Goal: Task Accomplishment & Management: Use online tool/utility

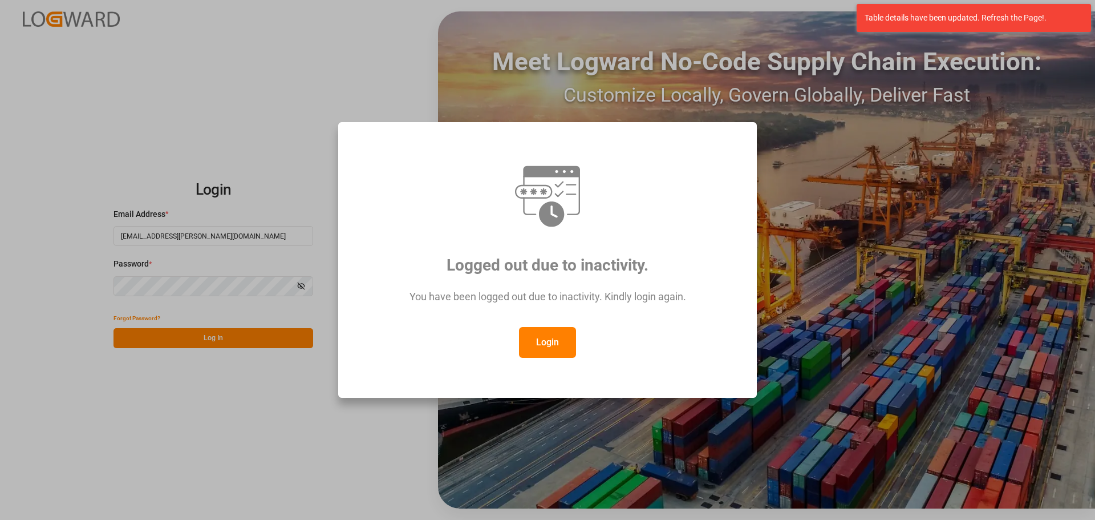
click at [543, 338] on button "Login" at bounding box center [547, 342] width 57 height 31
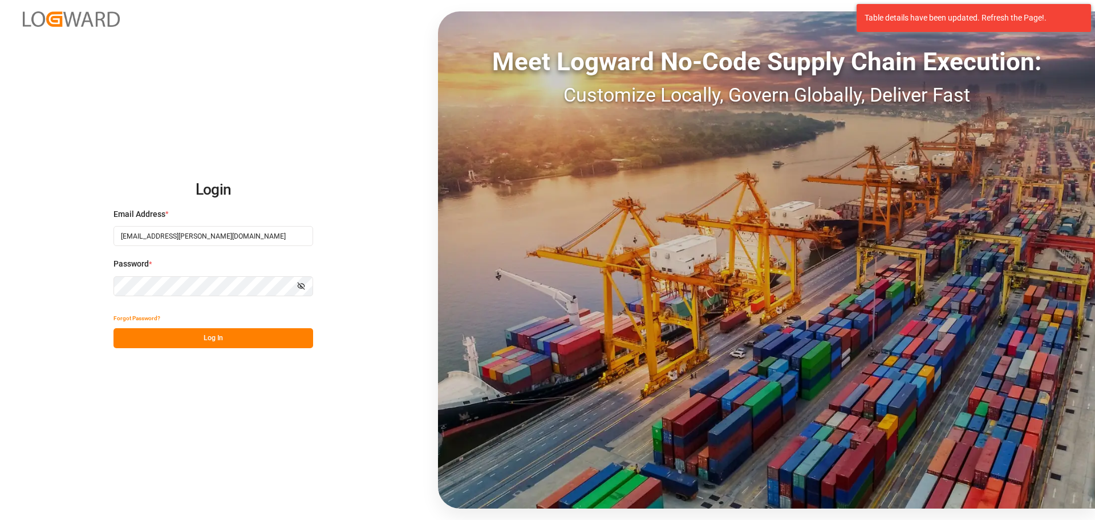
click at [215, 333] on button "Log In" at bounding box center [214, 338] width 200 height 20
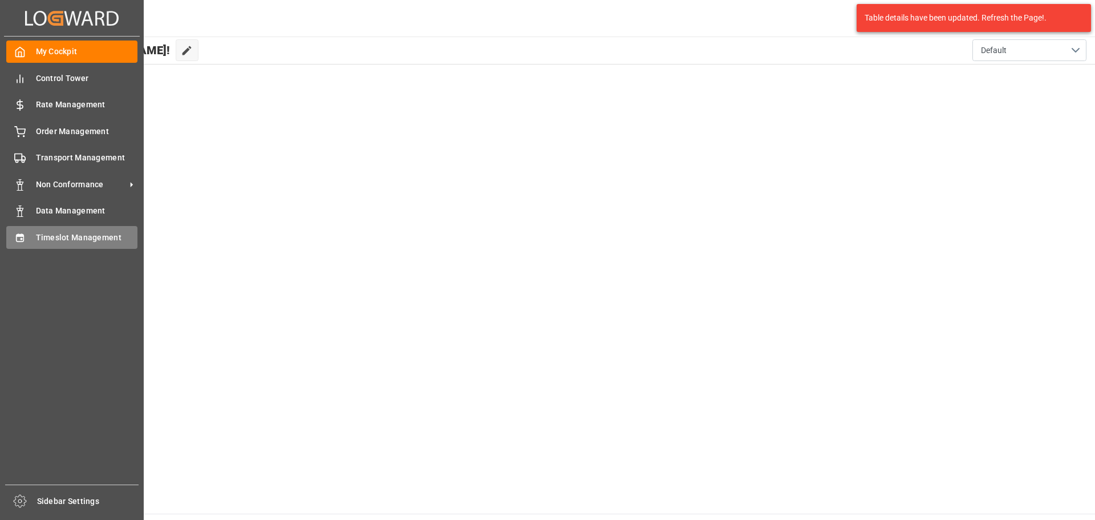
click at [51, 236] on span "Timeslot Management" at bounding box center [87, 238] width 102 height 12
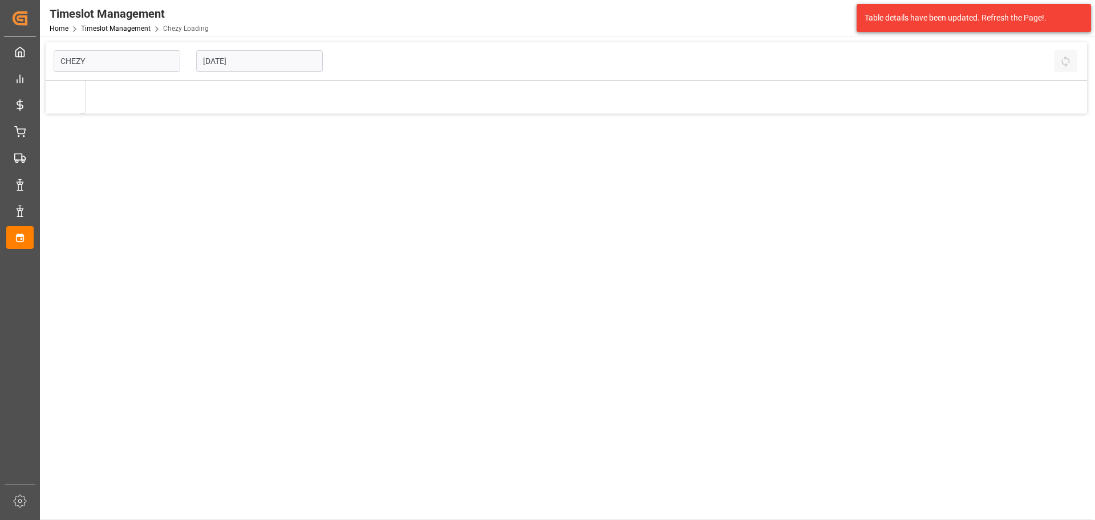
type input "Chezy Loading"
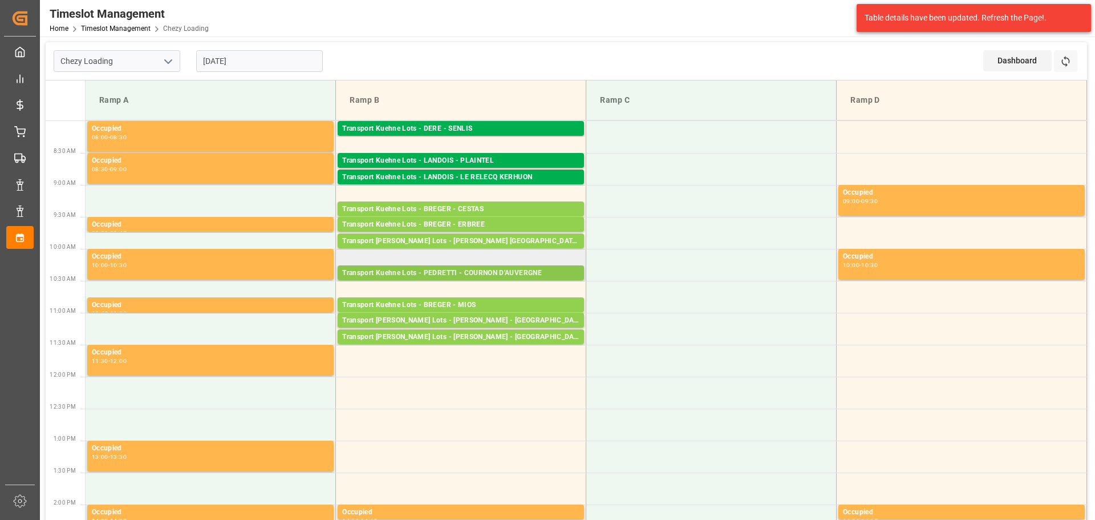
click at [506, 279] on div "Pallets: 7,TU: 42,City: COURNON D'AUVERGNE,Arrival: 2025-10-20 00:00:00" at bounding box center [460, 284] width 237 height 10
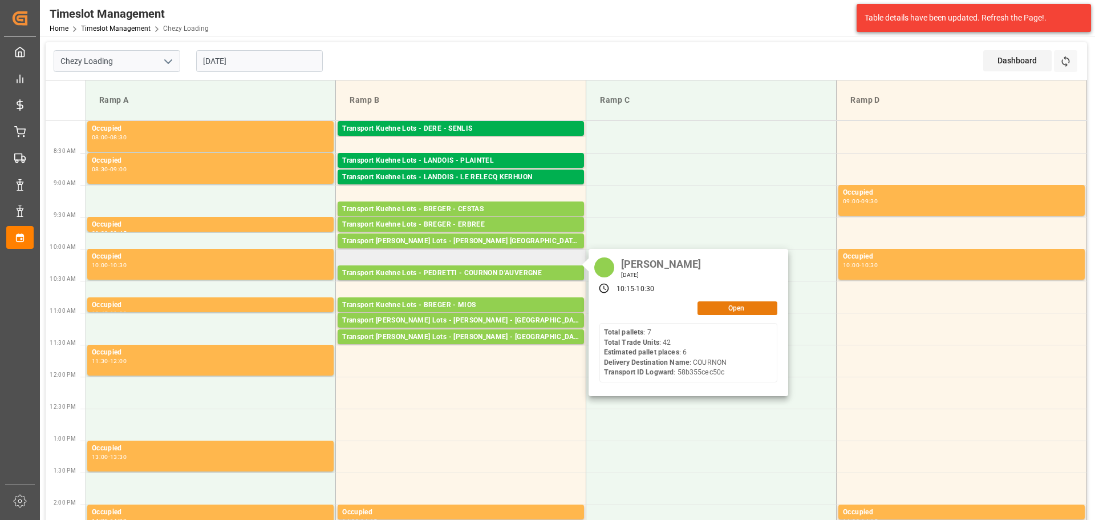
click at [710, 306] on button "Open" at bounding box center [738, 308] width 80 height 14
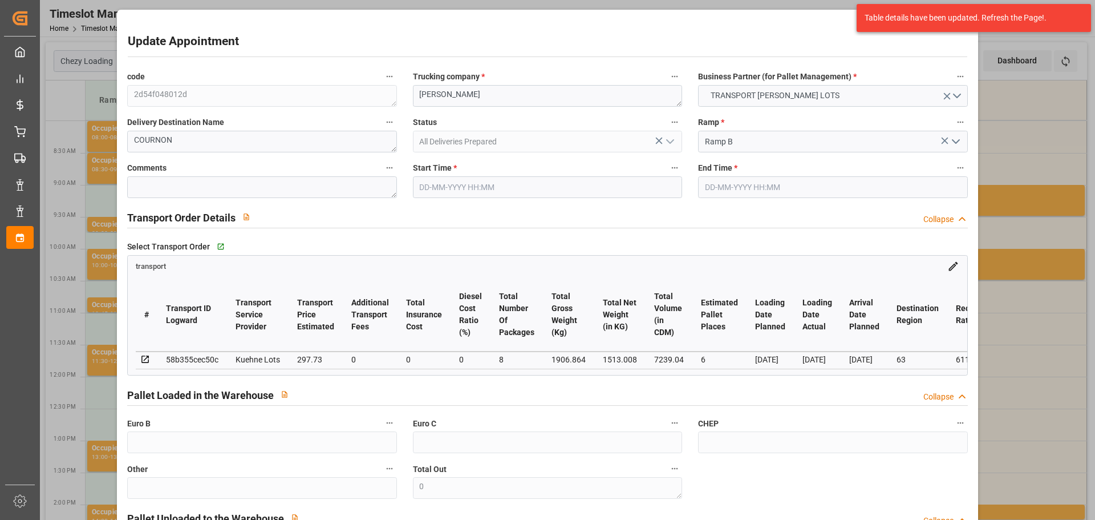
type input "6"
type input "297.73"
type input "0"
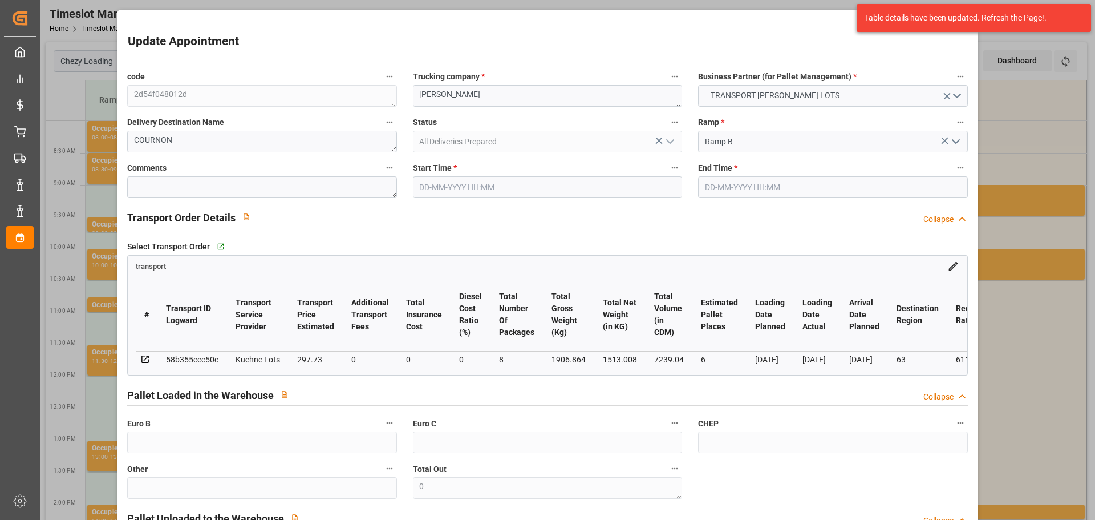
type input "297.73"
type input "0"
type input "8"
type input "1513.008"
type input "2298"
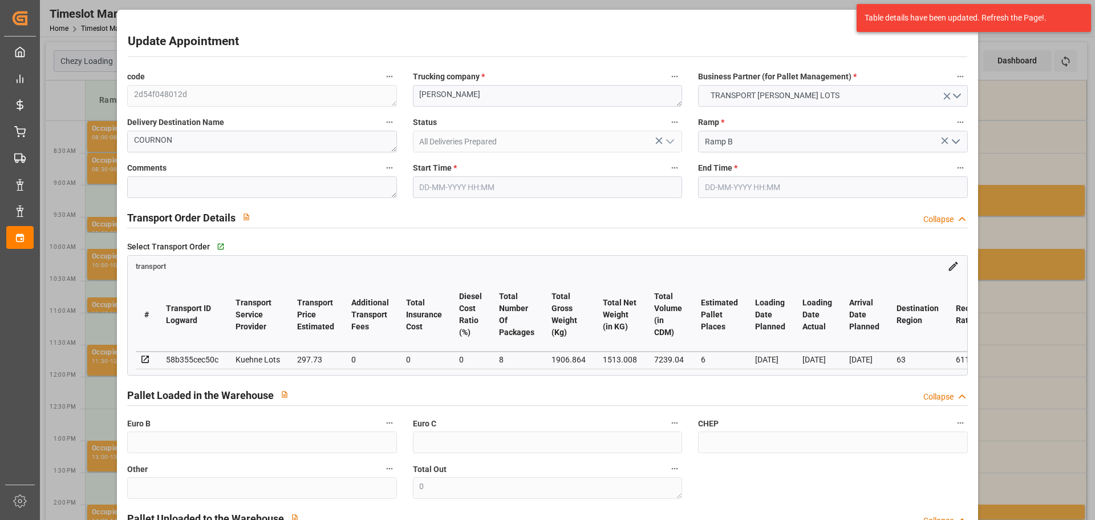
type input "7239.04"
type input "63"
type input "7"
type input "42"
type input "8"
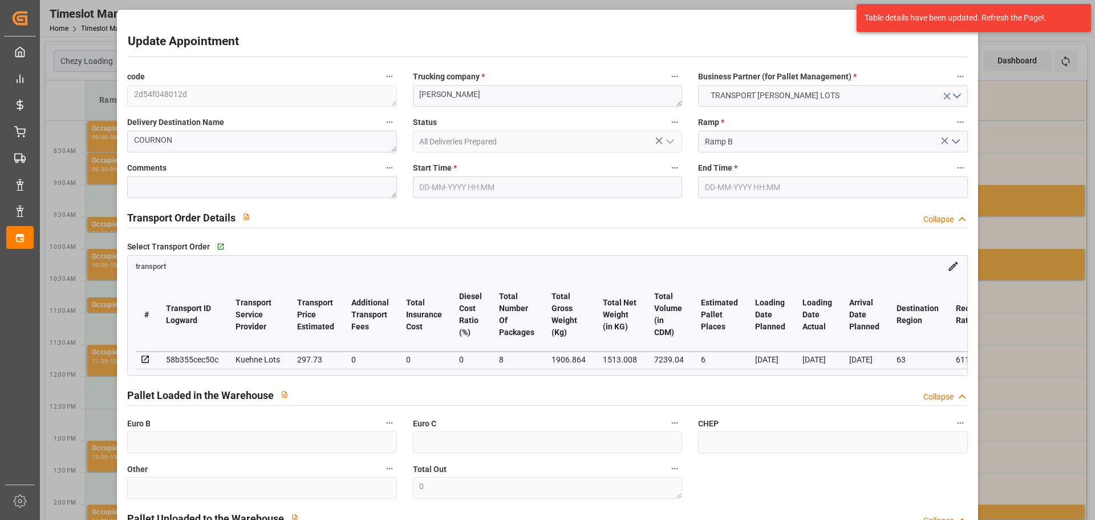
type input "101"
type input "1906.864"
type input "0"
type input "4710.8598"
type input "0"
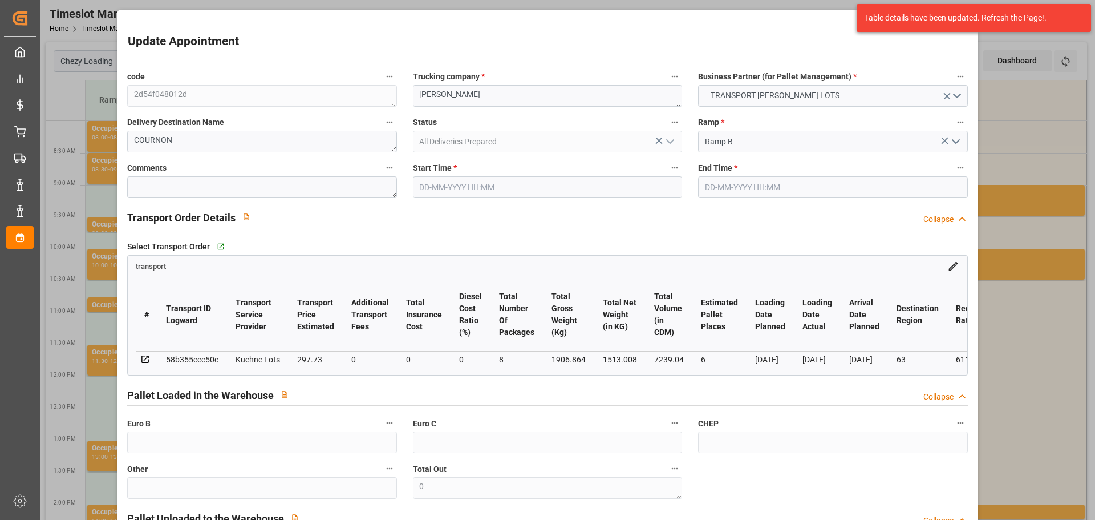
type input "0"
type input "21"
type input "35"
type input "14-10-2025 10:15"
type input "14-10-2025 10:30"
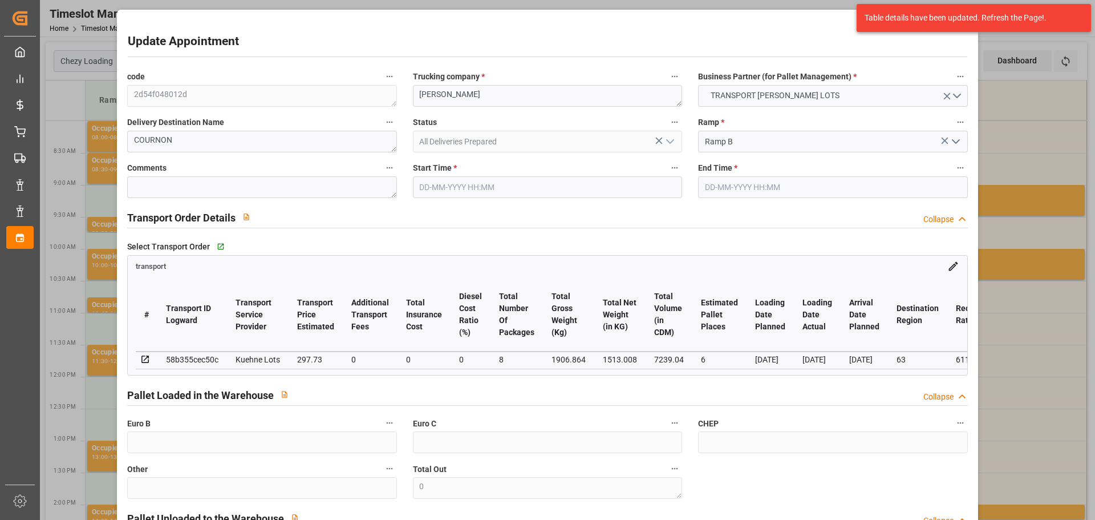
type input "13-10-2025 14:07"
type input "13-10-2025 11:18"
type input "20-10-2025"
type input "[DATE]"
type input "14-10-2025"
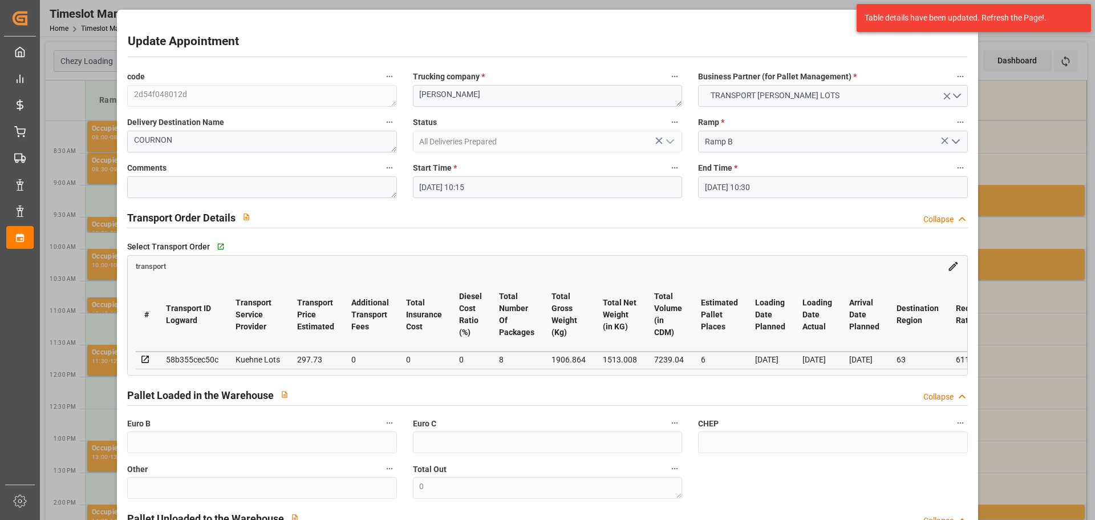
click at [1023, 127] on div "Update Appointment code 2d54f048012d Trucking company * PEDRETTI Business Partn…" at bounding box center [547, 260] width 1095 height 520
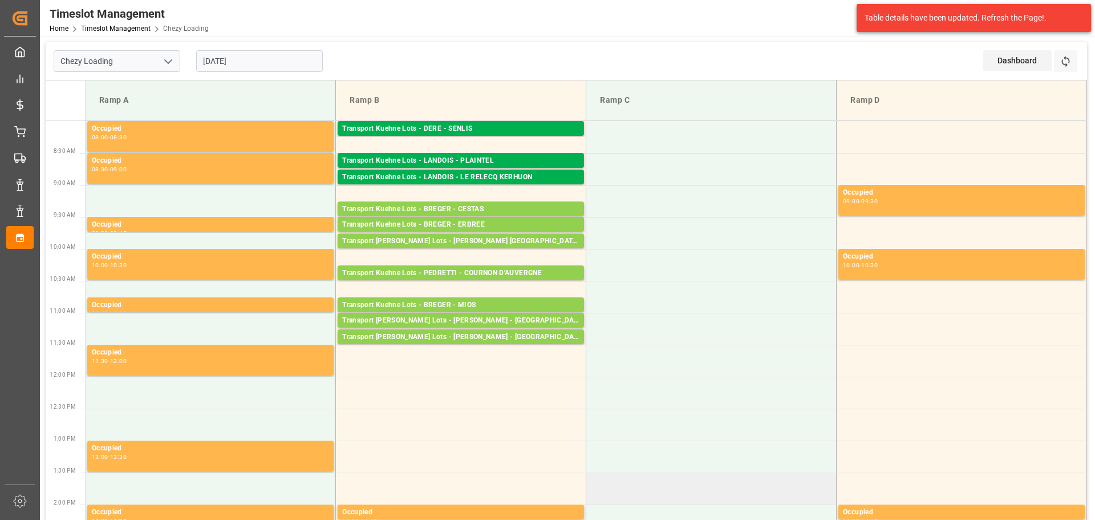
click at [666, 491] on td at bounding box center [712, 488] width 250 height 32
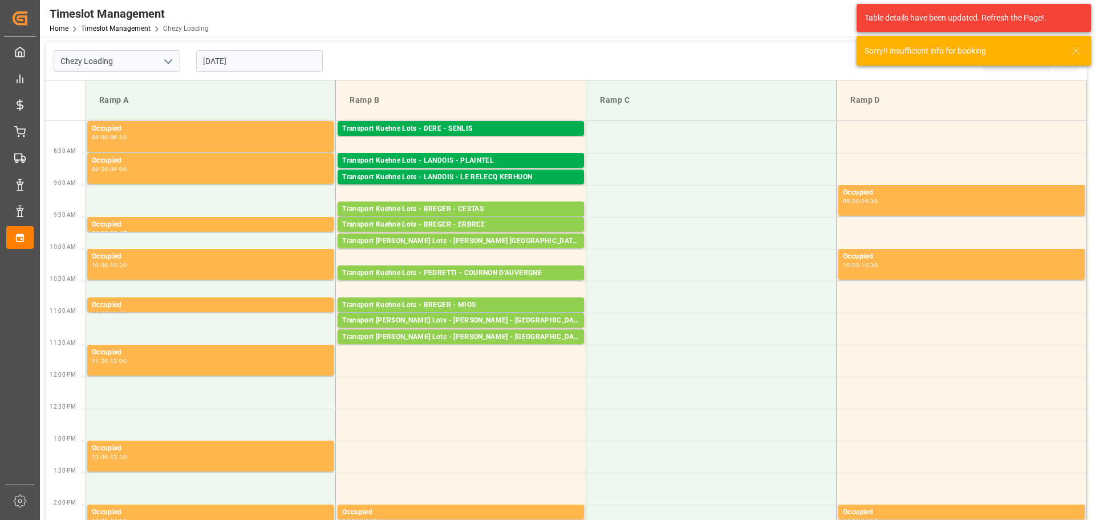
click at [277, 65] on input "14-10-2025" at bounding box center [259, 61] width 127 height 22
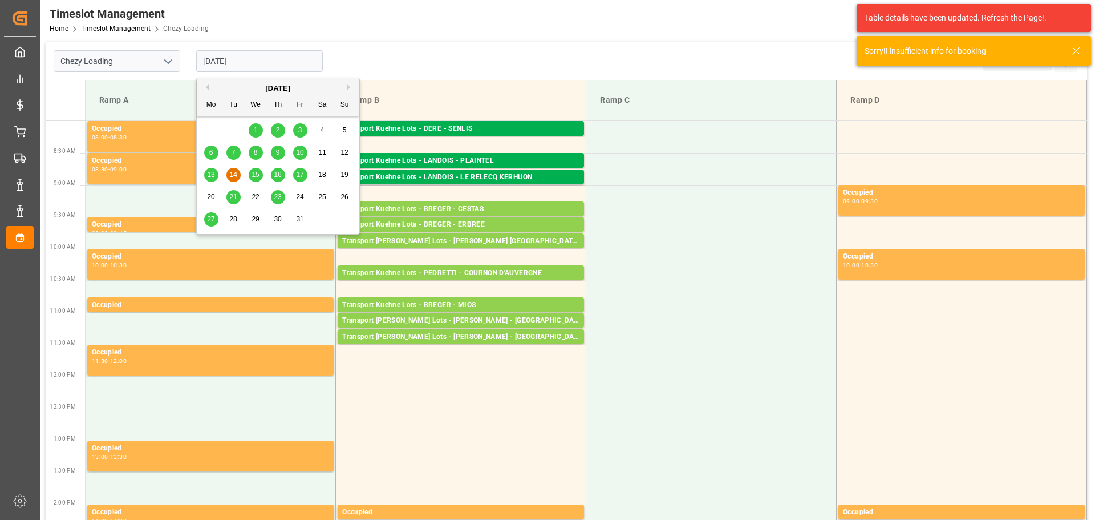
click at [260, 173] on div "15" at bounding box center [256, 175] width 14 height 14
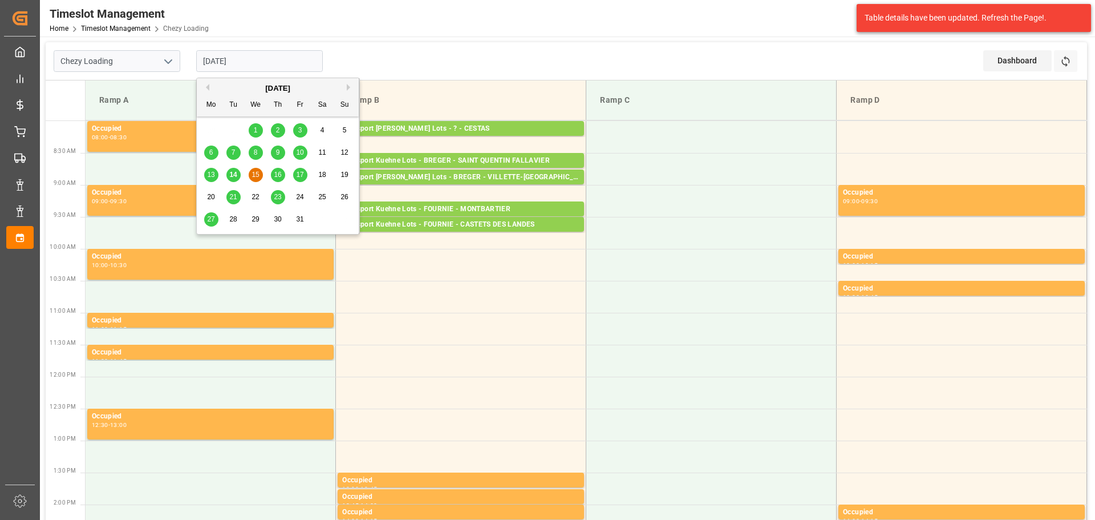
click at [227, 65] on input "15-10-2025" at bounding box center [259, 61] width 127 height 22
click at [232, 170] on div "14" at bounding box center [234, 175] width 14 height 14
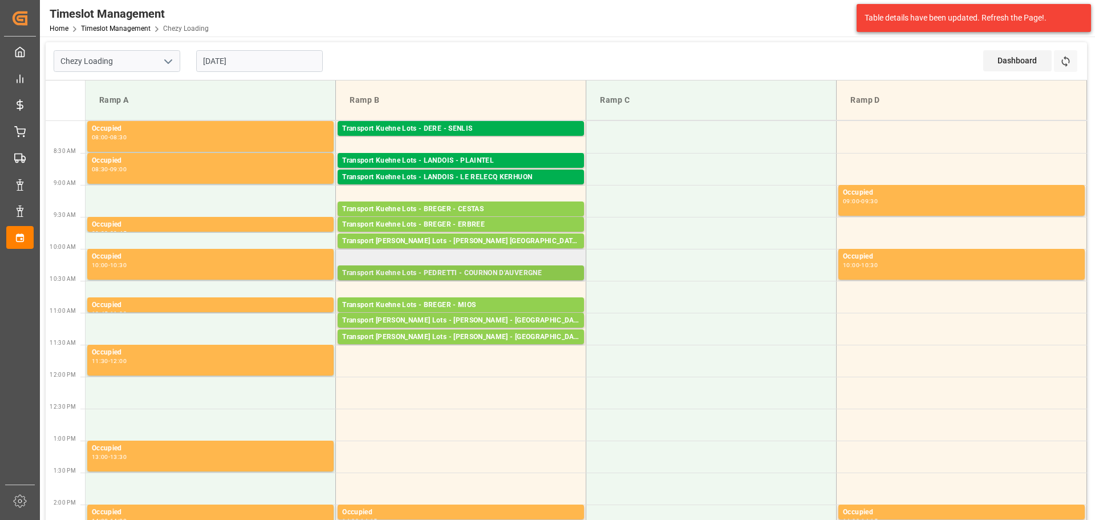
click at [490, 272] on div "Transport Kuehne Lots - PEDRETTI - COURNON D'AUVERGNE" at bounding box center [460, 273] width 237 height 11
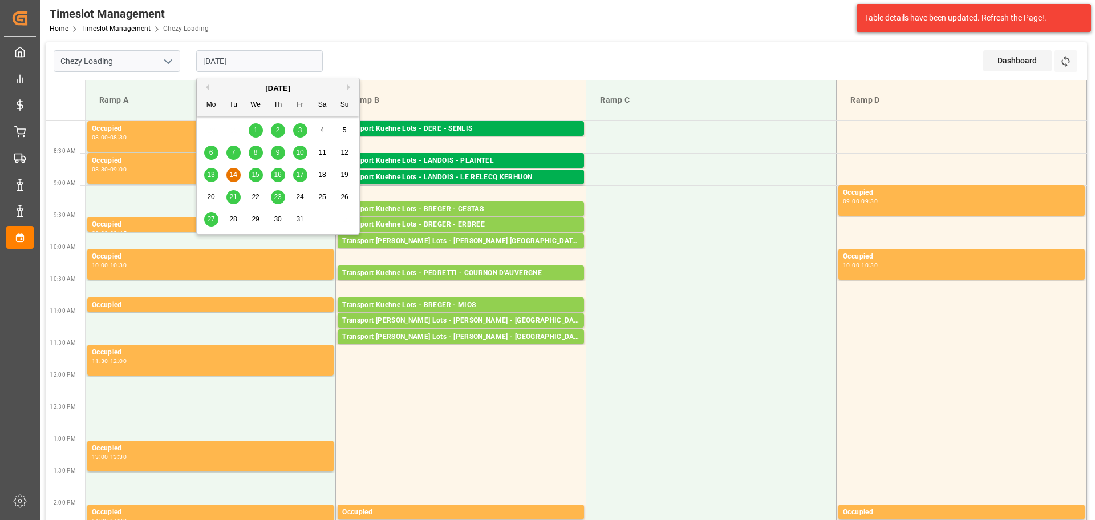
click at [233, 59] on input "14-10-2025" at bounding box center [259, 61] width 127 height 22
click at [301, 148] on div "10" at bounding box center [300, 153] width 14 height 14
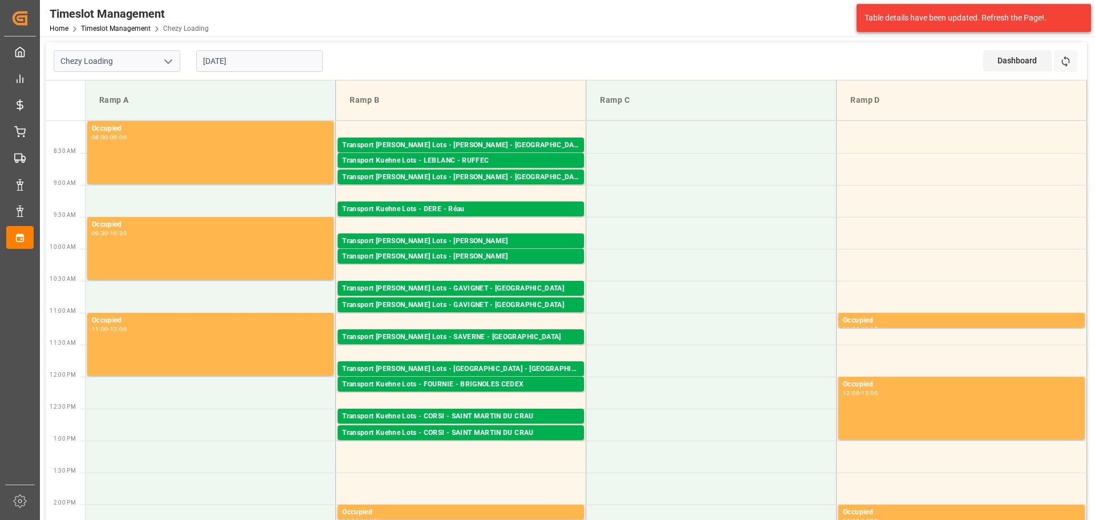
click at [213, 64] on input "10-10-2025" at bounding box center [259, 61] width 127 height 22
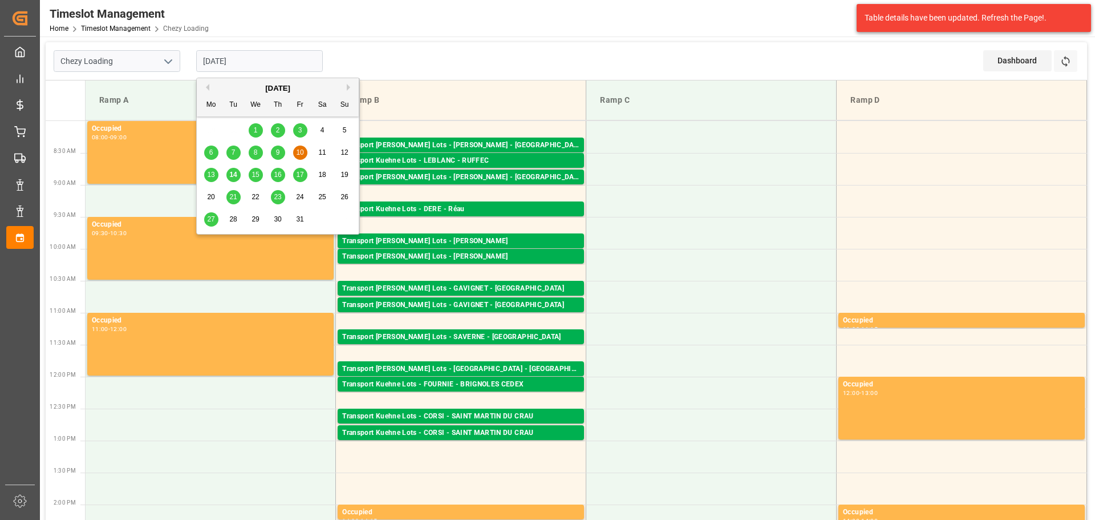
click at [256, 148] on span "8" at bounding box center [256, 152] width 4 height 8
type input "08-10-2025"
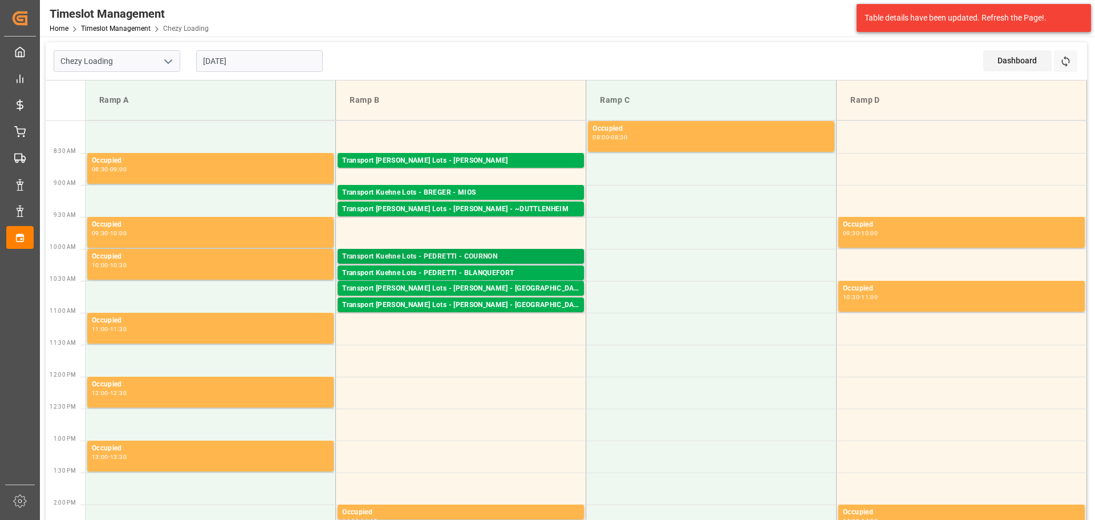
click at [503, 254] on div "Transport Kuehne Lots - PEDRETTI - COURNON" at bounding box center [460, 256] width 237 height 11
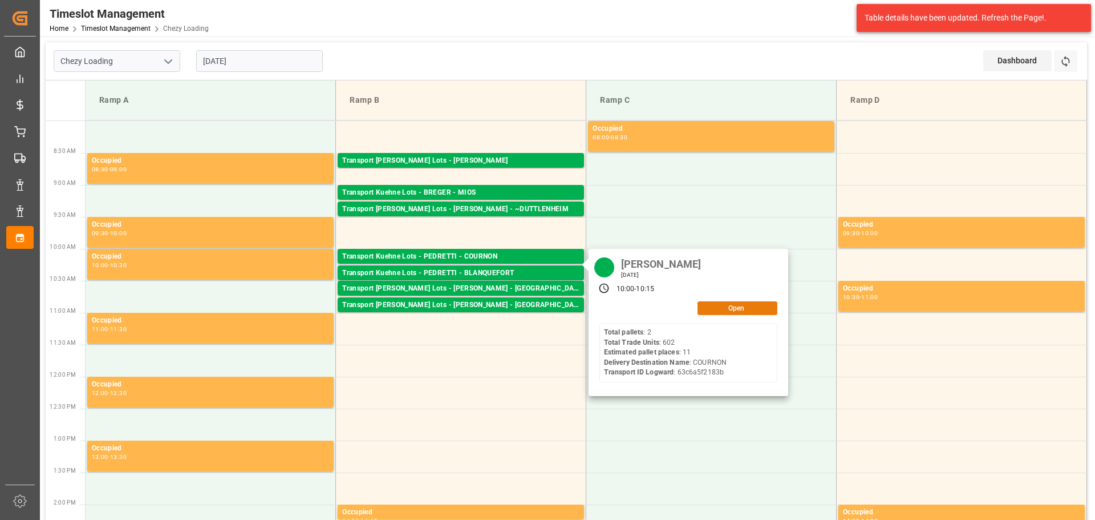
click at [731, 308] on button "Open" at bounding box center [738, 308] width 80 height 14
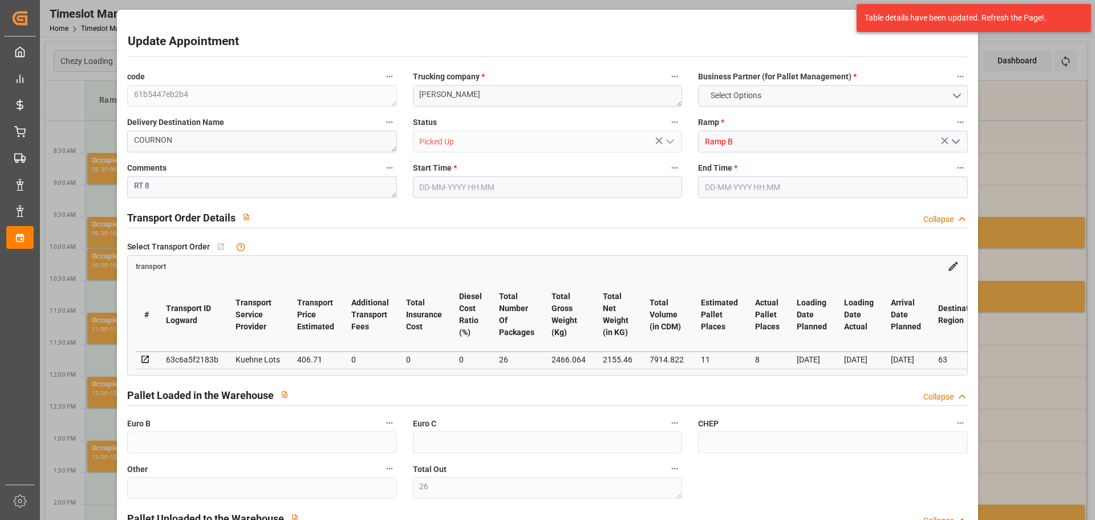
type input "26"
type input "11"
type input "8"
type input "406.71"
type input "0"
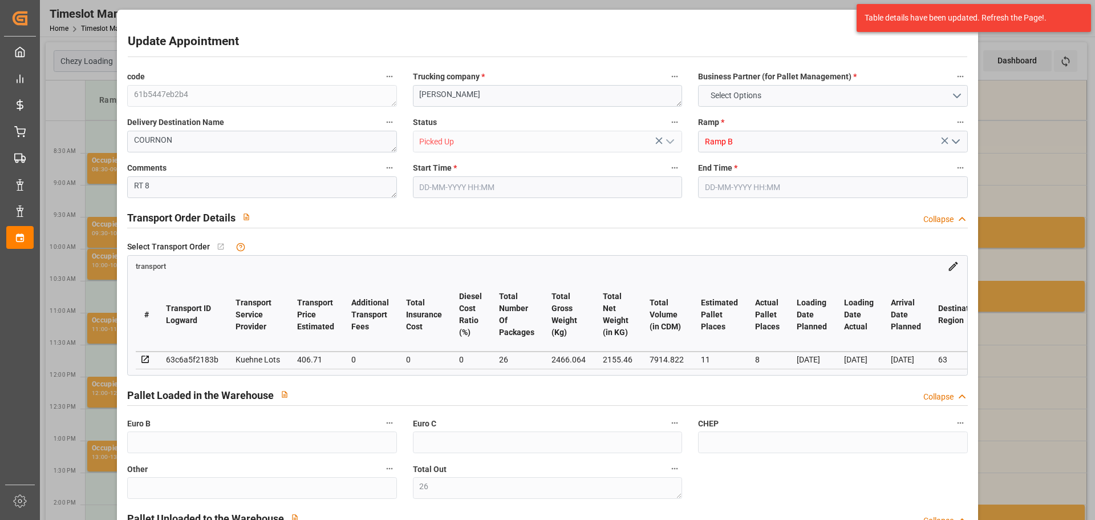
type input "0"
type input "406.71"
type input "0"
type input "26"
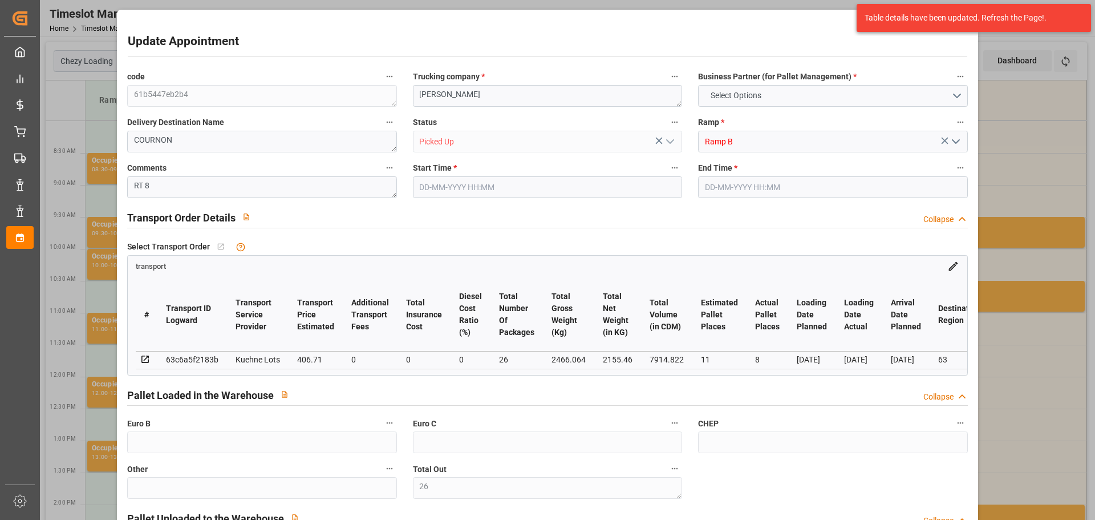
type input "2155.46"
type input "3419.464"
type input "7914.822"
type input "63"
type input "2"
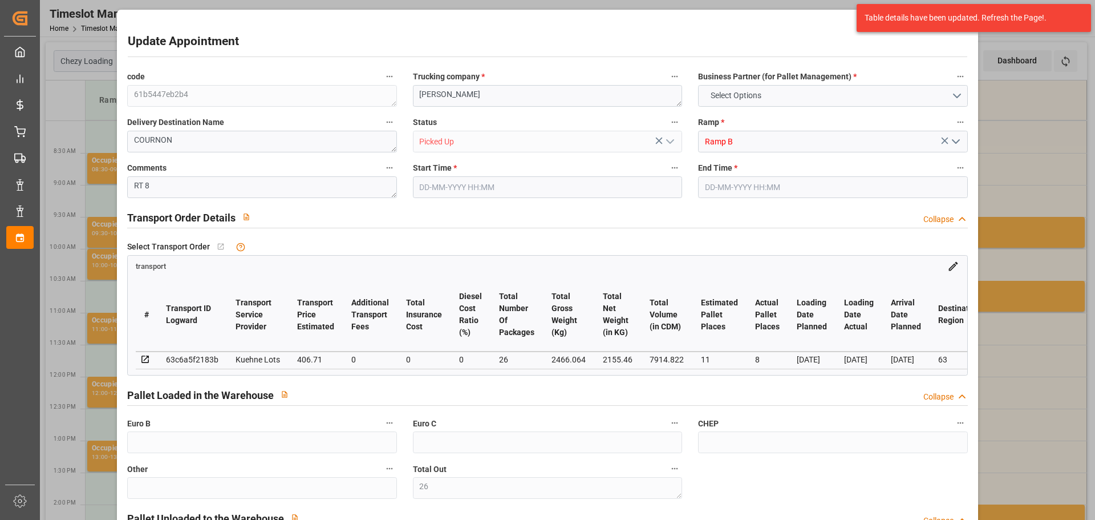
type input "602"
type input "26"
type input "101"
type input "2466.064"
type input "0"
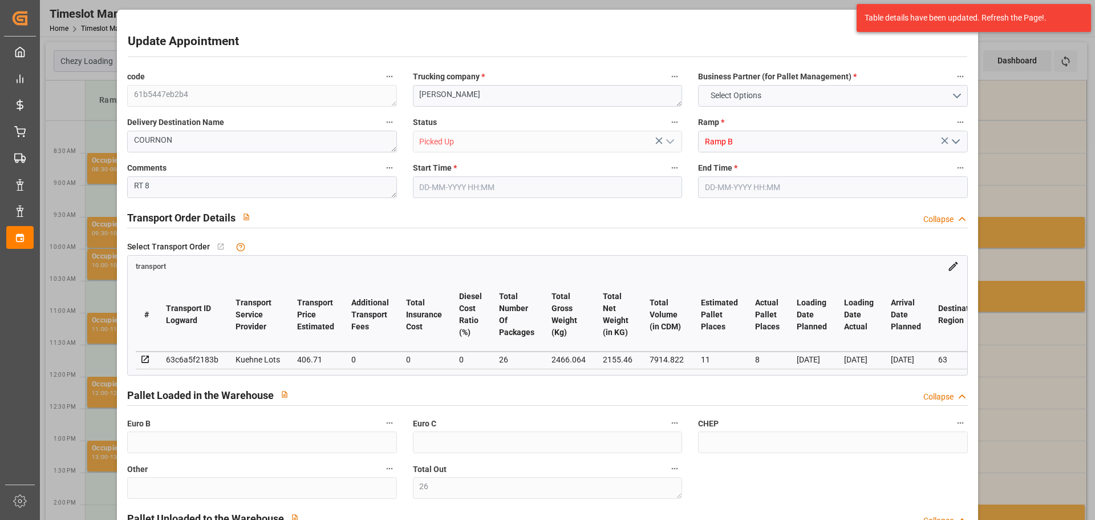
type input "10767.6795"
type input "0"
type input "21"
type input "80"
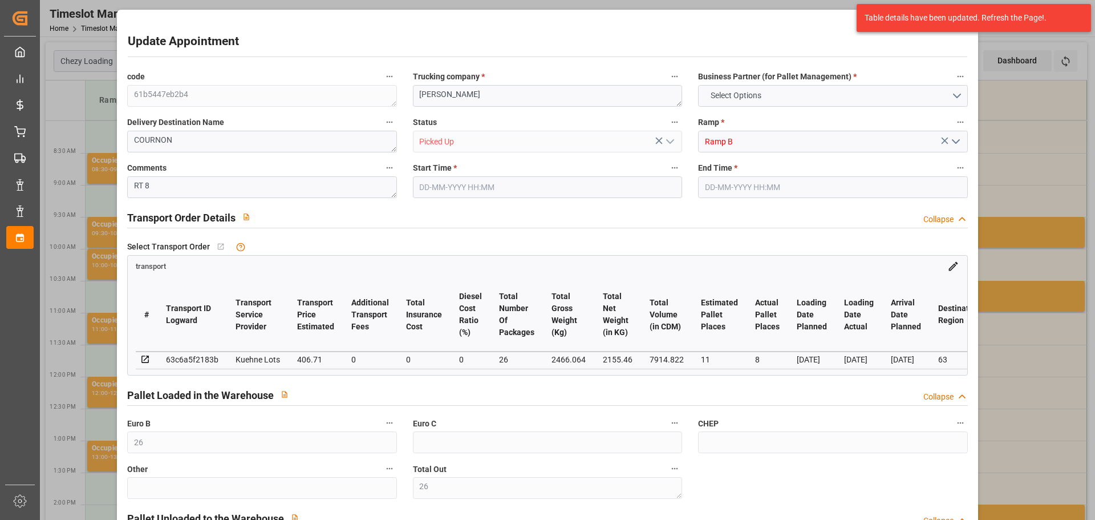
type input "08-10-2025 10:00"
type input "08-10-2025 10:15"
type input "01-10-2025 13:09"
type input "01-10-2025 11:32"
type input "08-10-2025"
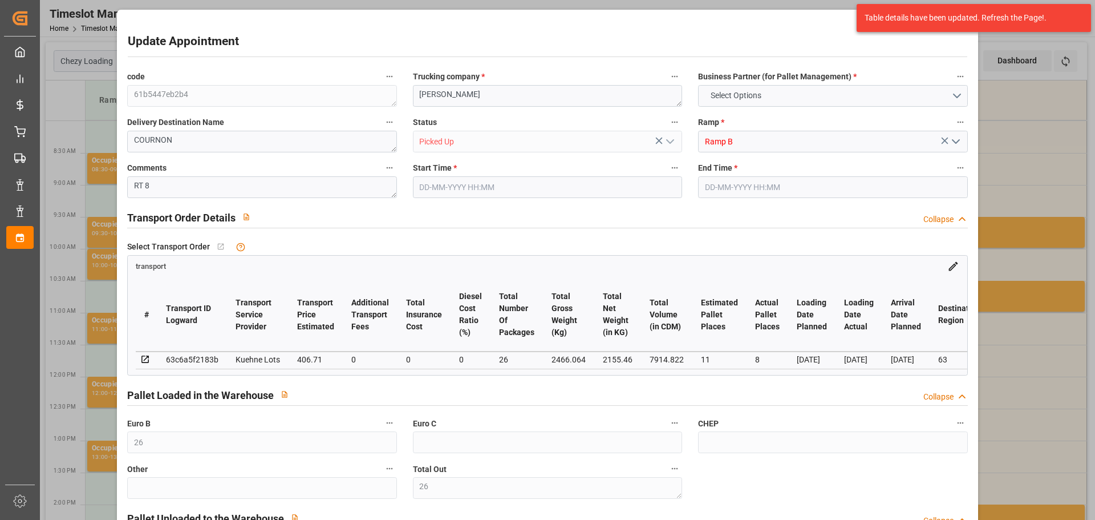
type input "07-10-2025"
click at [1030, 128] on div "Update Appointment code 61b5447eb2b4 Trucking company * PEDRETTI Business Partn…" at bounding box center [547, 260] width 1095 height 520
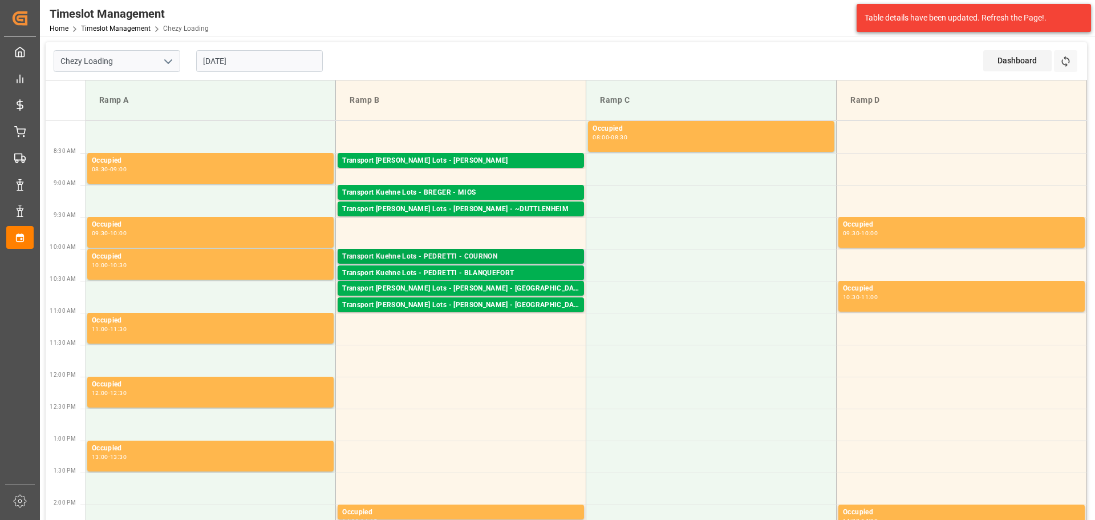
click at [471, 253] on div "Transport Kuehne Lots - PEDRETTI - COURNON" at bounding box center [460, 256] width 237 height 11
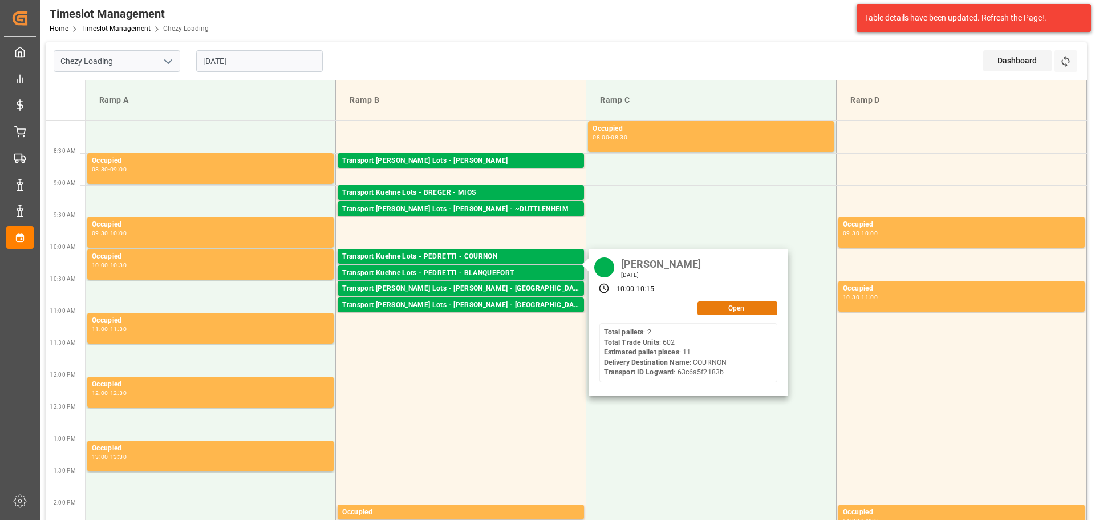
click at [740, 310] on button "Open" at bounding box center [738, 308] width 80 height 14
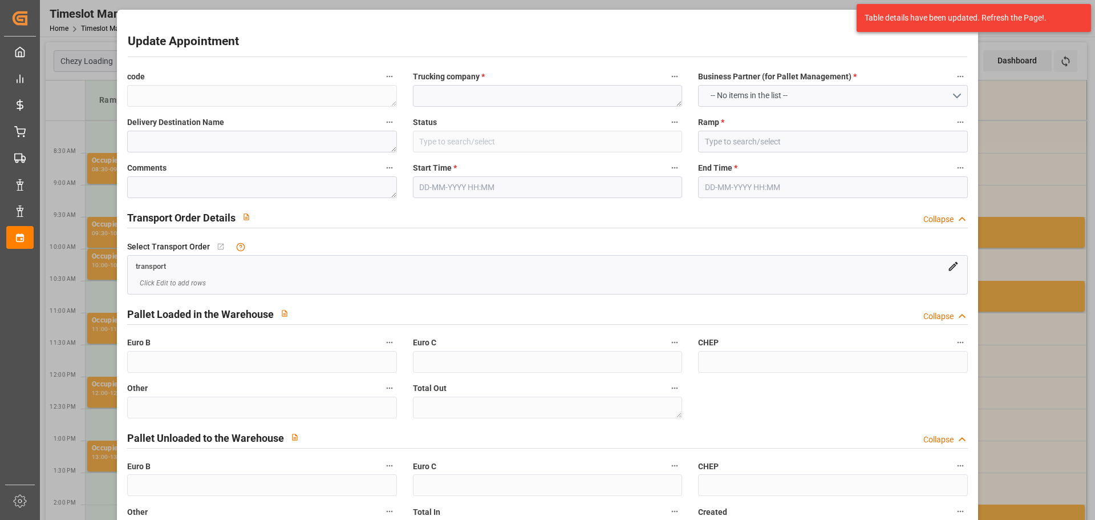
type textarea "61b5447eb2b4"
type textarea "PEDRETTI"
type textarea "COURNON"
type input "Picked Up"
type input "Ramp B"
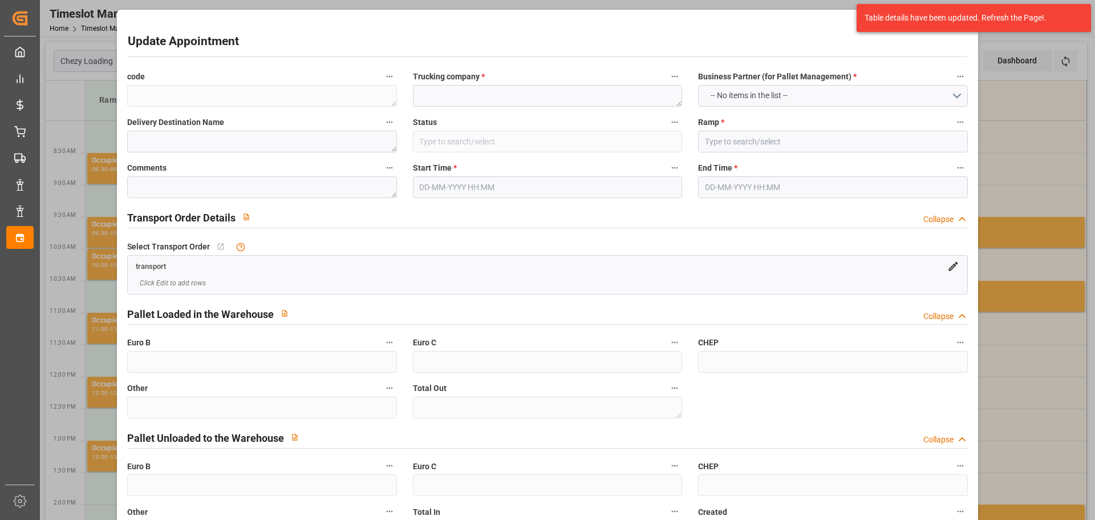
type textarea "RT 8"
type textarea "26"
type textarea "0"
type input "63c6a5f2183b"
type textarea "COURNON"
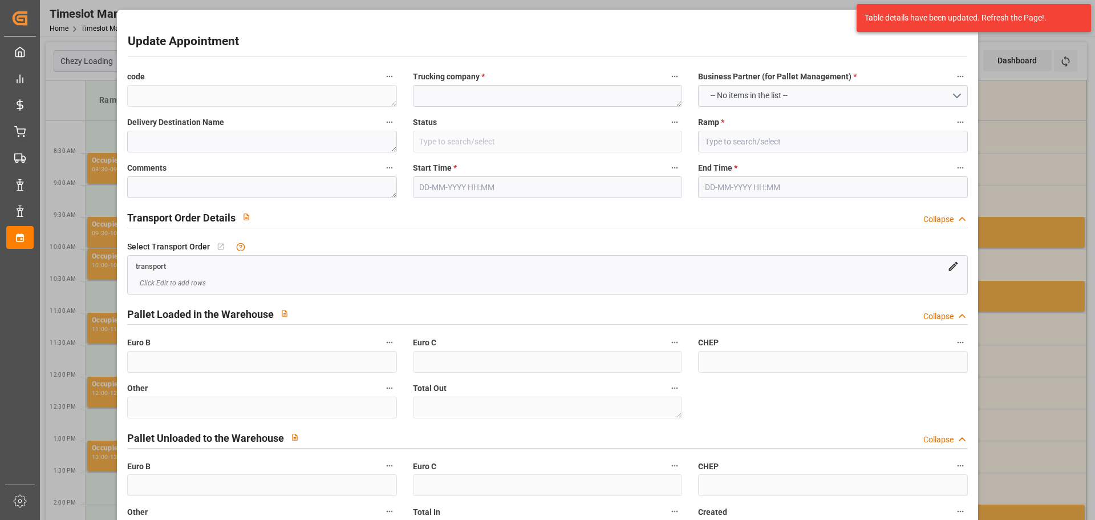
type textarea "0000704063"
type textarea "61b5447eb2b4"
type textarea "FR-02570"
type textarea "FR"
type input "Road"
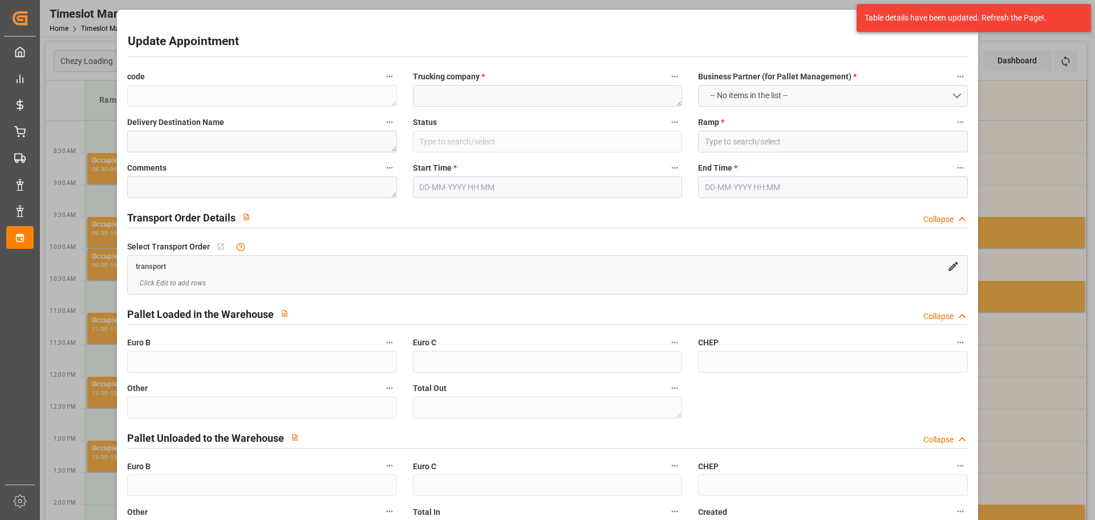
type input "FR"
type input "63803"
type input "Partial Load"
type input "26-40 t"
type input "EURO 6"
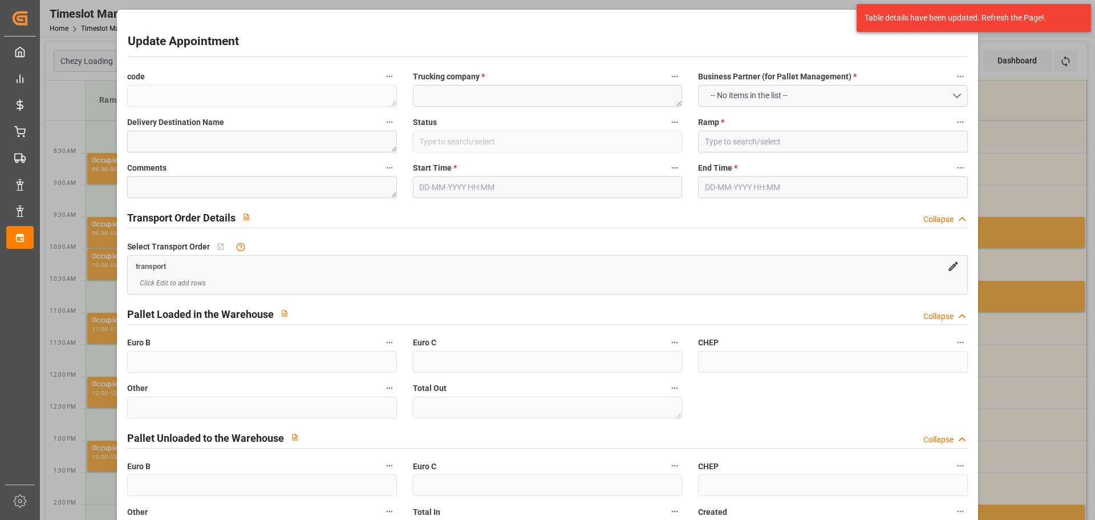
type input "Diesel"
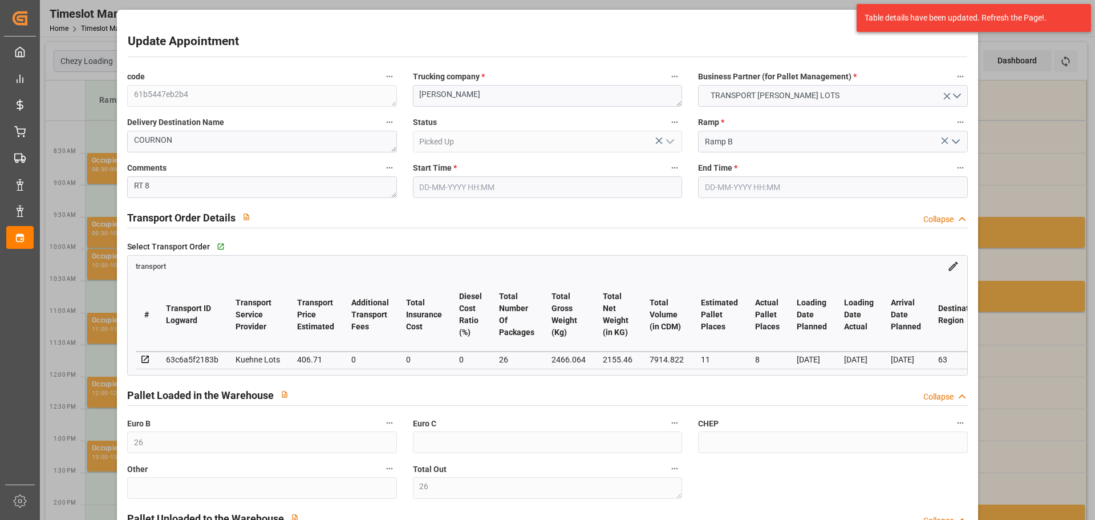
type input "26"
type input "11"
type input "8"
type input "406.71"
type input "0"
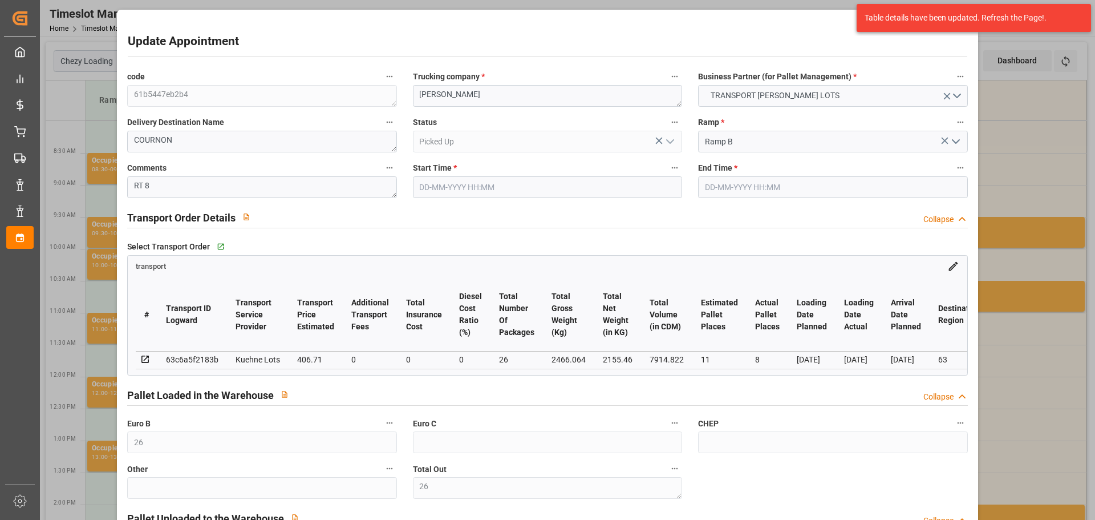
type input "0"
type input "406.71"
type input "0"
type input "26"
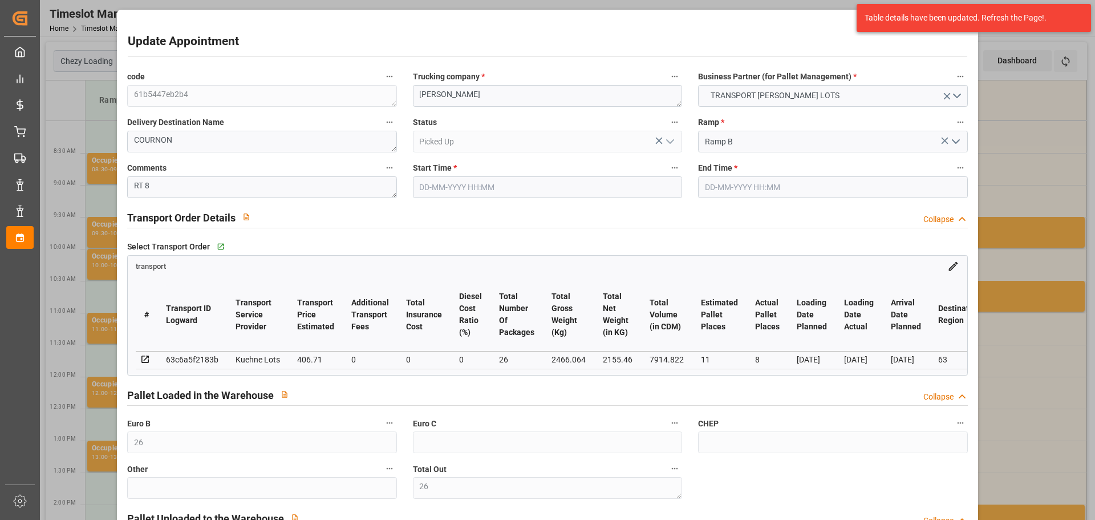
type input "2155.46"
type input "3419.464"
type input "7914.822"
type input "63"
type input "2"
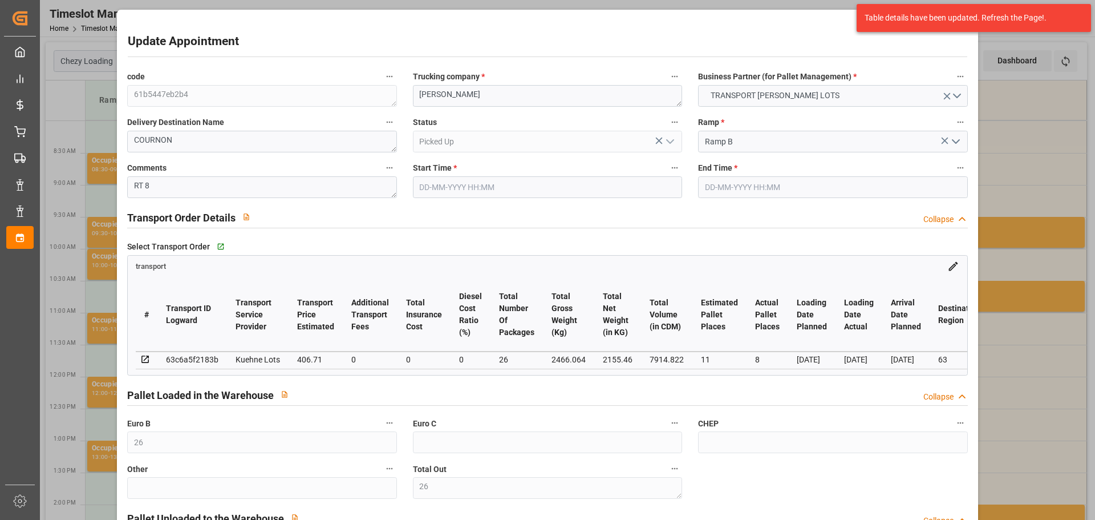
type input "602"
type input "26"
type input "101"
type input "2466.064"
type input "0"
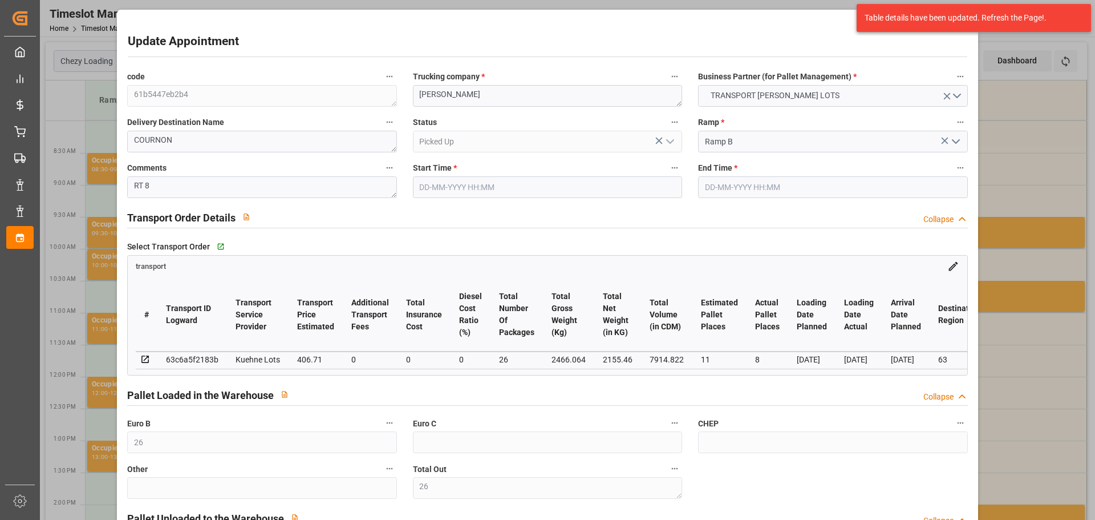
type input "10767.6795"
type input "0"
type input "21"
type input "80"
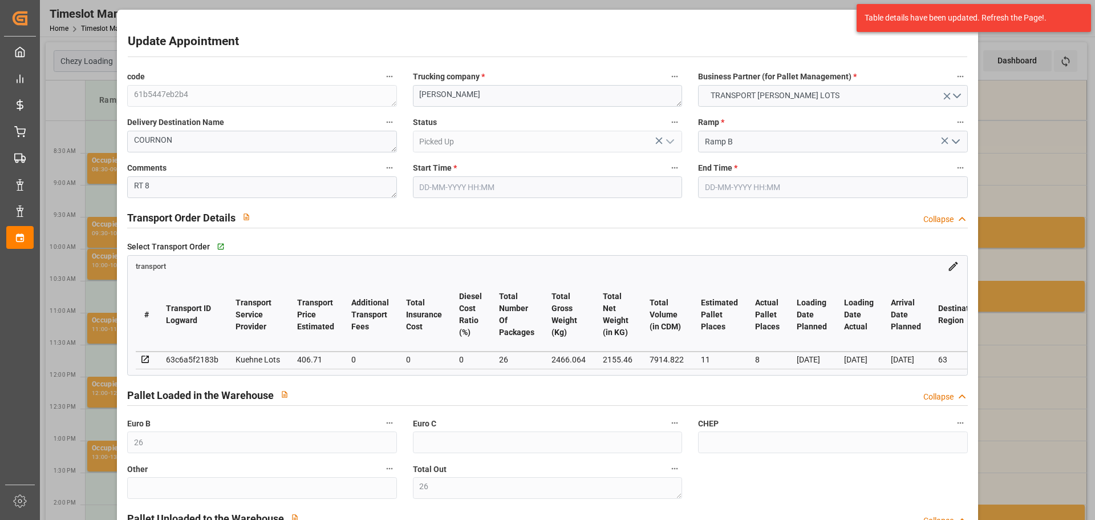
type input "08-10-2025 10:00"
type input "08-10-2025 10:15"
type input "01-10-2025 13:09"
type input "01-10-2025 11:32"
type input "08-10-2025"
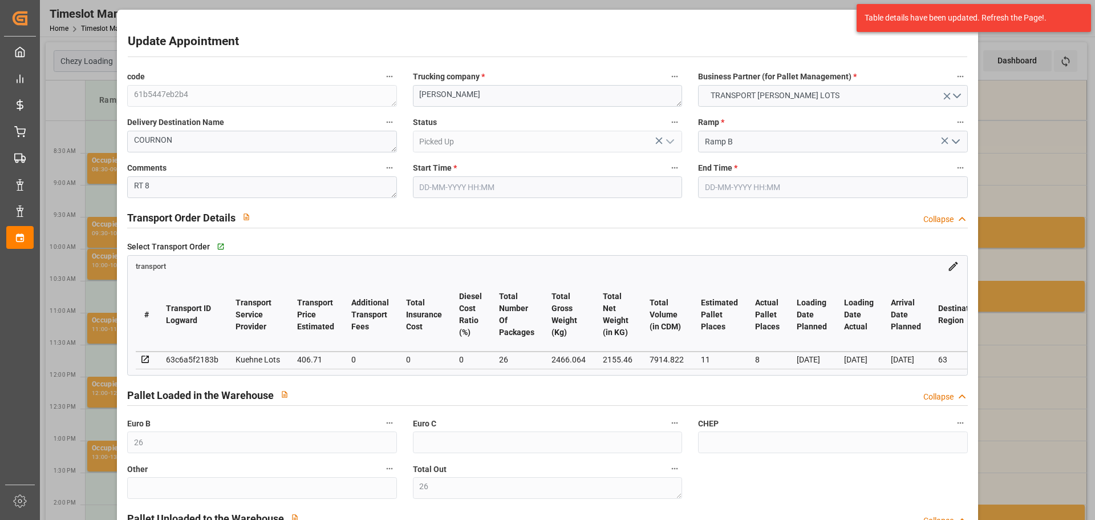
type input "07-10-2025"
click at [1026, 143] on div "Update Appointment code 61b5447eb2b4 Trucking company * PEDRETTI Business Partn…" at bounding box center [547, 260] width 1095 height 520
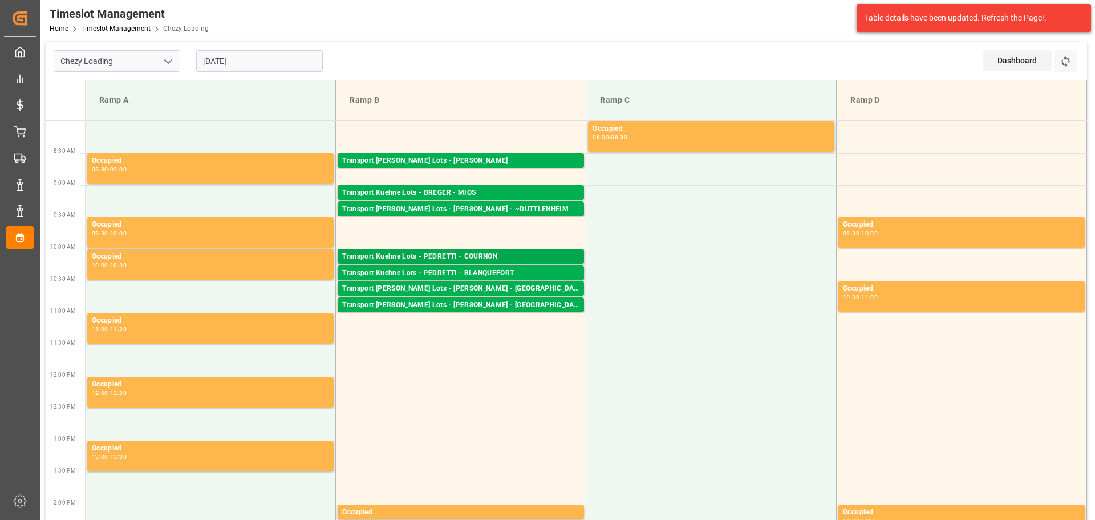
click at [486, 253] on div "Transport Kuehne Lots - PEDRETTI - COURNON" at bounding box center [460, 256] width 237 height 11
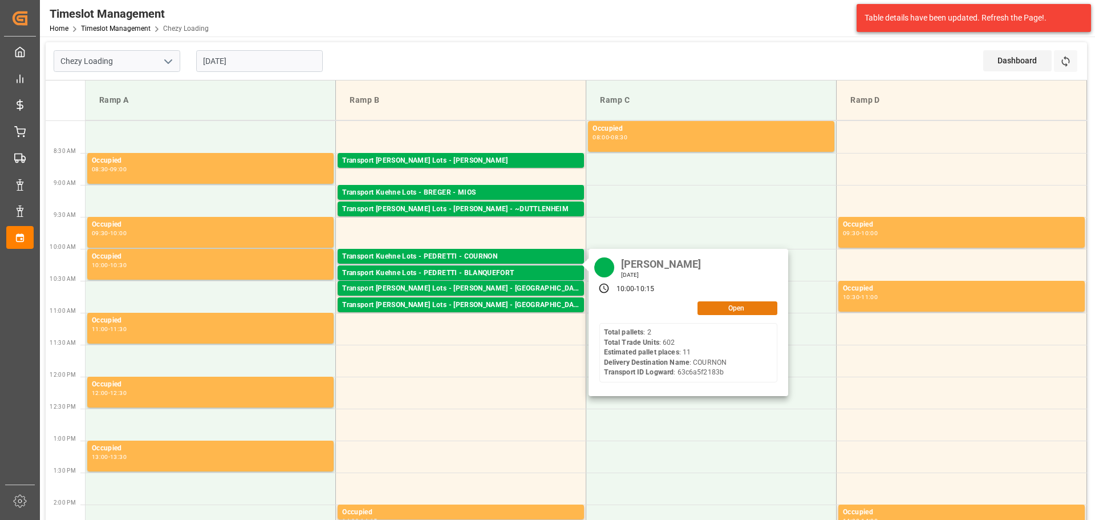
click at [727, 304] on button "Open" at bounding box center [738, 308] width 80 height 14
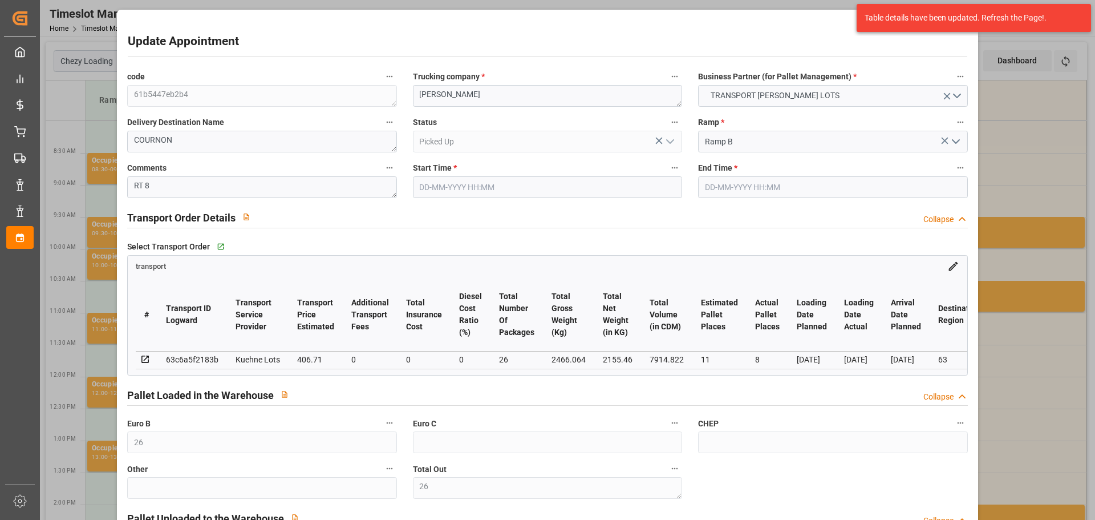
type input "08-10-2025 10:00"
type input "08-10-2025 10:15"
type input "01-10-2025 13:09"
type input "01-10-2025 11:32"
type input "08-10-2025"
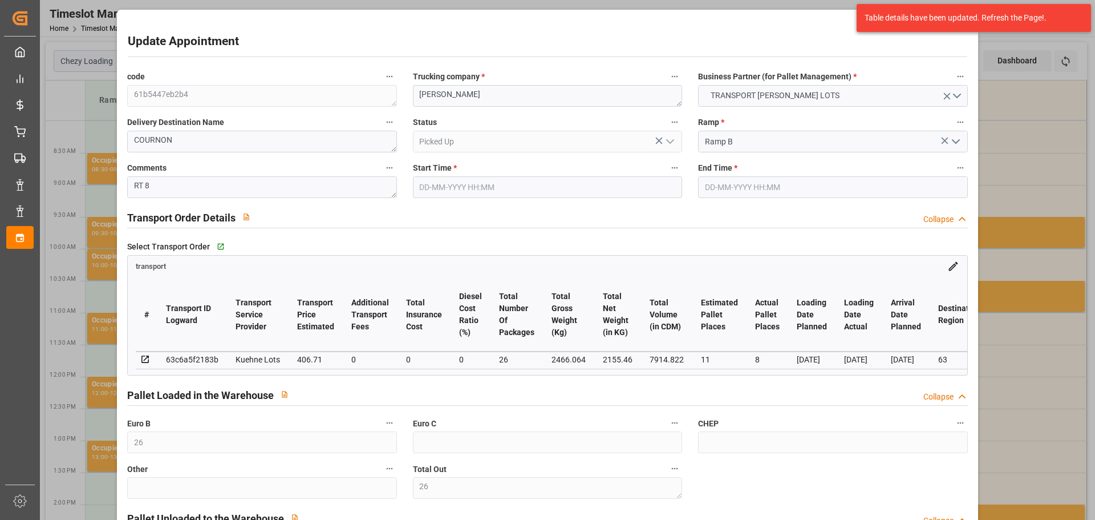
type input "07-10-2025"
drag, startPoint x: 1045, startPoint y: 157, endPoint x: 1035, endPoint y: 138, distance: 21.7
click at [1045, 157] on div "Update Appointment code 61b5447eb2b4 Trucking company * PEDRETTI Business Partn…" at bounding box center [547, 260] width 1095 height 520
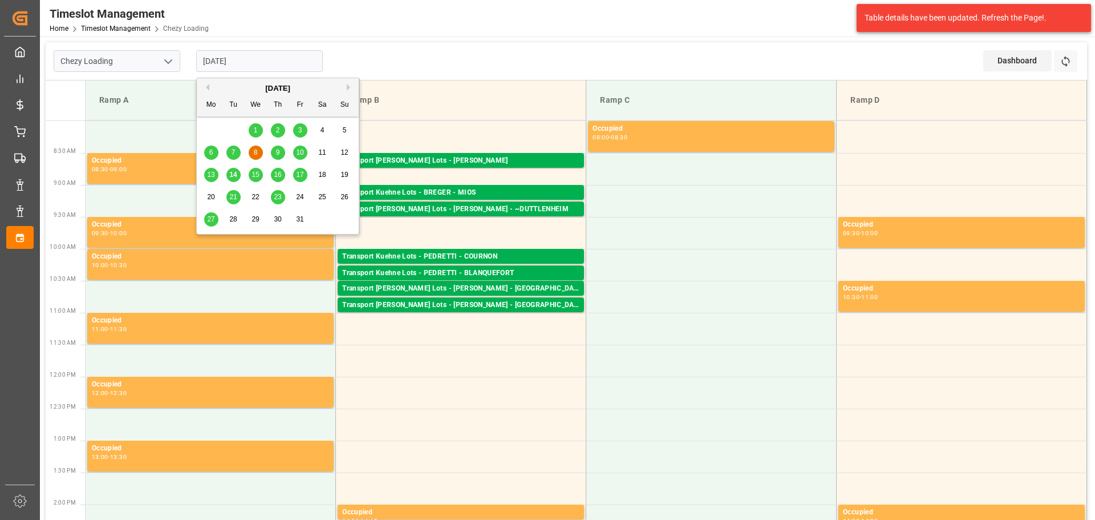
click at [253, 56] on input "08-10-2025" at bounding box center [259, 61] width 127 height 22
click at [277, 148] on div "9" at bounding box center [278, 153] width 14 height 14
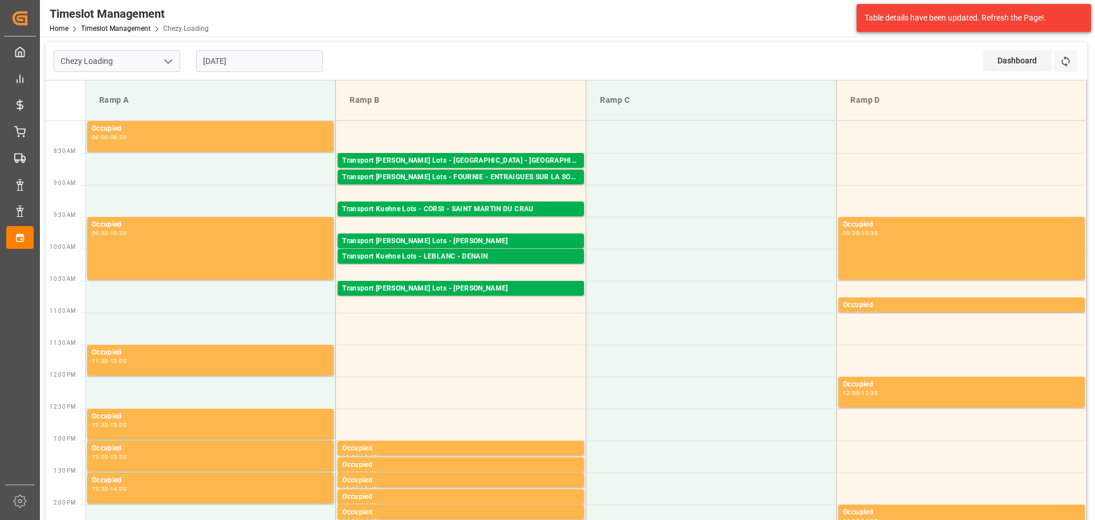
click at [256, 61] on input "09-10-2025" at bounding box center [259, 61] width 127 height 22
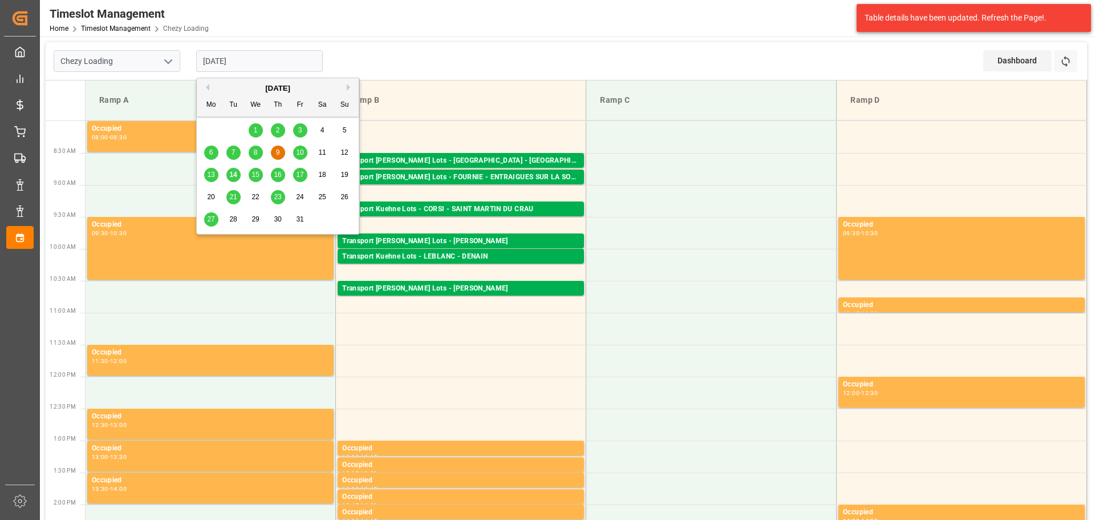
click at [305, 152] on div "10" at bounding box center [300, 153] width 14 height 14
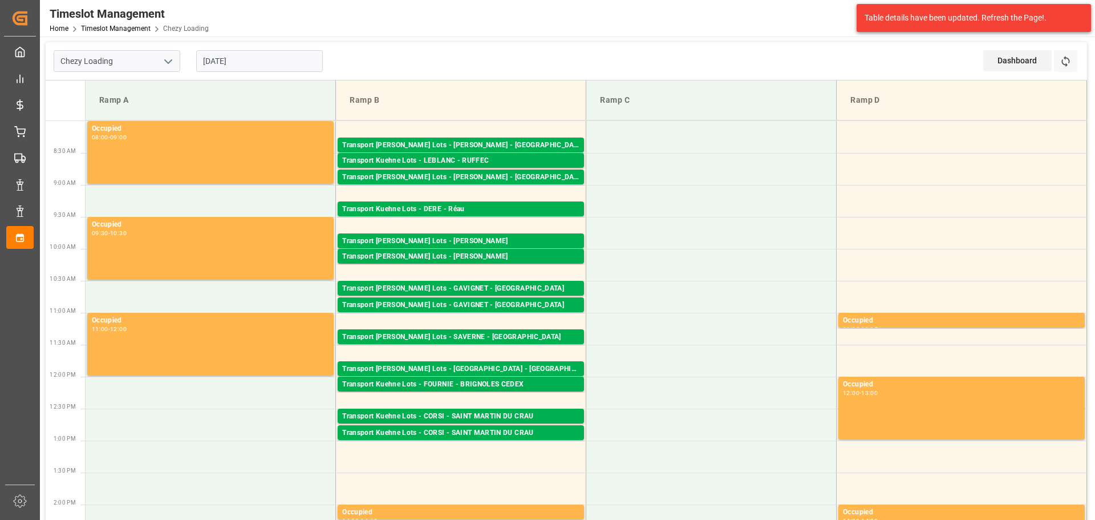
click at [257, 60] on input "10-10-2025" at bounding box center [259, 61] width 127 height 22
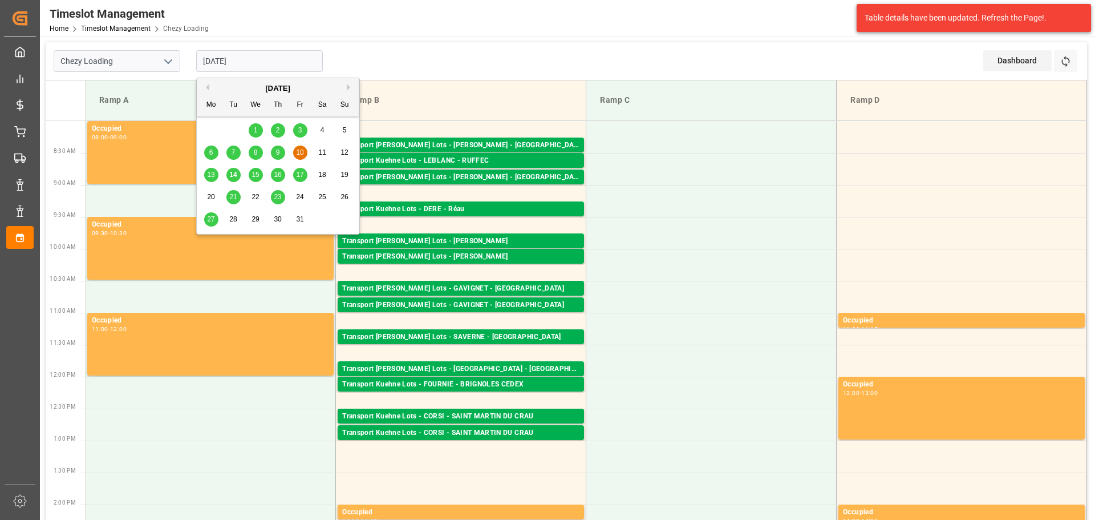
click at [212, 172] on span "13" at bounding box center [210, 175] width 7 height 8
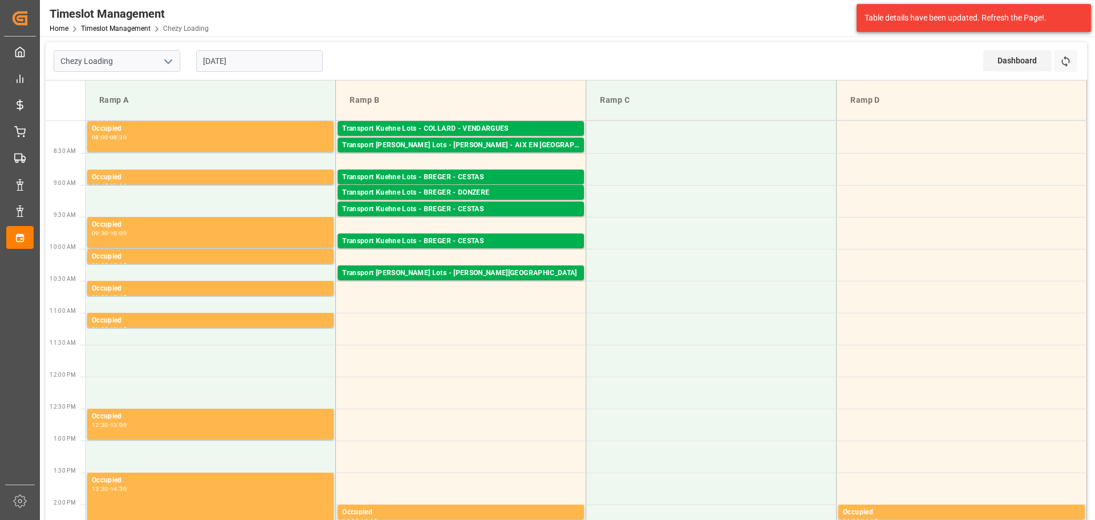
click at [203, 59] on input "13-10-2025" at bounding box center [259, 61] width 127 height 22
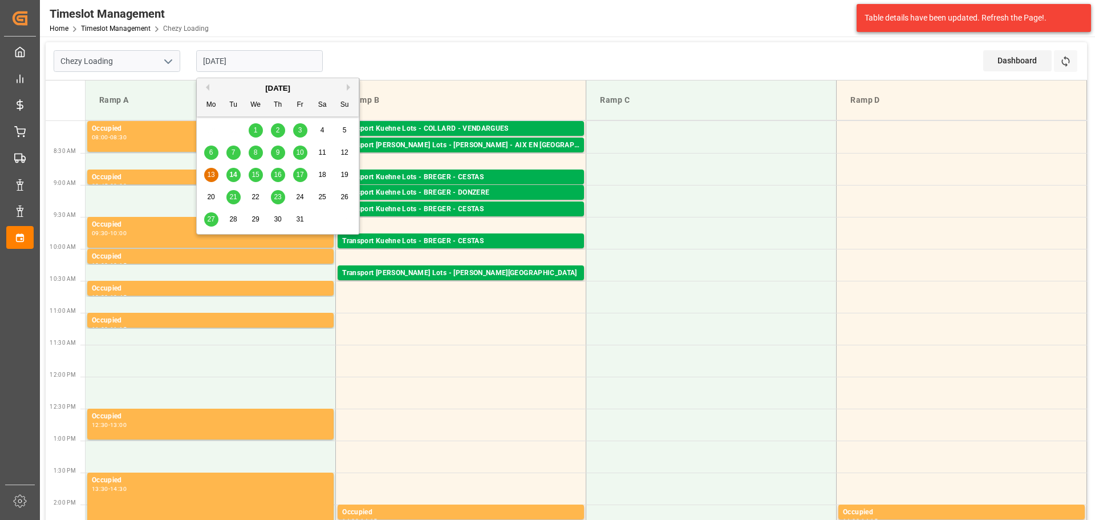
click at [234, 173] on span "14" at bounding box center [232, 175] width 7 height 8
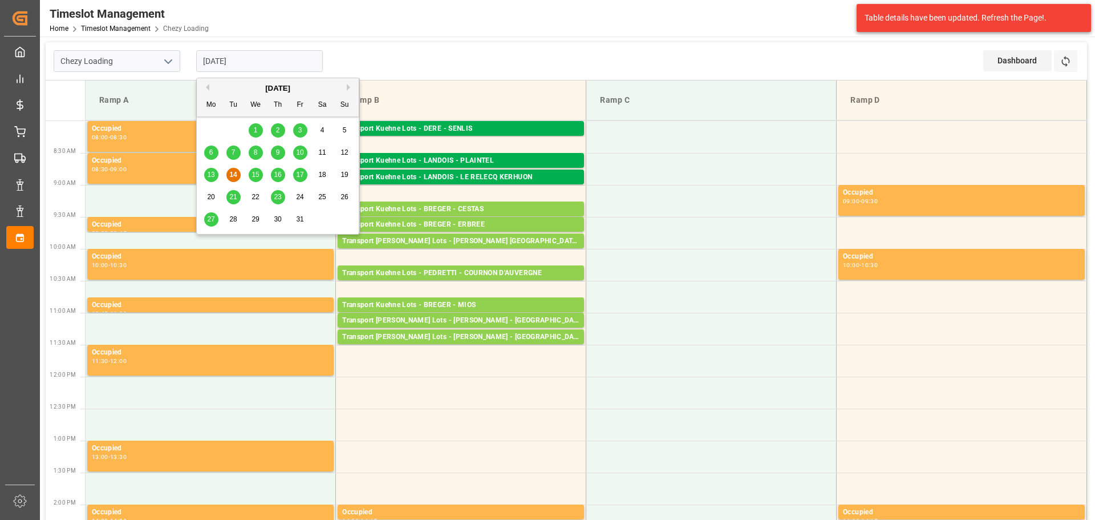
click at [216, 58] on input "14-10-2025" at bounding box center [259, 61] width 127 height 22
click at [253, 177] on span "15" at bounding box center [255, 175] width 7 height 8
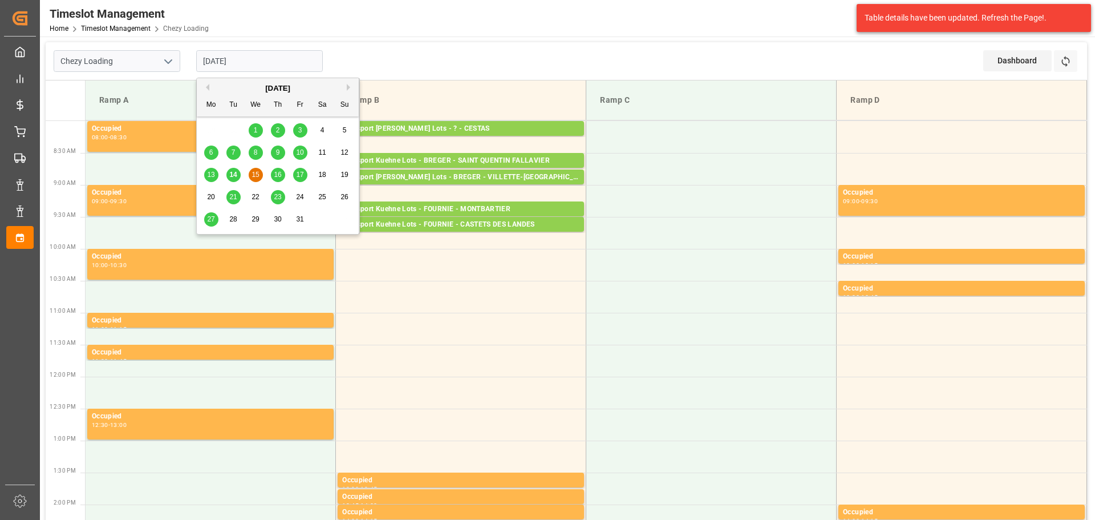
click at [213, 55] on input "15-10-2025" at bounding box center [259, 61] width 127 height 22
click at [277, 173] on span "16" at bounding box center [277, 175] width 7 height 8
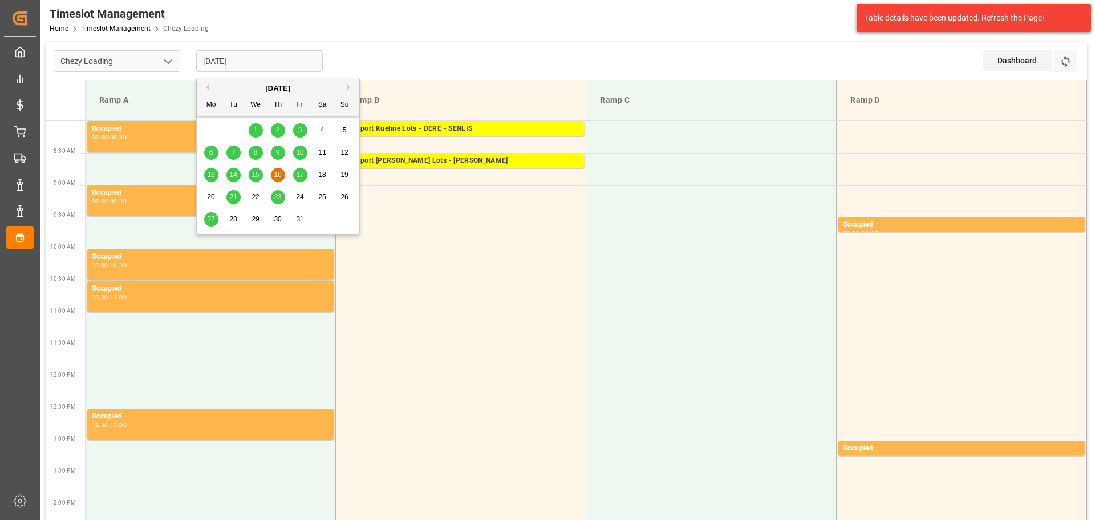
click at [226, 53] on input "[DATE]" at bounding box center [259, 61] width 127 height 22
click at [297, 171] on span "17" at bounding box center [299, 175] width 7 height 8
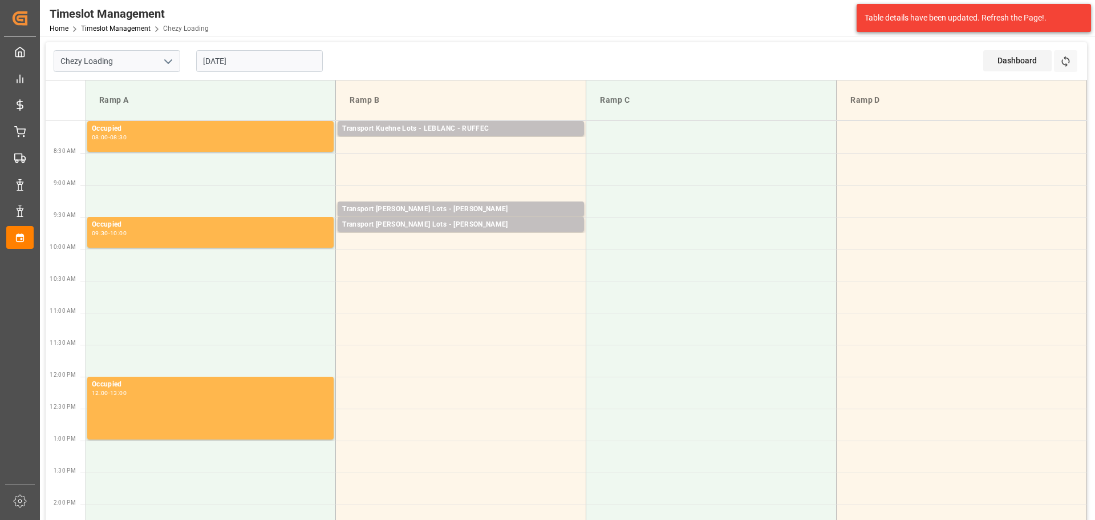
click at [212, 62] on input "[DATE]" at bounding box center [259, 61] width 127 height 22
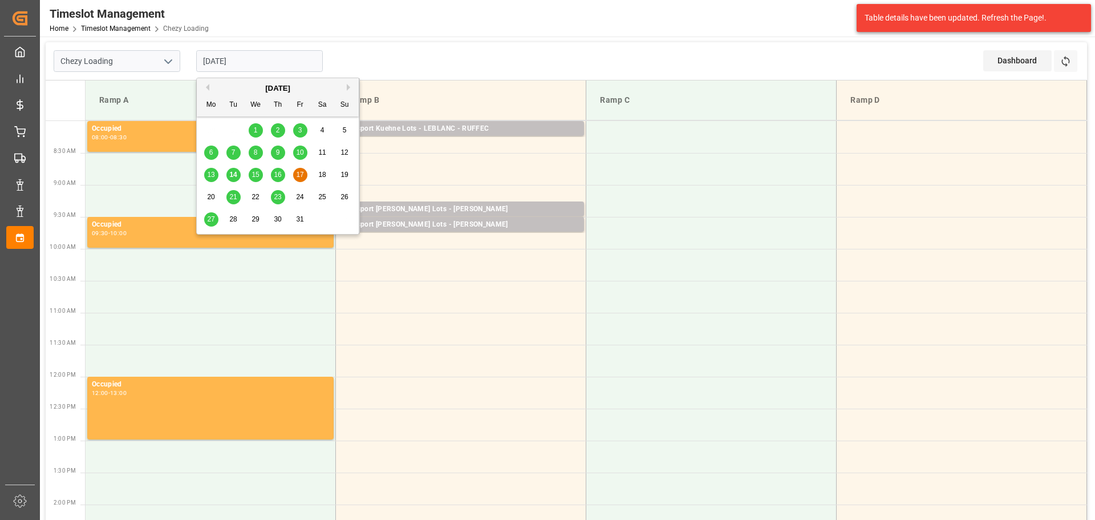
click at [230, 173] on span "14" at bounding box center [232, 175] width 7 height 8
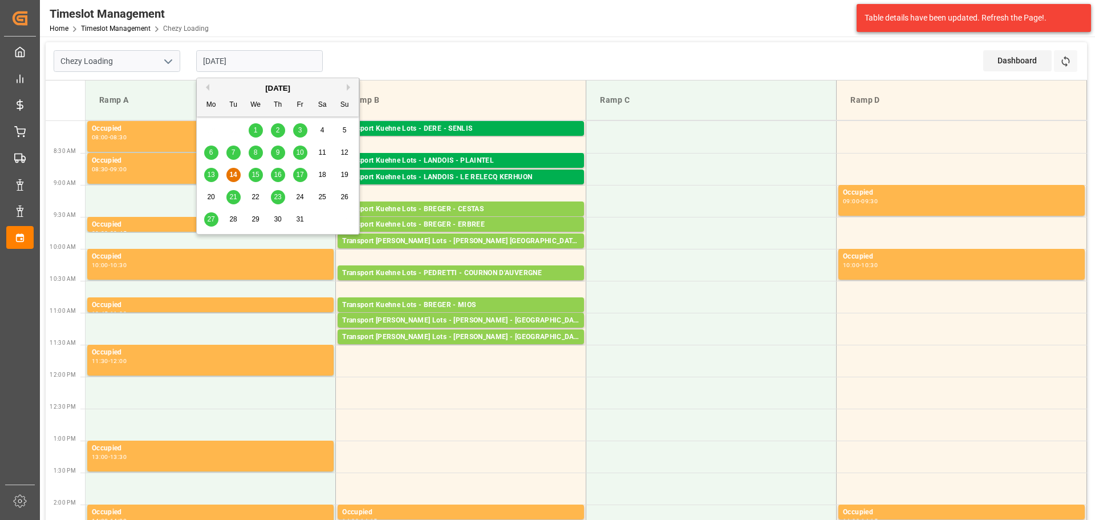
click at [212, 59] on input "14-10-2025" at bounding box center [259, 61] width 127 height 22
click at [470, 376] on td at bounding box center [461, 361] width 250 height 32
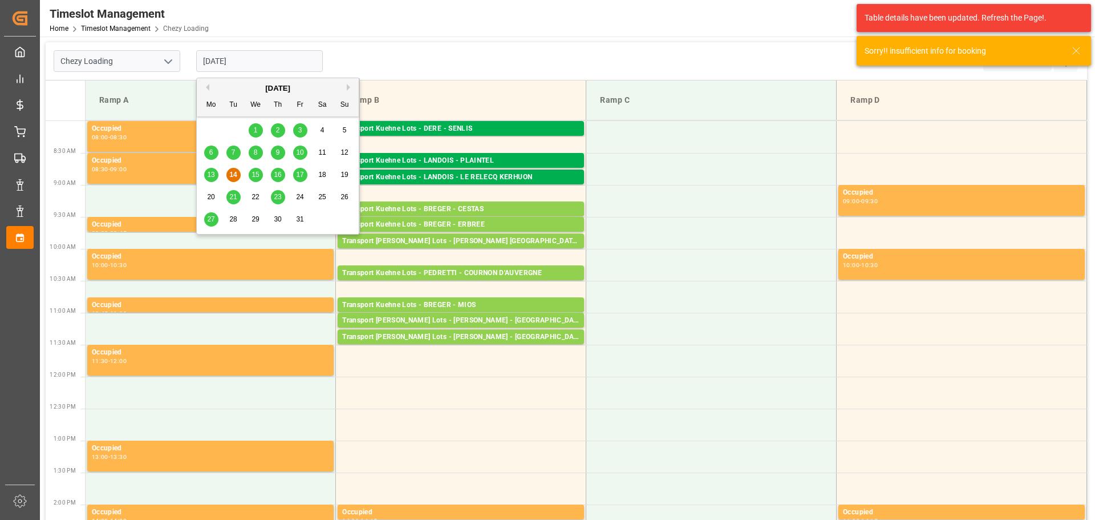
click at [240, 68] on input "14-10-2025" at bounding box center [259, 61] width 127 height 22
click at [209, 173] on span "13" at bounding box center [210, 175] width 7 height 8
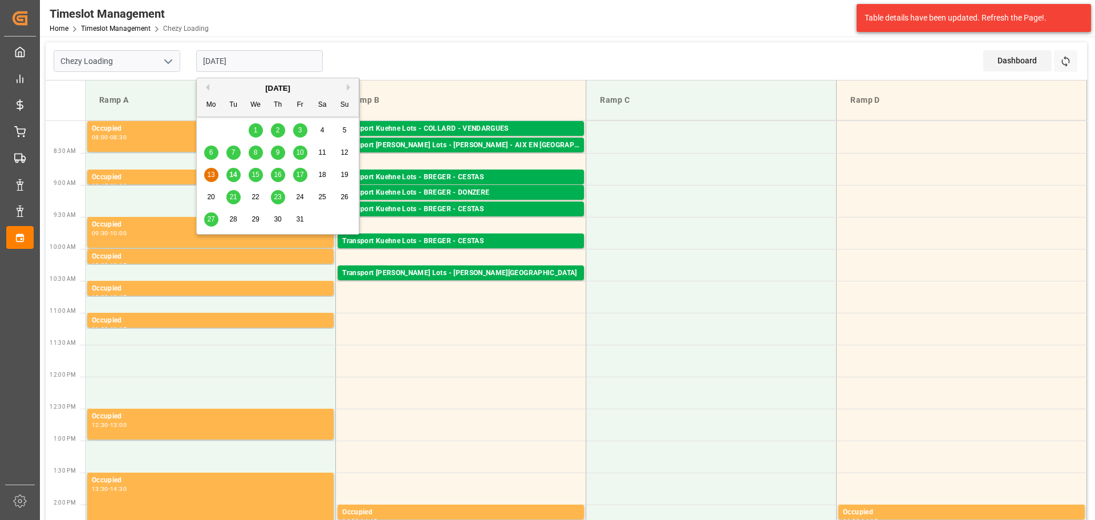
click at [274, 55] on input "13-10-2025" at bounding box center [259, 61] width 127 height 22
click at [277, 151] on span "9" at bounding box center [278, 152] width 4 height 8
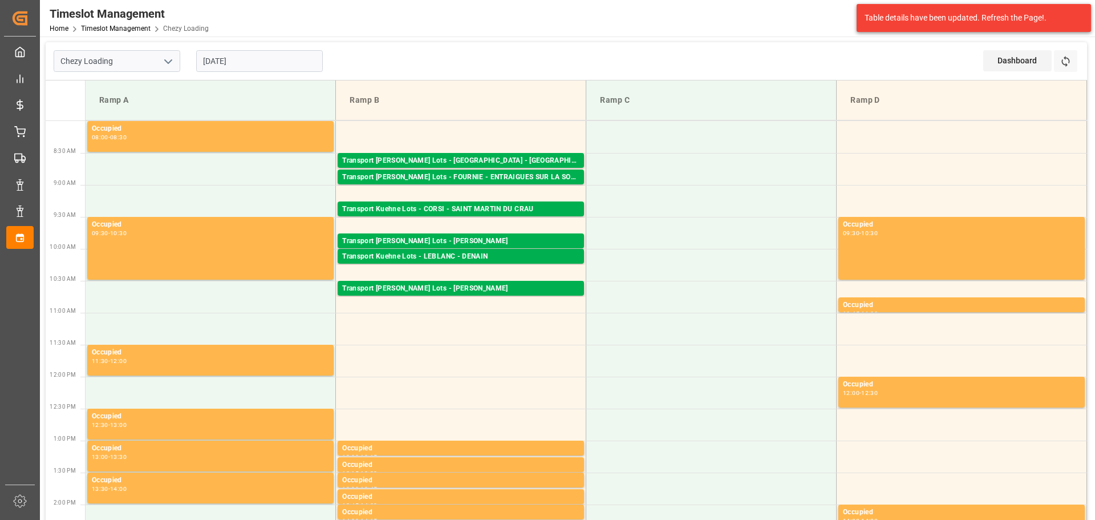
click at [252, 54] on input "09-10-2025" at bounding box center [259, 61] width 127 height 22
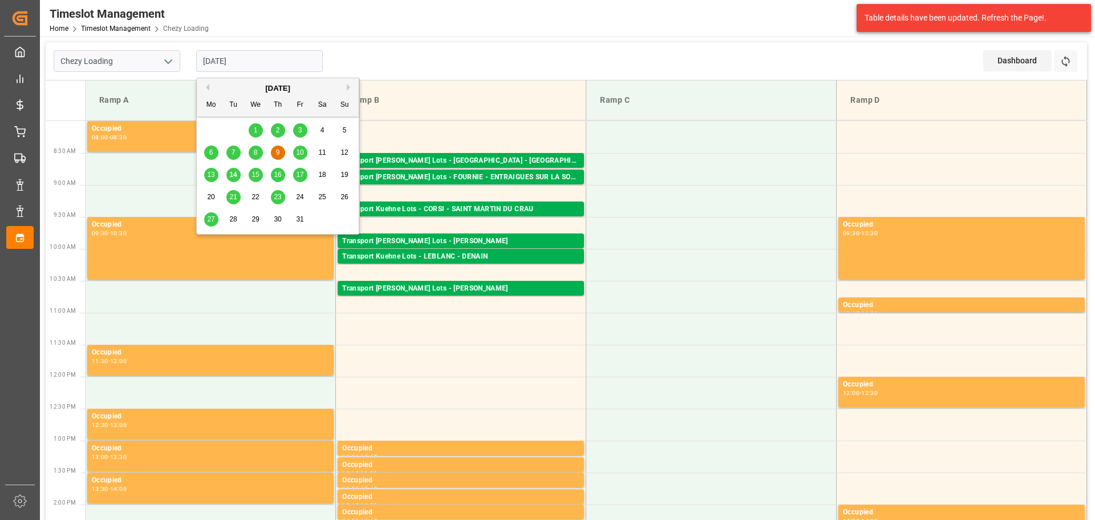
click at [301, 152] on span "10" at bounding box center [299, 152] width 7 height 8
type input "10-10-2025"
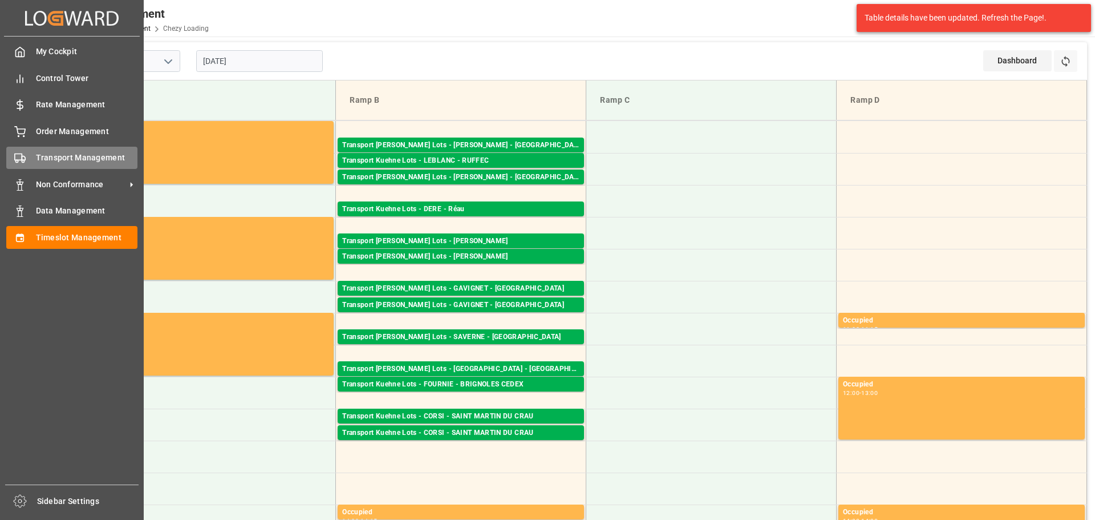
click at [74, 156] on span "Transport Management" at bounding box center [87, 158] width 102 height 12
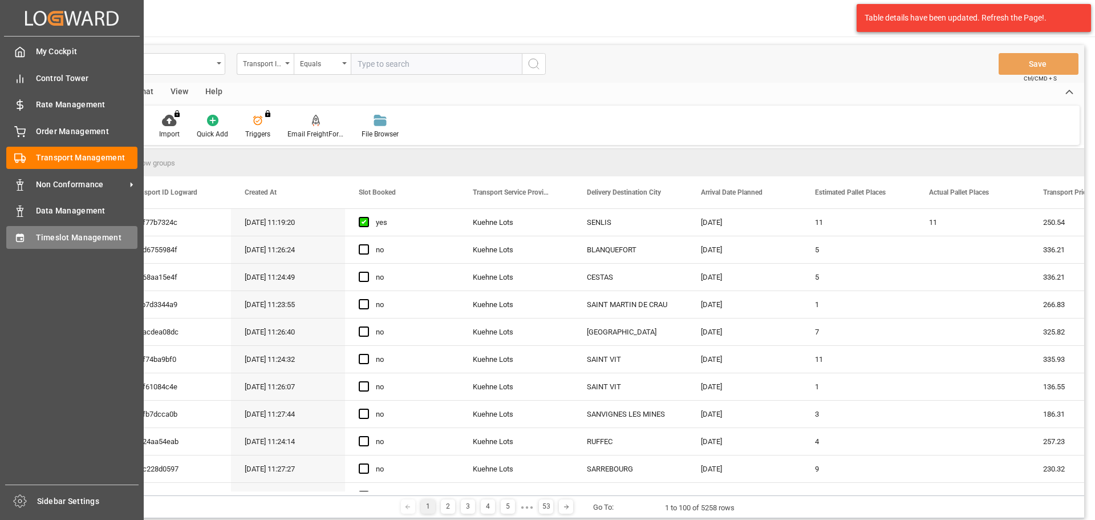
click at [64, 232] on span "Timeslot Management" at bounding box center [87, 238] width 102 height 12
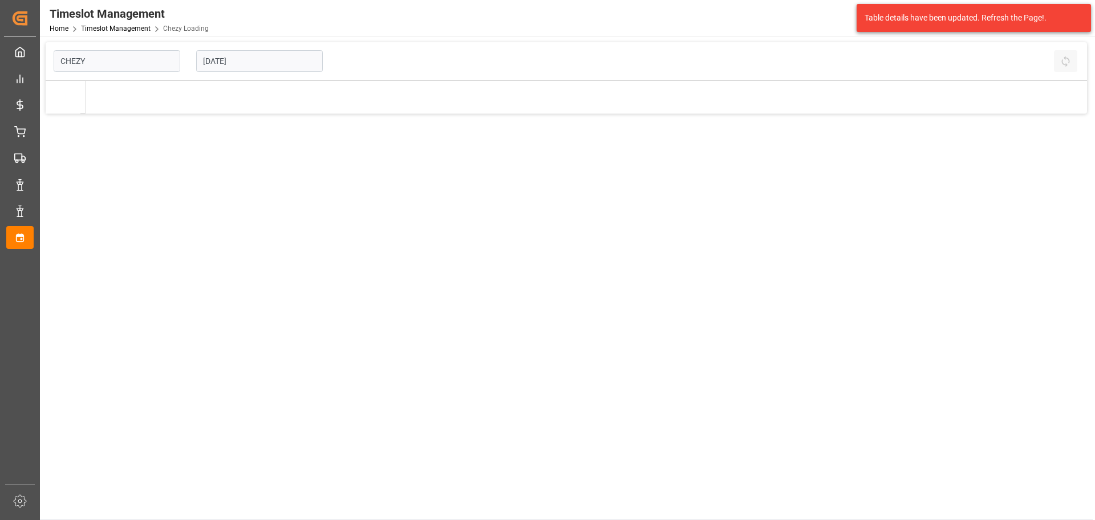
type input "Chezy Loading"
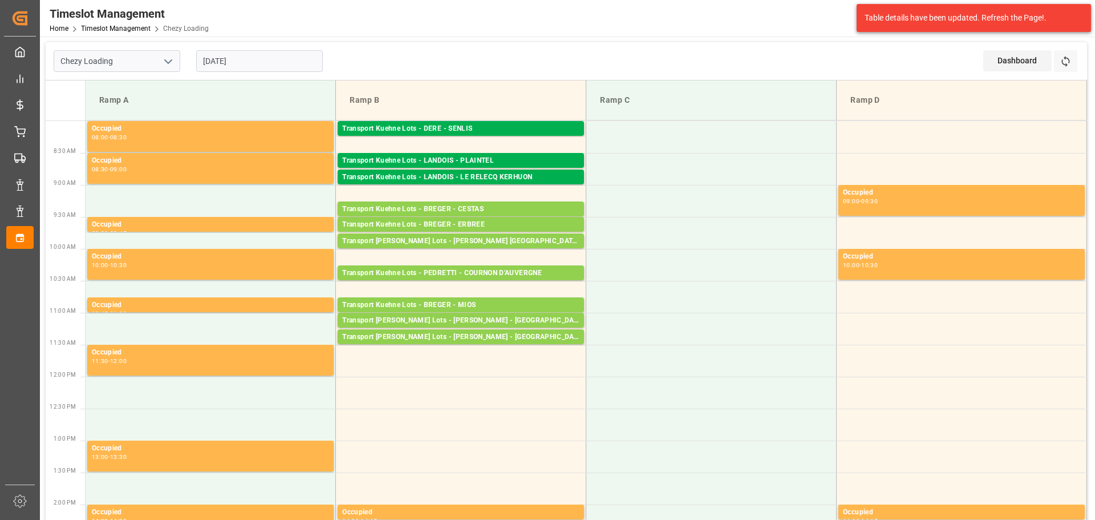
click at [248, 66] on input "[DATE]" at bounding box center [259, 61] width 127 height 22
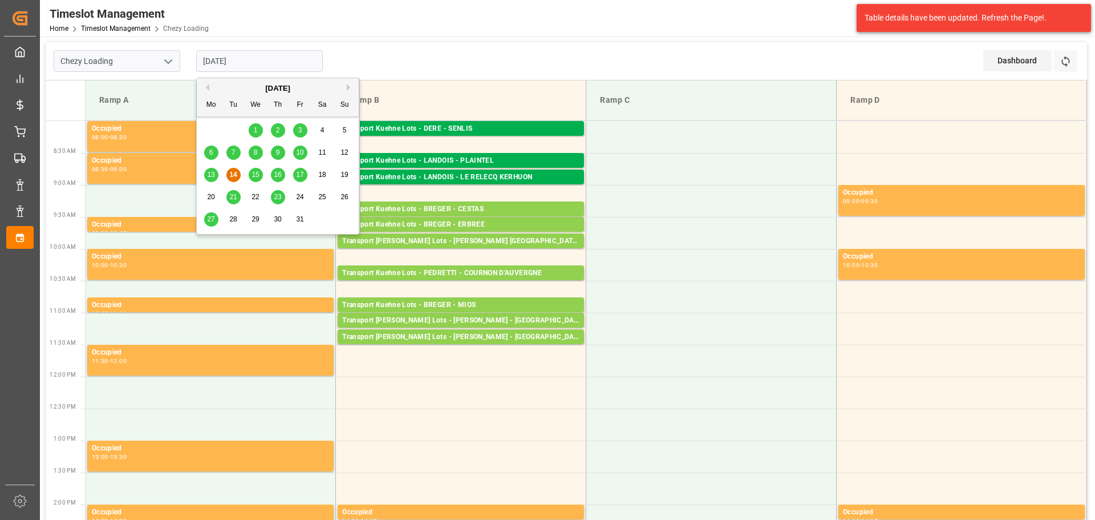
click at [253, 175] on span "15" at bounding box center [255, 175] width 7 height 8
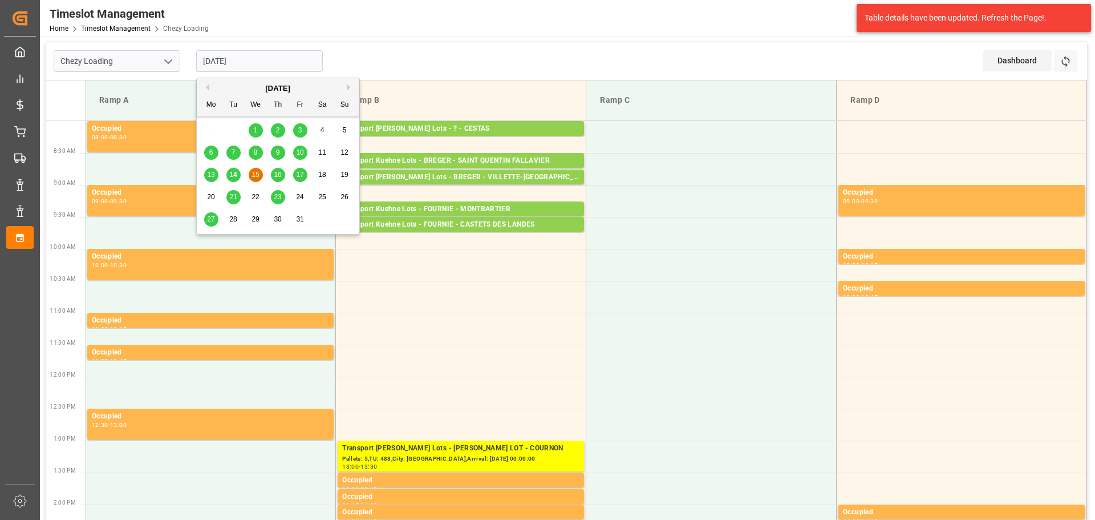
click at [258, 61] on input "15-10-2025" at bounding box center [259, 61] width 127 height 22
click at [238, 173] on div "14" at bounding box center [234, 175] width 14 height 14
type input "[DATE]"
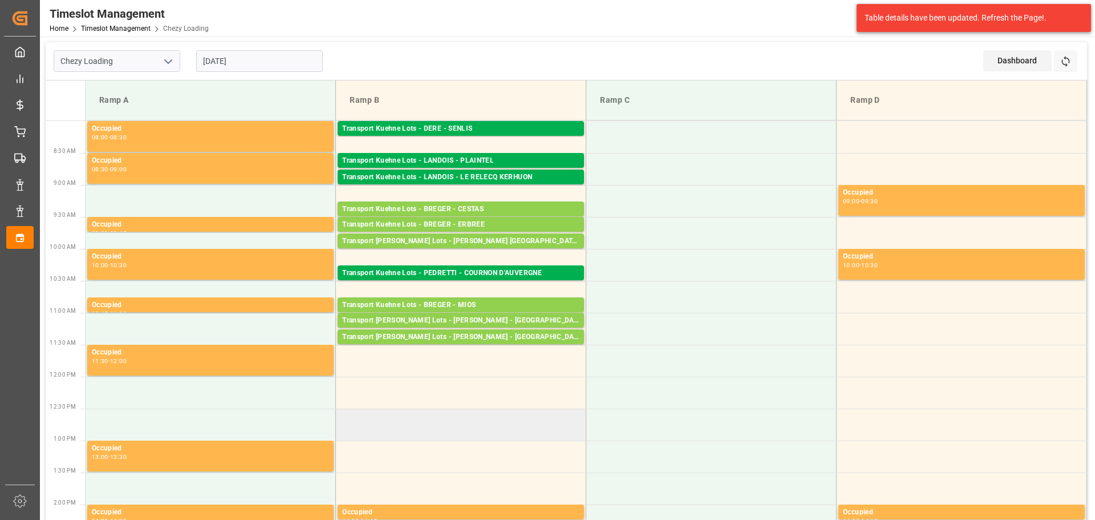
click at [580, 435] on td at bounding box center [461, 425] width 250 height 32
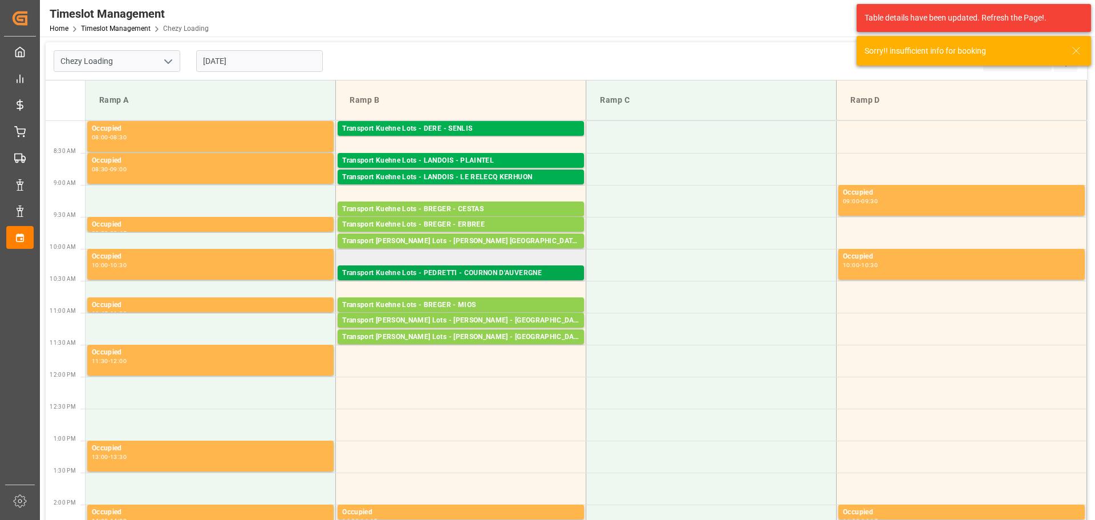
click at [435, 271] on div "Transport Kuehne Lots - PEDRETTI - COURNON D'AUVERGNE" at bounding box center [460, 273] width 237 height 11
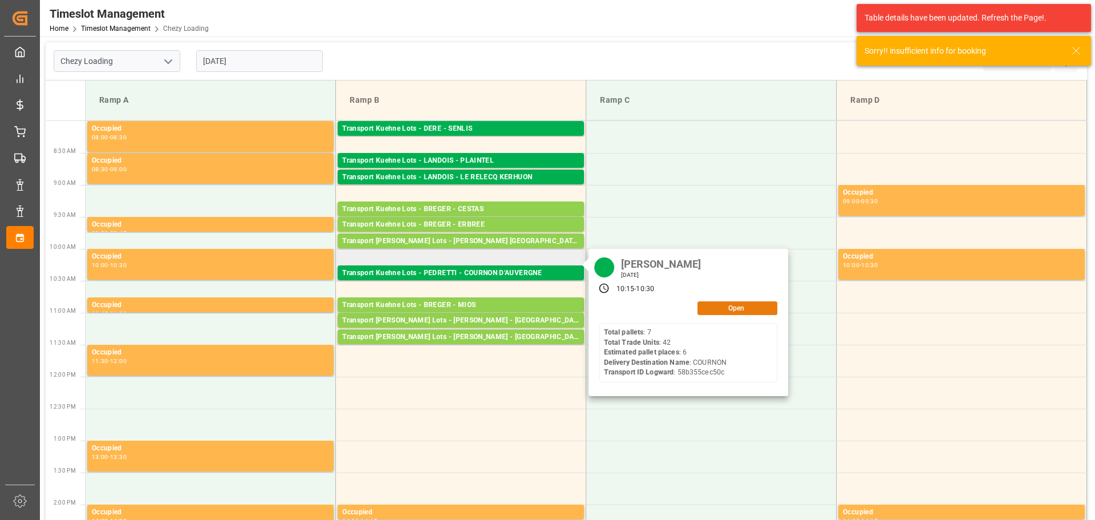
click at [741, 304] on button "Open" at bounding box center [738, 308] width 80 height 14
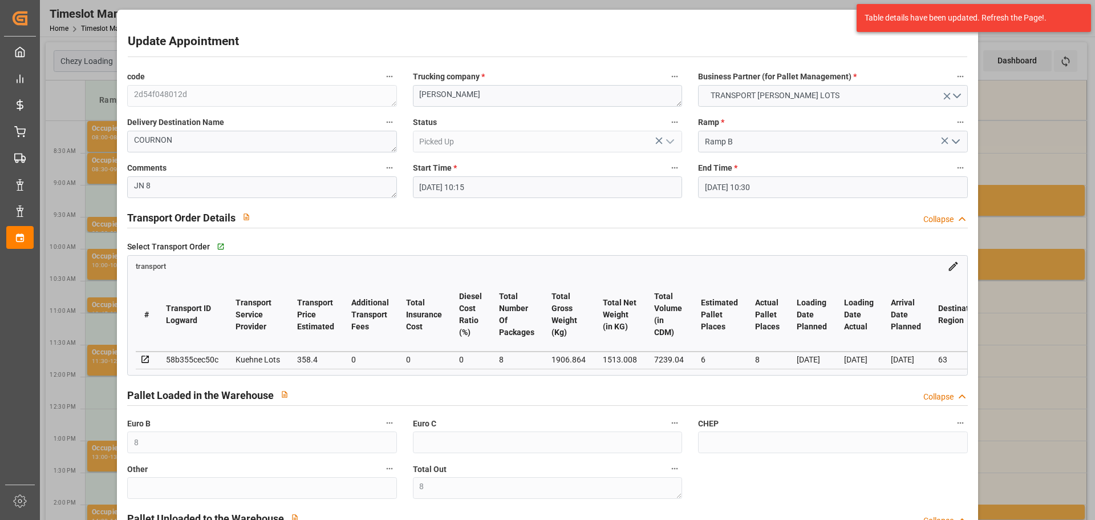
click at [1022, 120] on div "Update Appointment code 2d54f048012d Trucking company * PEDRETTI Business Partn…" at bounding box center [547, 260] width 1095 height 520
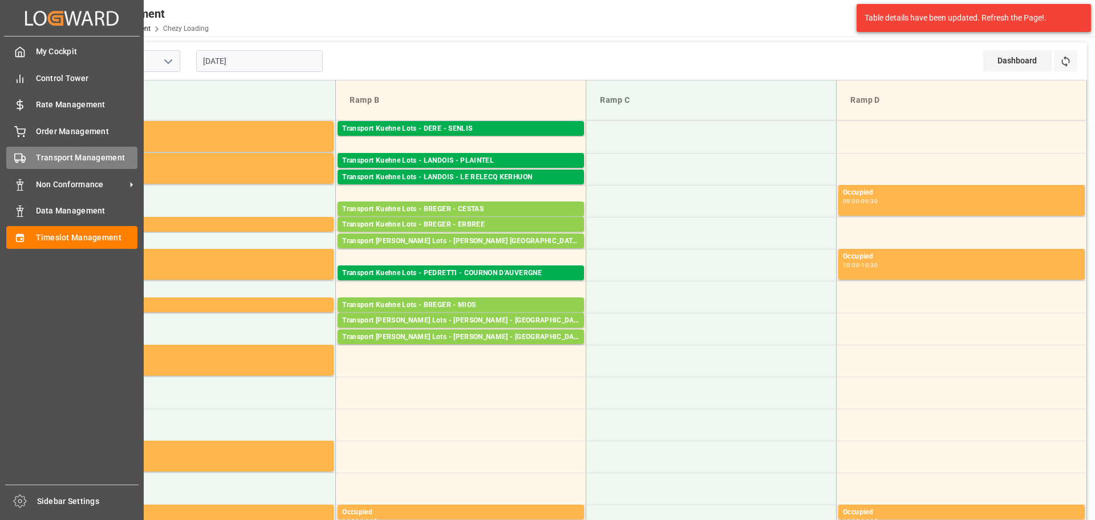
click at [33, 153] on div "Transport Management Transport Management" at bounding box center [71, 158] width 131 height 22
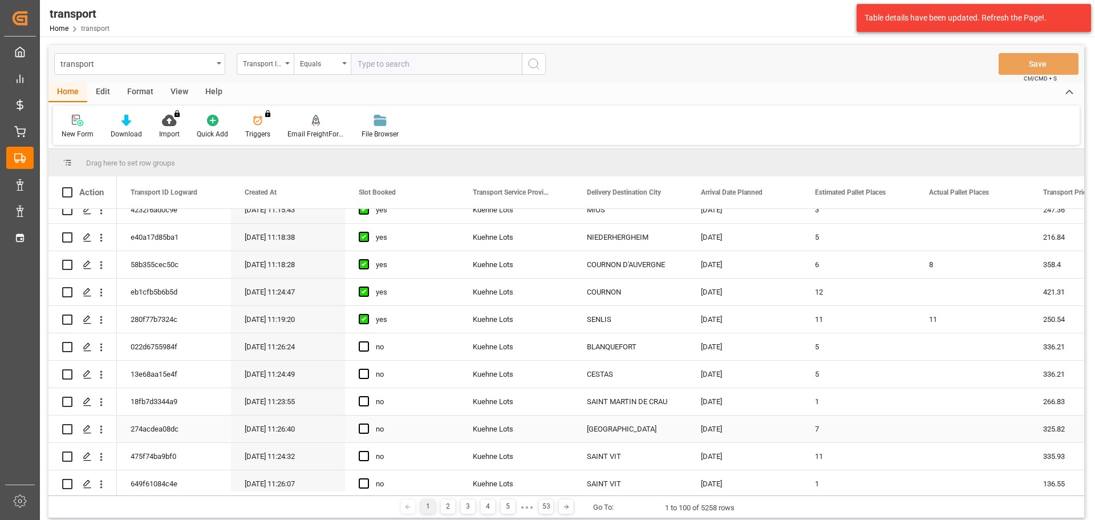
scroll to position [57, 0]
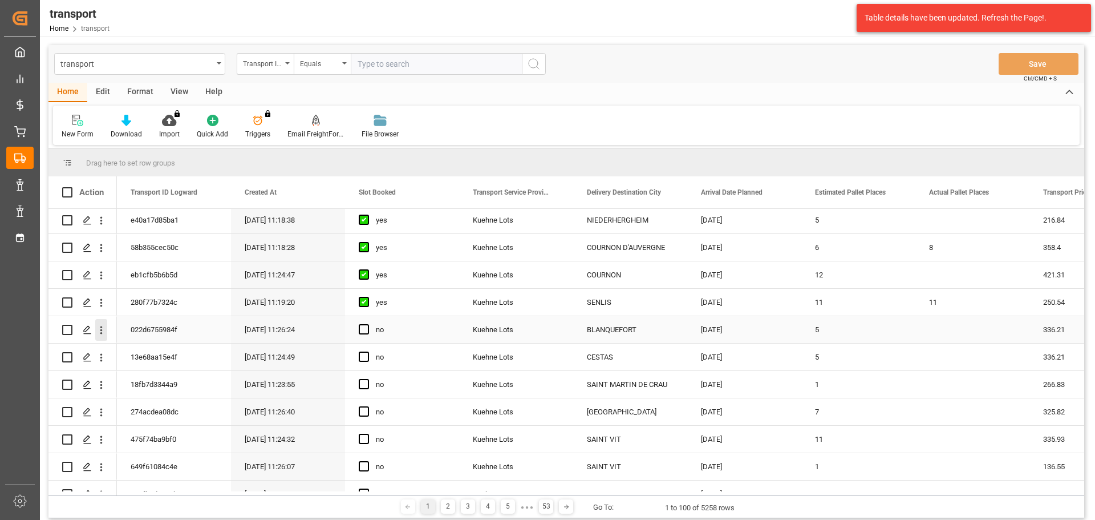
click at [102, 331] on icon "open menu" at bounding box center [101, 330] width 2 height 8
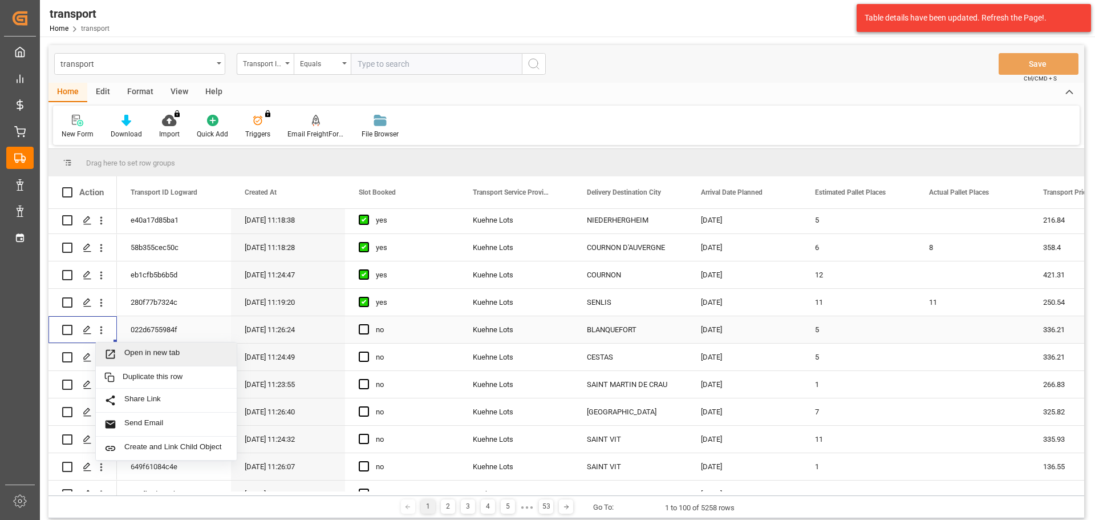
click at [157, 348] on span "Open in new tab" at bounding box center [176, 354] width 104 height 12
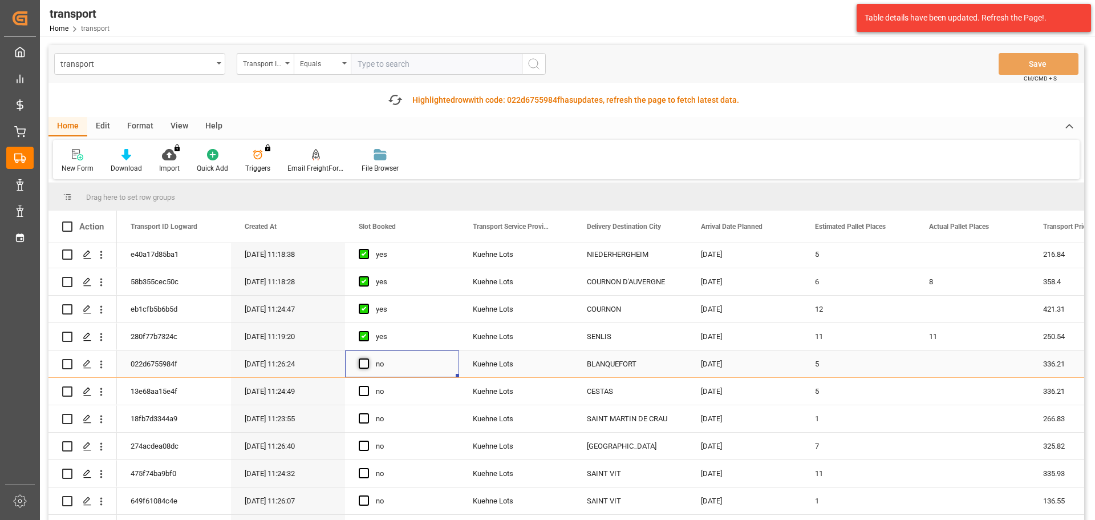
click at [365, 363] on span "Press SPACE to select this row." at bounding box center [364, 363] width 10 height 10
click at [367, 358] on input "Press SPACE to select this row." at bounding box center [367, 358] width 0 height 0
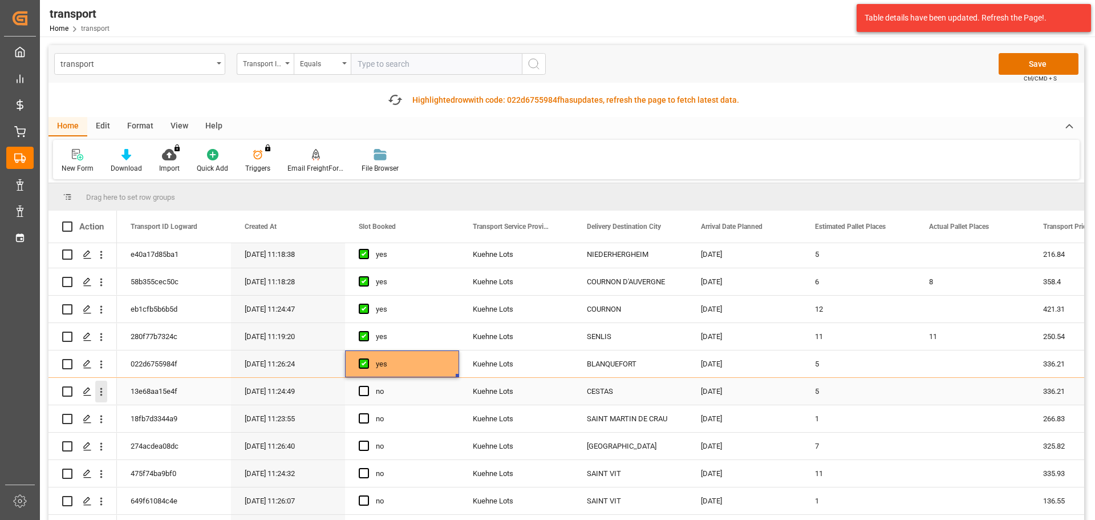
click at [102, 391] on icon "open menu" at bounding box center [101, 392] width 12 height 12
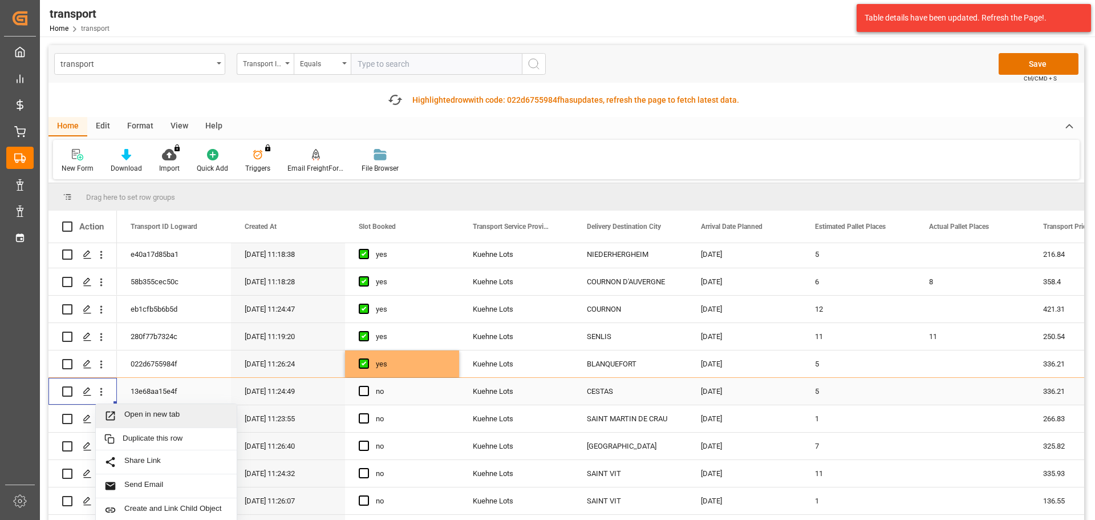
click at [144, 414] on span "Open in new tab" at bounding box center [176, 416] width 104 height 12
click at [363, 390] on span "Press SPACE to select this row." at bounding box center [364, 391] width 10 height 10
click at [367, 386] on input "Press SPACE to select this row." at bounding box center [367, 386] width 0 height 0
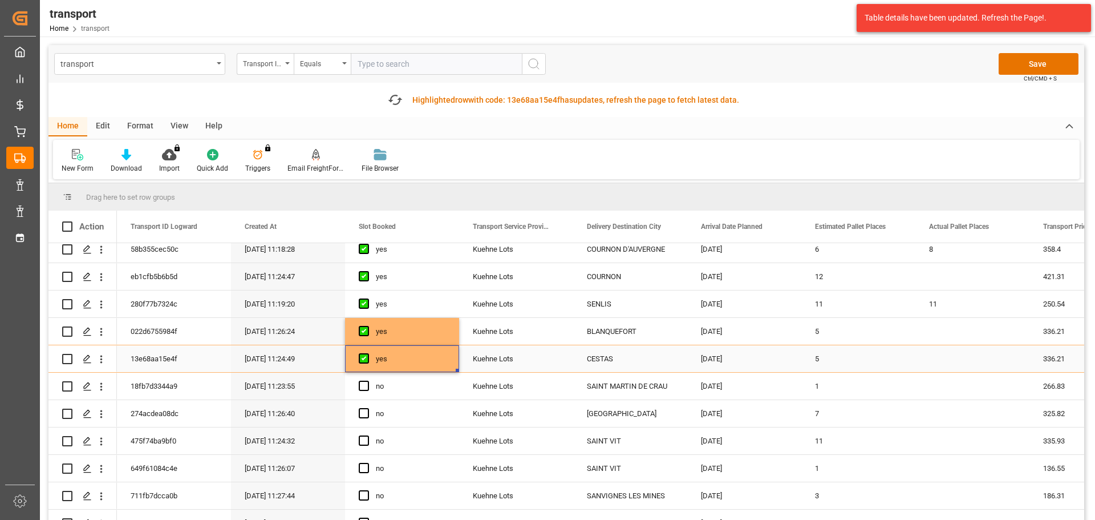
scroll to position [114, 0]
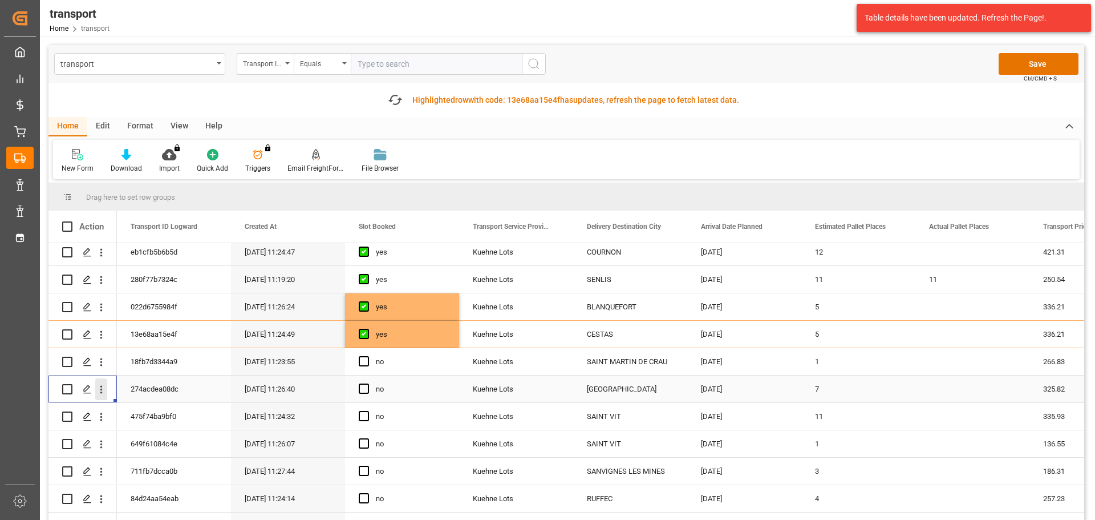
click at [103, 389] on icon "open menu" at bounding box center [101, 389] width 12 height 12
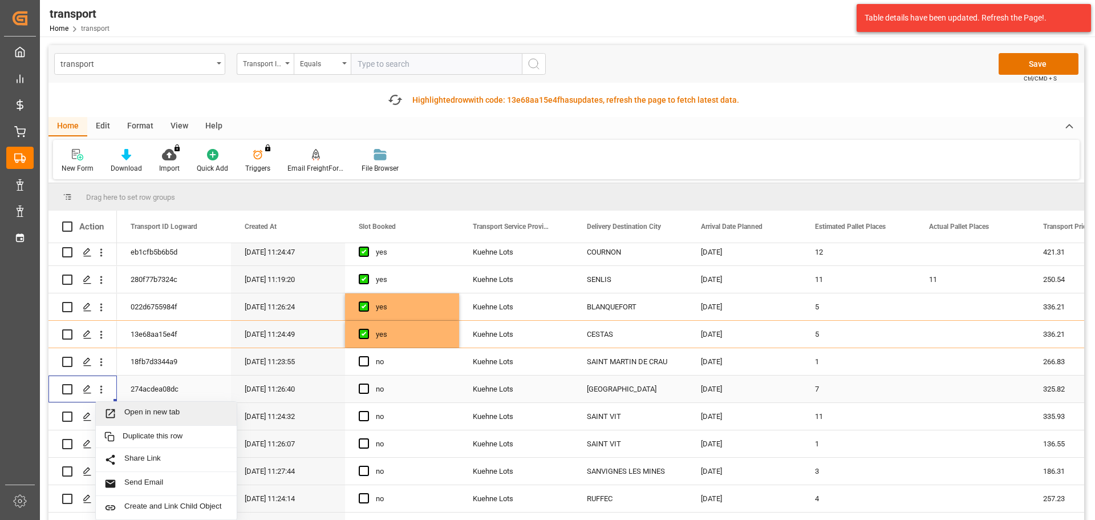
click at [141, 409] on span "Open in new tab" at bounding box center [176, 413] width 104 height 12
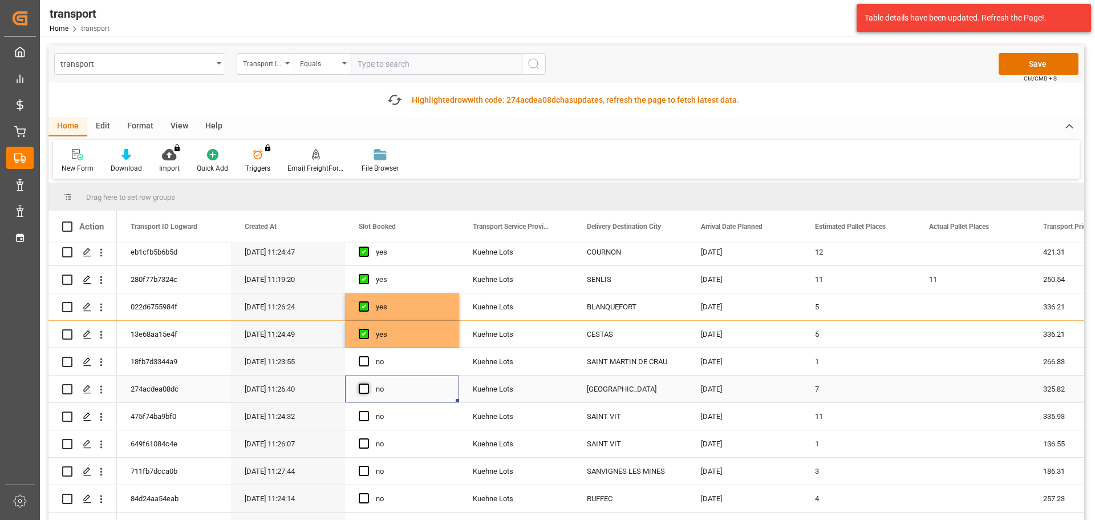
click at [367, 390] on span "Press SPACE to select this row." at bounding box center [364, 388] width 10 height 10
click at [367, 383] on input "Press SPACE to select this row." at bounding box center [367, 383] width 0 height 0
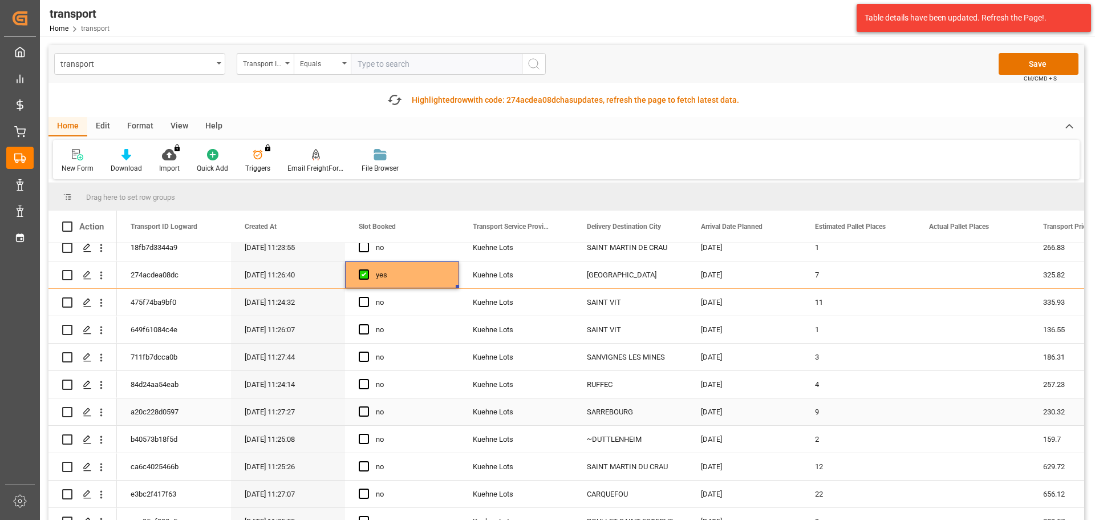
scroll to position [285, 0]
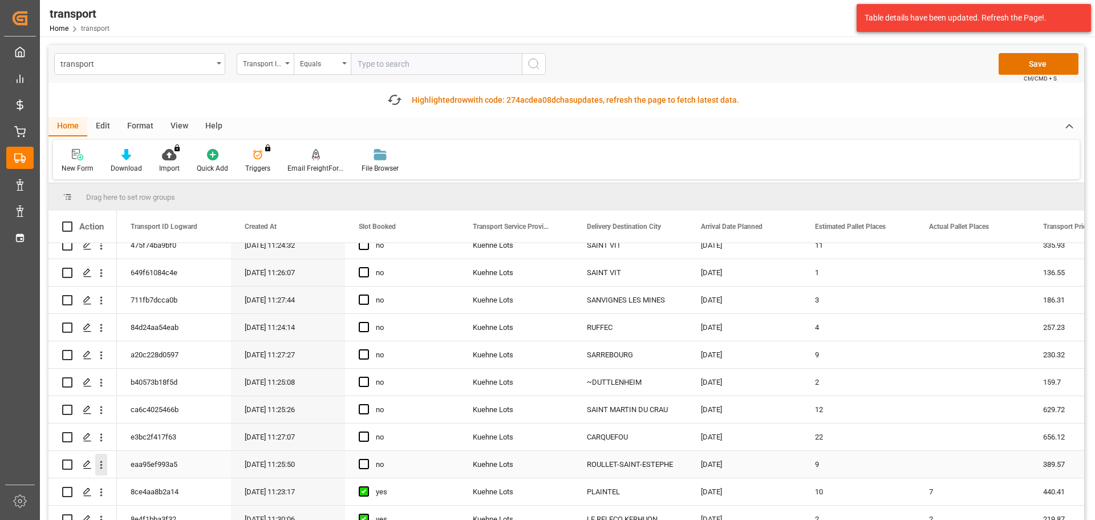
click at [104, 464] on icon "open menu" at bounding box center [101, 465] width 12 height 12
click at [139, 487] on span "Open in new tab" at bounding box center [176, 489] width 104 height 12
click at [363, 459] on span "Press SPACE to select this row." at bounding box center [364, 464] width 10 height 10
click at [367, 459] on input "Press SPACE to select this row." at bounding box center [367, 459] width 0 height 0
click at [98, 434] on icon "open menu" at bounding box center [101, 437] width 12 height 12
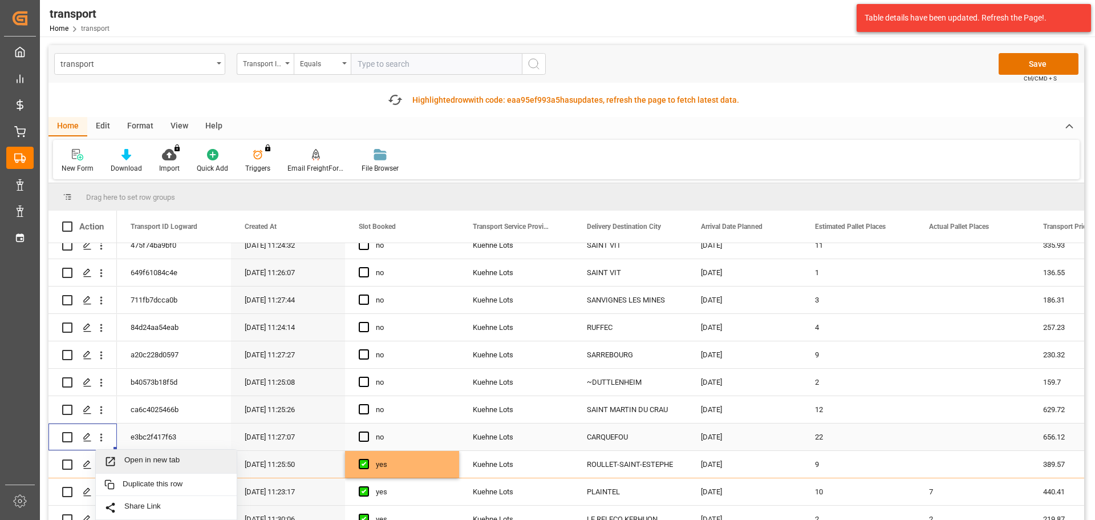
click at [152, 455] on span "Open in new tab" at bounding box center [176, 461] width 104 height 12
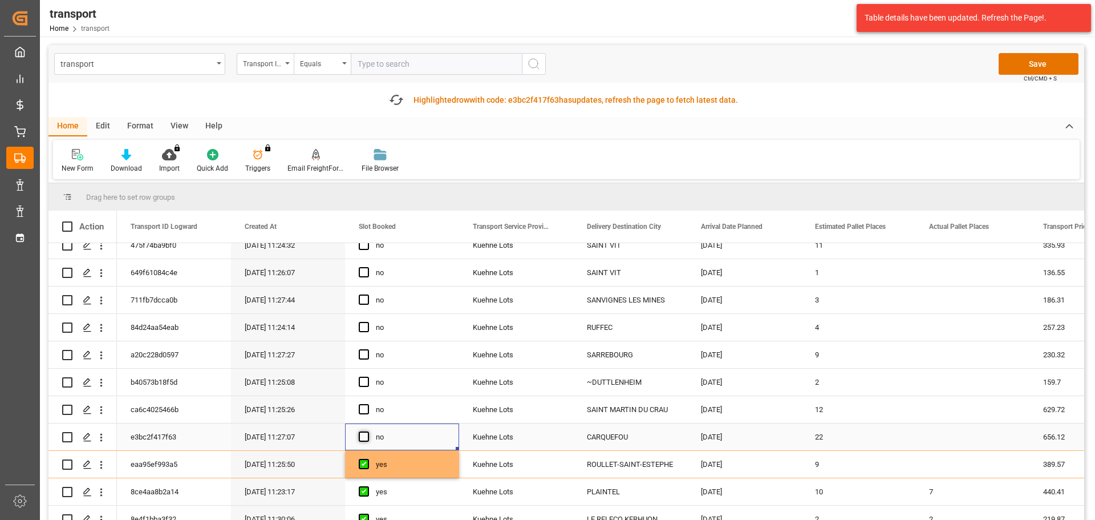
click at [363, 439] on span "Press SPACE to select this row." at bounding box center [364, 436] width 10 height 10
click at [367, 431] on input "Press SPACE to select this row." at bounding box center [367, 431] width 0 height 0
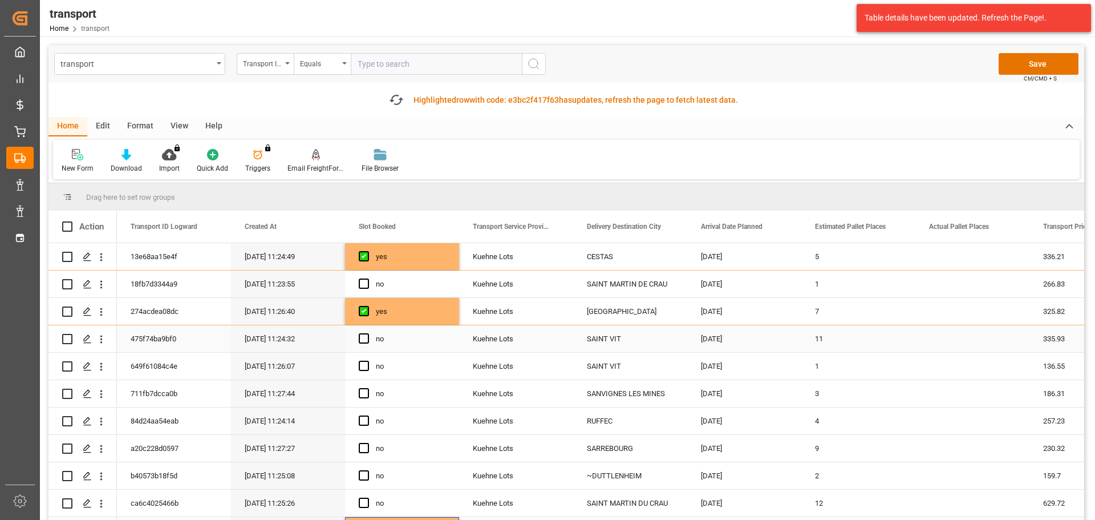
scroll to position [171, 0]
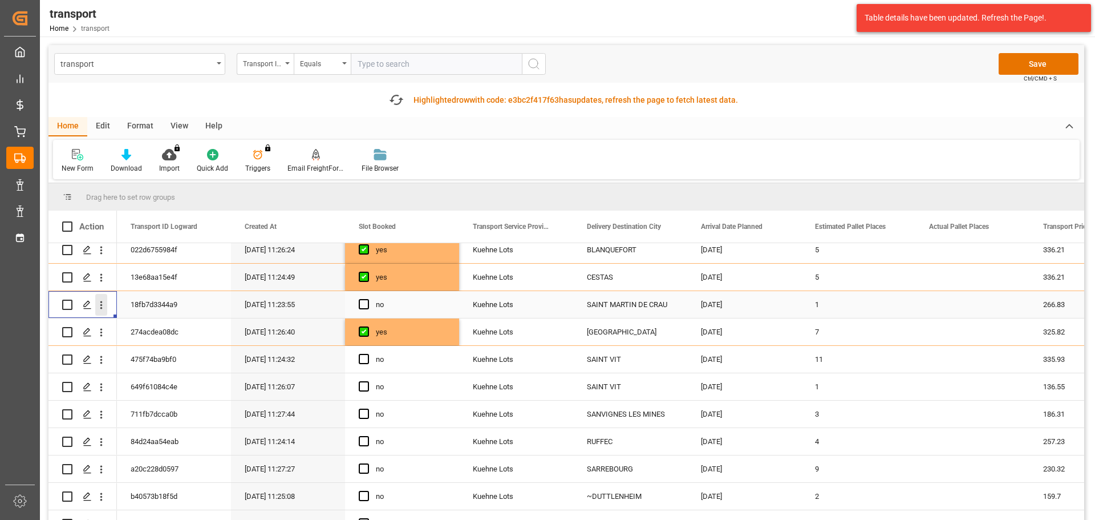
click at [100, 304] on icon "open menu" at bounding box center [101, 305] width 12 height 12
click at [157, 323] on span "Open in new tab" at bounding box center [176, 329] width 104 height 12
click at [361, 299] on span "Press SPACE to select this row." at bounding box center [364, 304] width 10 height 10
click at [367, 299] on input "Press SPACE to select this row." at bounding box center [367, 299] width 0 height 0
click at [100, 412] on icon "open menu" at bounding box center [101, 415] width 12 height 12
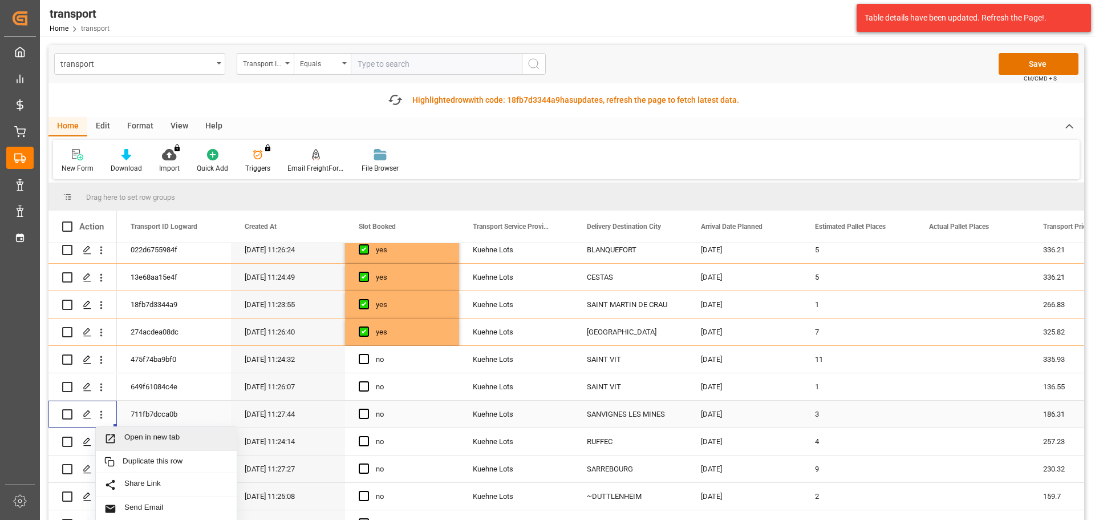
click at [135, 434] on span "Open in new tab" at bounding box center [176, 438] width 104 height 12
click at [364, 414] on span "Press SPACE to select this row." at bounding box center [364, 414] width 10 height 10
click at [367, 409] on input "Press SPACE to select this row." at bounding box center [367, 409] width 0 height 0
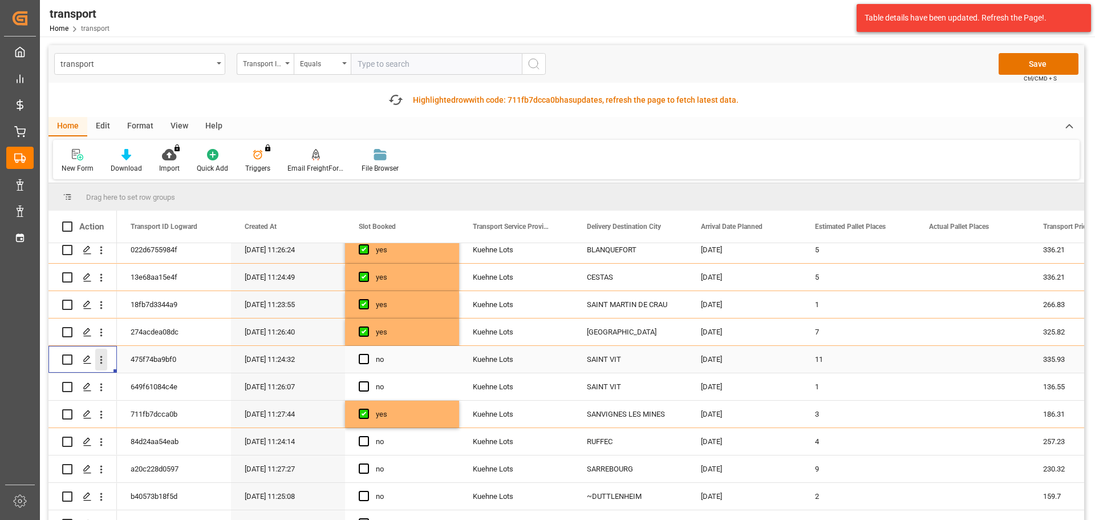
click at [98, 358] on icon "open menu" at bounding box center [101, 360] width 12 height 12
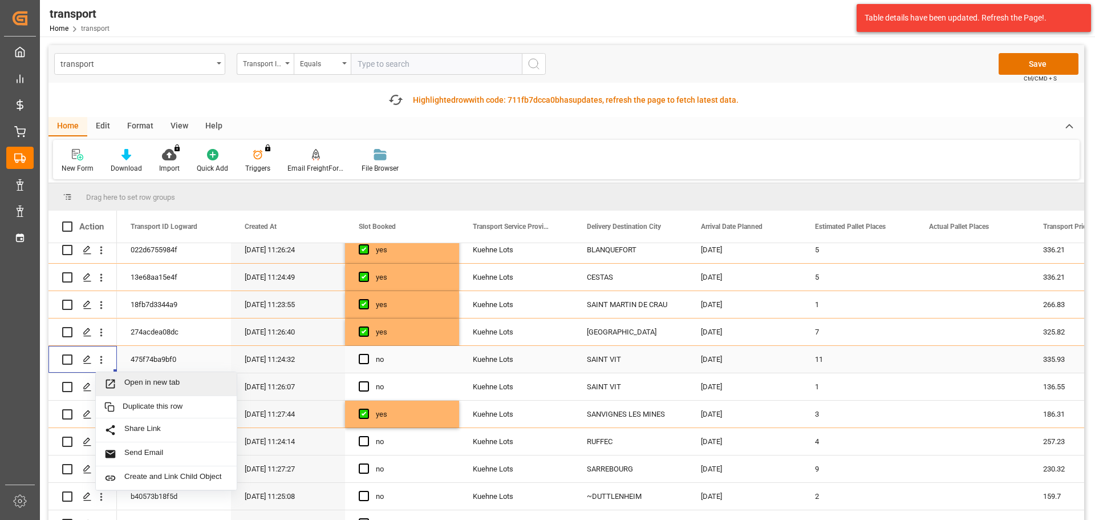
click at [181, 379] on span "Open in new tab" at bounding box center [176, 384] width 104 height 12
click at [365, 363] on span "Press SPACE to select this row." at bounding box center [364, 359] width 10 height 10
click at [367, 354] on input "Press SPACE to select this row." at bounding box center [367, 354] width 0 height 0
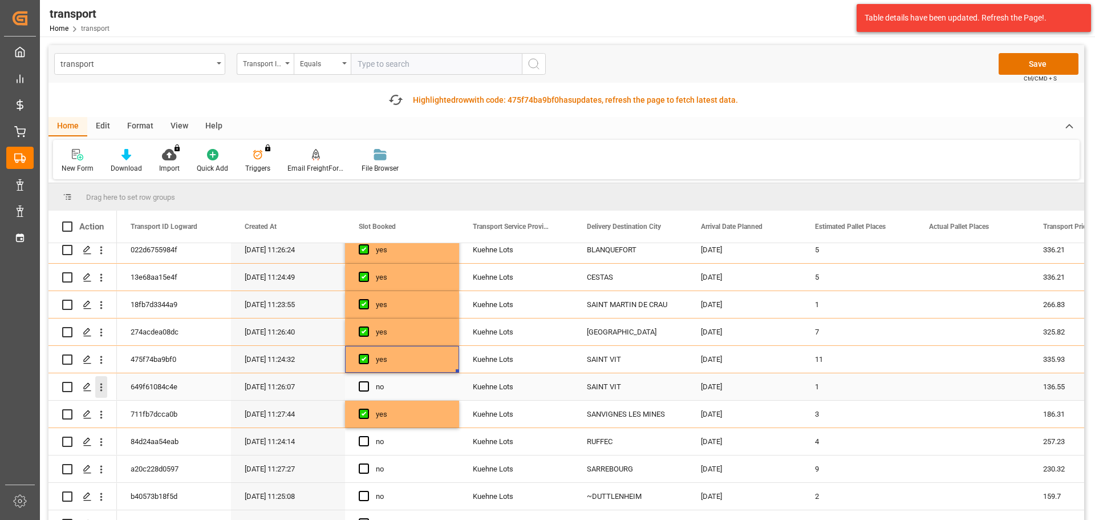
click at [100, 387] on icon "open menu" at bounding box center [101, 387] width 2 height 8
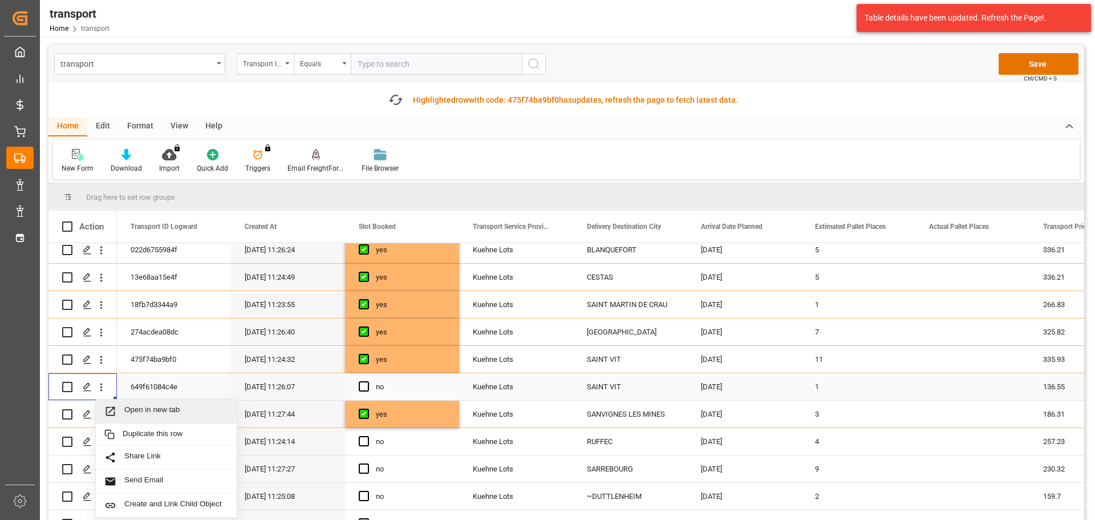
click at [145, 409] on span "Open in new tab" at bounding box center [176, 411] width 104 height 12
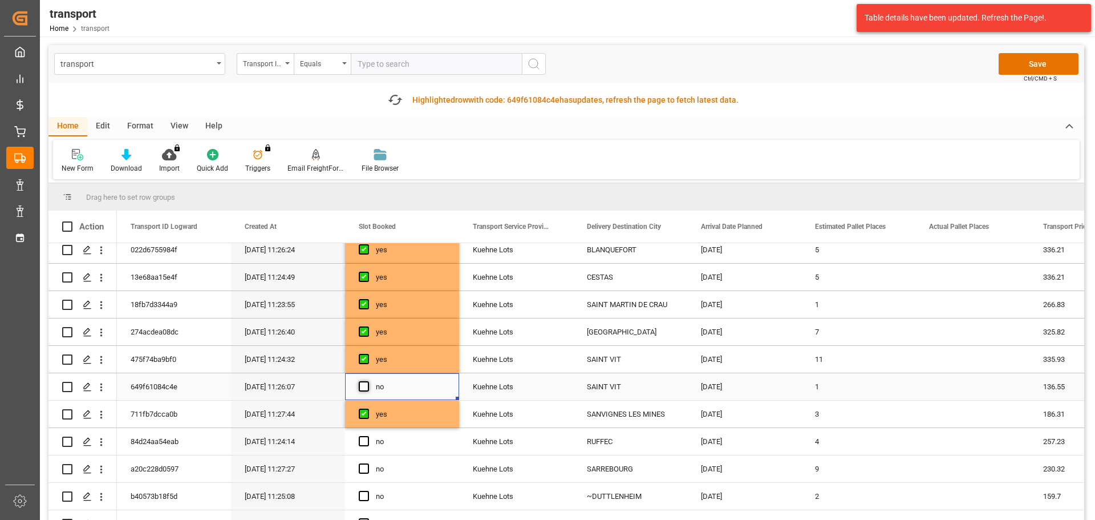
click at [368, 385] on span "Press SPACE to select this row." at bounding box center [364, 386] width 10 height 10
click at [367, 381] on input "Press SPACE to select this row." at bounding box center [367, 381] width 0 height 0
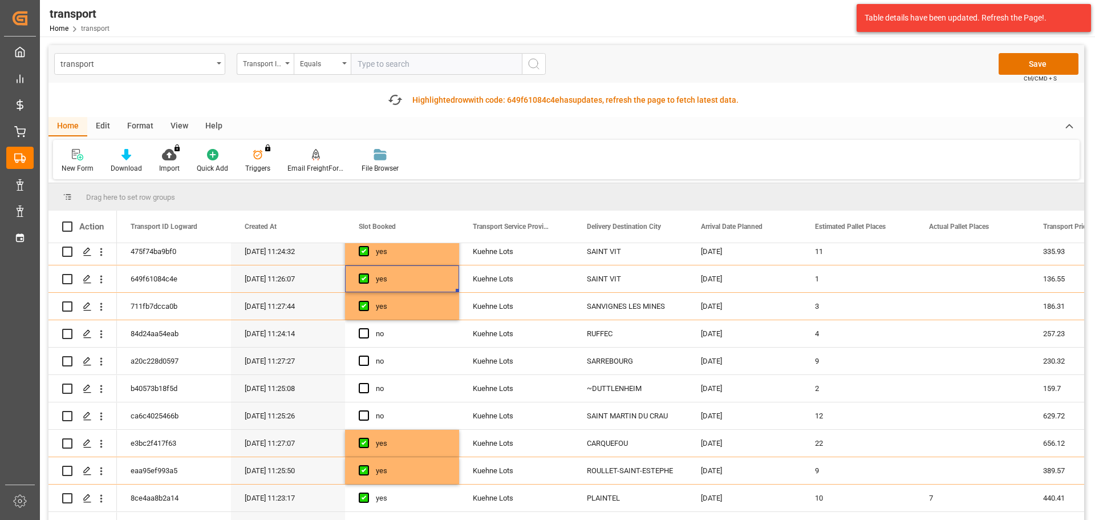
scroll to position [285, 0]
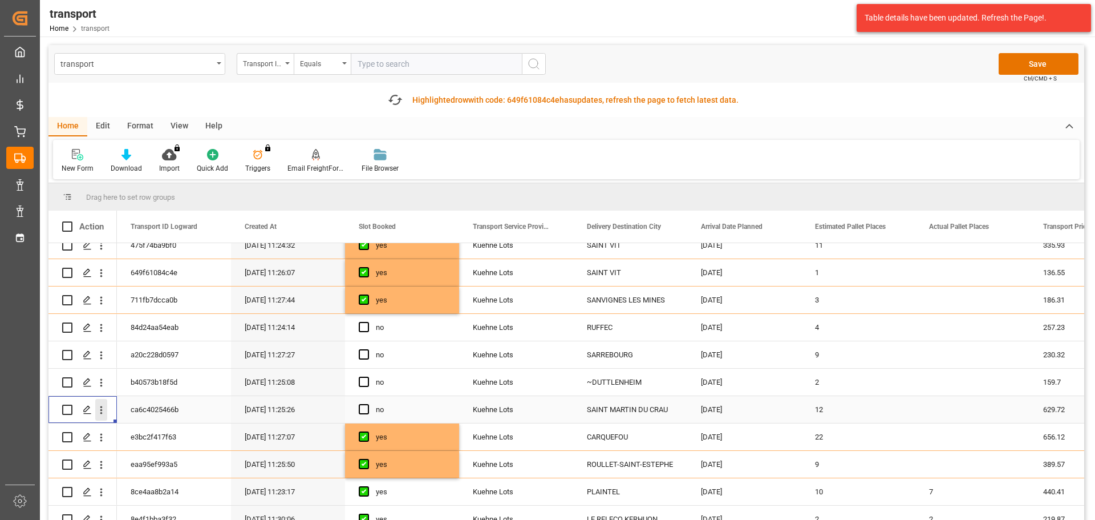
click at [101, 410] on icon "open menu" at bounding box center [101, 410] width 2 height 8
click at [165, 432] on span "Open in new tab" at bounding box center [176, 434] width 104 height 12
click at [361, 408] on span "Press SPACE to select this row." at bounding box center [364, 409] width 10 height 10
click at [367, 404] on input "Press SPACE to select this row." at bounding box center [367, 404] width 0 height 0
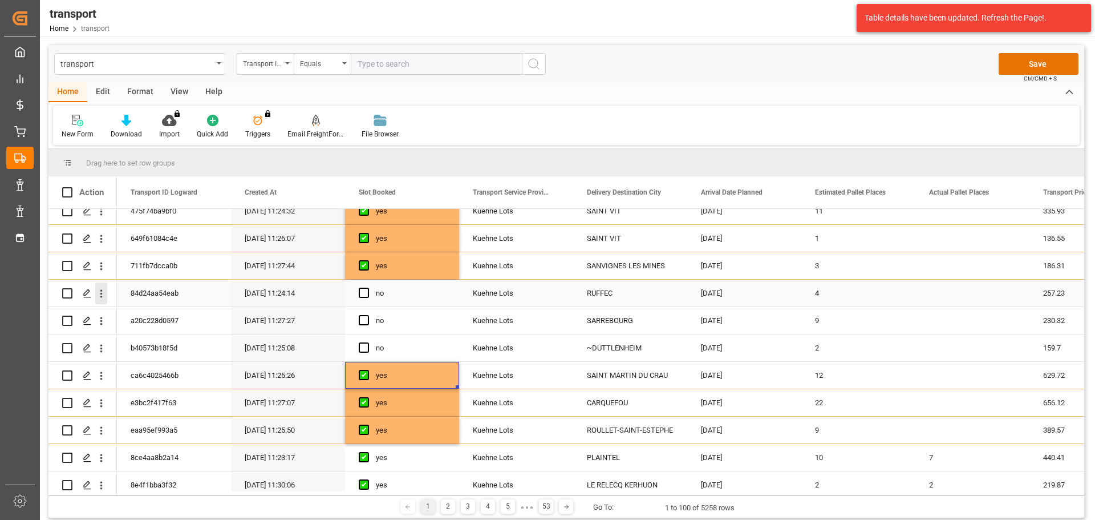
click at [103, 292] on icon "open menu" at bounding box center [101, 294] width 12 height 12
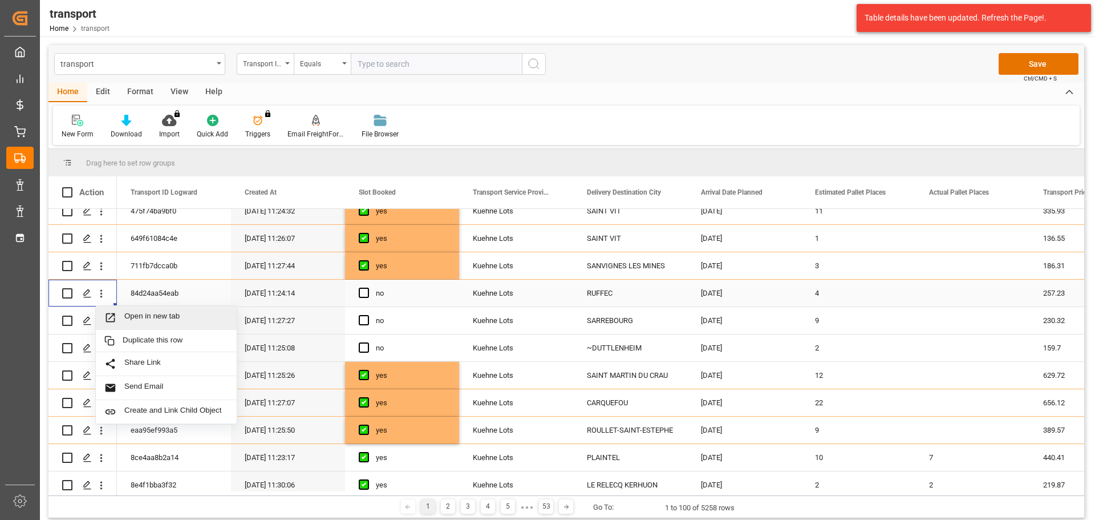
click at [144, 314] on span "Open in new tab" at bounding box center [176, 318] width 104 height 12
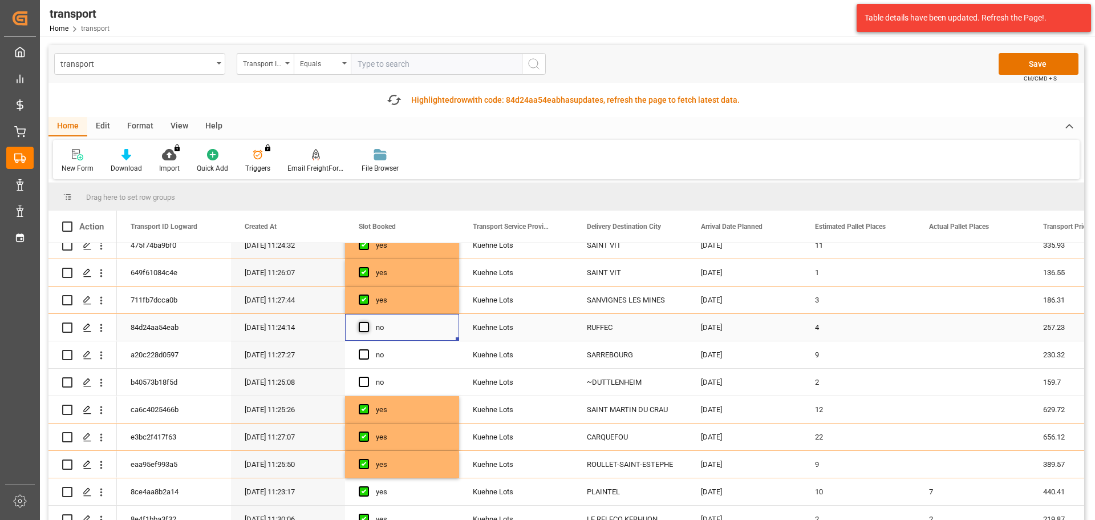
click at [362, 329] on span "Press SPACE to select this row." at bounding box center [364, 327] width 10 height 10
click at [367, 322] on input "Press SPACE to select this row." at bounding box center [367, 322] width 0 height 0
click at [103, 350] on icon "open menu" at bounding box center [101, 355] width 12 height 12
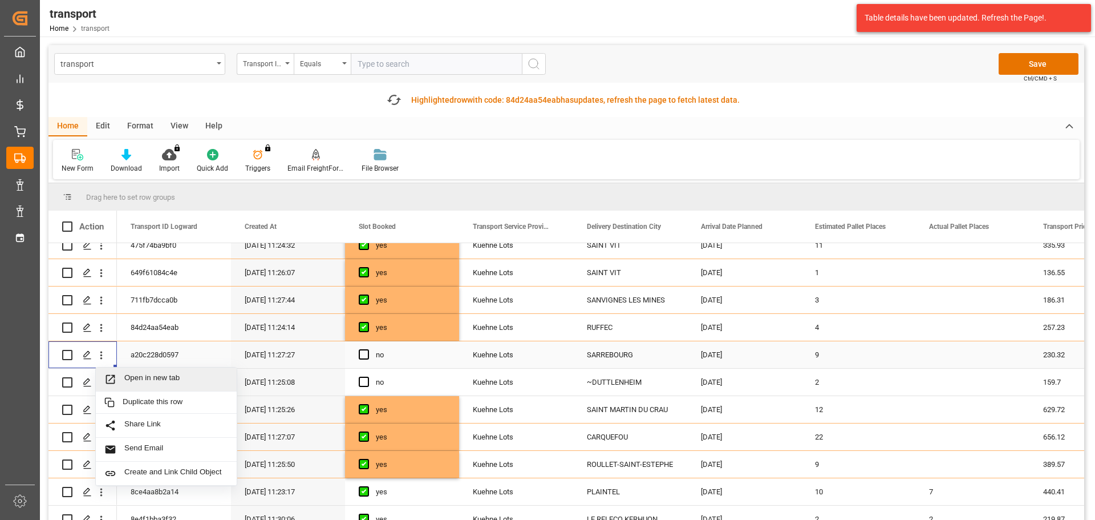
click at [140, 371] on div "Open in new tab" at bounding box center [166, 379] width 141 height 24
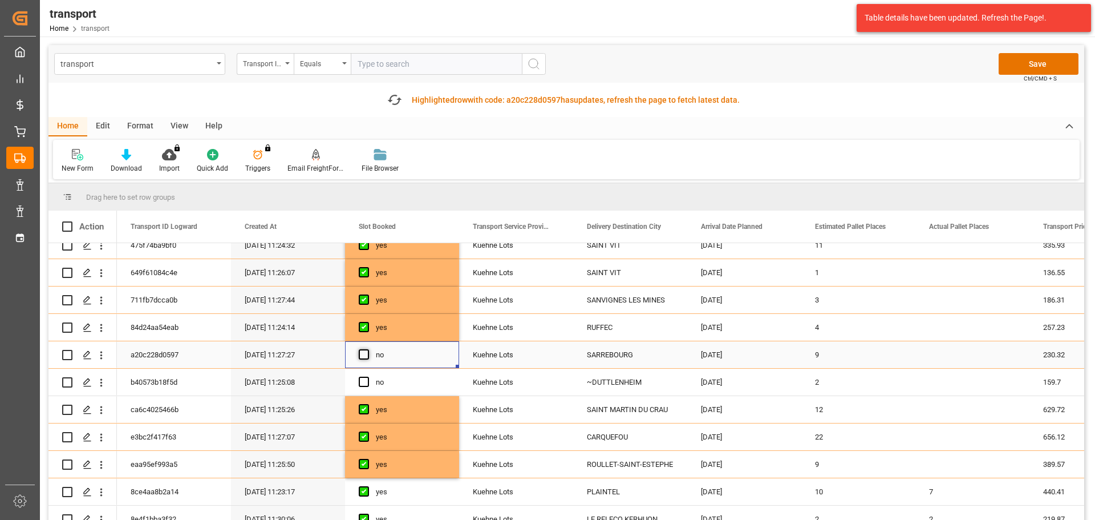
click at [362, 356] on span "Press SPACE to select this row." at bounding box center [364, 354] width 10 height 10
click at [367, 349] on input "Press SPACE to select this row." at bounding box center [367, 349] width 0 height 0
click at [101, 381] on icon "open menu" at bounding box center [101, 383] width 12 height 12
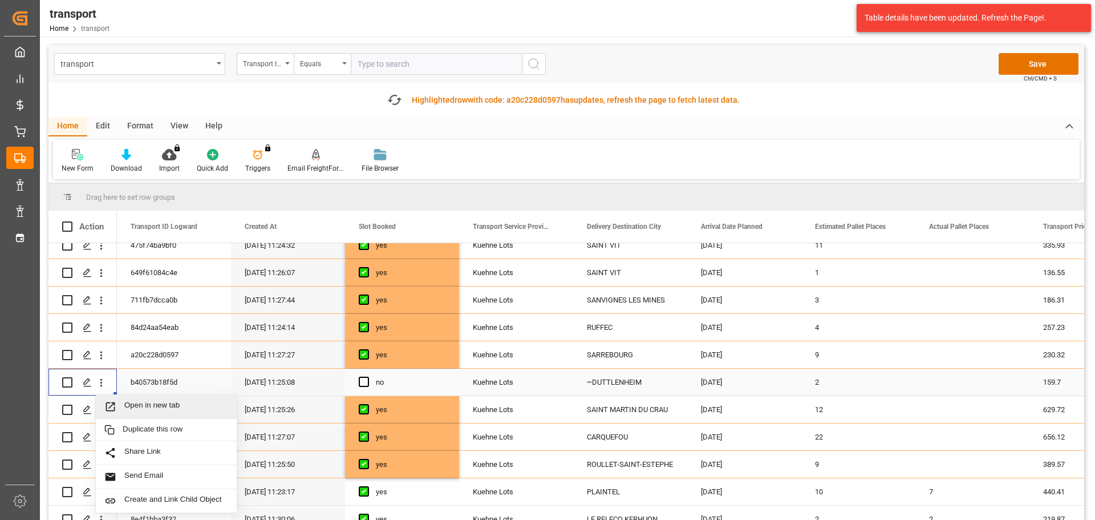
click at [156, 402] on span "Open in new tab" at bounding box center [176, 407] width 104 height 12
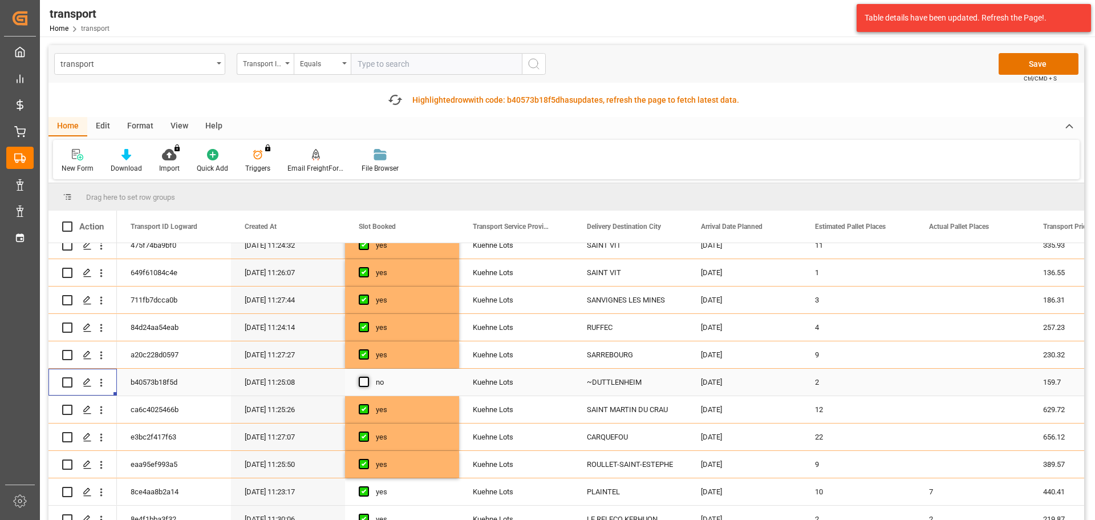
click at [365, 385] on span "Press SPACE to select this row." at bounding box center [364, 382] width 10 height 10
click at [367, 377] on input "Press SPACE to select this row." at bounding box center [367, 377] width 0 height 0
click at [1038, 59] on button "Save" at bounding box center [1039, 64] width 80 height 22
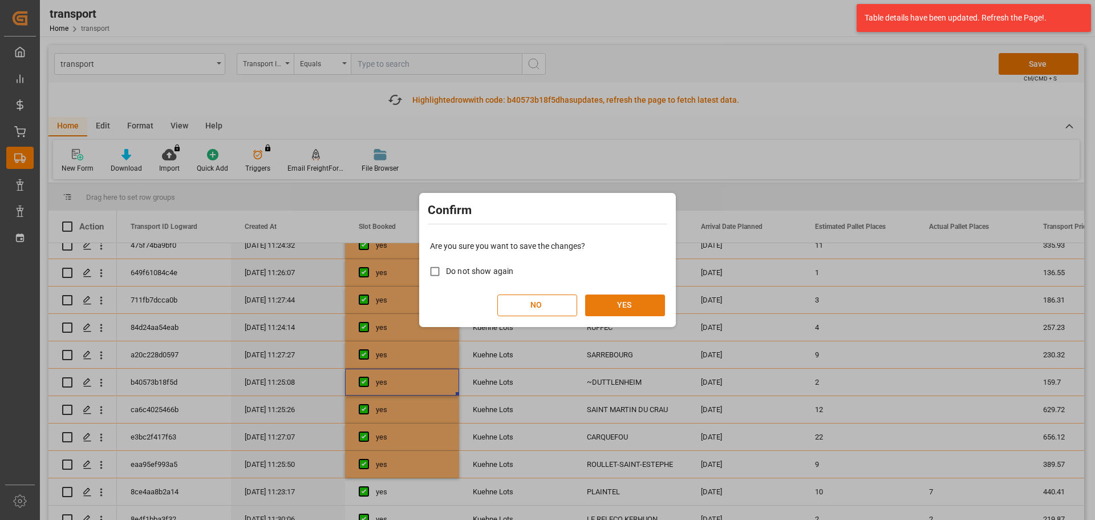
click at [640, 307] on button "YES" at bounding box center [625, 305] width 80 height 22
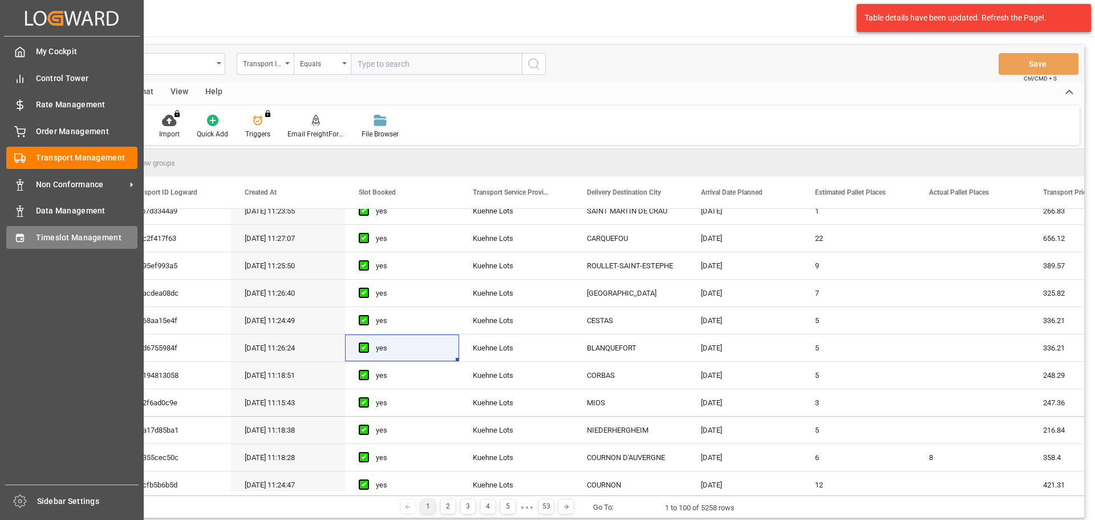
click at [48, 235] on span "Timeslot Management" at bounding box center [87, 238] width 102 height 12
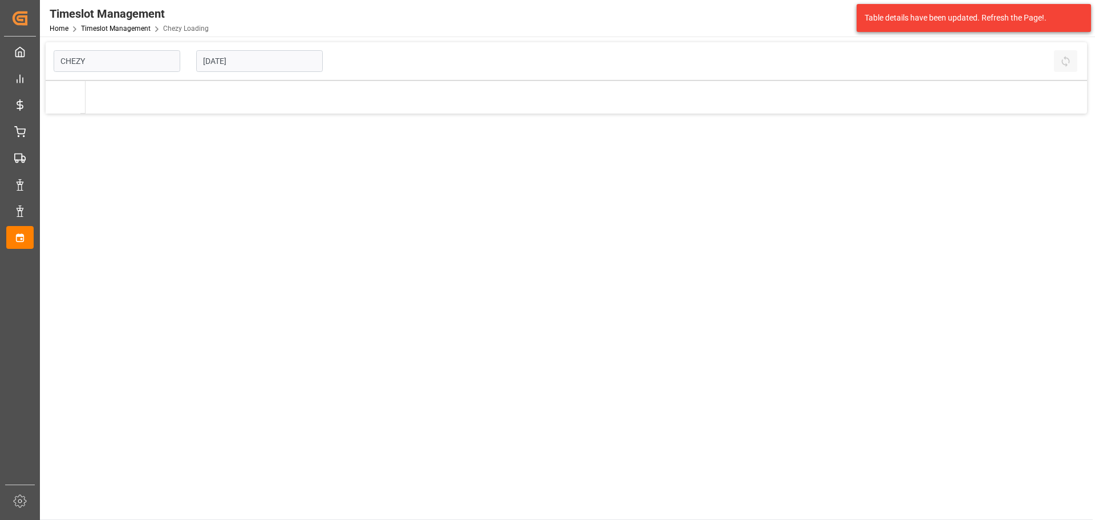
type input "Chezy Loading"
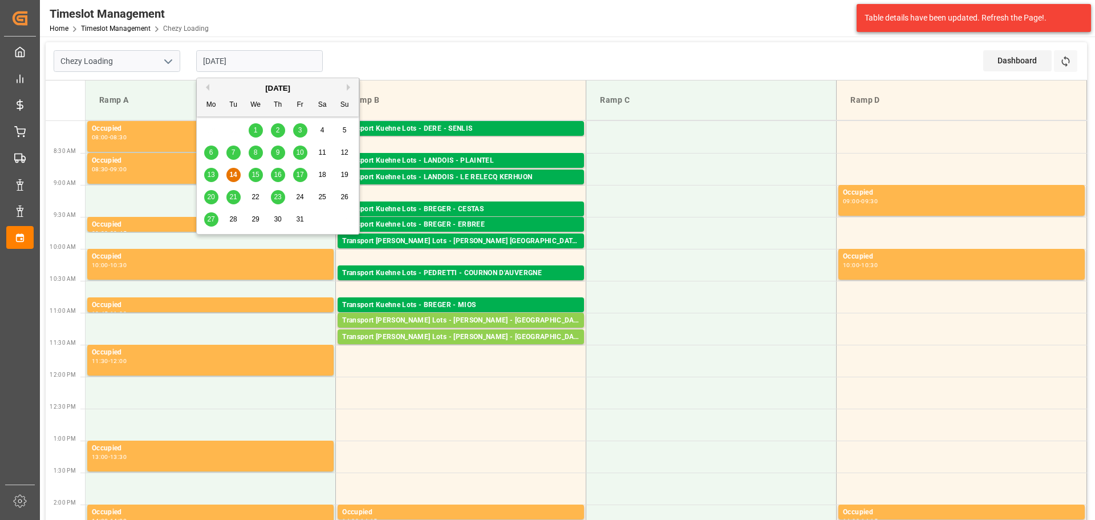
click at [253, 59] on input "14-10-2025" at bounding box center [259, 61] width 127 height 22
click at [277, 195] on span "23" at bounding box center [277, 197] width 7 height 8
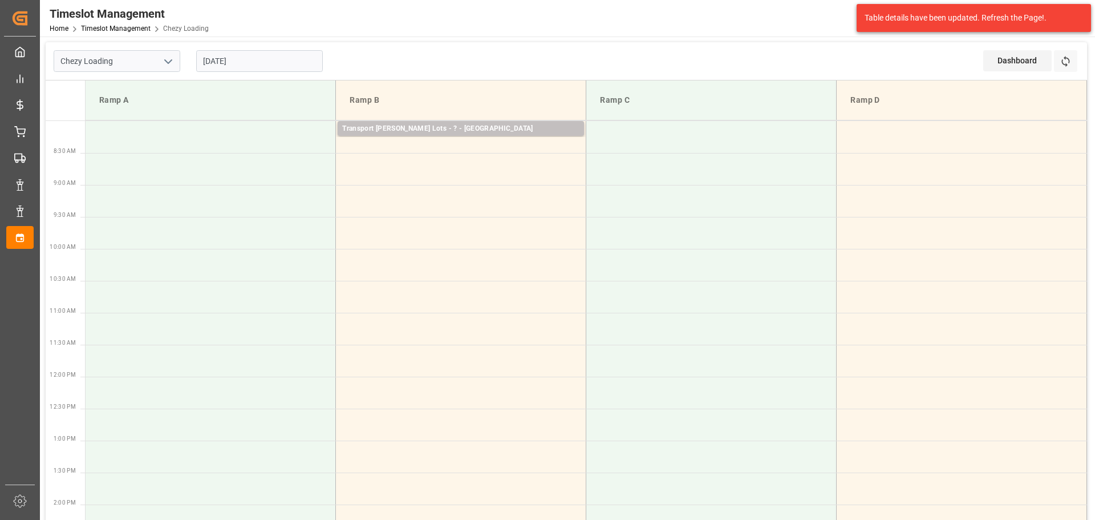
click at [221, 58] on input "23-10-2025" at bounding box center [259, 61] width 127 height 22
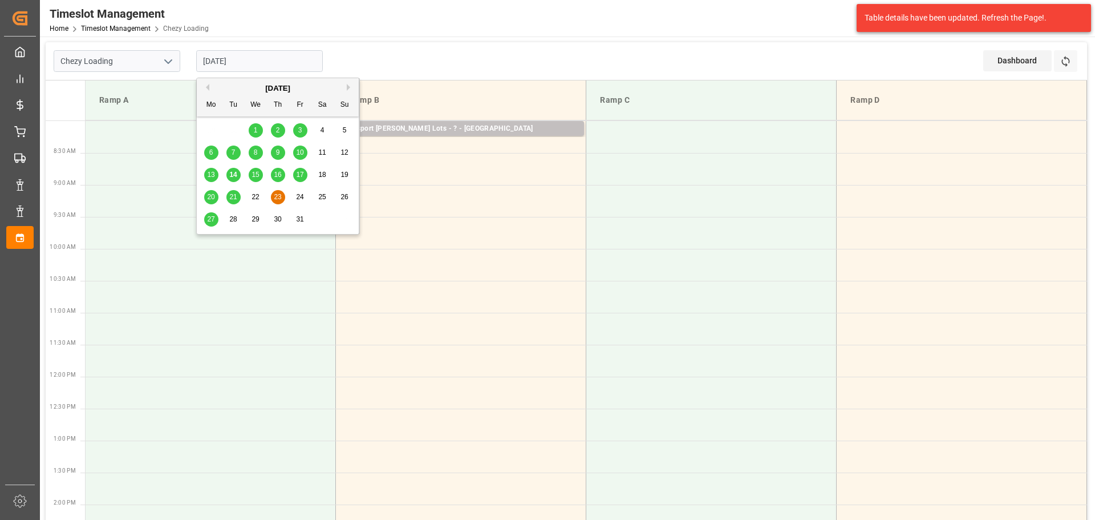
click at [210, 196] on span "20" at bounding box center [210, 197] width 7 height 8
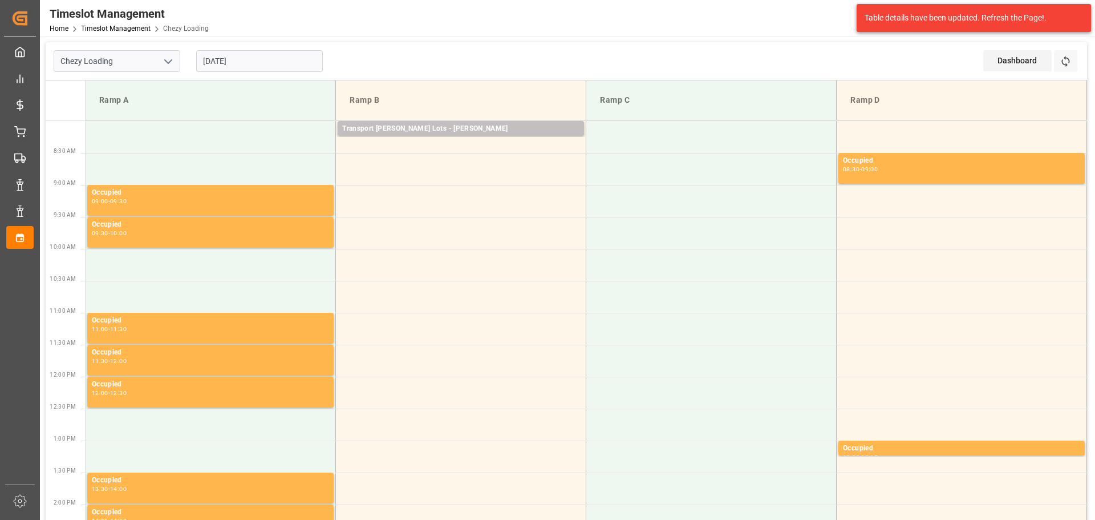
click at [281, 66] on input "20-10-2025" at bounding box center [259, 61] width 127 height 22
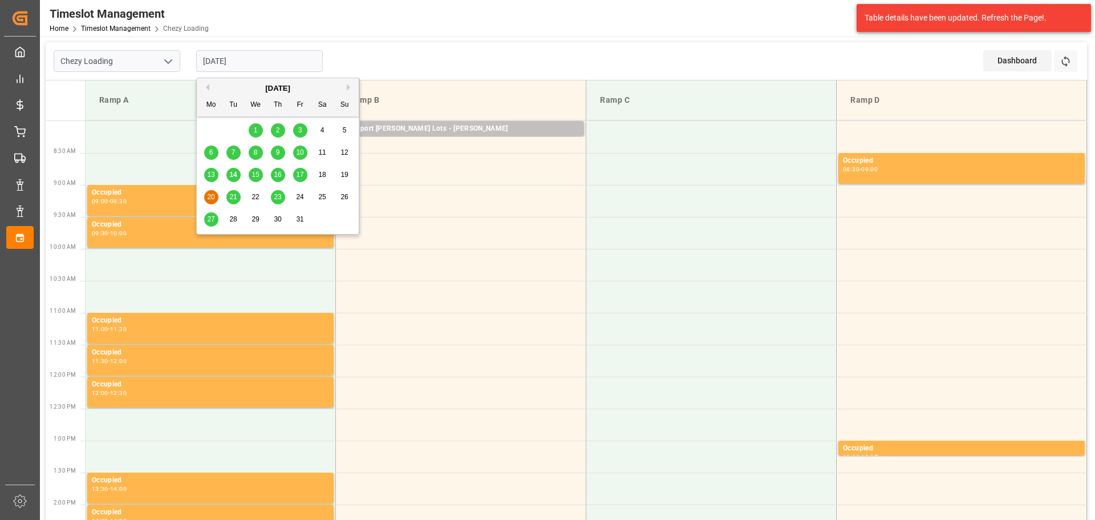
click at [232, 196] on span "21" at bounding box center [232, 197] width 7 height 8
type input "21-10-2025"
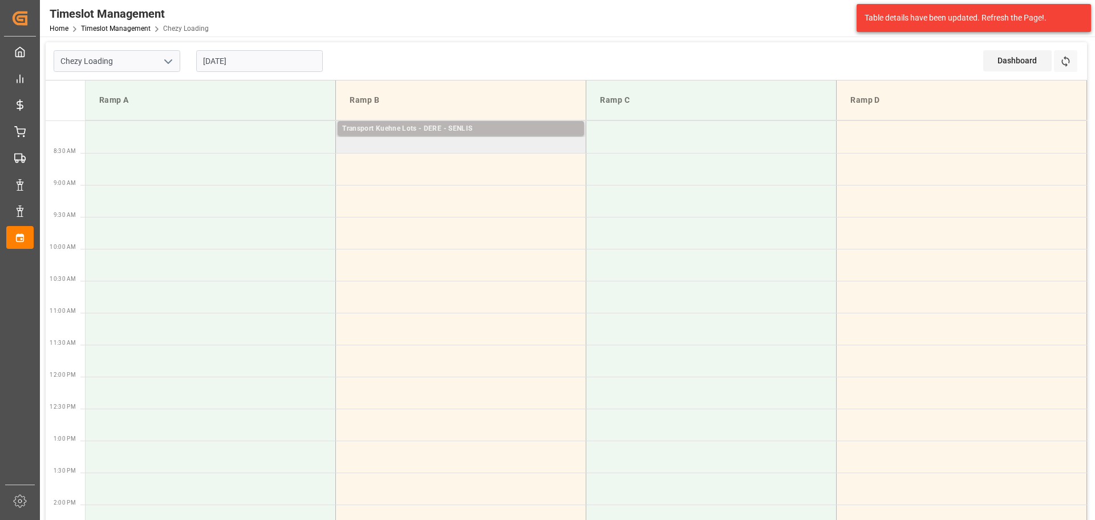
click at [477, 130] on div "Transport Kuehne Lots - DERE - SENLIS" at bounding box center [460, 128] width 237 height 11
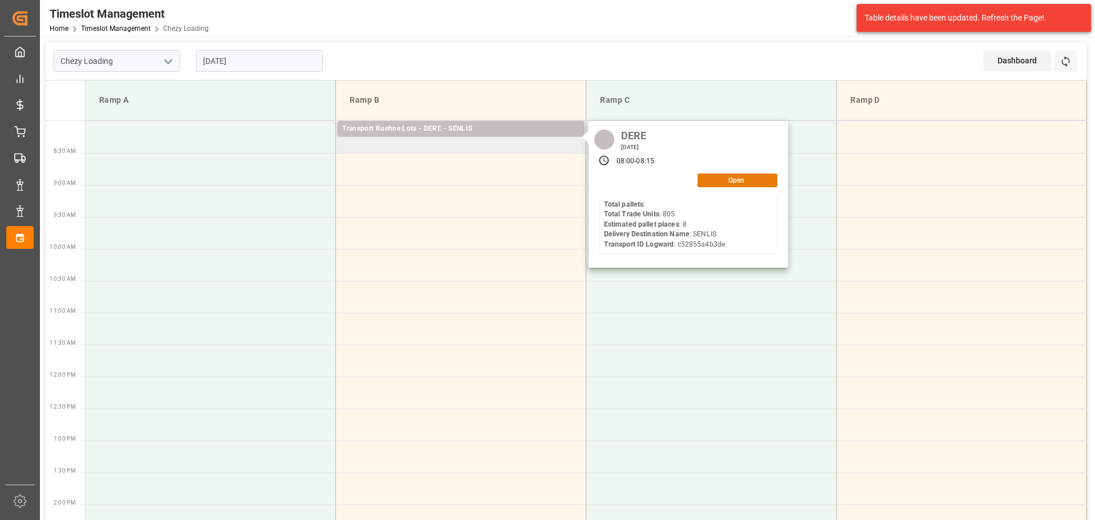
click at [735, 181] on button "Open" at bounding box center [738, 180] width 80 height 14
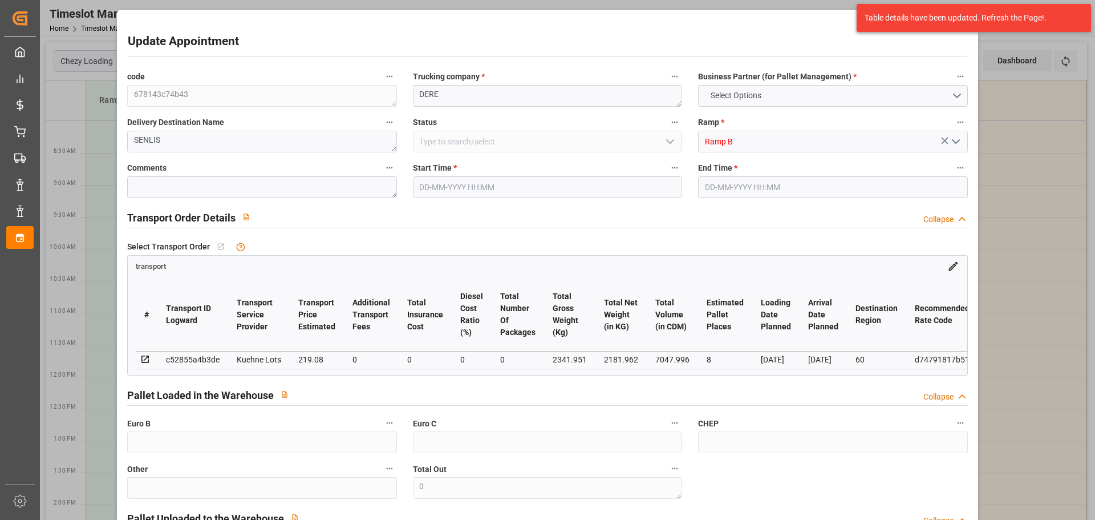
type input "8"
type input "219.08"
type input "0"
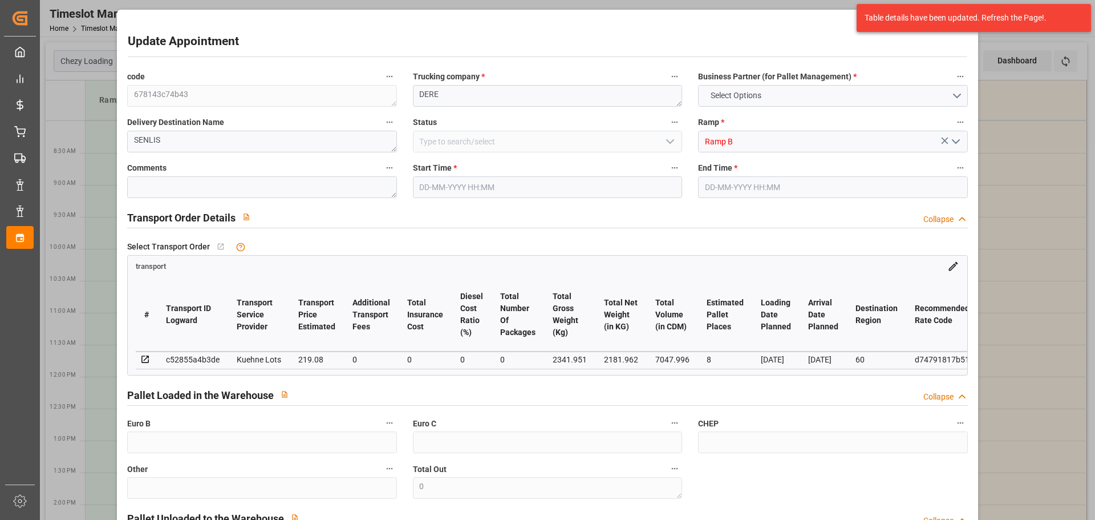
type input "219.08"
type input "0"
type input "2181.962"
type input "2533.431"
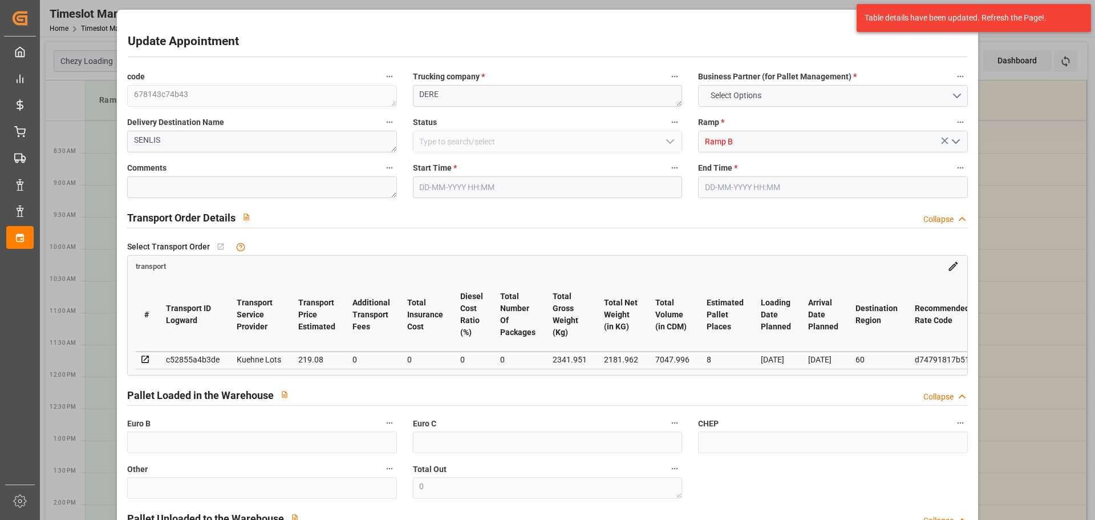
type input "7047.996"
type input "60"
type input "0"
type input "805"
type input "8"
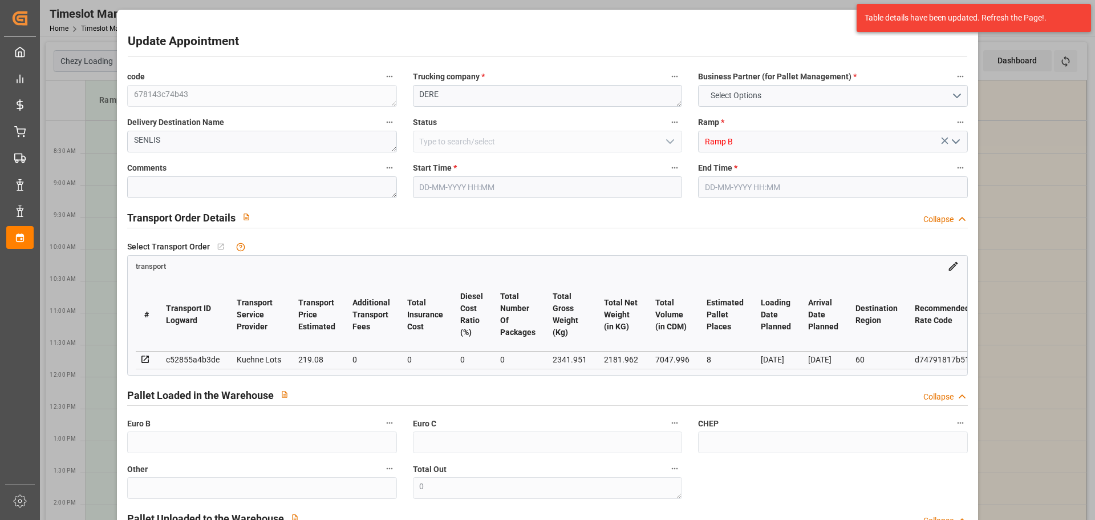
type input "101"
type input "2341.951"
type input "0"
type input "4710.8598"
type input "0"
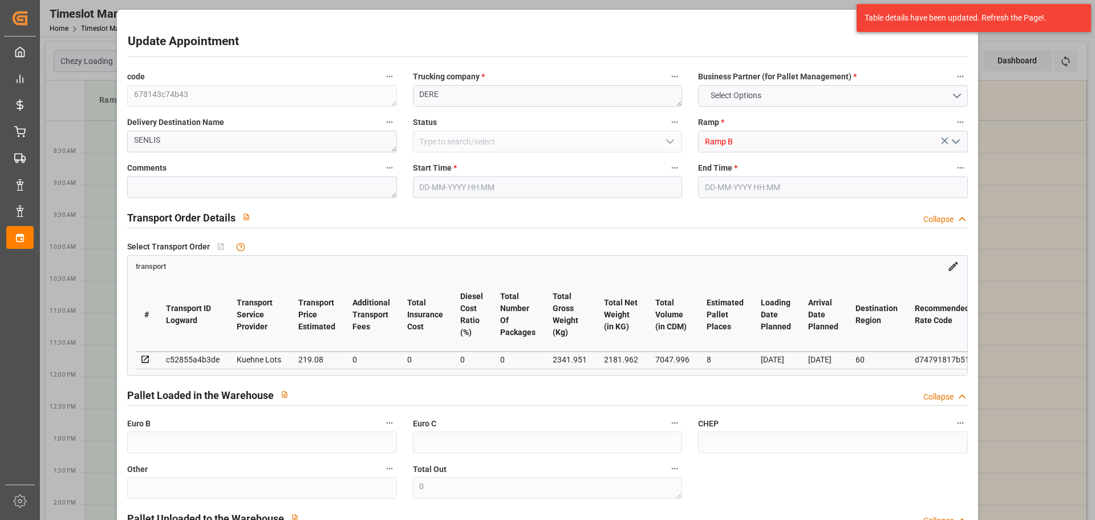
type input "0"
type input "21"
type input "35"
type input "21-10-2025 08:00"
type input "21-10-2025 08:15"
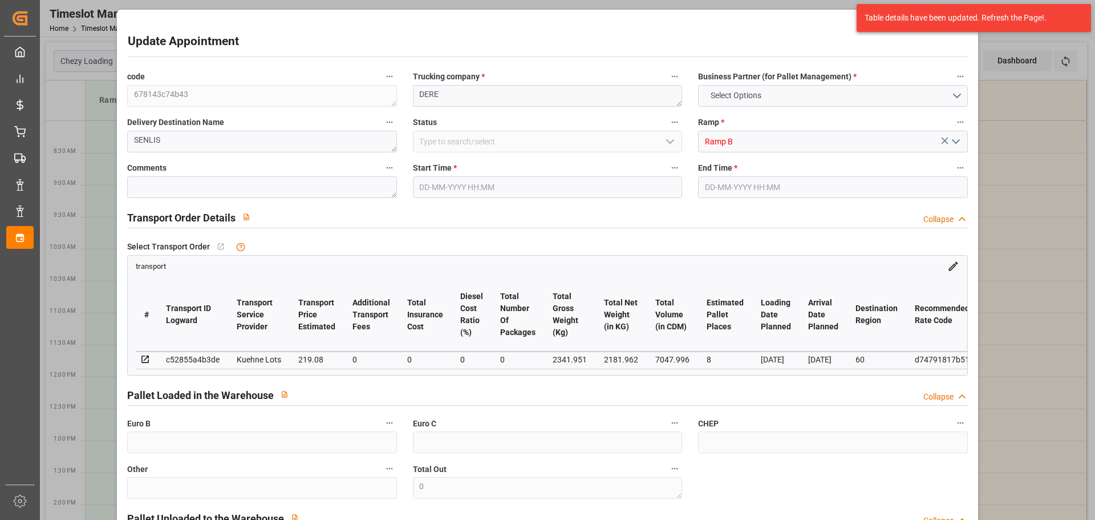
type input "13-10-2025 14:09"
type input "13-10-2025 11:16"
type input "[DATE]"
type input "15-10-2025"
click at [1028, 126] on div "Update Appointment code 678143c74b43 Trucking company * DERE Business Partner (…" at bounding box center [547, 260] width 1095 height 520
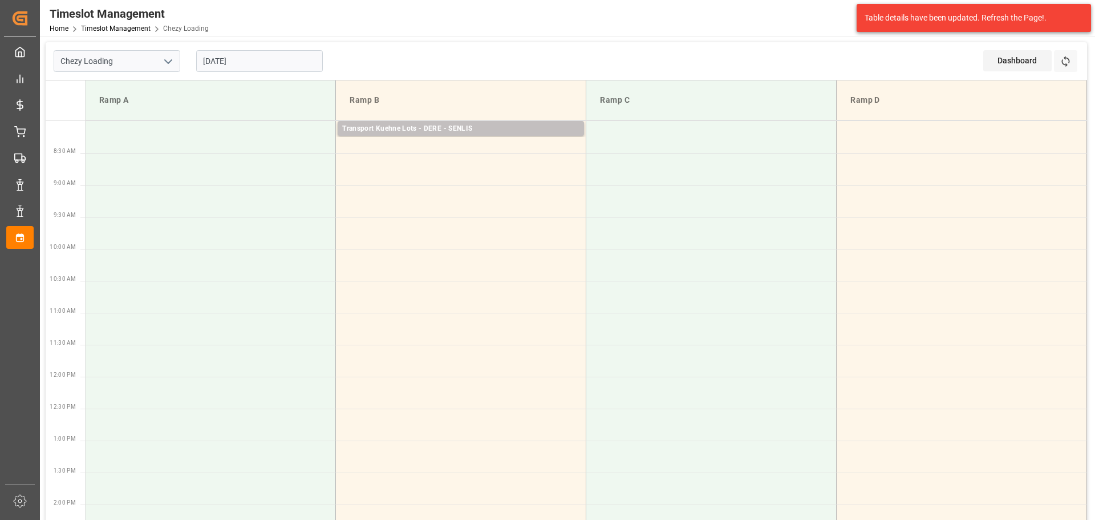
click at [264, 58] on input "21-10-2025" at bounding box center [259, 61] width 127 height 22
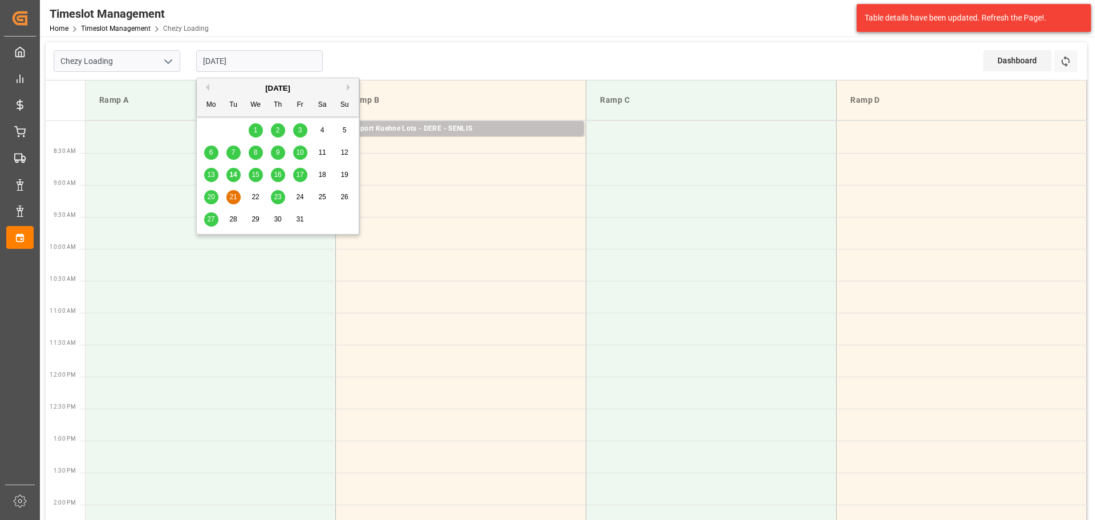
click at [212, 196] on span "20" at bounding box center [210, 197] width 7 height 8
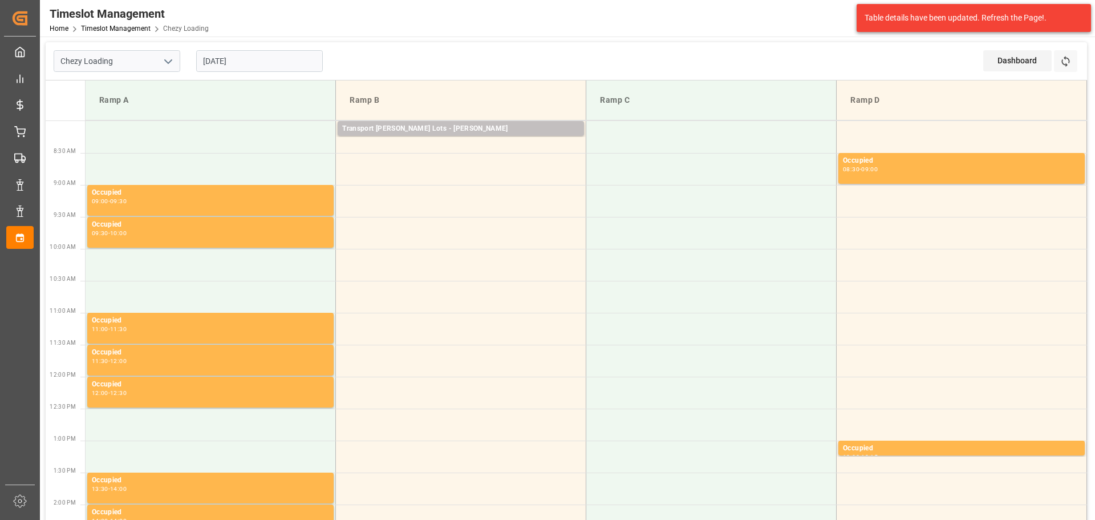
click at [274, 63] on input "20-10-2025" at bounding box center [259, 61] width 127 height 22
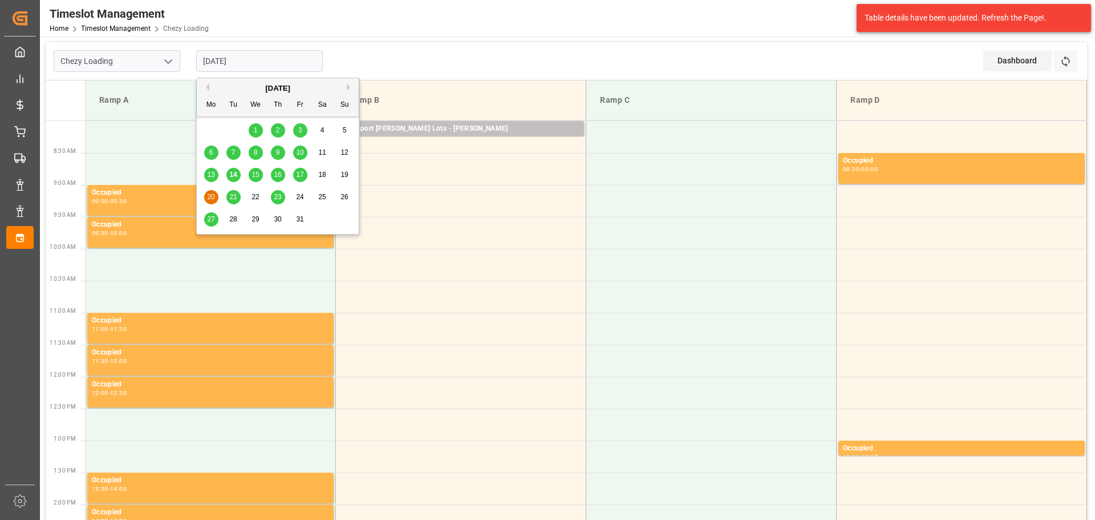
click at [301, 171] on span "17" at bounding box center [299, 175] width 7 height 8
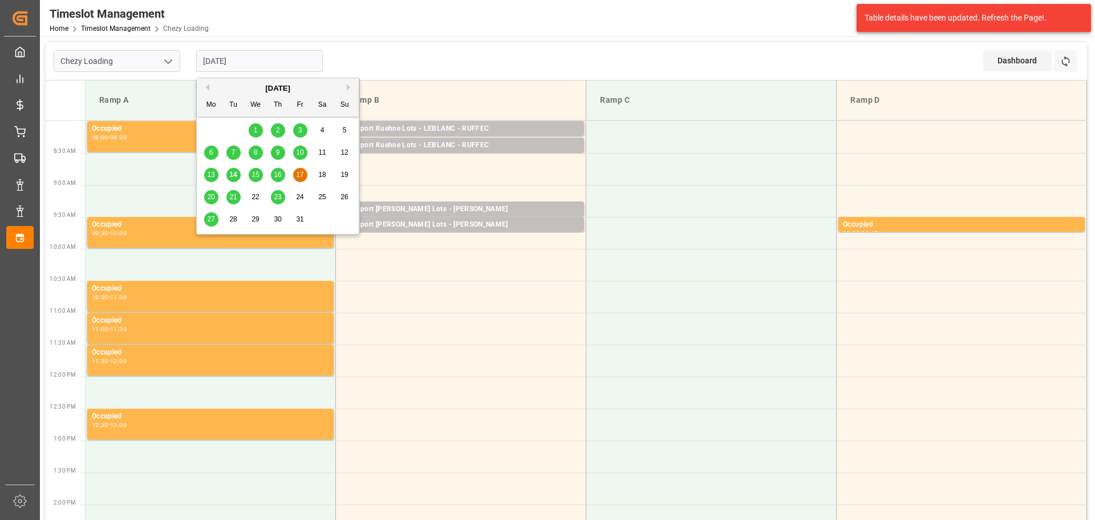
click at [254, 64] on input "[DATE]" at bounding box center [259, 61] width 127 height 22
click at [280, 169] on div "16" at bounding box center [278, 175] width 14 height 14
type input "[DATE]"
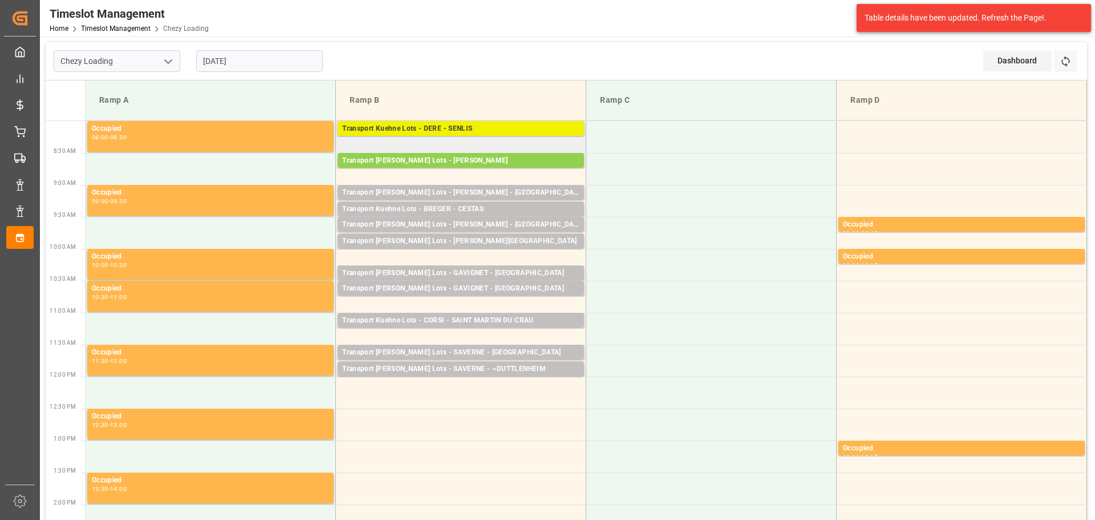
click at [453, 124] on div "Transport Kuehne Lots - DERE - SENLIS" at bounding box center [460, 128] width 237 height 11
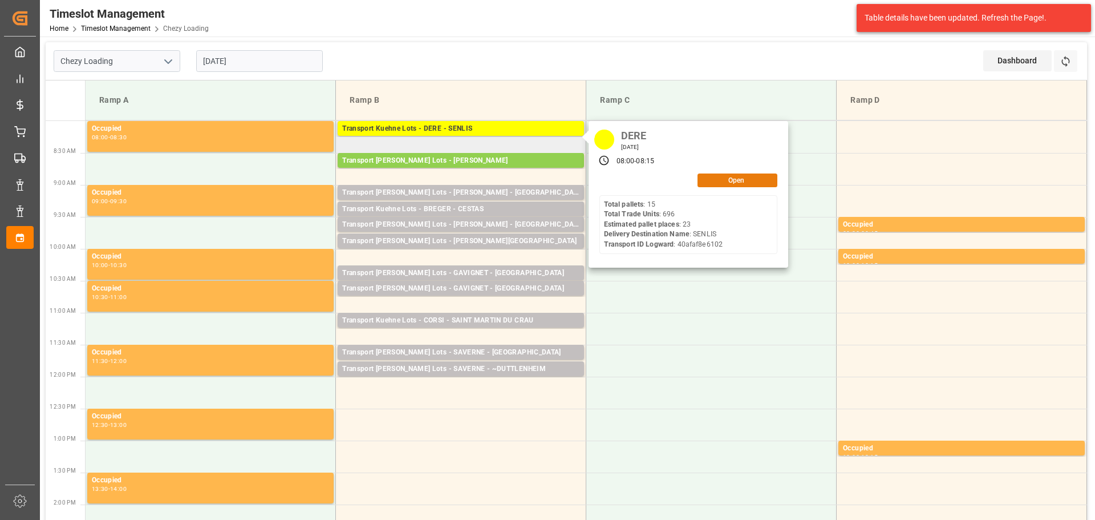
click at [739, 177] on button "Open" at bounding box center [738, 180] width 80 height 14
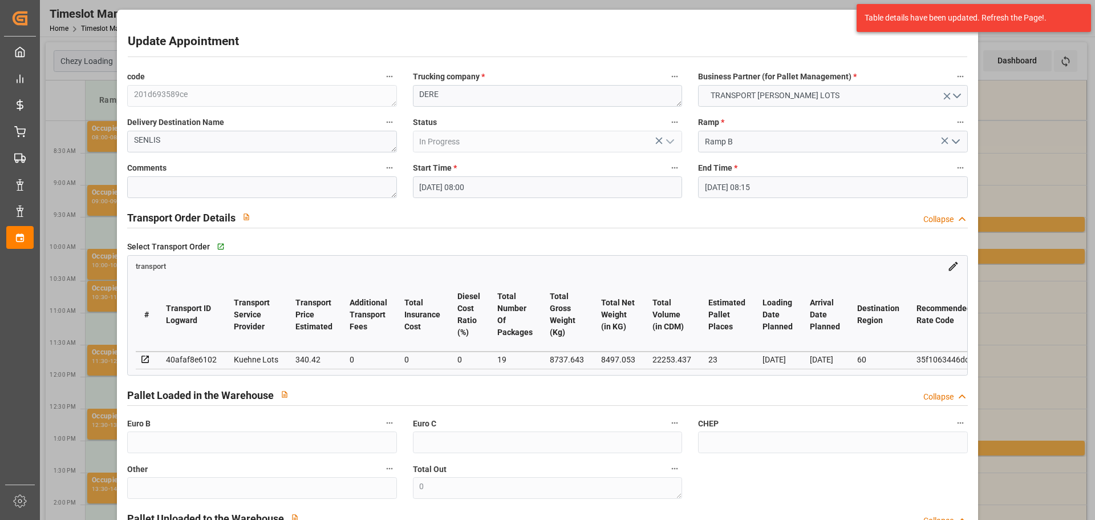
type input "16-10-2025 08:00"
type input "16-10-2025 08:15"
type input "08-10-2025 13:38"
type input "08-10-2025 11:24"
type input "15-10-2025"
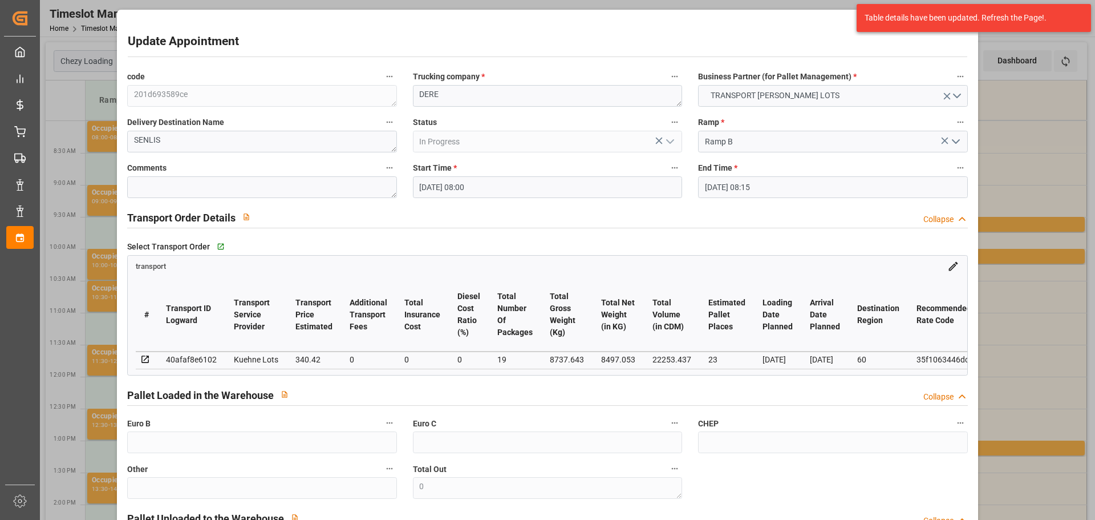
type input "13-10-2025"
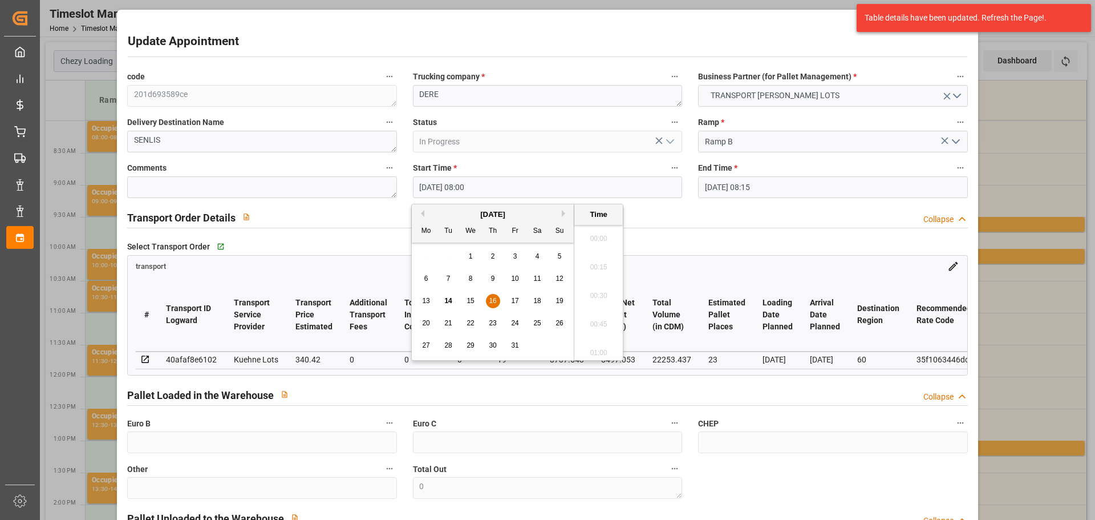
click at [439, 181] on input "16-10-2025 08:00" at bounding box center [547, 187] width 269 height 22
click at [427, 322] on span "20" at bounding box center [425, 323] width 7 height 8
click at [595, 347] on li "08:30" at bounding box center [599, 349] width 48 height 29
type input "20-10-2025 08:30"
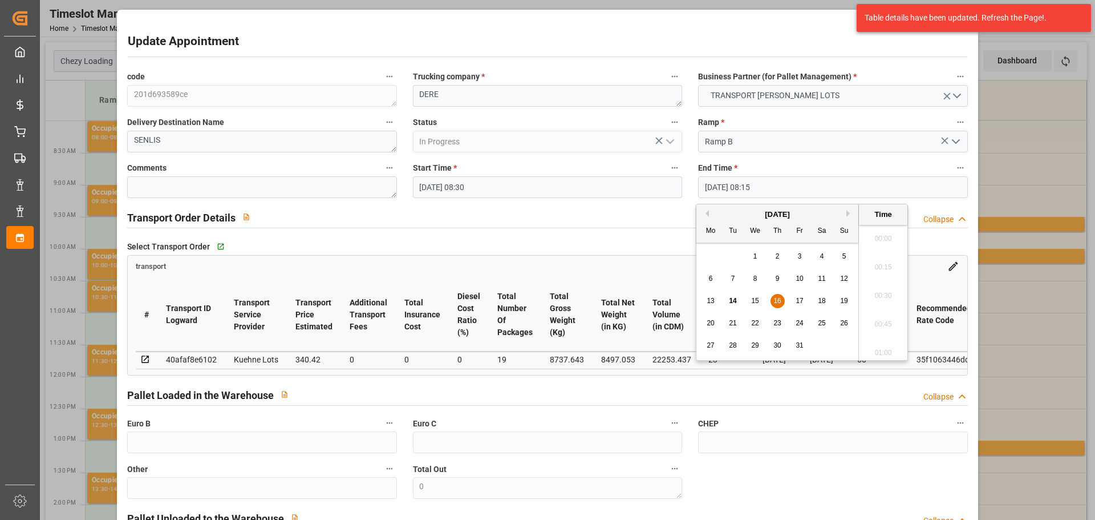
click at [742, 187] on input "16-10-2025 08:15" at bounding box center [832, 187] width 269 height 22
drag, startPoint x: 710, startPoint y: 320, endPoint x: 745, endPoint y: 321, distance: 34.3
click at [710, 320] on span "20" at bounding box center [710, 323] width 7 height 8
click at [880, 347] on li "08:45" at bounding box center [883, 349] width 48 height 29
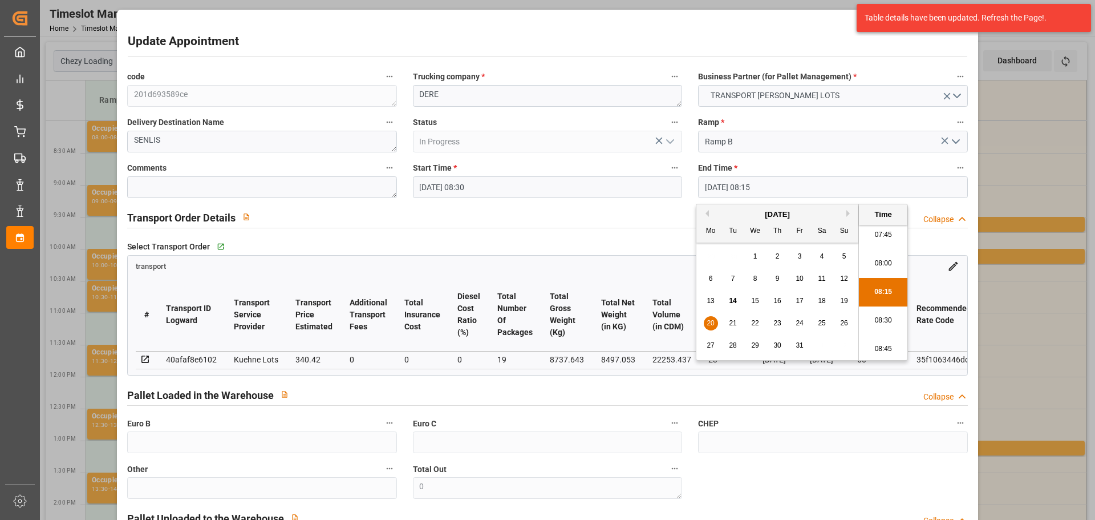
type input "20-10-2025 08:45"
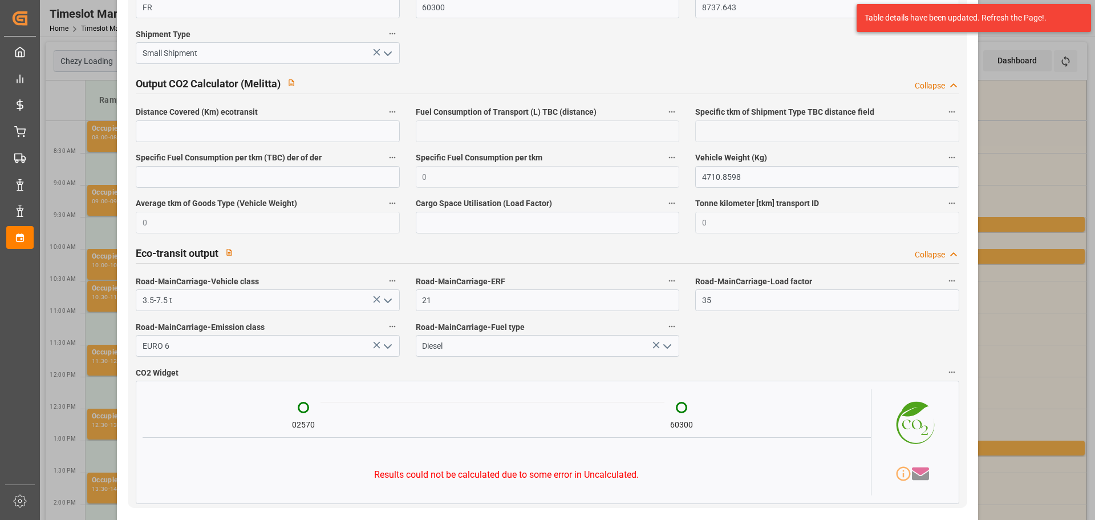
scroll to position [1963, 0]
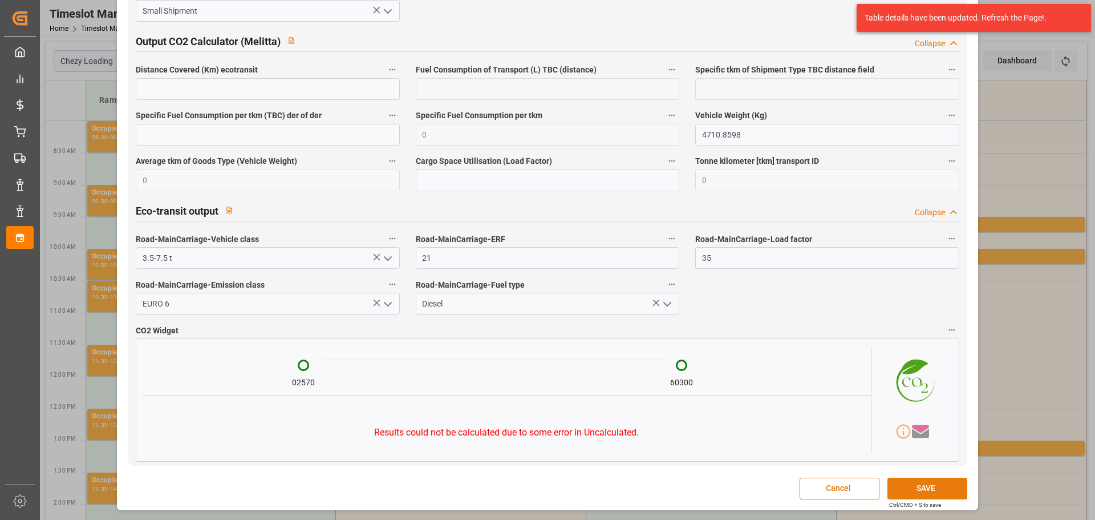
click at [891, 495] on button "SAVE" at bounding box center [928, 489] width 80 height 22
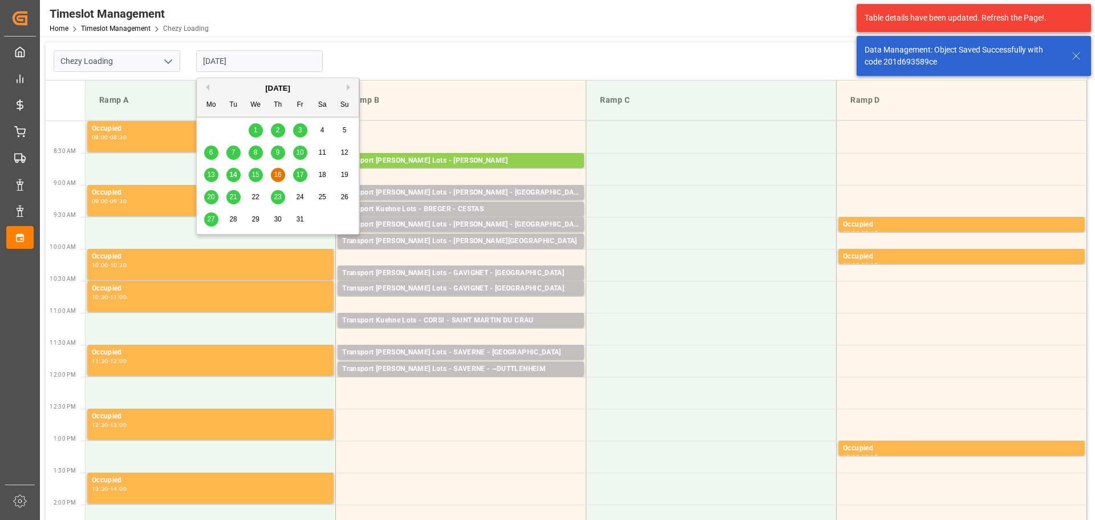
click at [220, 67] on input "[DATE]" at bounding box center [259, 61] width 127 height 22
click at [210, 197] on span "20" at bounding box center [210, 197] width 7 height 8
type input "20-10-2025"
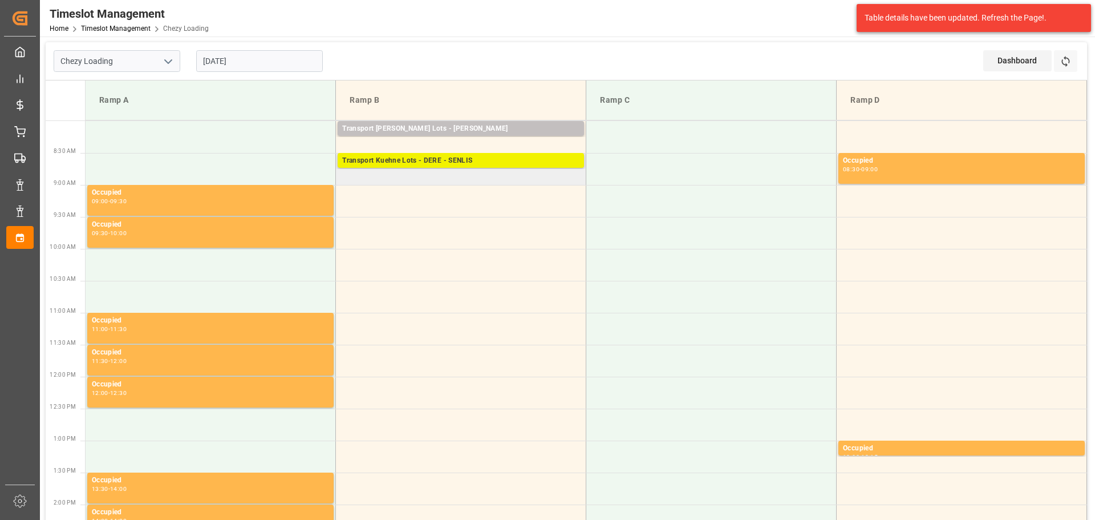
click at [414, 160] on div "Transport Kuehne Lots - DERE - SENLIS" at bounding box center [460, 160] width 237 height 11
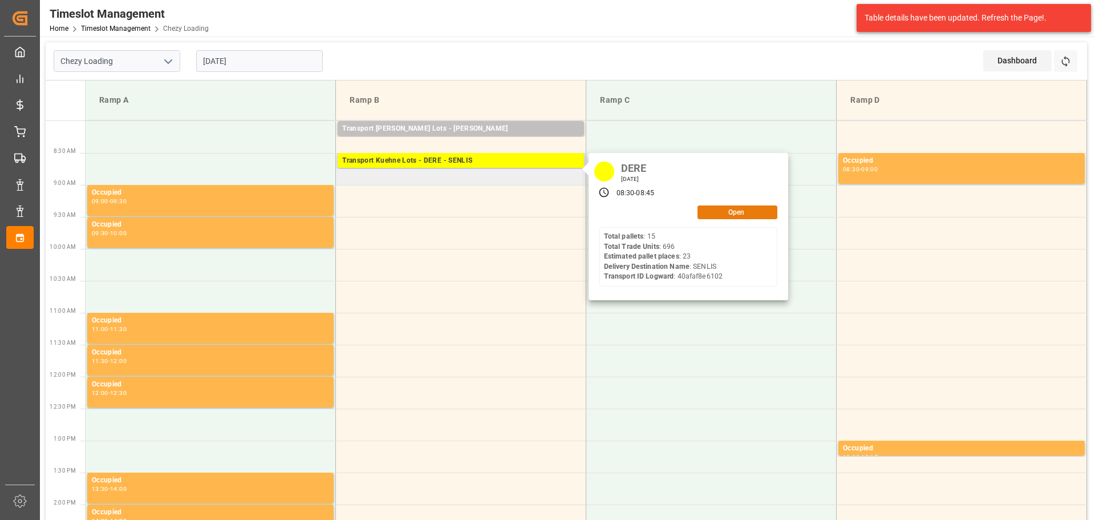
click at [762, 215] on button "Open" at bounding box center [738, 212] width 80 height 14
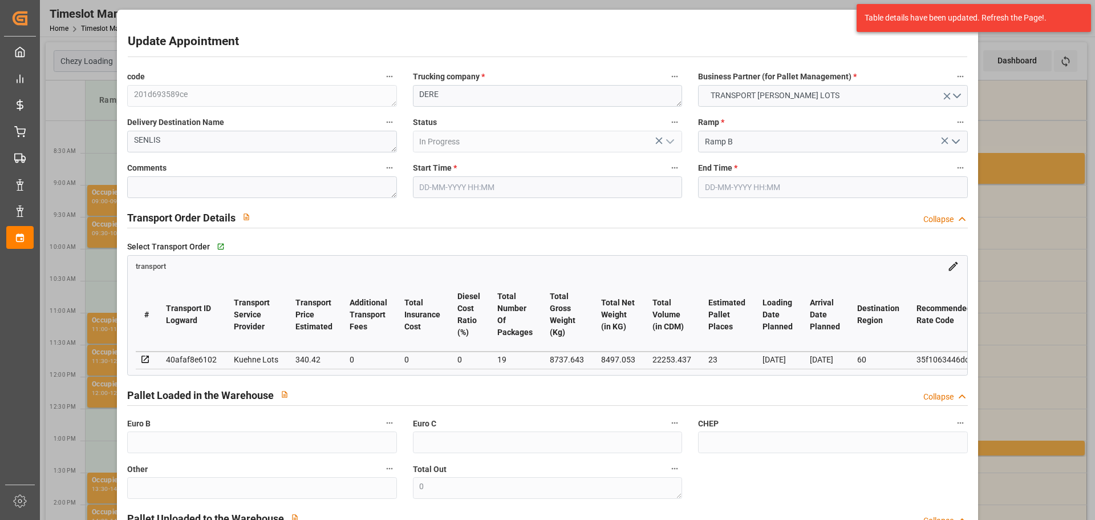
type input "23"
type input "340.42"
type input "0"
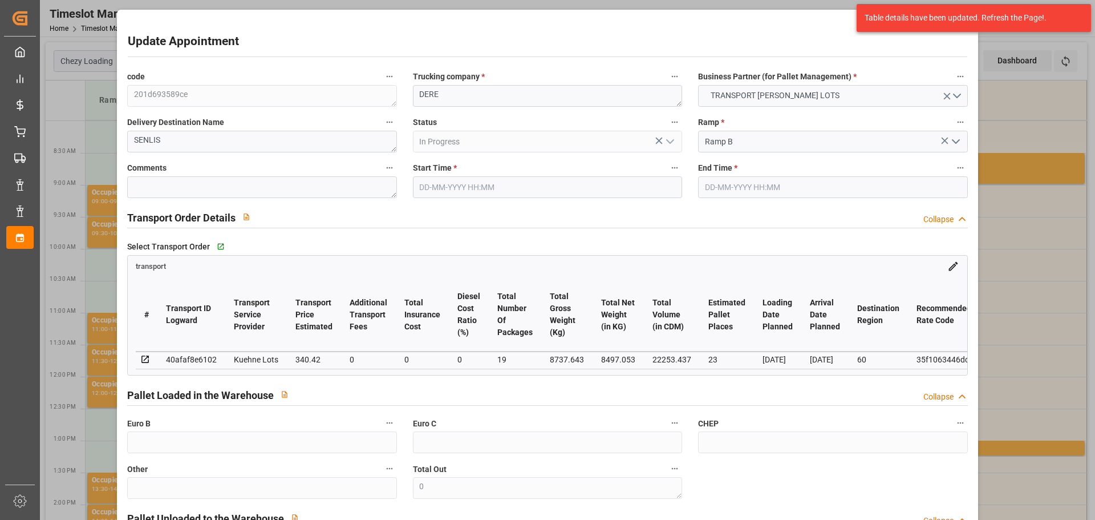
type input "340.42"
type input "0"
type input "19"
type input "8497.053"
type input "9656.067"
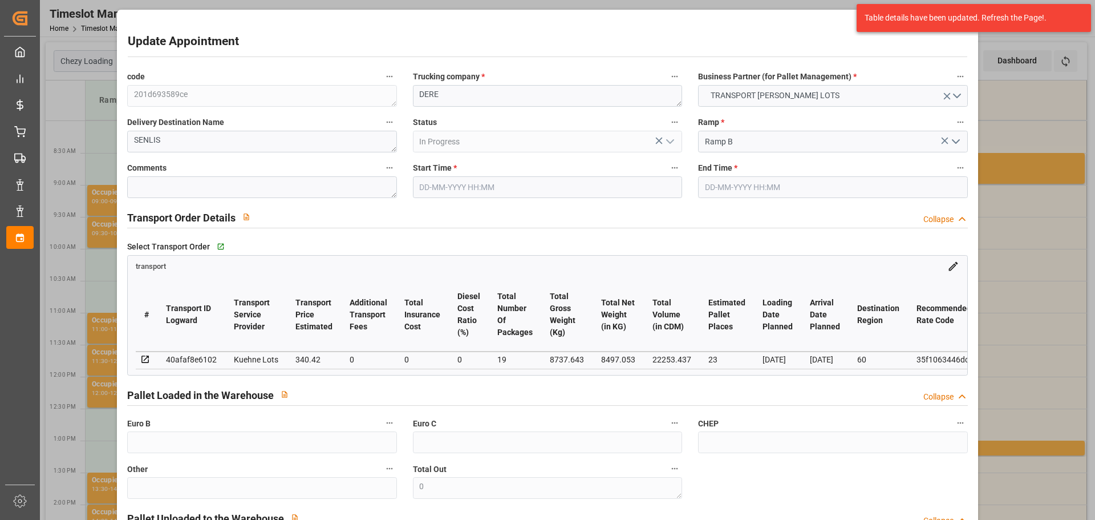
type input "22253.437"
type input "60"
type input "15"
type input "696"
type input "23"
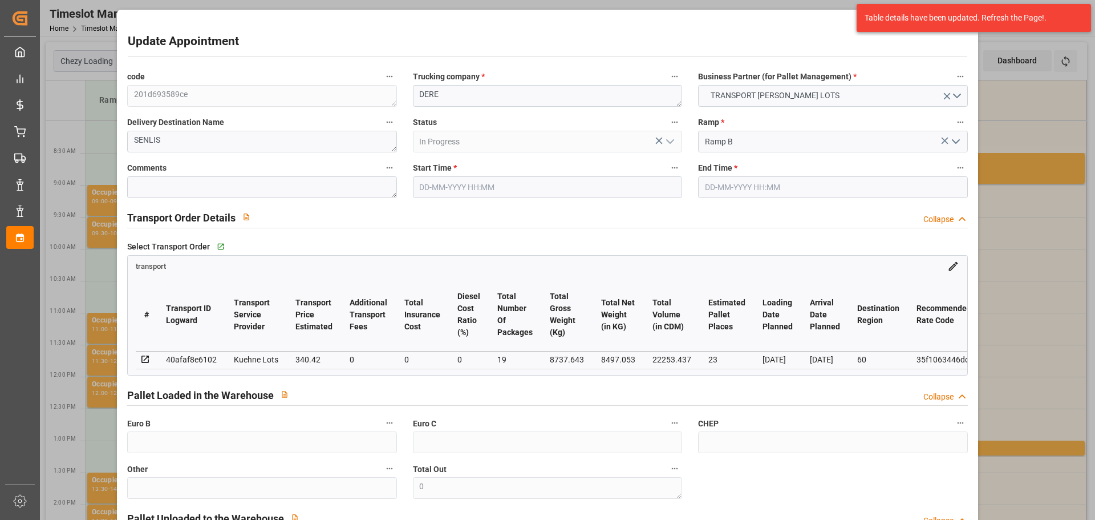
type input "101"
type input "8737.643"
type input "0"
type input "4710.8598"
type input "0"
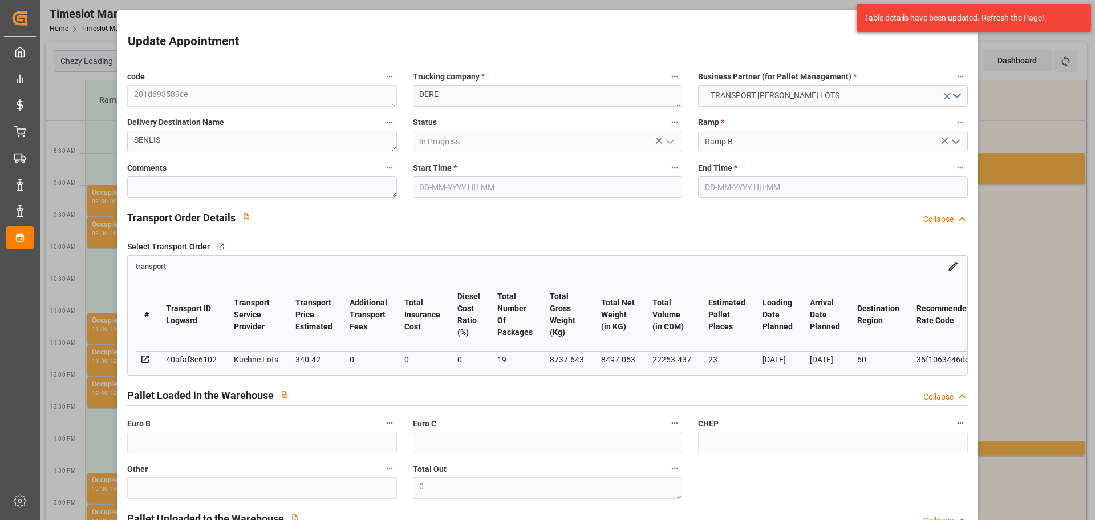
type input "0"
type input "21"
type input "35"
type input "20-10-2025 08:30"
type input "20-10-2025 08:45"
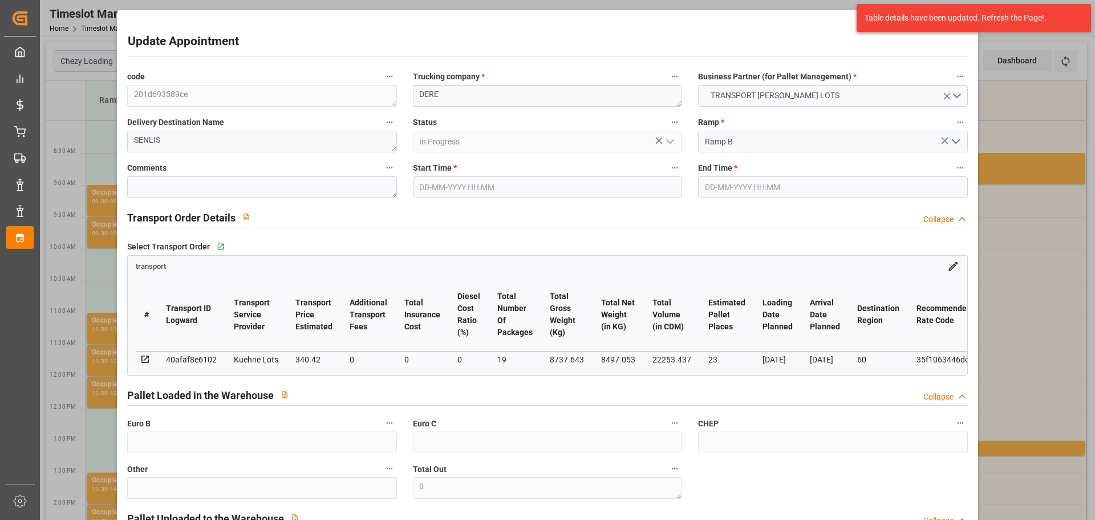
type input "08-10-2025 13:38"
type input "08-10-2025 11:24"
type input "15-10-2025"
type input "13-10-2025"
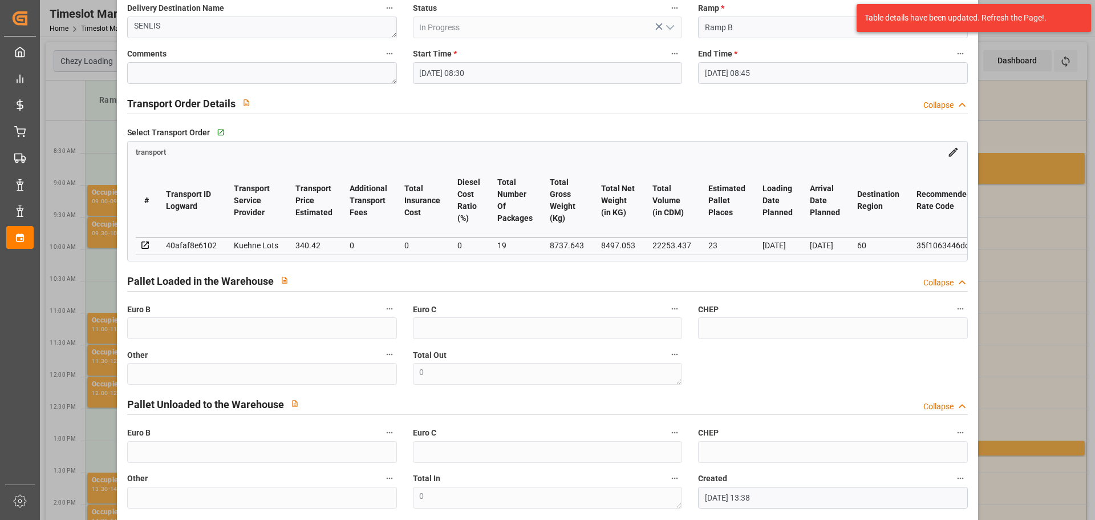
scroll to position [0, 0]
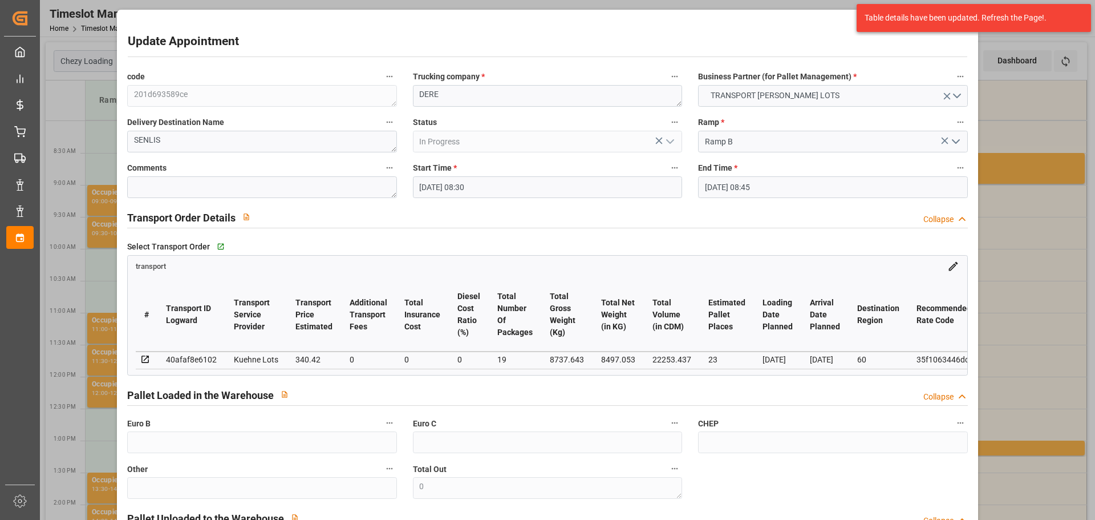
click at [1021, 145] on div "Update Appointment code 201d693589ce Trucking company * DERE Business Partner (…" at bounding box center [547, 260] width 1095 height 520
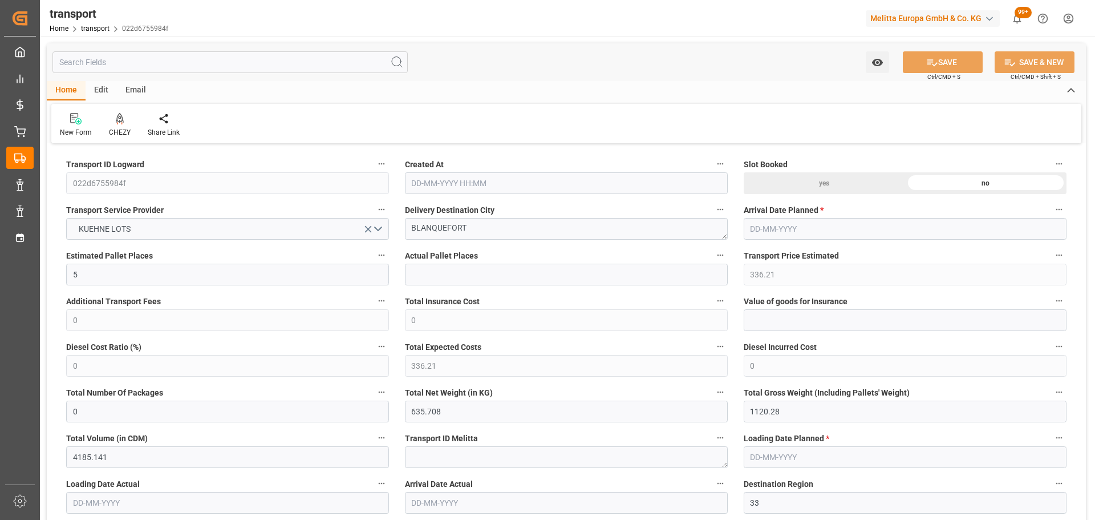
type input "[DATE] 11:26"
type input "[DATE]"
click at [119, 120] on icon at bounding box center [120, 118] width 8 height 11
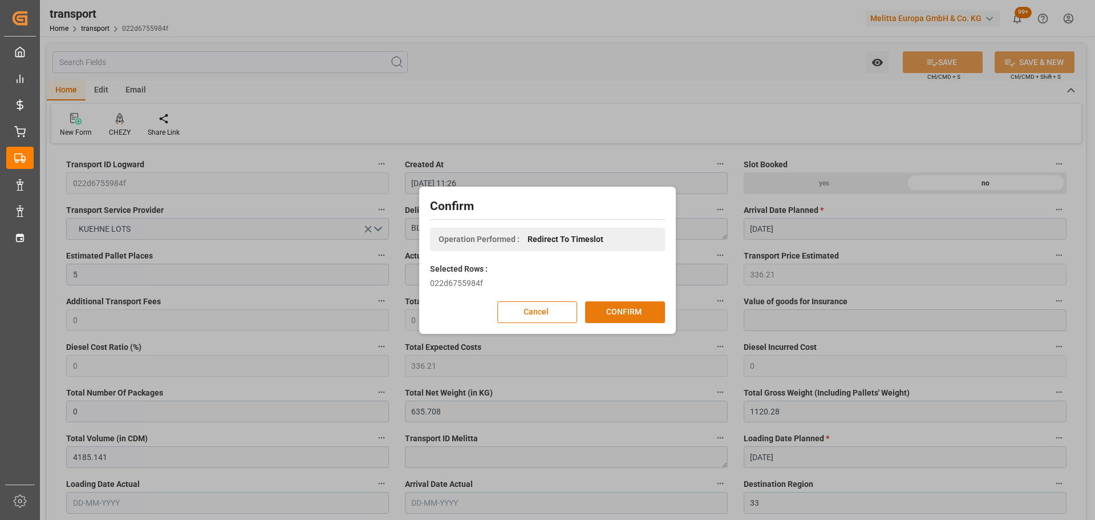
click at [625, 309] on button "CONFIRM" at bounding box center [625, 312] width 80 height 22
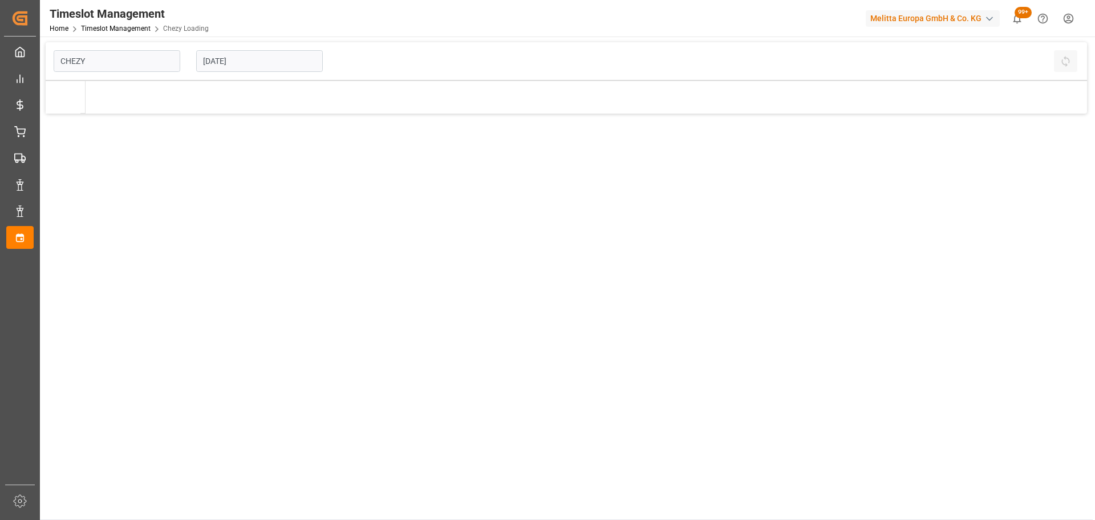
type input "Chezy Loading"
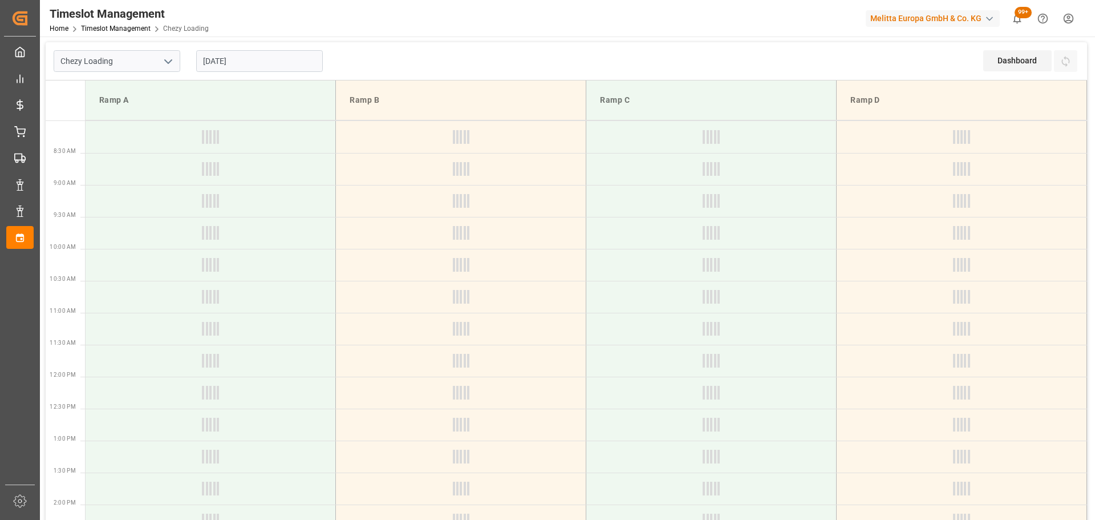
click at [269, 50] on div "[DATE]" at bounding box center [259, 61] width 143 height 38
click at [256, 61] on input "[DATE]" at bounding box center [259, 61] width 127 height 22
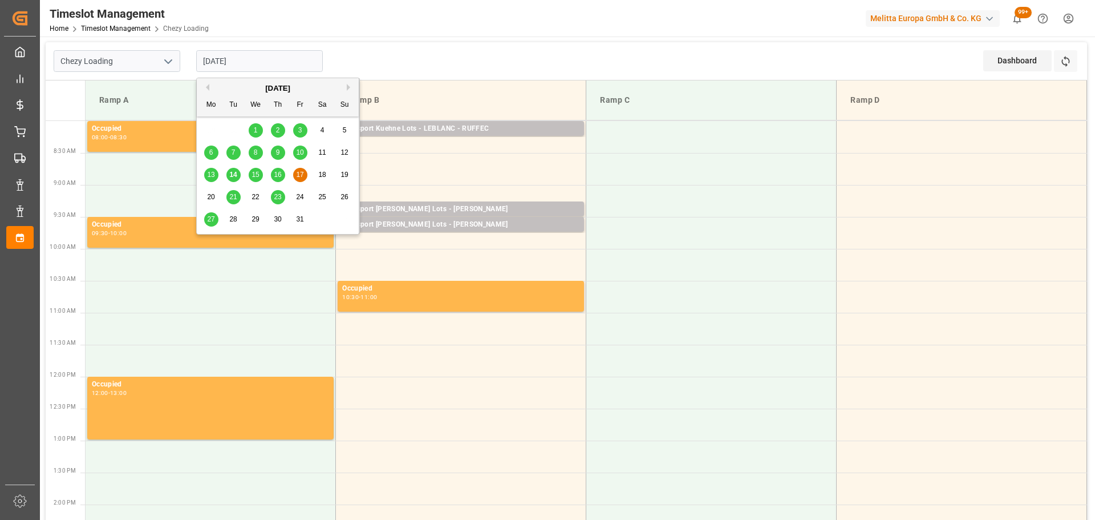
click at [278, 175] on span "16" at bounding box center [277, 175] width 7 height 8
type input "16-10-2025"
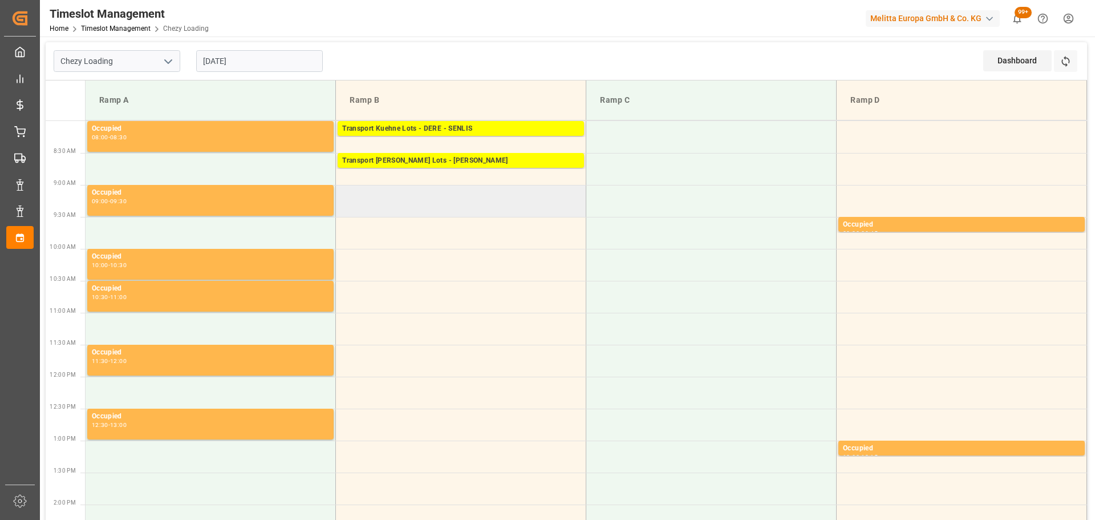
click at [341, 194] on td at bounding box center [461, 201] width 250 height 32
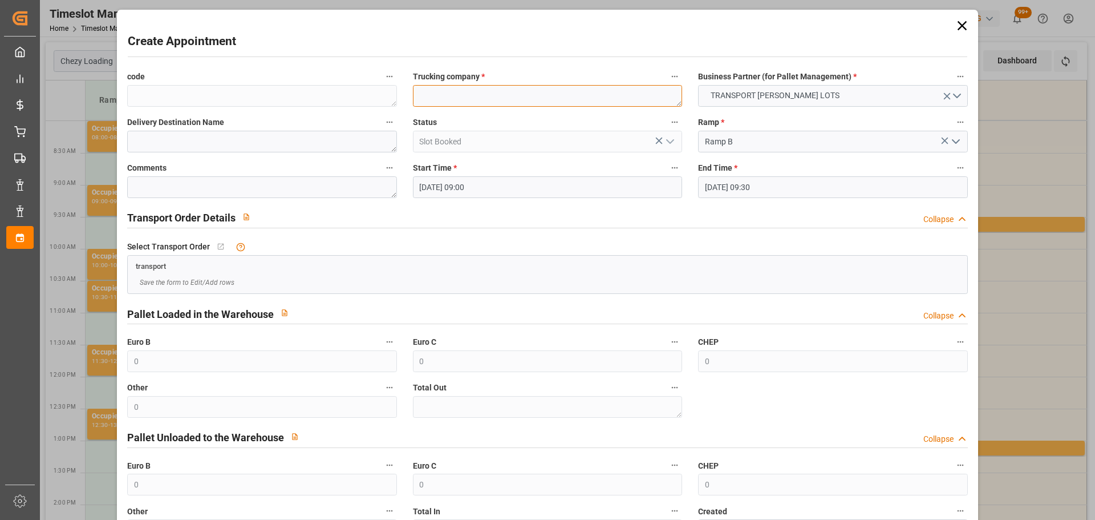
click at [439, 96] on textarea at bounding box center [547, 96] width 269 height 22
type textarea "BREGER"
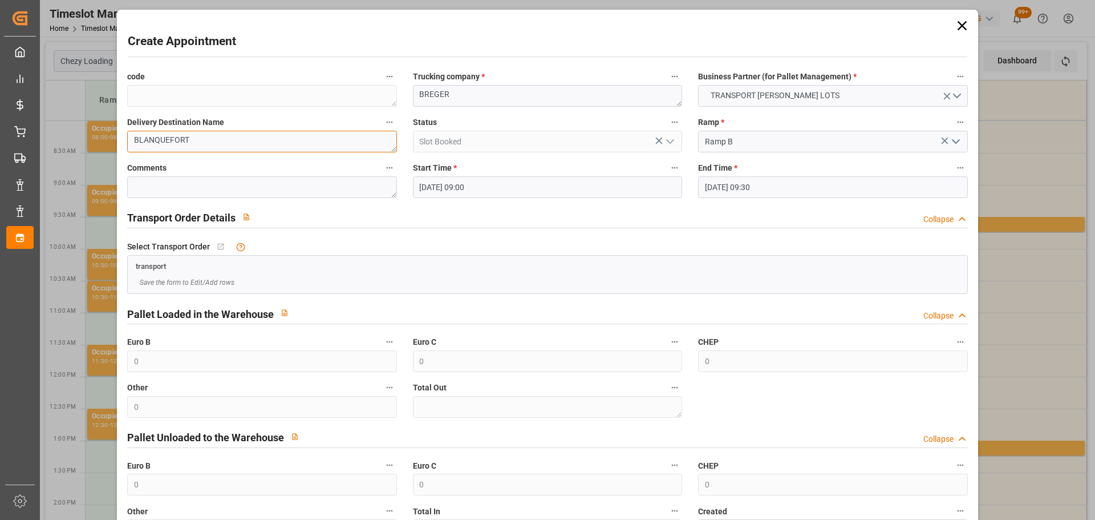
type textarea "BLANQUEFORT"
click at [751, 193] on input "16-10-2025 09:30" at bounding box center [832, 187] width 269 height 22
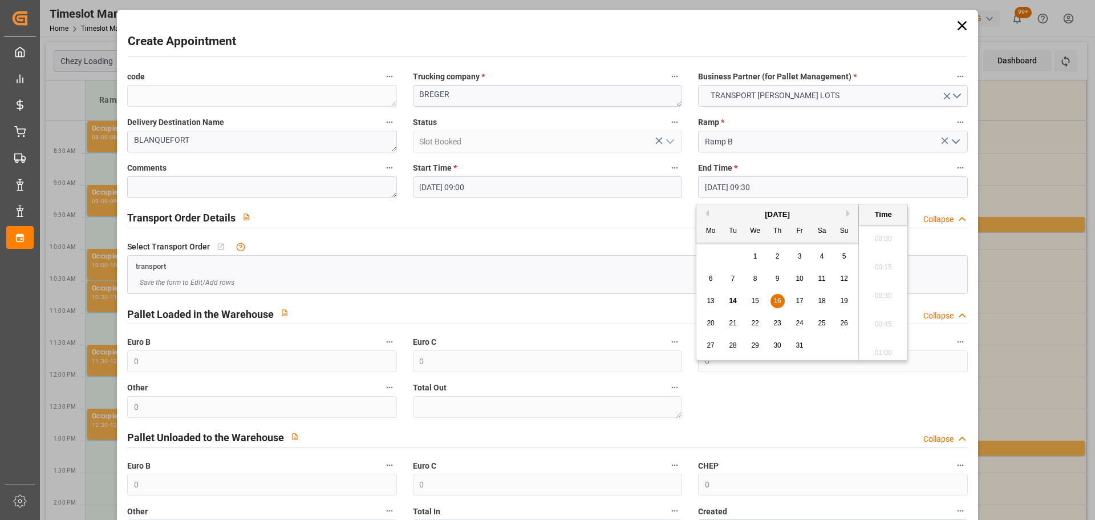
scroll to position [1031, 0]
click at [780, 300] on span "16" at bounding box center [777, 301] width 7 height 8
click at [884, 265] on li "09:15" at bounding box center [883, 263] width 48 height 29
type input "[DATE] 09:15"
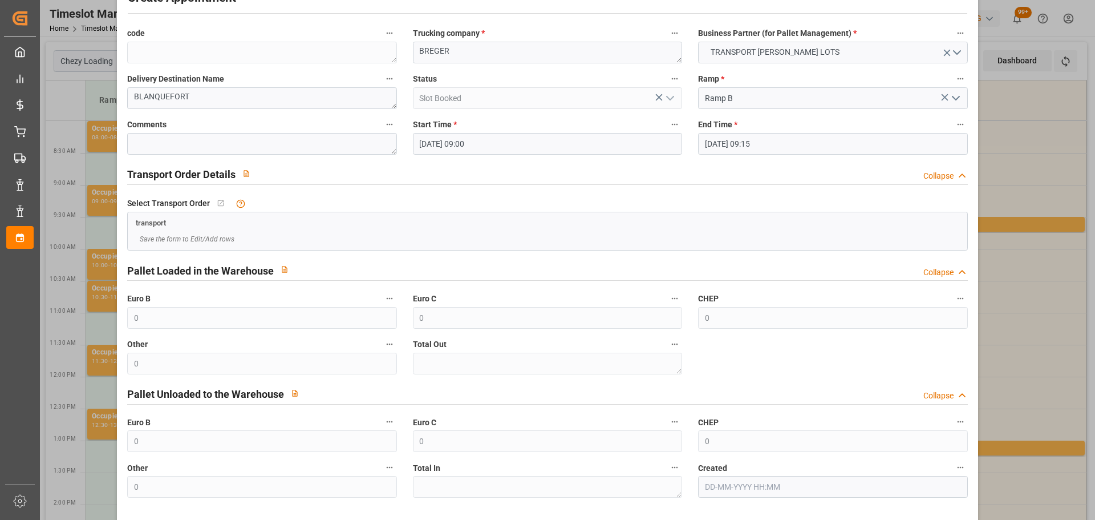
scroll to position [87, 0]
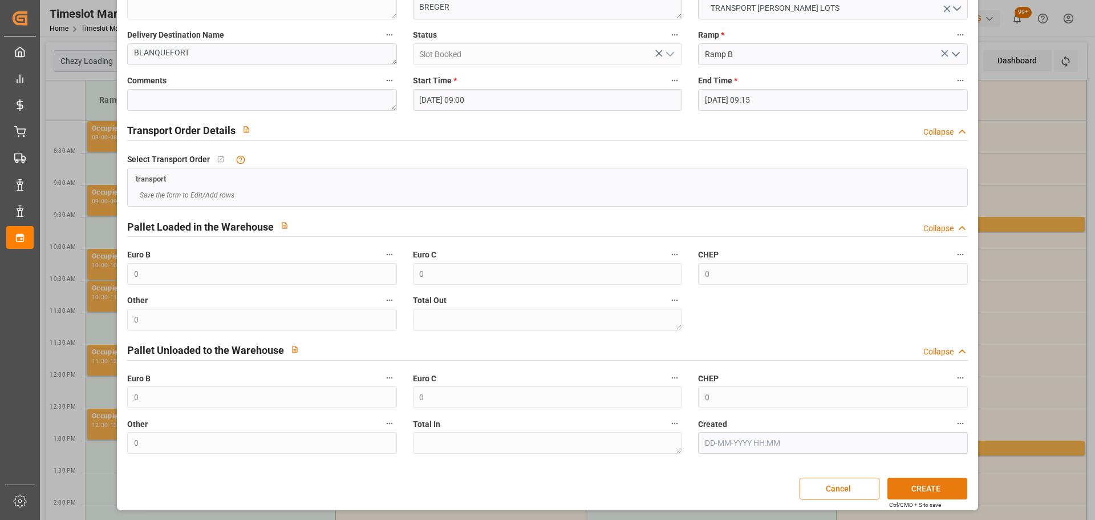
click at [925, 489] on button "CREATE" at bounding box center [928, 489] width 80 height 22
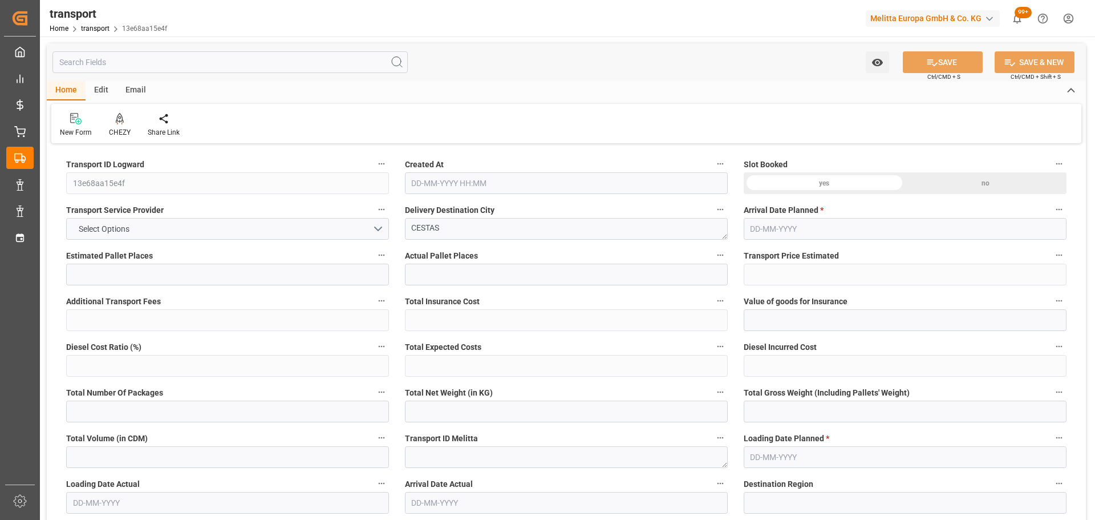
type input "5"
type input "336.21"
type input "0"
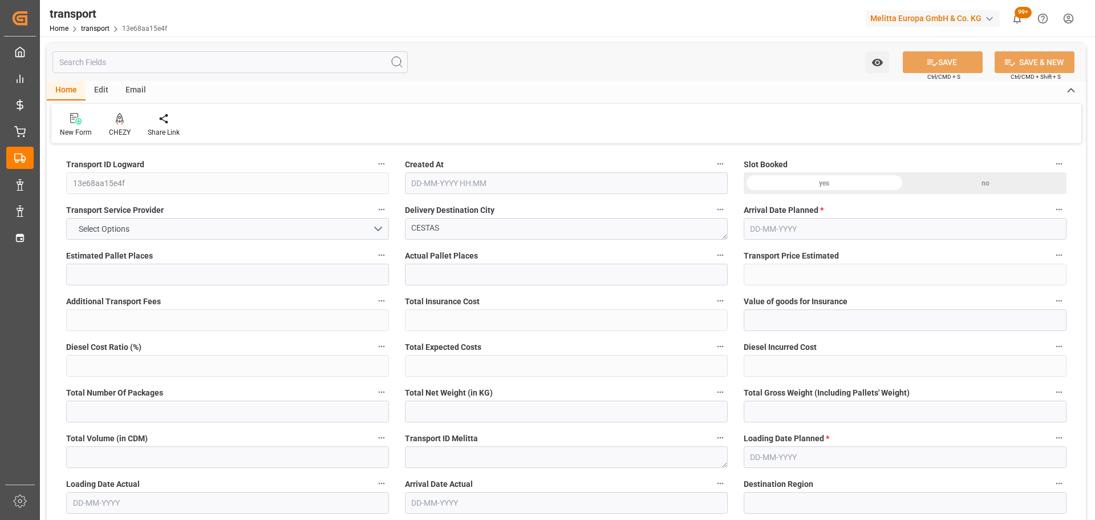
type input "336.21"
type input "0"
type input "768"
type input "989.888"
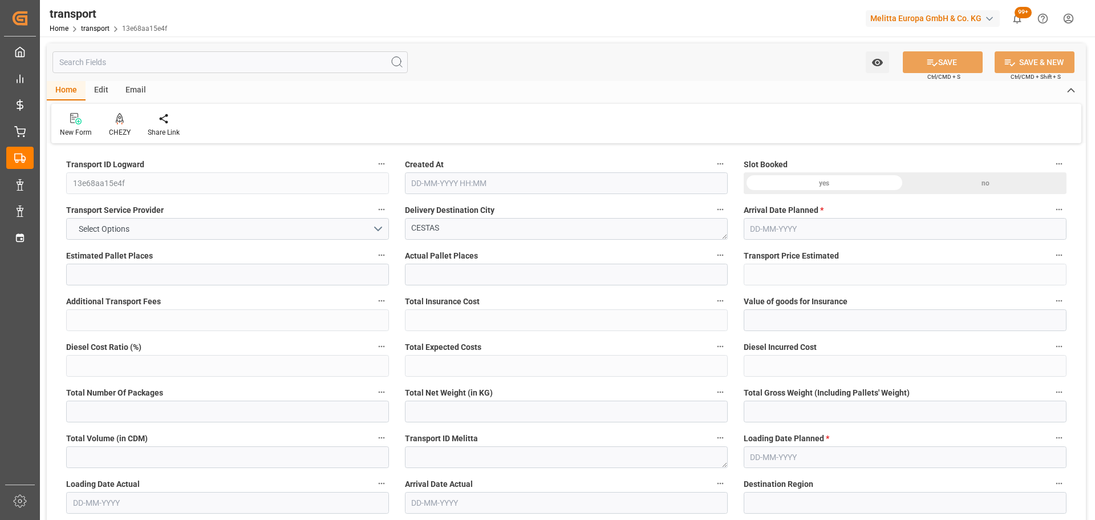
type input "6210"
type input "33"
type input "4"
type input "5"
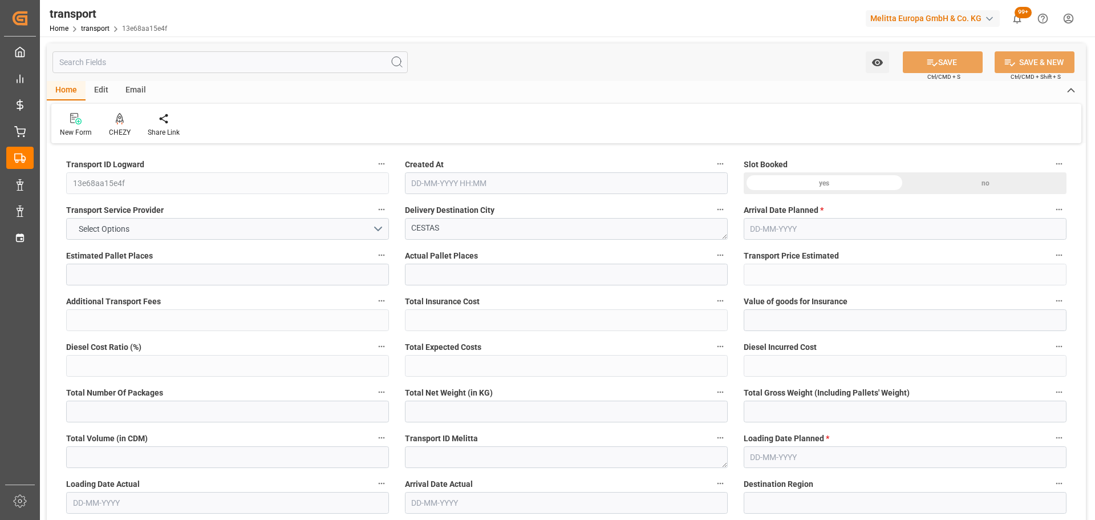
type input "101"
type input "872.2"
type input "0"
type input "4710.8598"
type input "0"
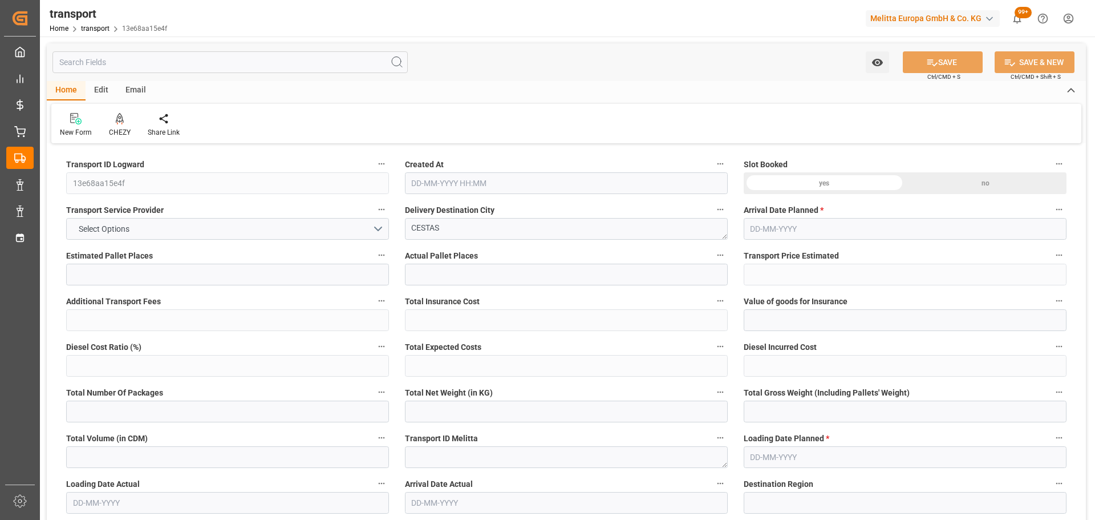
type input "0"
type input "21"
type input "35"
type input "14-10-2025 11:24"
type input "20-10-2025"
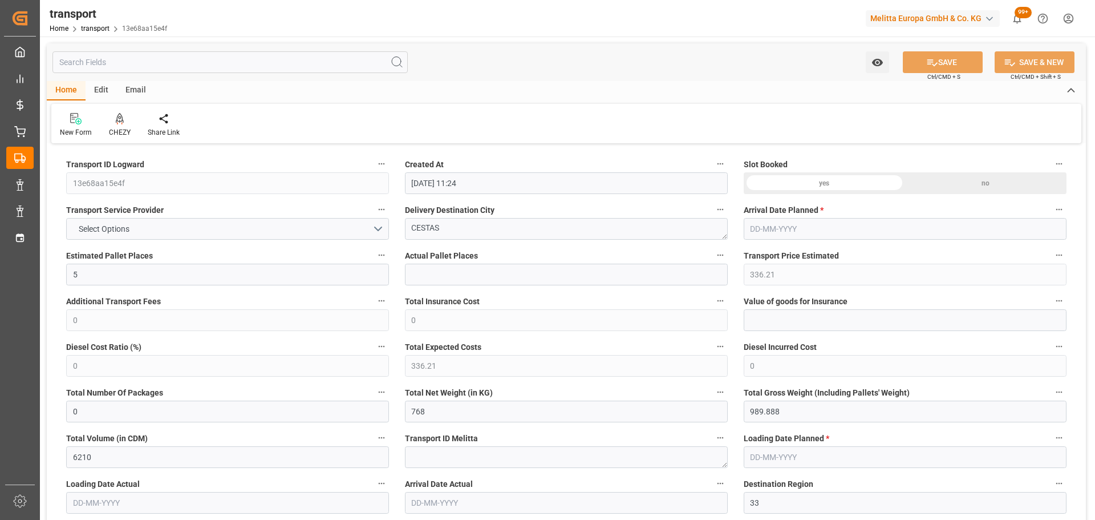
type input "[DATE]"
click at [118, 123] on icon at bounding box center [120, 118] width 8 height 11
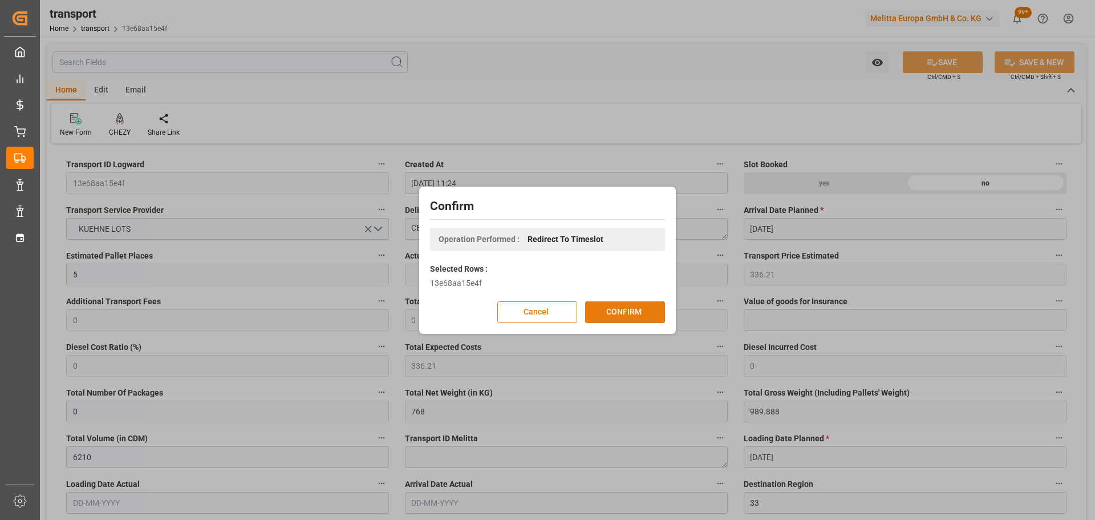
click at [629, 305] on button "CONFIRM" at bounding box center [625, 312] width 80 height 22
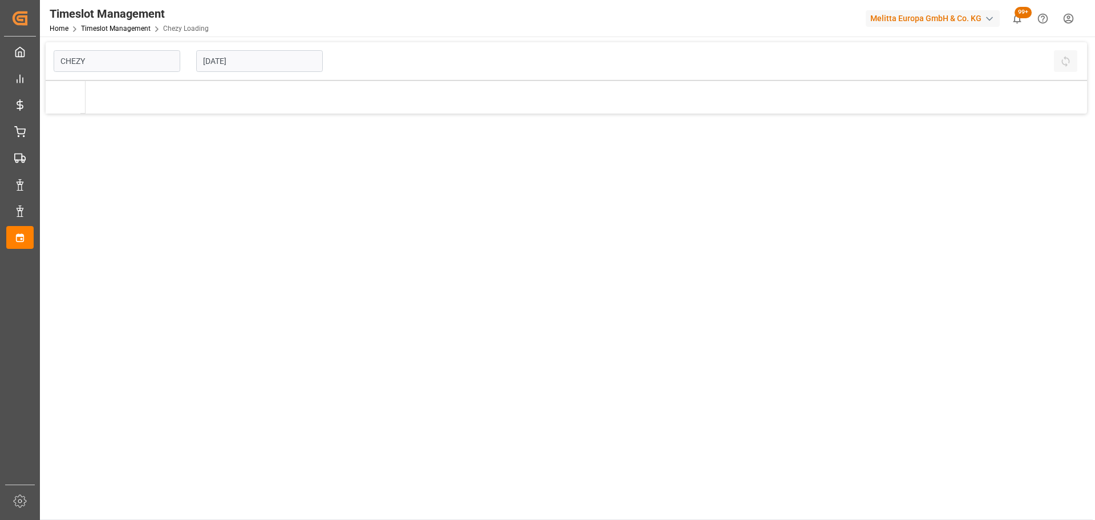
type input "Chezy Loading"
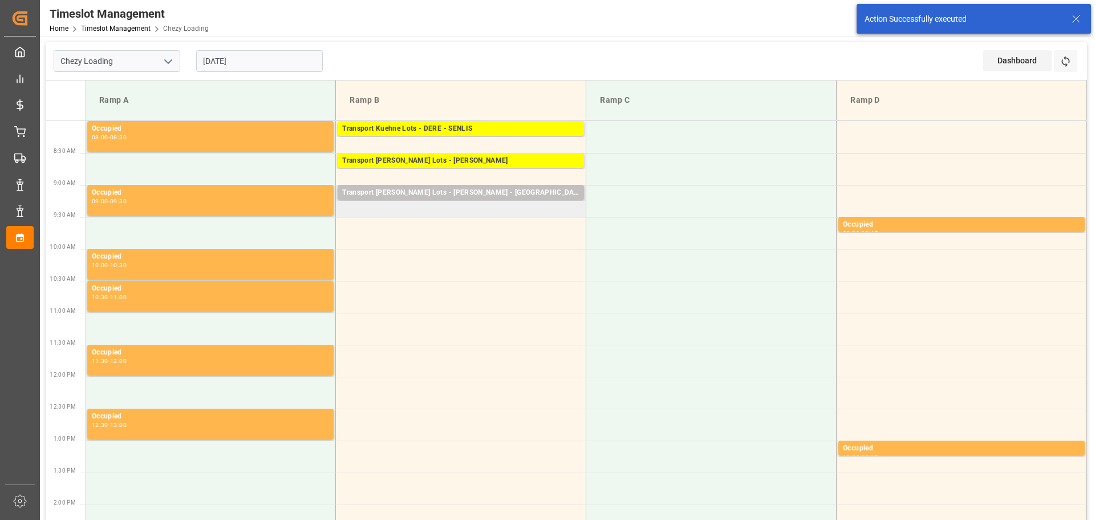
click at [343, 211] on td "Transport [PERSON_NAME] Lots - [PERSON_NAME] - BLANQUEFORT Pallets: 4,TU: 187,C…" at bounding box center [461, 201] width 250 height 32
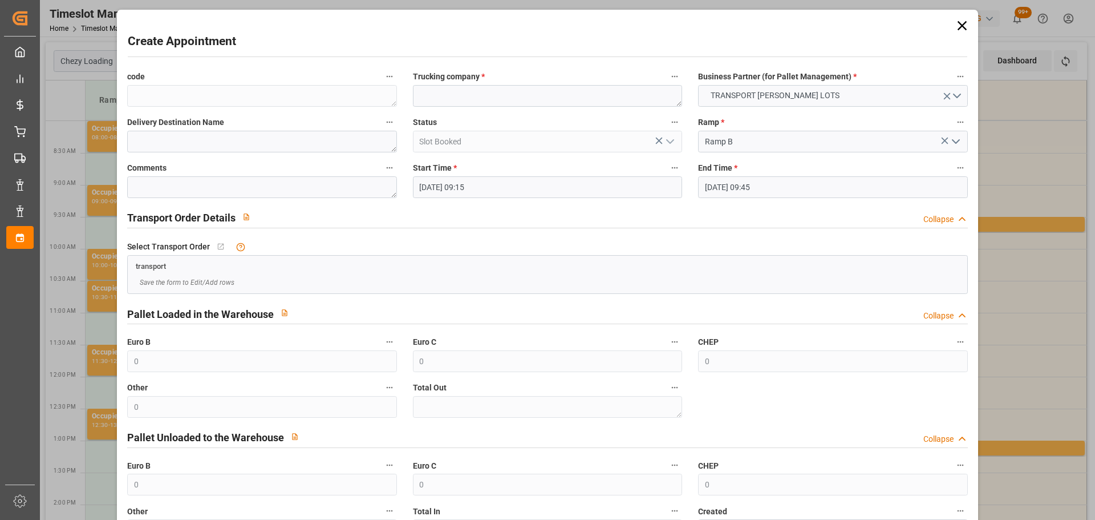
click at [771, 180] on input "[DATE] 09:45" at bounding box center [832, 187] width 269 height 22
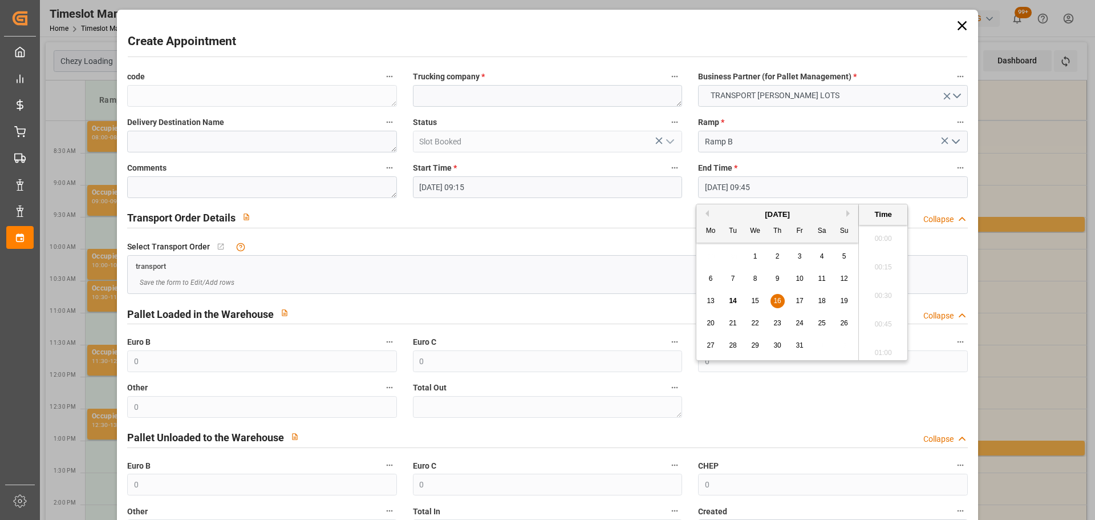
scroll to position [1060, 0]
click at [778, 300] on span "16" at bounding box center [777, 301] width 7 height 8
click at [888, 261] on li "09:30" at bounding box center [883, 263] width 48 height 29
type input "[DATE] 09:30"
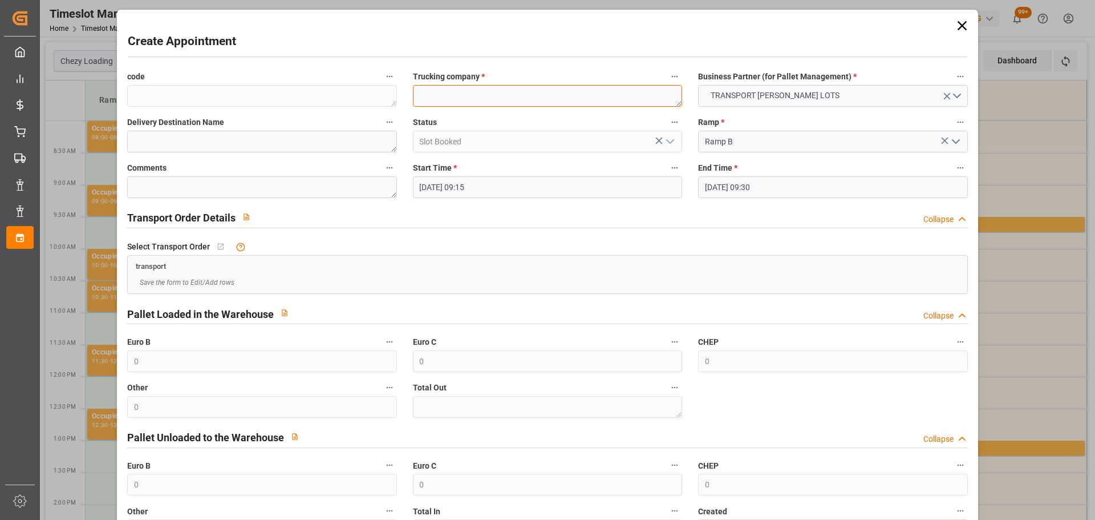
click at [560, 105] on textarea at bounding box center [547, 96] width 269 height 22
type textarea "BREGER"
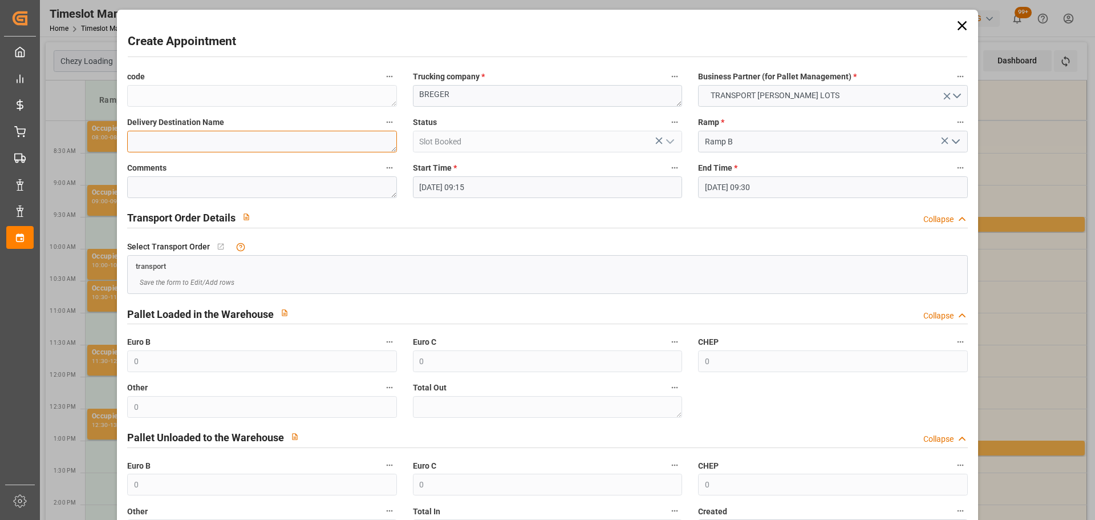
click at [260, 145] on textarea at bounding box center [261, 142] width 269 height 22
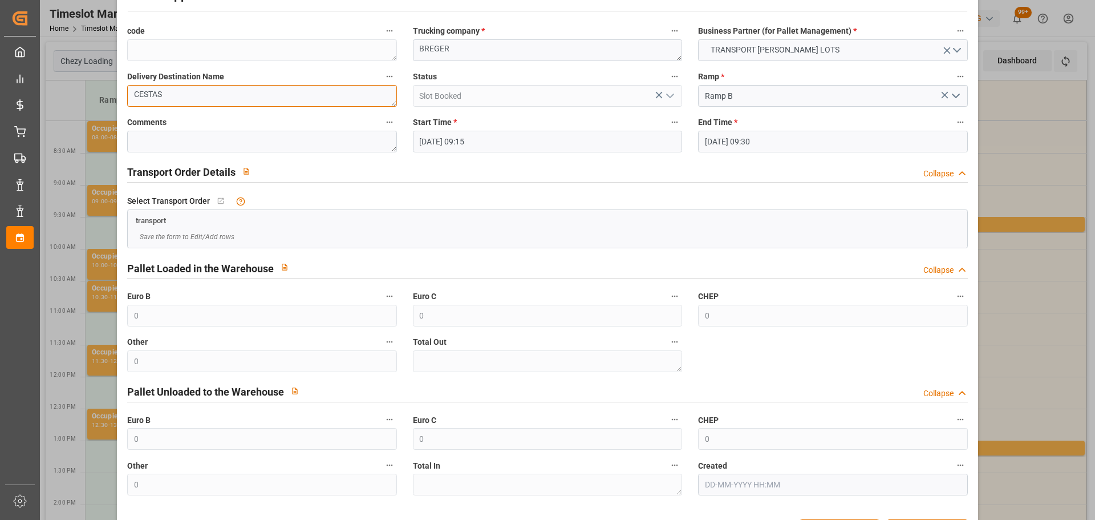
scroll to position [87, 0]
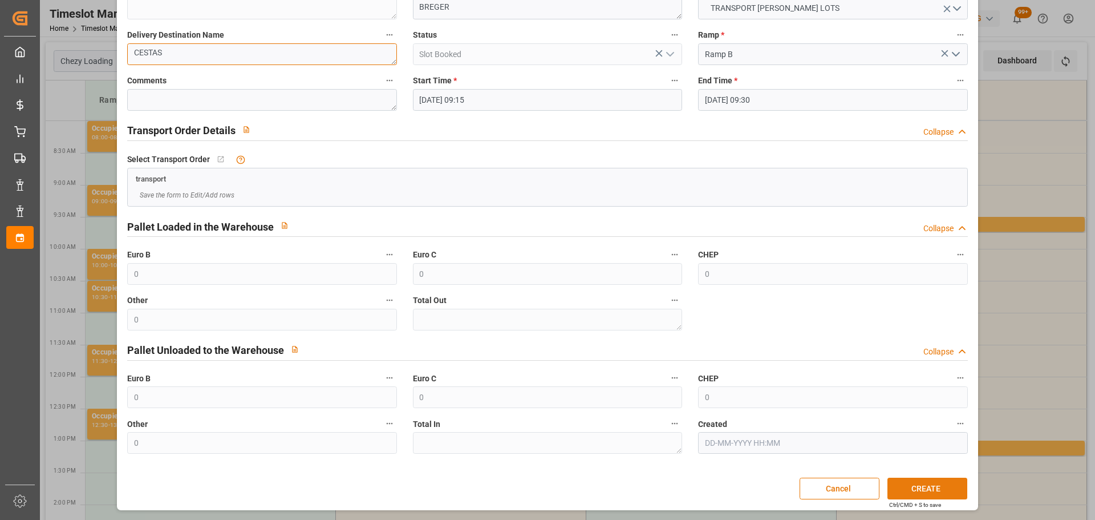
type textarea "CESTAS"
click at [912, 481] on button "CREATE" at bounding box center [928, 489] width 80 height 22
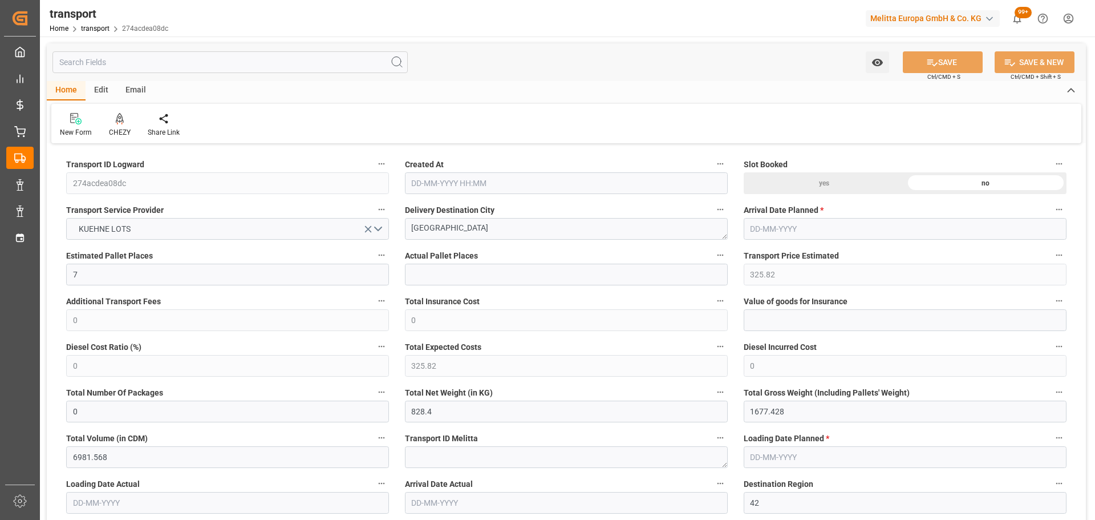
type input "[DATE] 11:26"
type input "21-10-2025"
type input "[DATE]"
click at [119, 126] on div "CHEZY" at bounding box center [119, 124] width 39 height 25
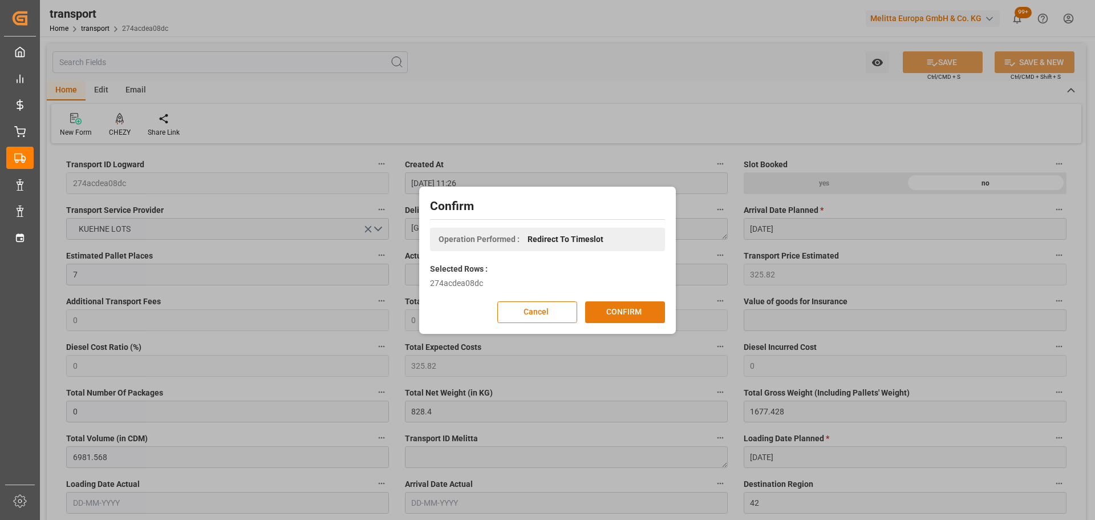
click at [605, 310] on button "CONFIRM" at bounding box center [625, 312] width 80 height 22
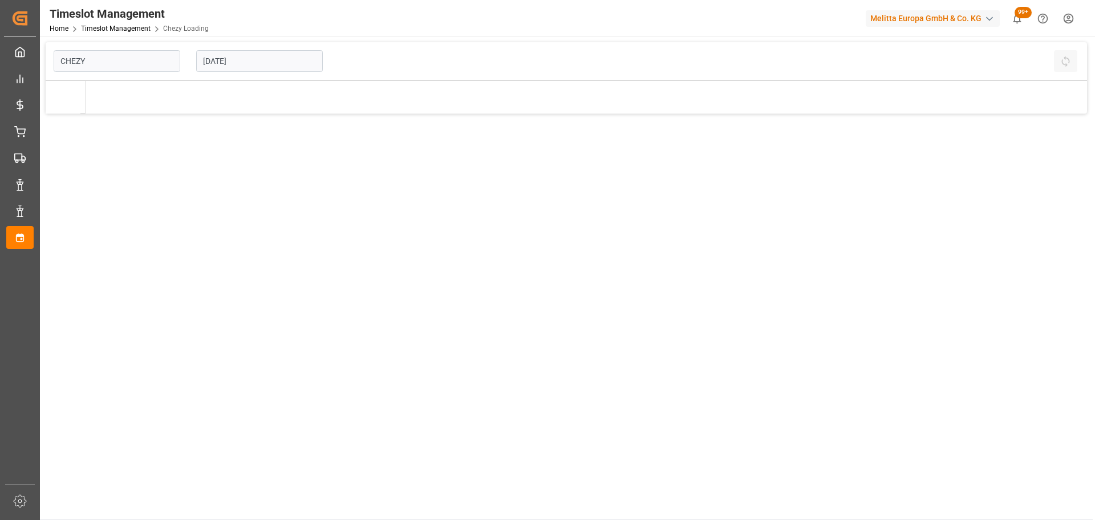
type input "Chezy Loading"
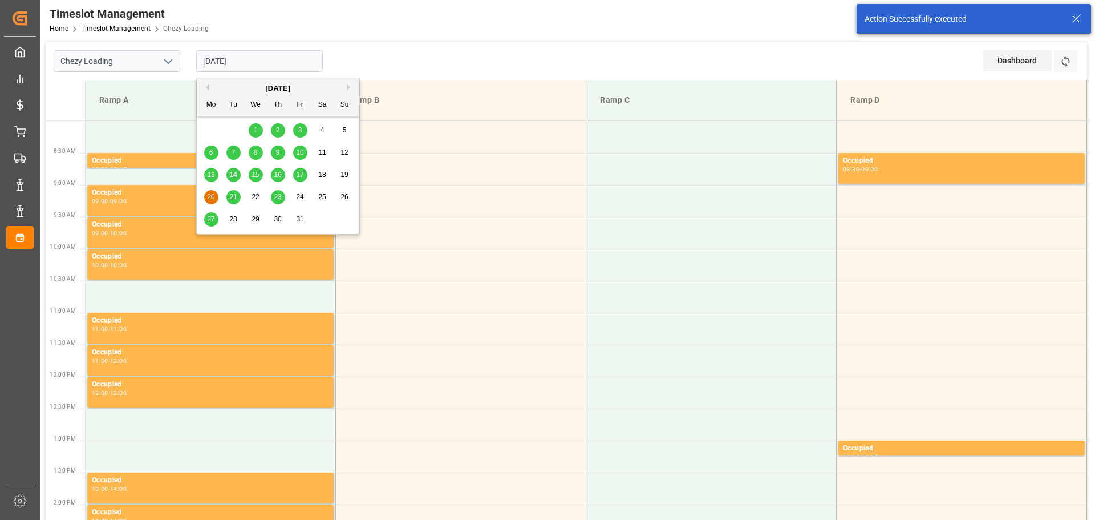
click at [215, 65] on input "[DATE]" at bounding box center [259, 61] width 127 height 22
click at [279, 173] on span "16" at bounding box center [277, 175] width 7 height 8
type input "[DATE]"
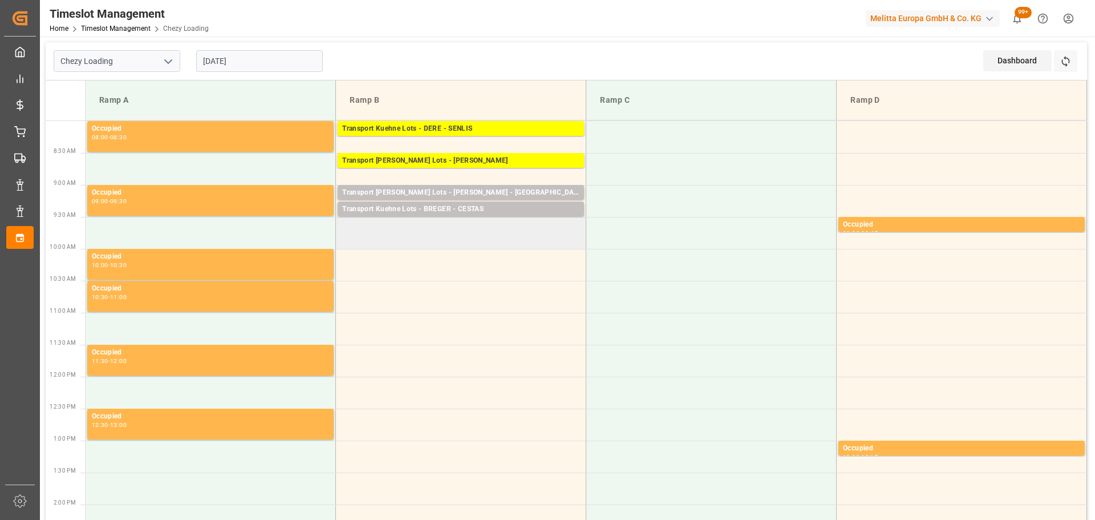
click at [347, 225] on td at bounding box center [461, 233] width 250 height 32
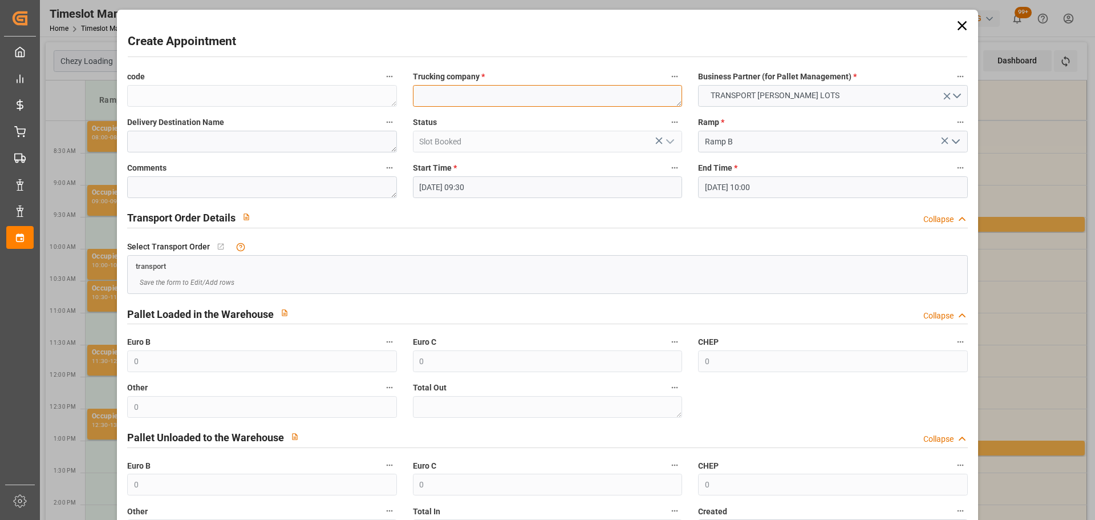
click at [451, 98] on textarea at bounding box center [547, 96] width 269 height 22
type textarea "BREGER"
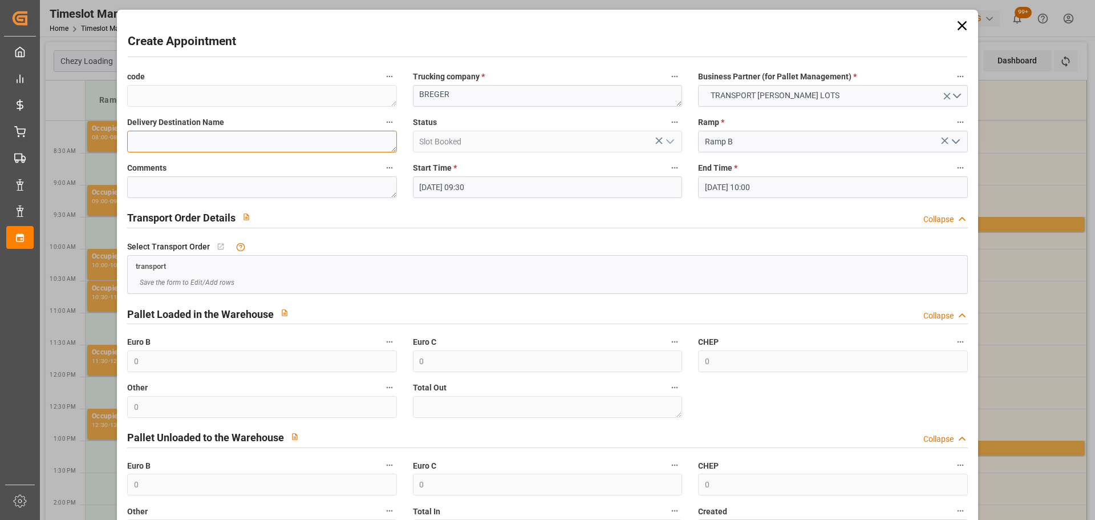
click at [308, 139] on textarea at bounding box center [261, 142] width 269 height 22
type textarea "ST BONNET LES OULES 42"
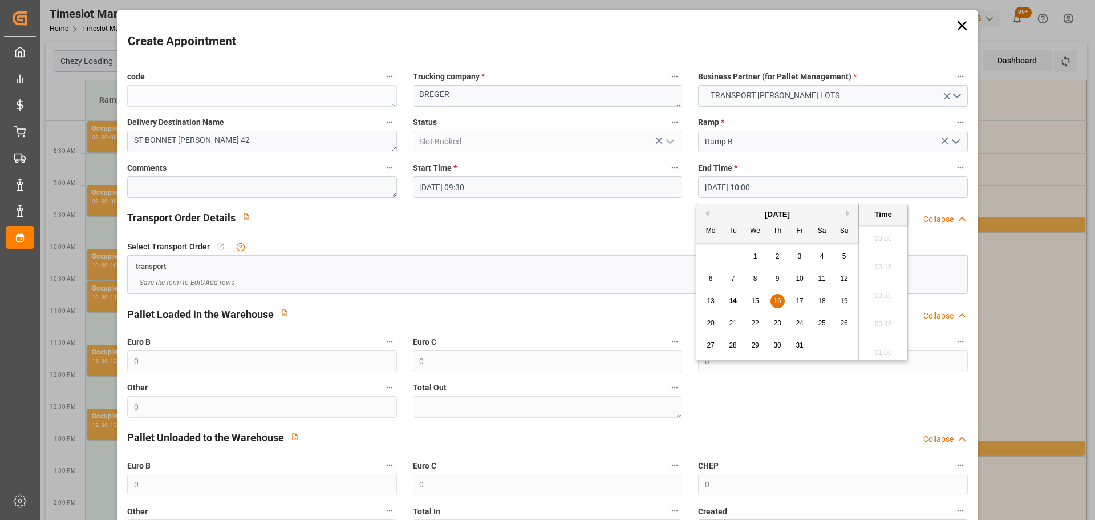
click at [742, 192] on input "16-10-2025 10:00" at bounding box center [832, 187] width 269 height 22
click at [778, 297] on span "16" at bounding box center [777, 301] width 7 height 8
click at [879, 261] on li "09:45" at bounding box center [883, 263] width 48 height 29
type input "[DATE] 09:45"
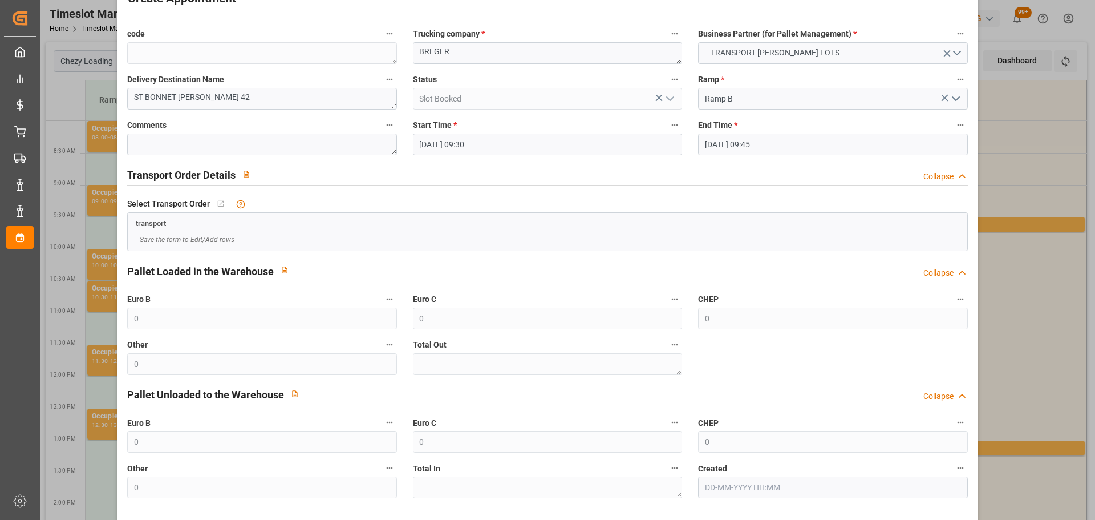
scroll to position [87, 0]
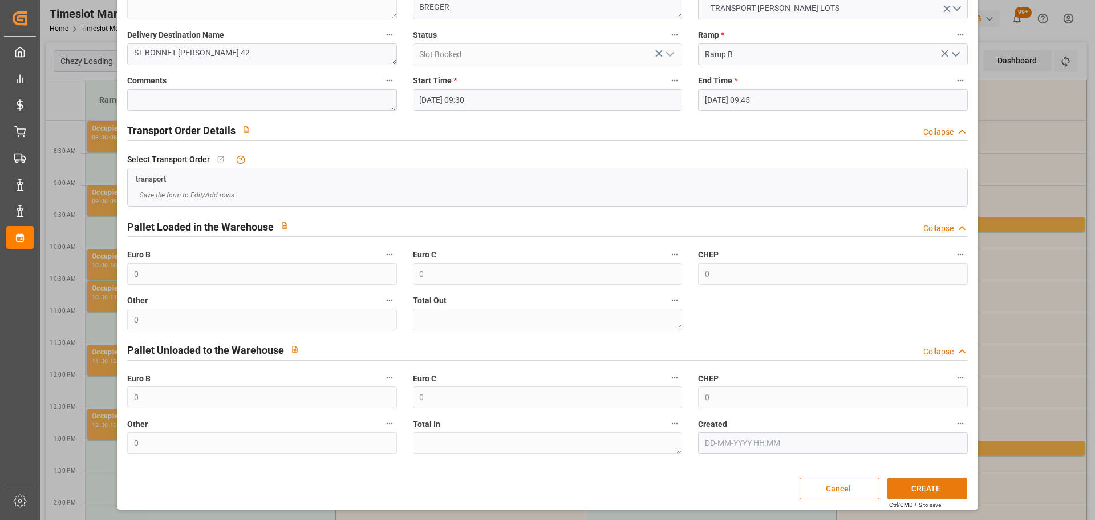
click at [917, 490] on button "CREATE" at bounding box center [928, 489] width 80 height 22
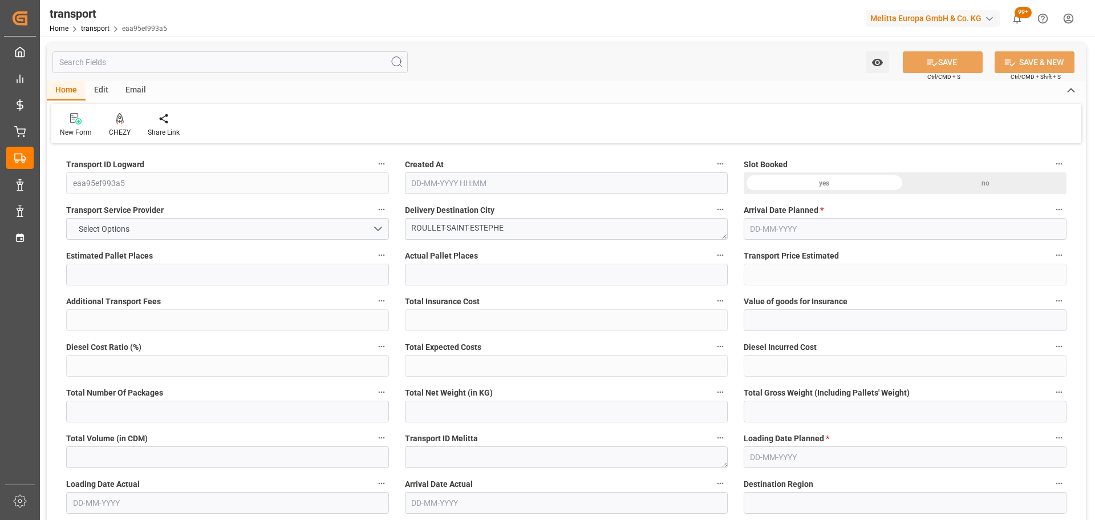
type input "9"
type input "389.57"
type input "0"
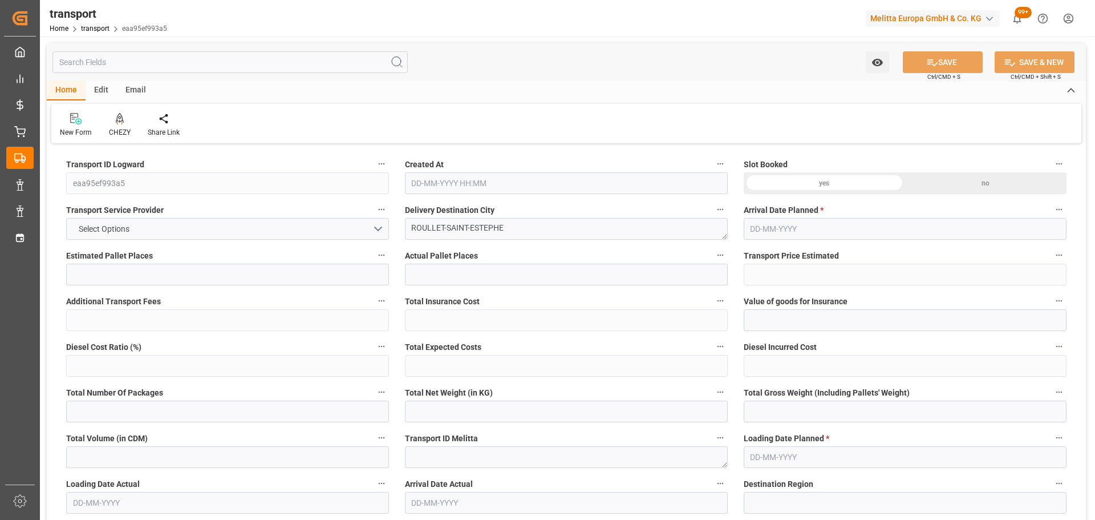
type input "389.57"
type input "0"
type input "1071.664"
type input "2204.428"
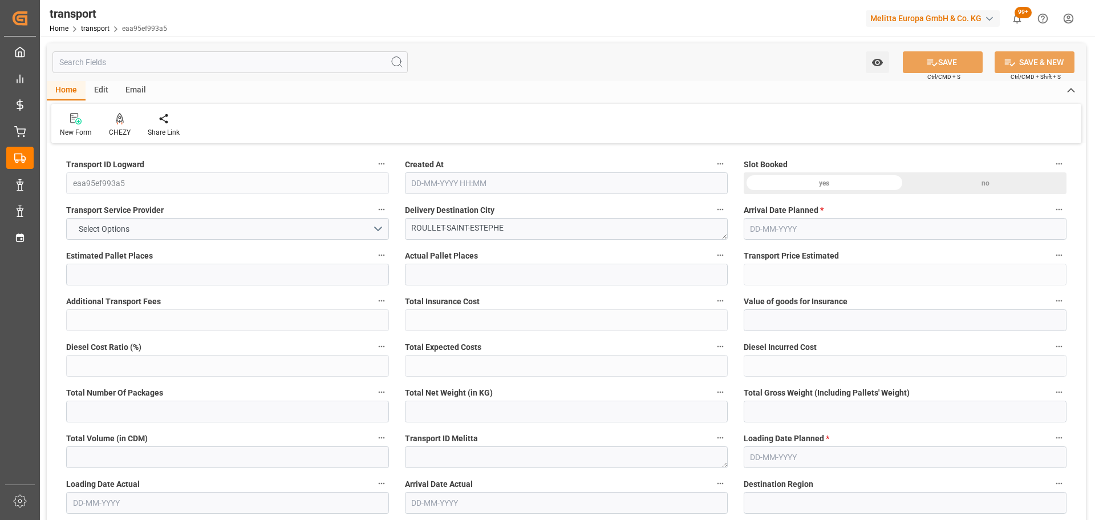
type input "9012.352"
type input "16"
type input "5"
type input "179"
type input "9"
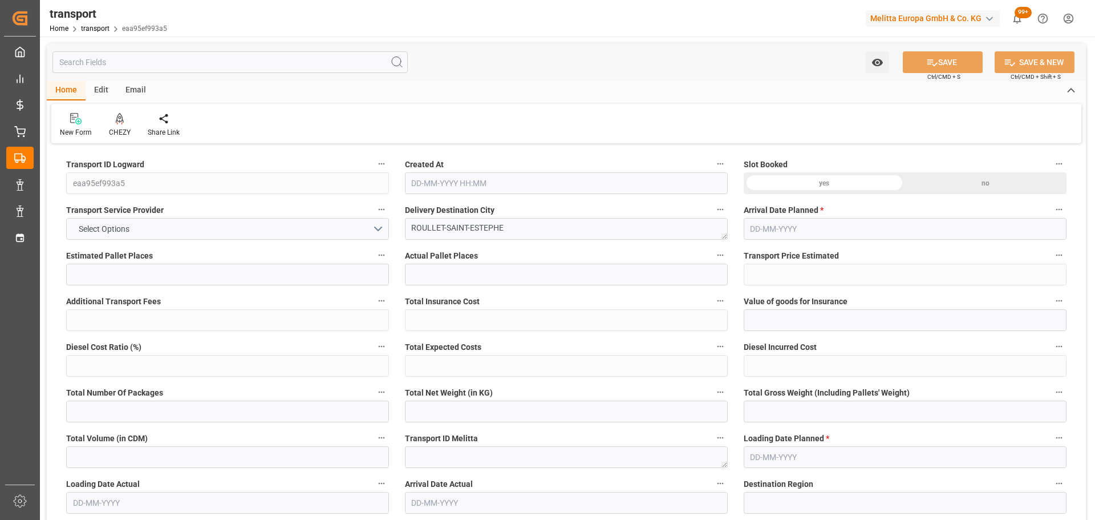
type input "101"
type input "1864.316"
type input "0"
type input "4710.8598"
type input "0"
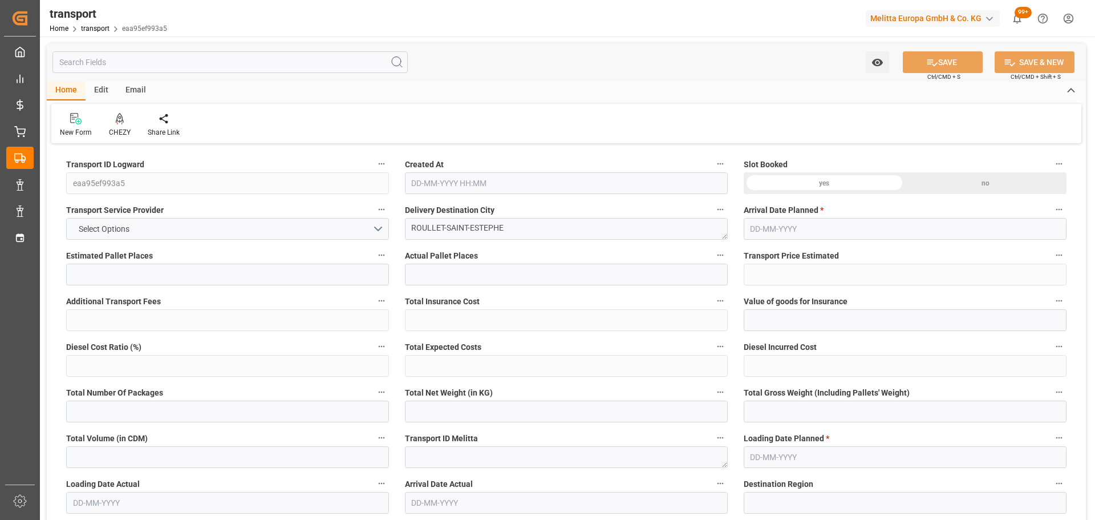
type input "0"
type input "21"
type input "35"
type input "[DATE] 11:25"
type input "[DATE]"
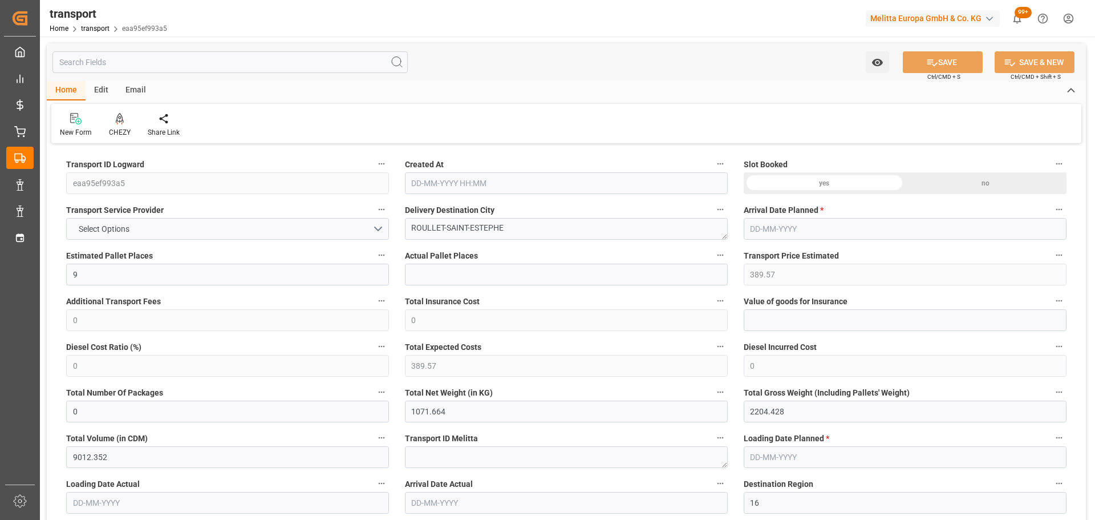
type input "[DATE]"
click at [112, 122] on div at bounding box center [120, 118] width 22 height 12
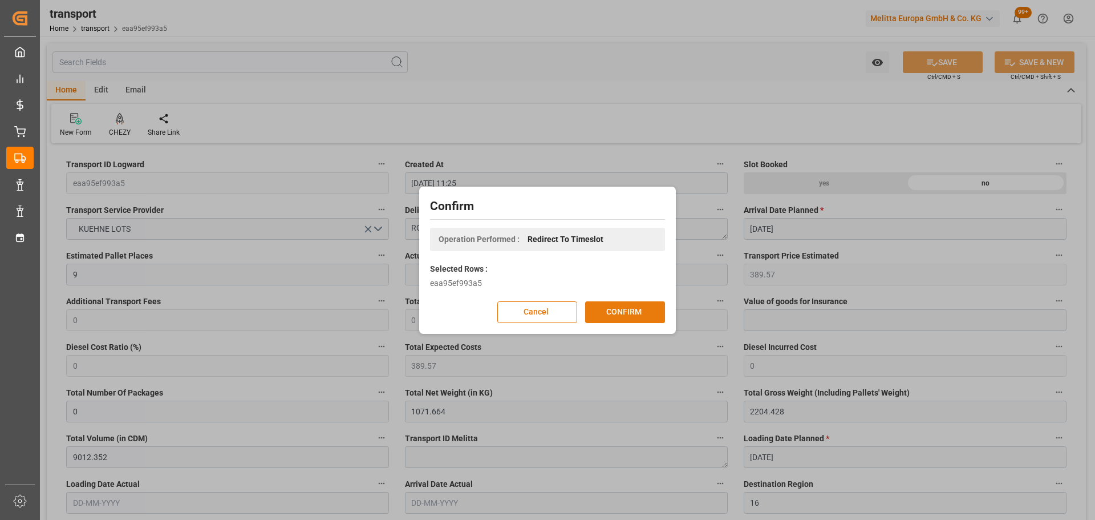
click at [605, 309] on button "CONFIRM" at bounding box center [625, 312] width 80 height 22
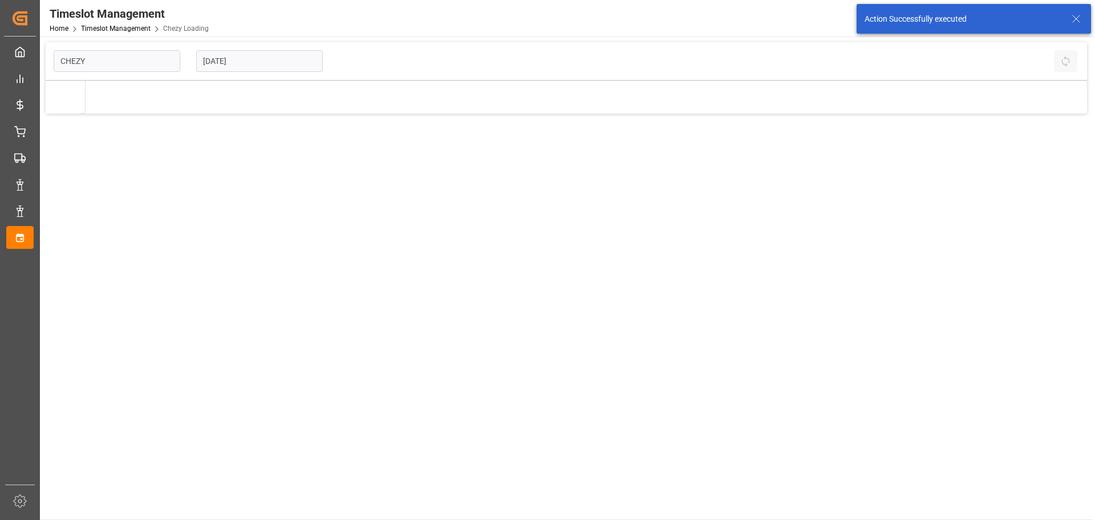
type input "Chezy Loading"
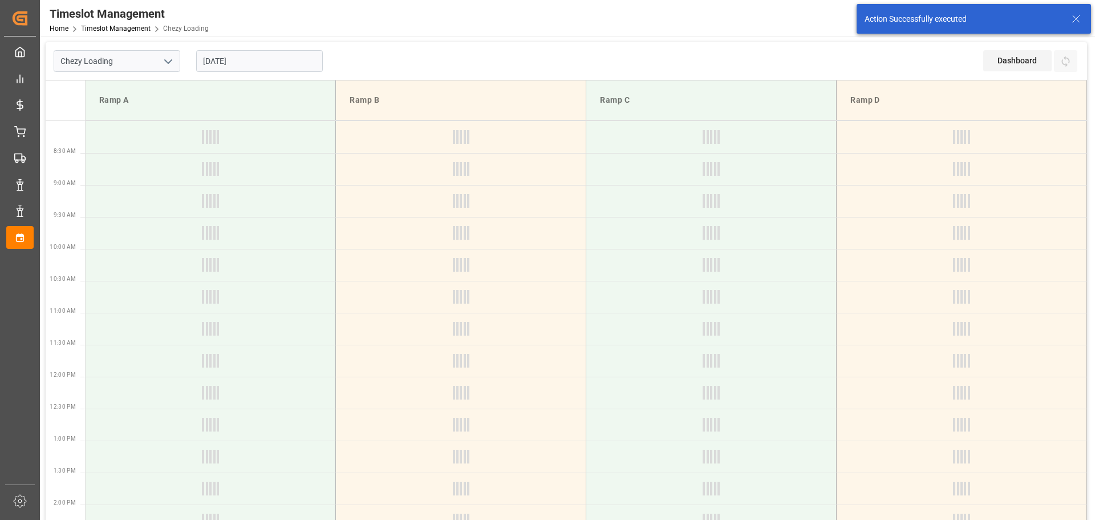
click at [221, 64] on input "[DATE]" at bounding box center [259, 61] width 127 height 22
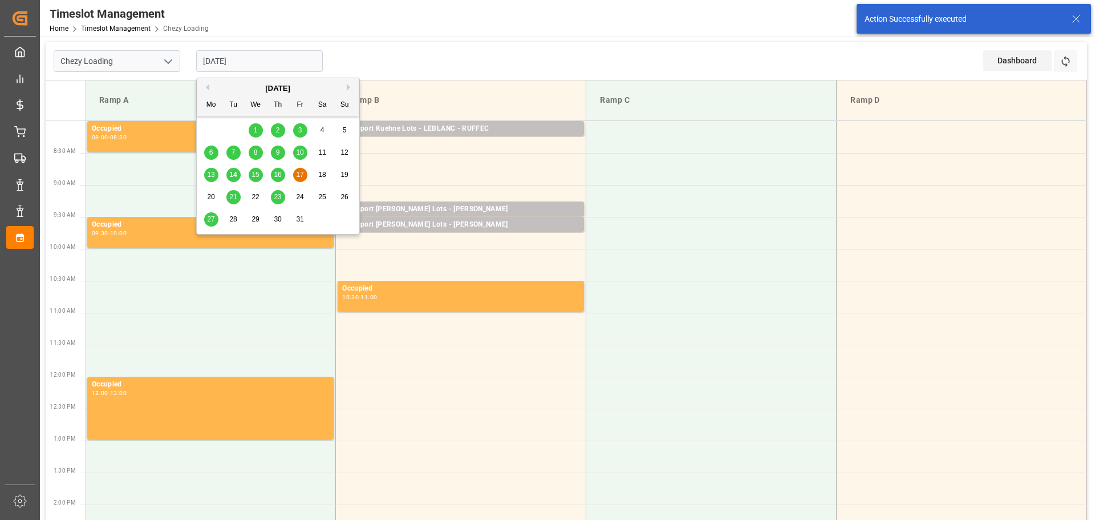
click at [278, 169] on div "16" at bounding box center [278, 175] width 14 height 14
type input "16-10-2025"
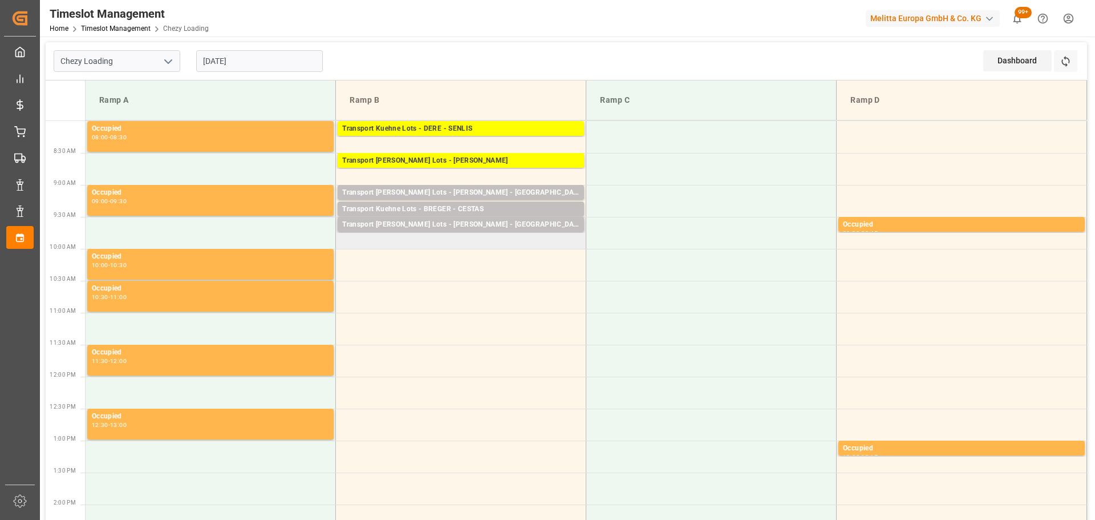
click at [349, 244] on td "Transport Kuehne Lots - BREGER - SAINT-BONNET-LES-OULES Pallets: 4,TU: 123,City…" at bounding box center [461, 233] width 250 height 32
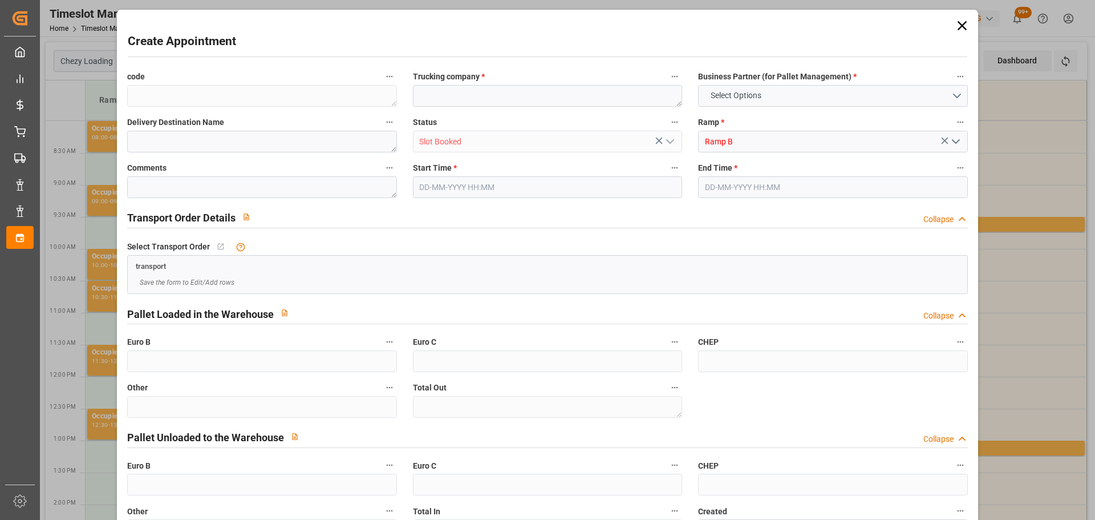
type input "0"
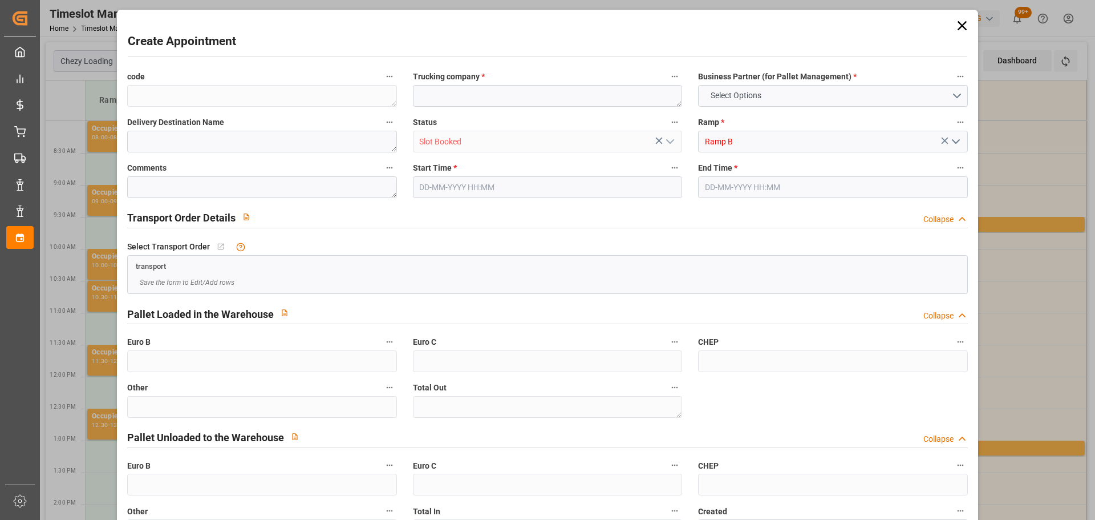
type input "0"
type input "16-10-2025 09:45"
type input "16-10-2025 10:15"
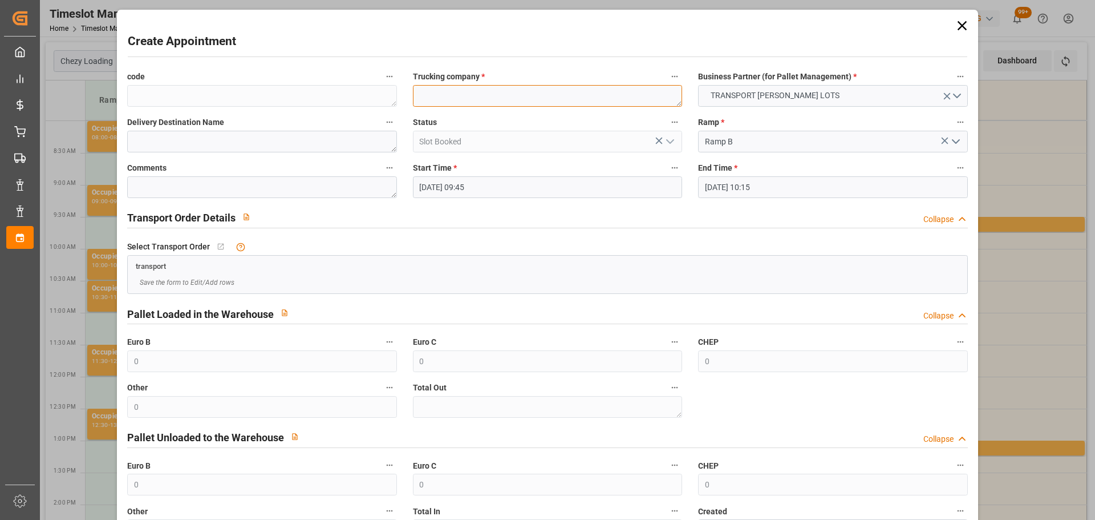
click at [455, 99] on textarea at bounding box center [547, 96] width 269 height 22
type textarea "BREGER"
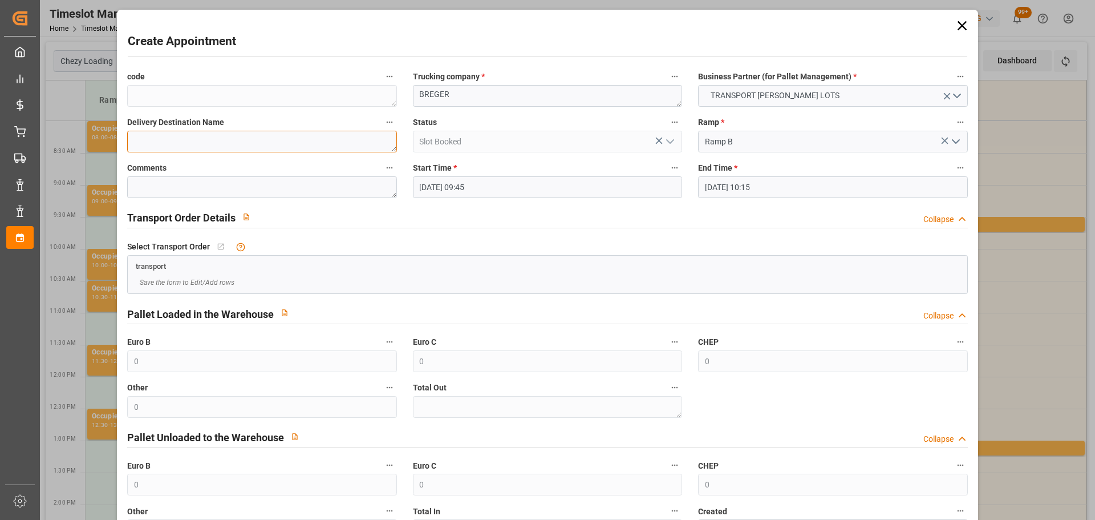
type textarea "T"
type textarea "ROULLET ST ESTEPHE"
click at [734, 193] on input "16-10-2025 10:15" at bounding box center [832, 187] width 269 height 22
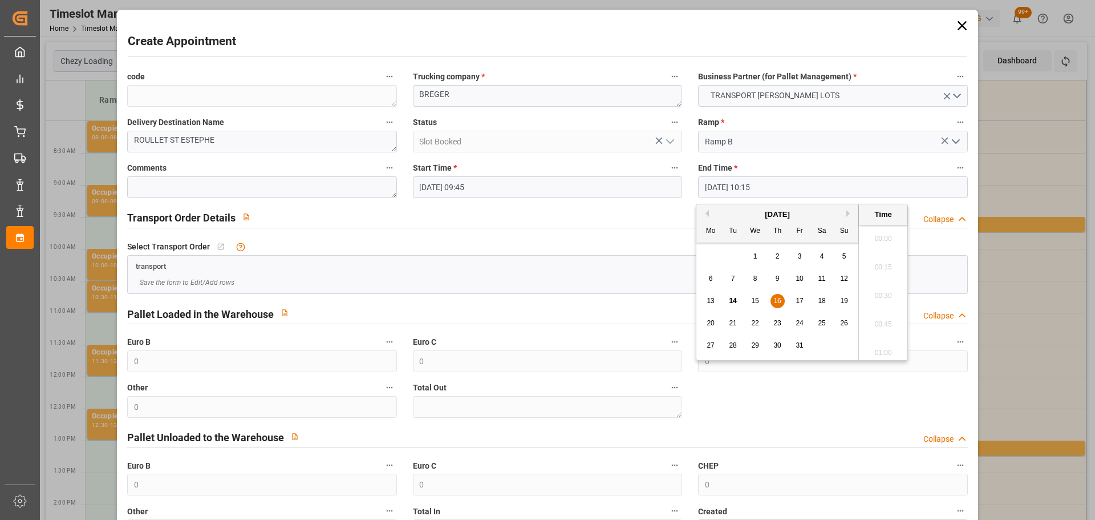
scroll to position [1117, 0]
click at [779, 300] on span "16" at bounding box center [777, 301] width 7 height 8
click at [880, 260] on li "10:00" at bounding box center [883, 263] width 48 height 29
type input "16-10-2025 10:00"
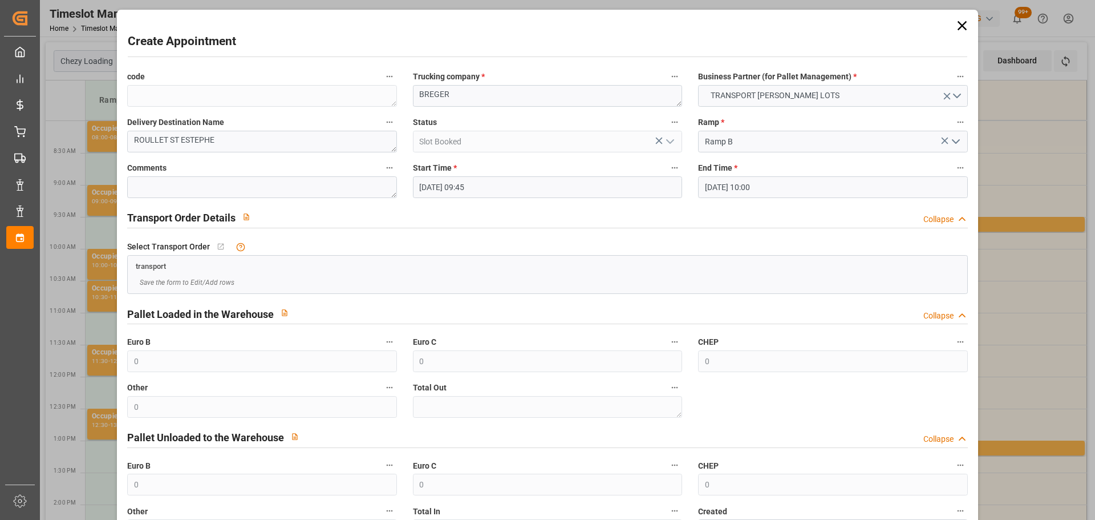
scroll to position [87, 0]
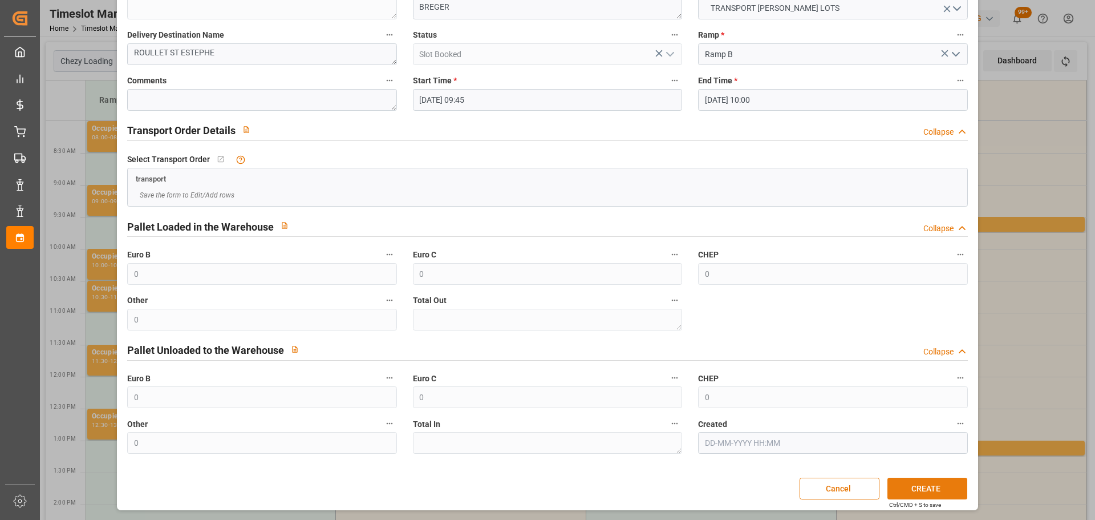
click at [920, 488] on button "CREATE" at bounding box center [928, 489] width 80 height 22
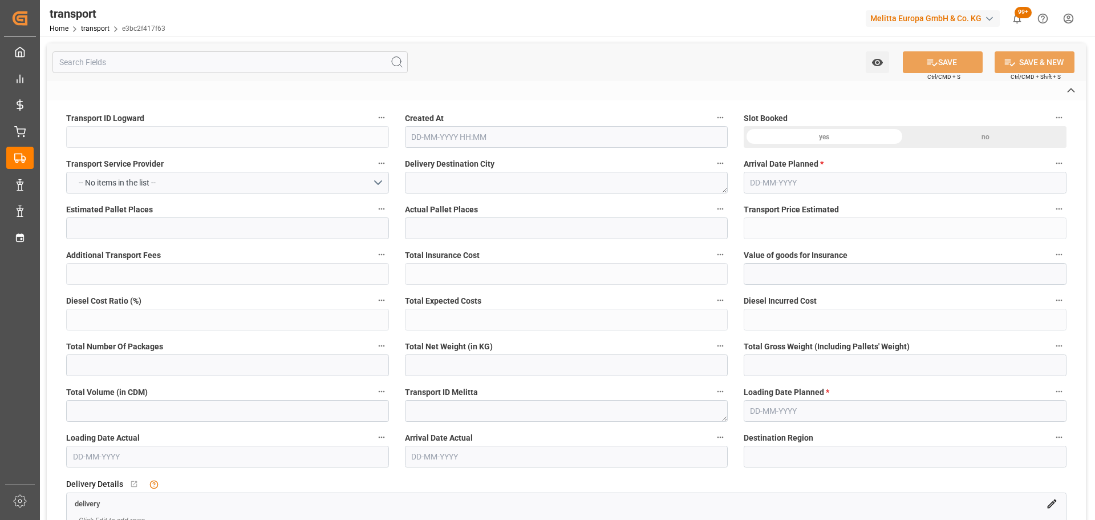
type input "e3bc2f417f63"
type textarea "CARQUEFOU"
type textarea "0000721441"
type textarea "FR-02570"
type textarea "FR"
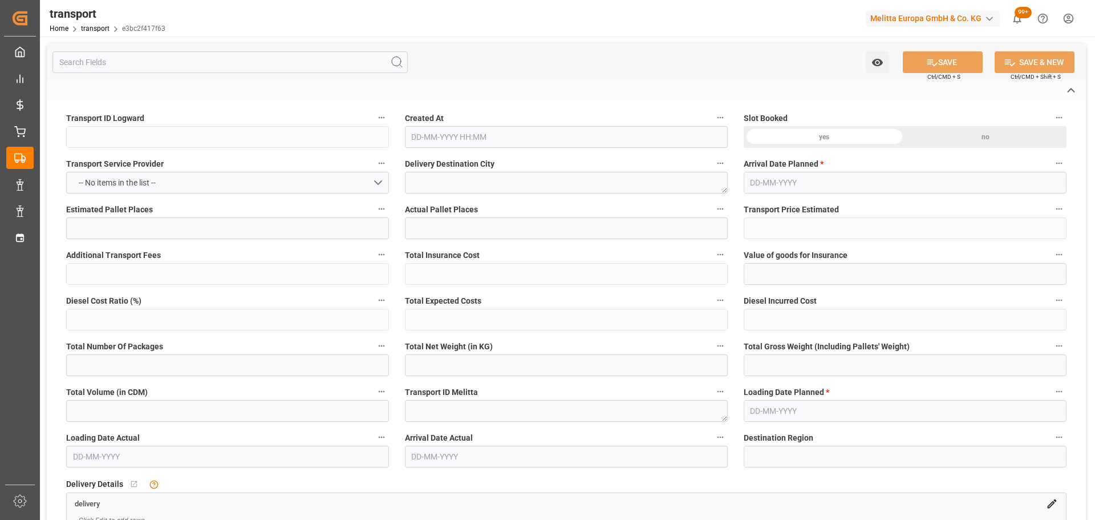
type input "Road"
type input "FR"
type input "02570"
type input "FR"
type input "44470"
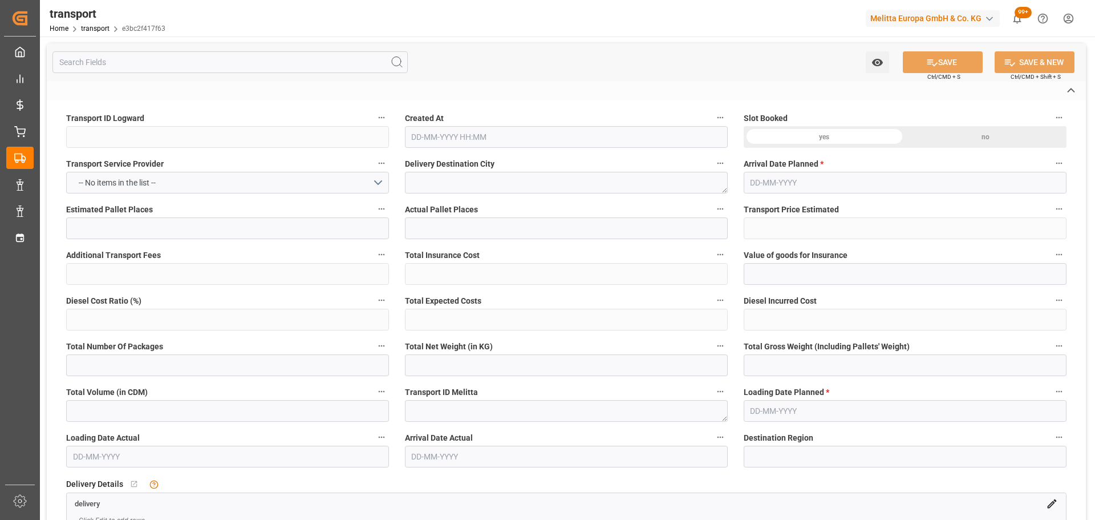
type input "Small Shipment"
type input "3.5-7.5 t"
type input "EURO 6"
type input "Diesel"
type input "22"
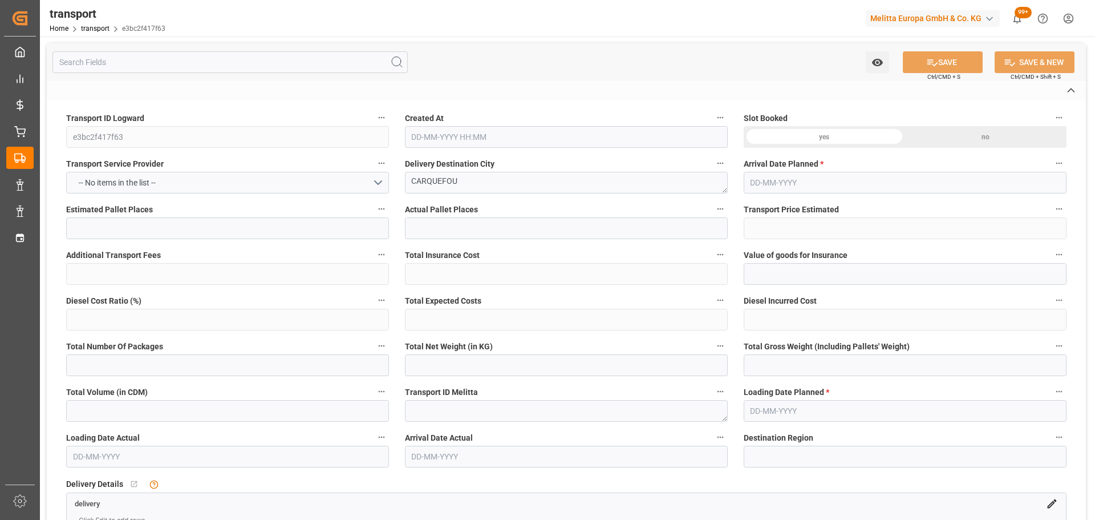
type input "656.12"
type input "0"
type input "656.12"
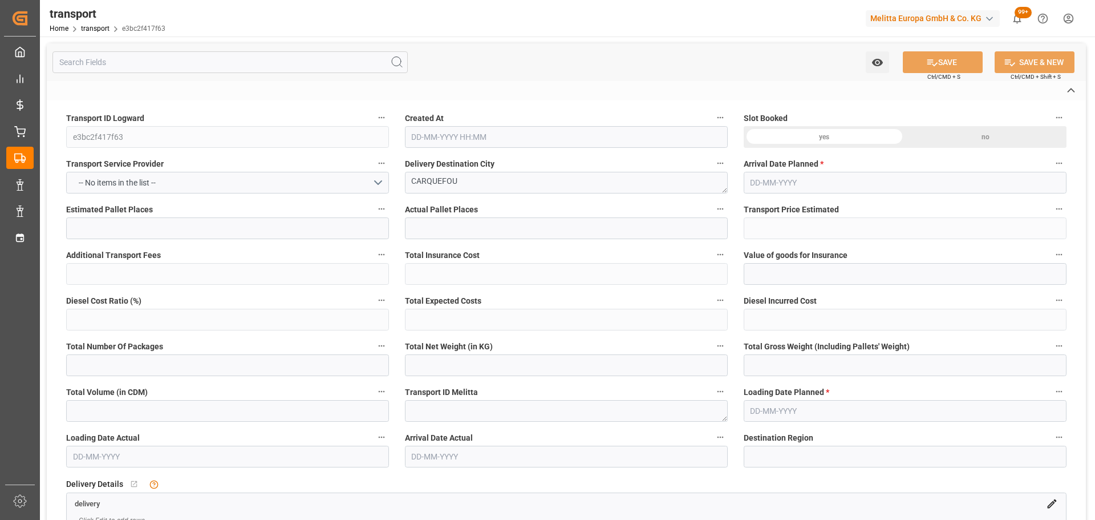
type input "0"
type input "3262.256"
type input "6030.232"
type input "23539.232"
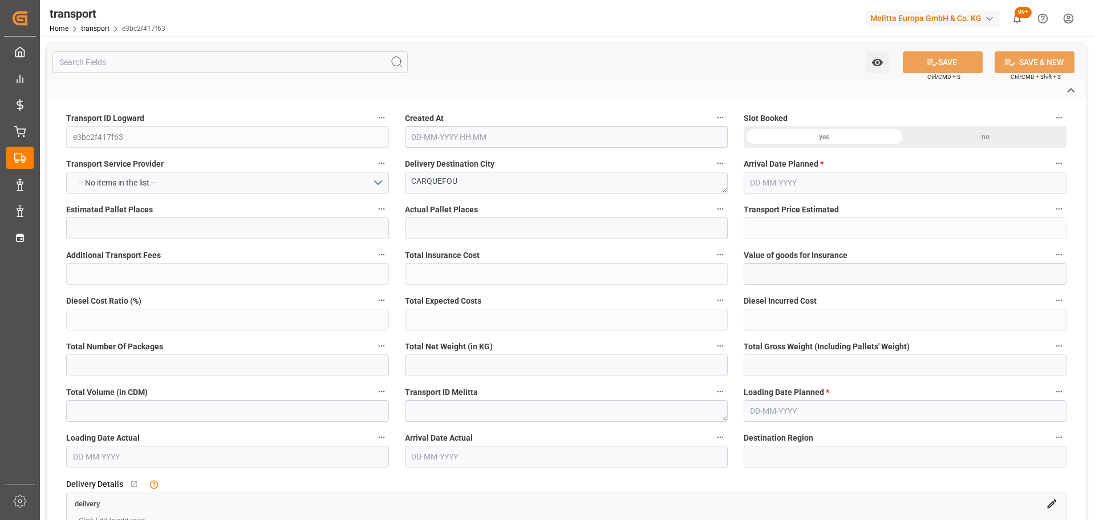
type input "44"
type input "11"
type input "867"
type input "27"
type input "101"
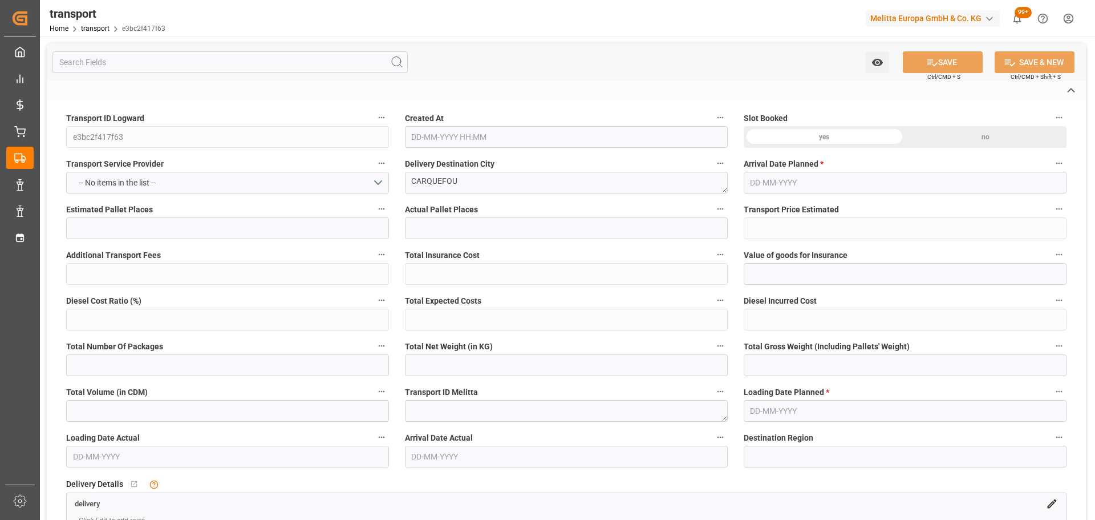
type input "5107.392"
type input "0"
type input "4710.8598"
type input "0"
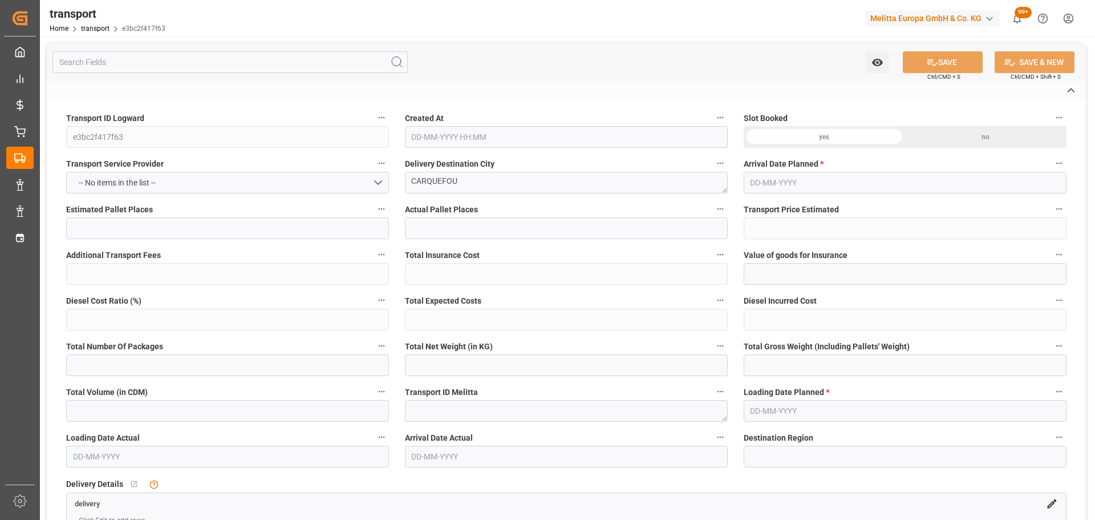
type input "21"
type input "35"
type input "14-10-2025 11:27"
type input "21-10-2025"
type input "17-10-2025"
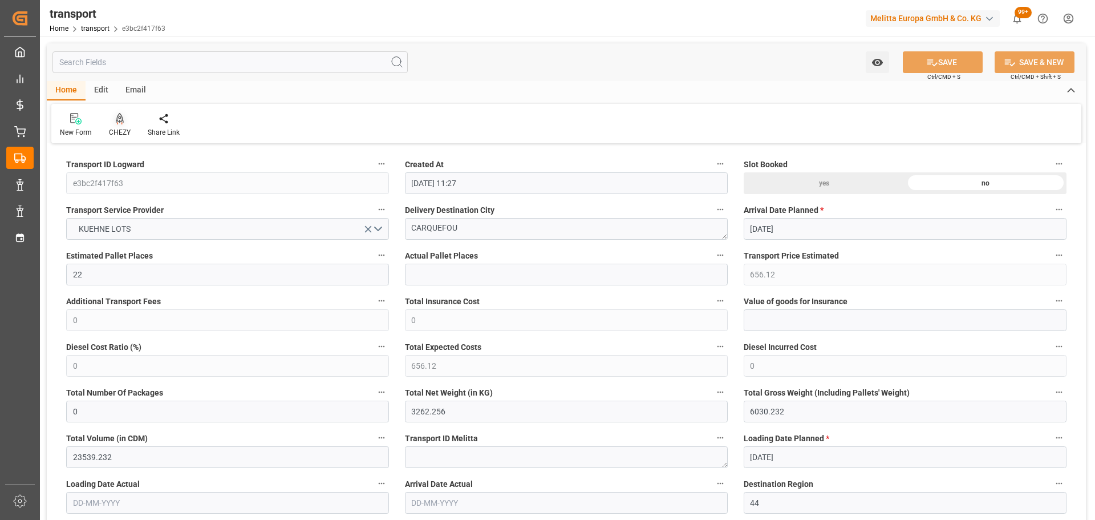
click at [126, 124] on div at bounding box center [120, 118] width 22 height 12
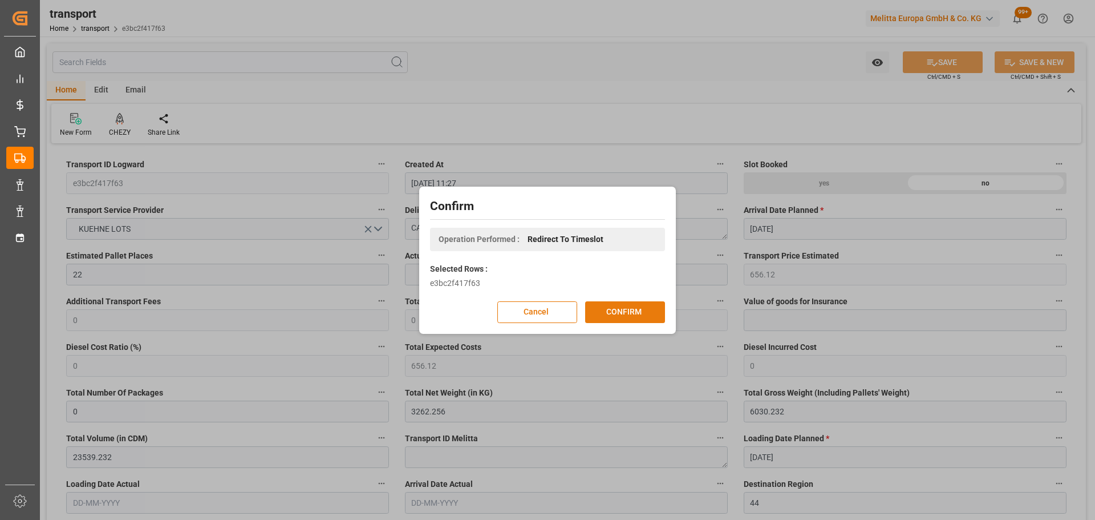
click at [626, 319] on button "CONFIRM" at bounding box center [625, 312] width 80 height 22
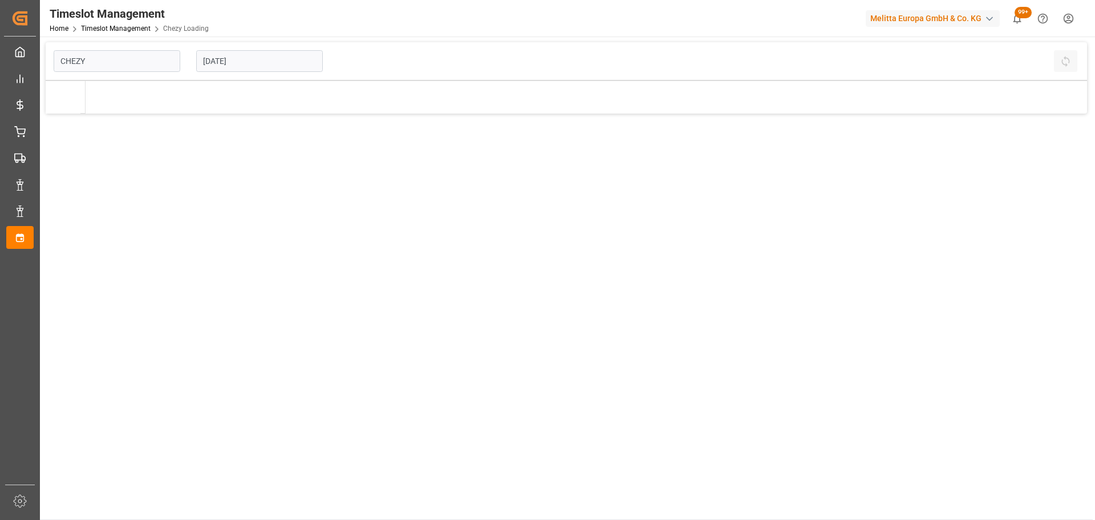
type input "Chezy Loading"
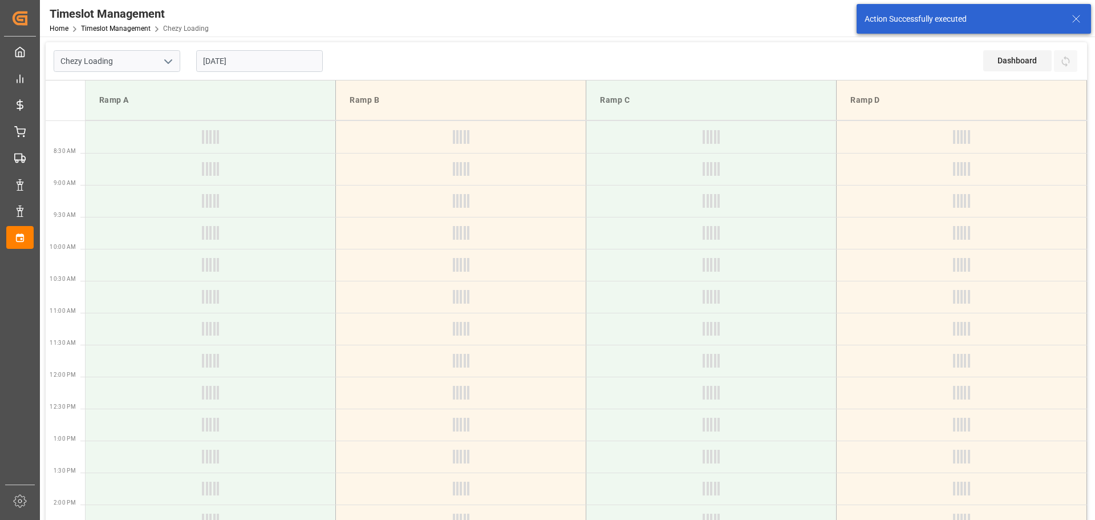
click at [237, 55] on input "17-10-2025" at bounding box center [259, 61] width 127 height 22
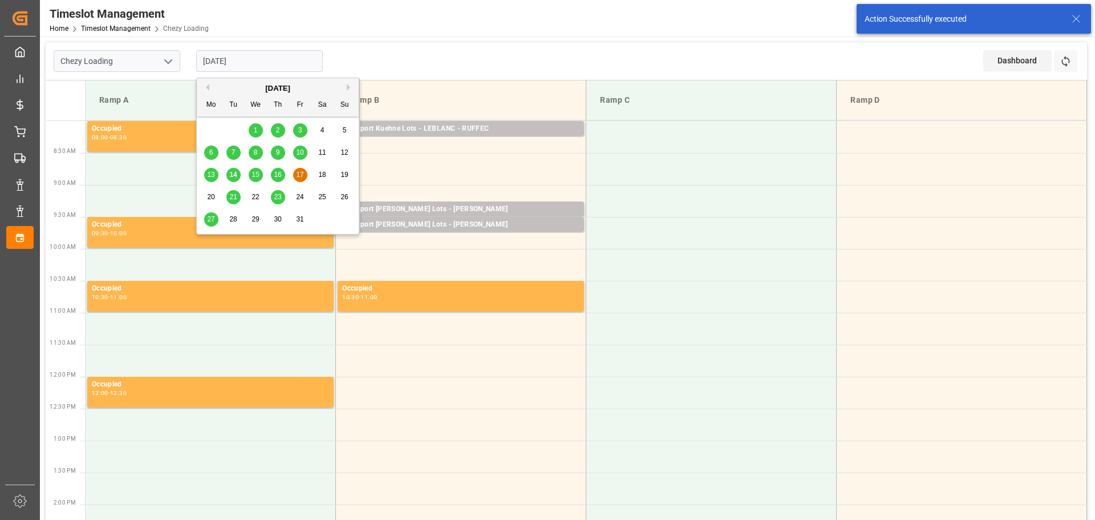
click at [208, 193] on span "20" at bounding box center [210, 197] width 7 height 8
type input "20-10-2025"
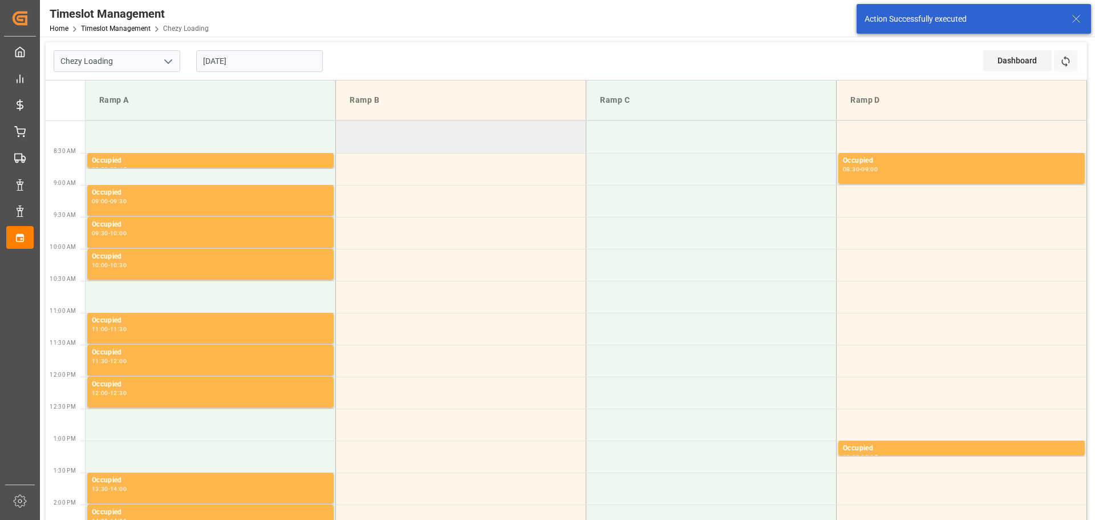
click at [342, 130] on td at bounding box center [461, 137] width 250 height 32
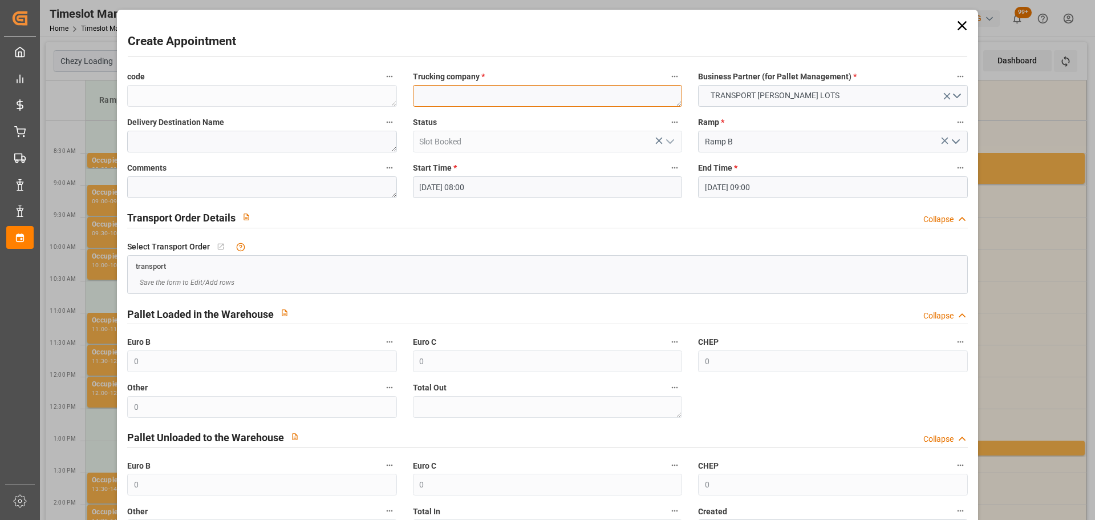
click at [467, 89] on textarea at bounding box center [547, 96] width 269 height 22
type textarea "ANTOINE"
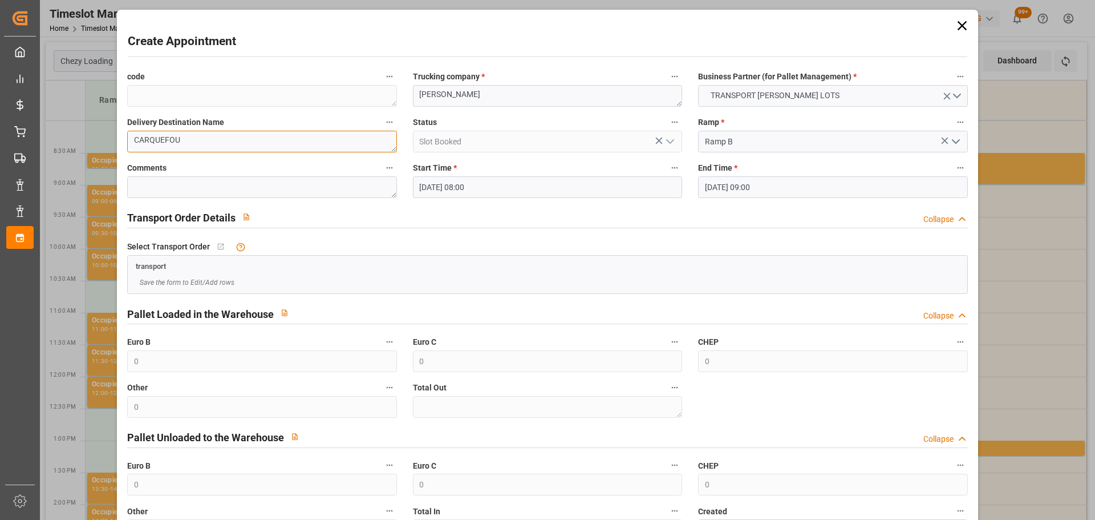
type textarea "CARQUEFOU"
click at [722, 183] on input "20-10-2025 09:00" at bounding box center [832, 187] width 269 height 22
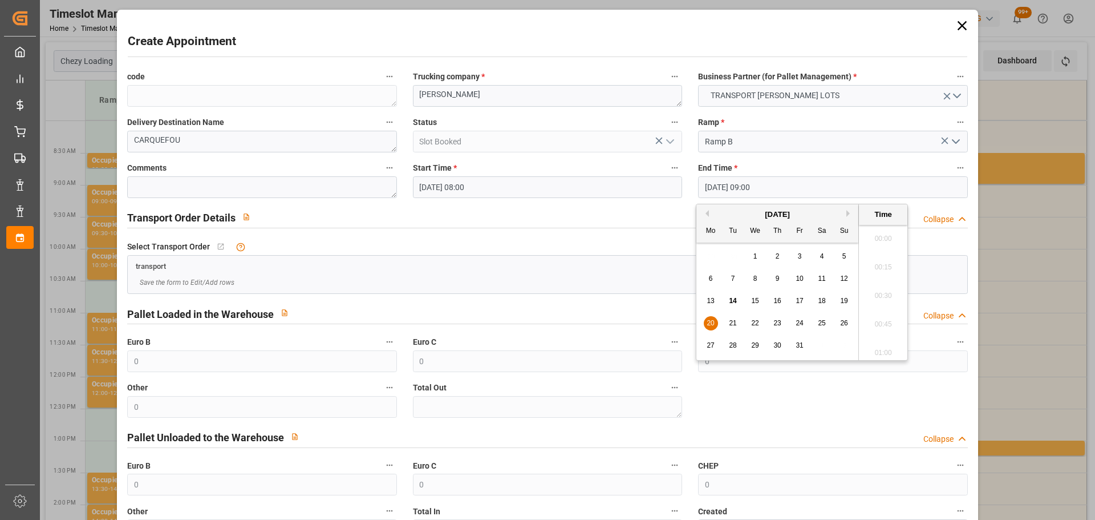
scroll to position [974, 0]
click at [710, 326] on span "20" at bounding box center [710, 323] width 7 height 8
click at [891, 258] on li "08:15" at bounding box center [883, 263] width 48 height 29
type input "20-10-2025 08:15"
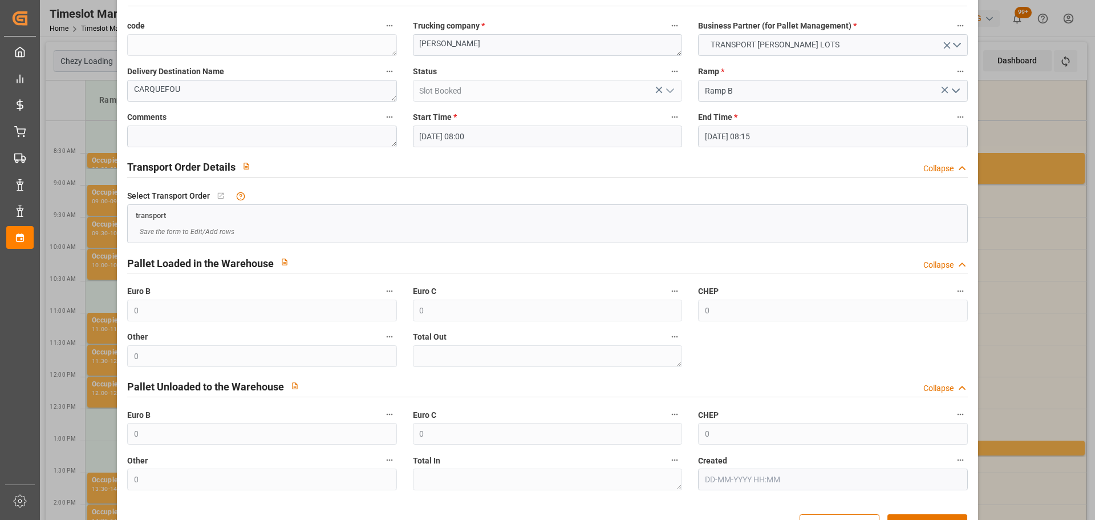
scroll to position [87, 0]
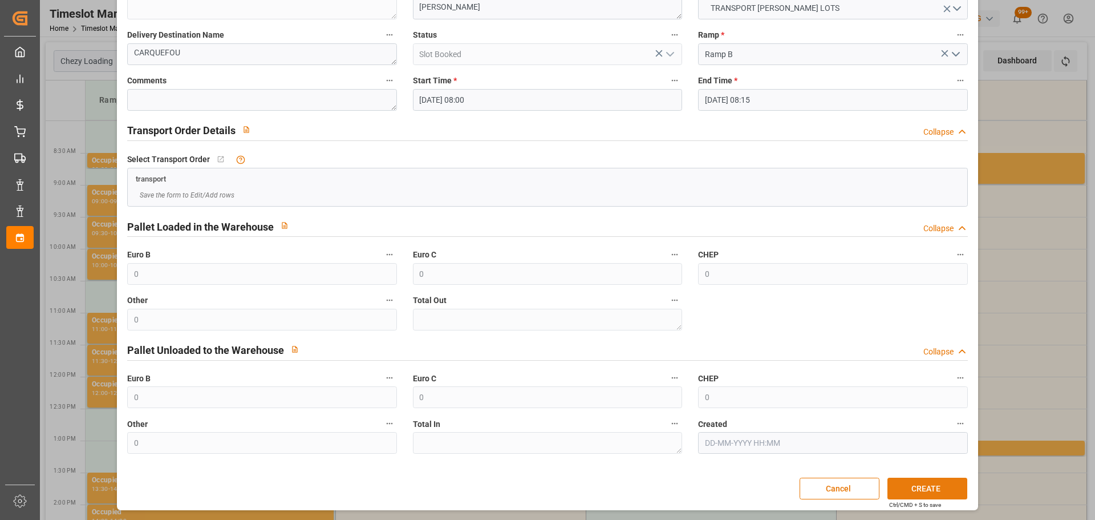
click at [940, 489] on button "CREATE" at bounding box center [928, 489] width 80 height 22
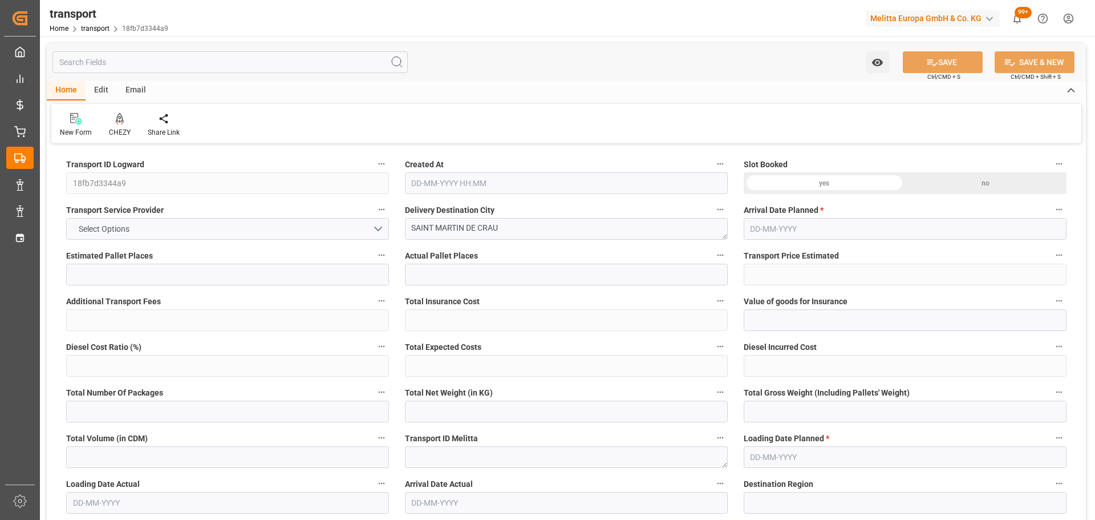
type input "1"
type input "266.83"
type input "0"
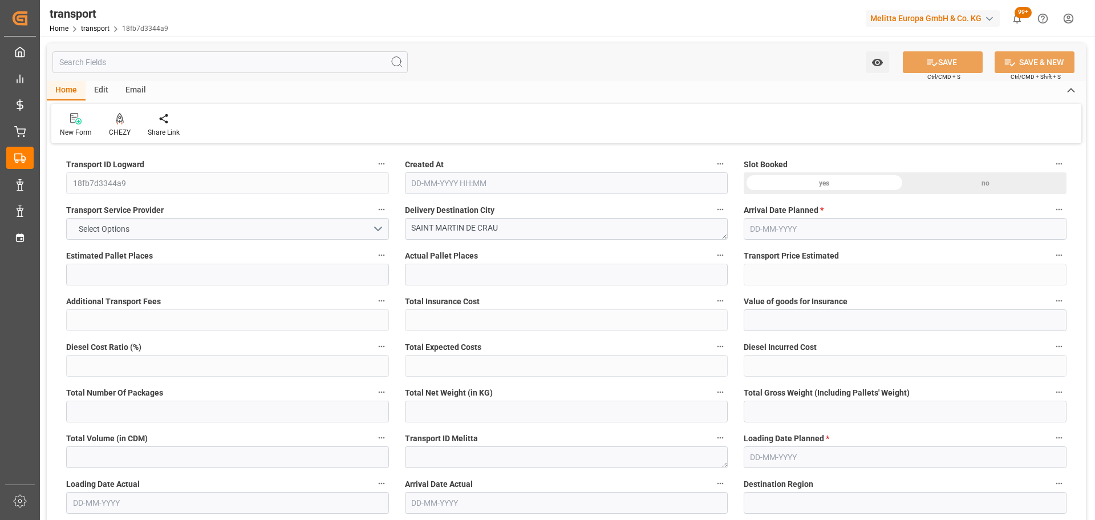
type input "266.83"
type input "0"
type input "461.922"
type input "570.548"
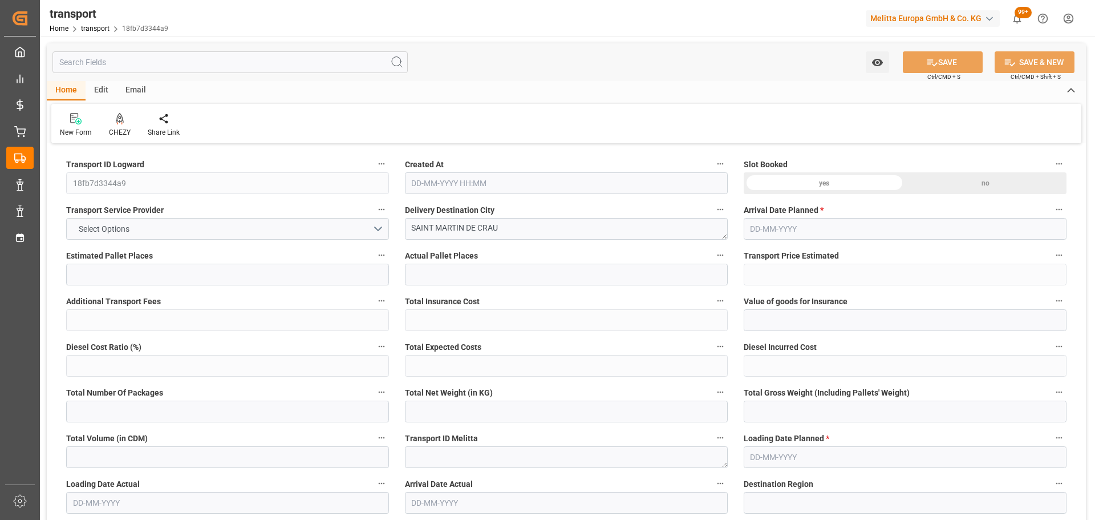
type input "1402.464"
type input "13"
type input "0"
type input "75"
type input "1"
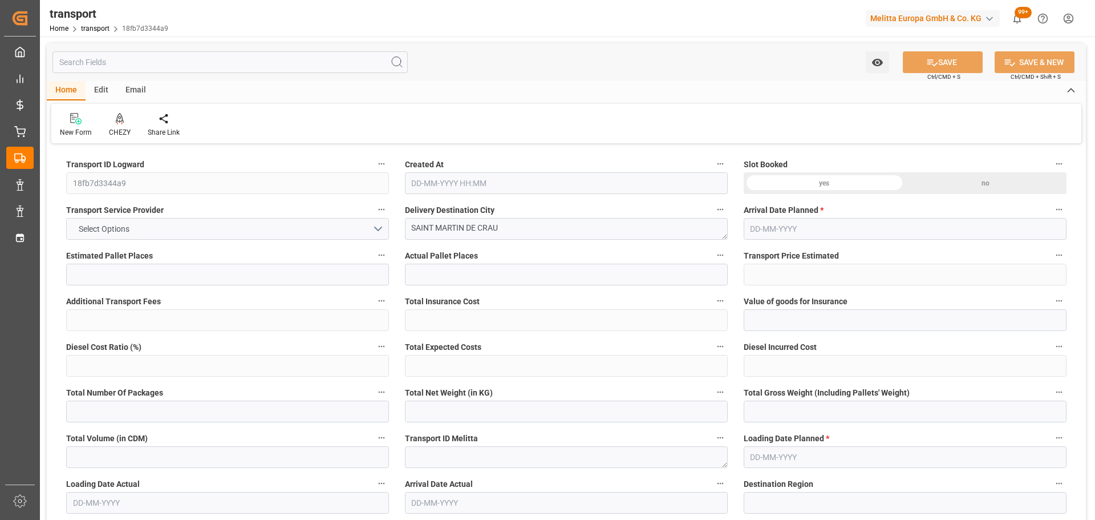
type input "101"
type input "547.548"
type input "0"
type input "4710.8598"
type input "0"
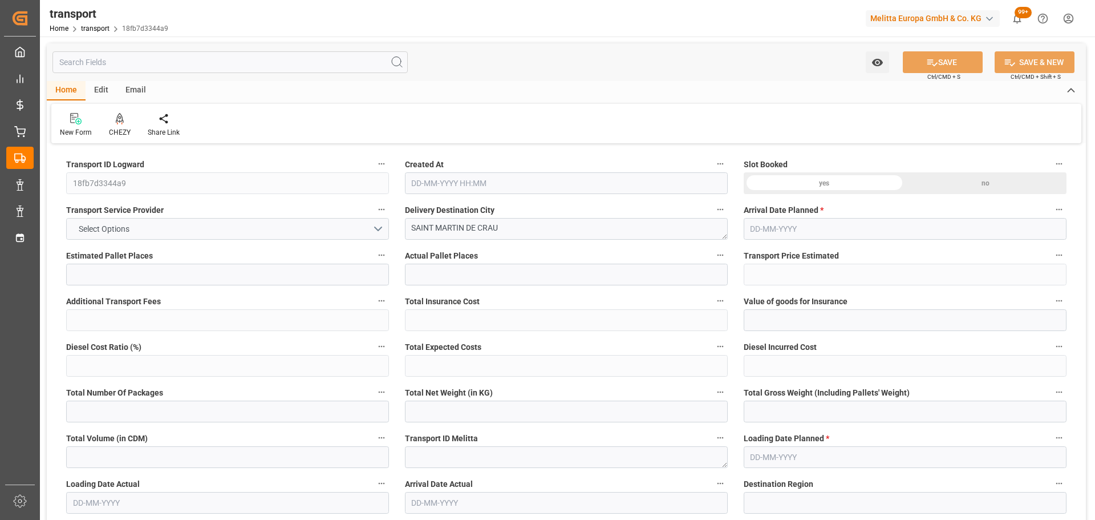
type input "0"
type input "21"
type input "35"
type input "14-10-2025 11:23"
type input "20-10-2025"
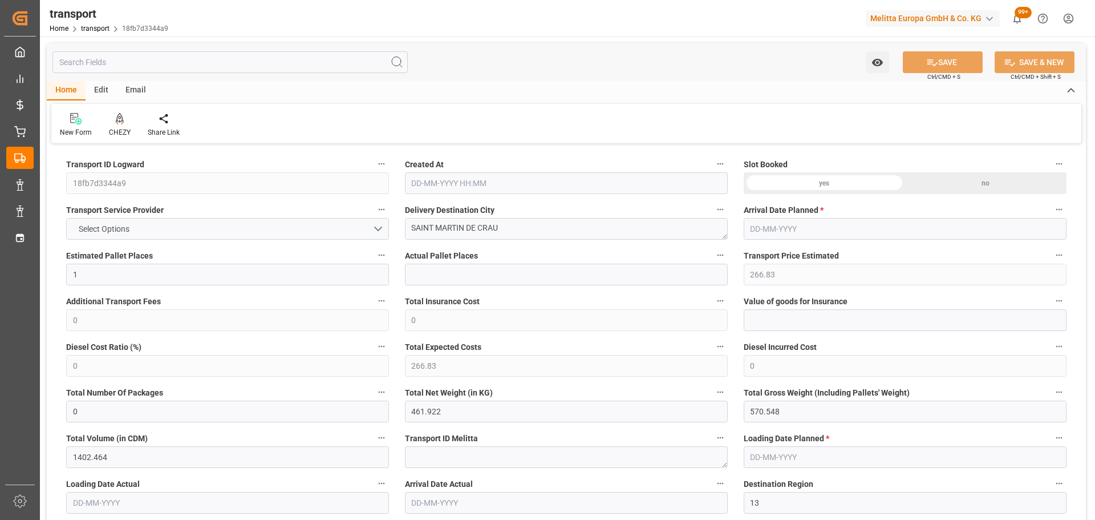
type input "[DATE]"
click at [112, 120] on div at bounding box center [120, 118] width 22 height 12
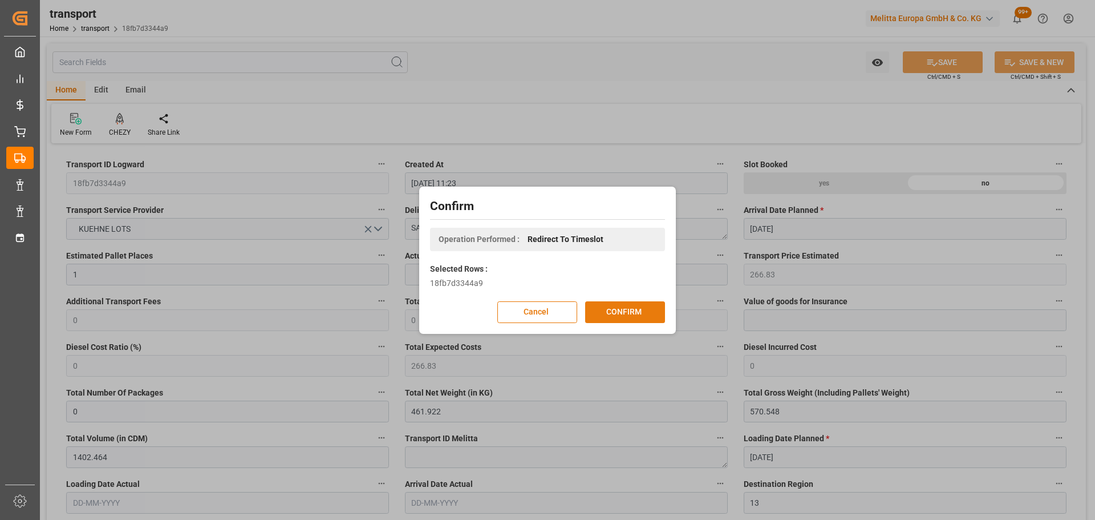
click at [649, 312] on button "CONFIRM" at bounding box center [625, 312] width 80 height 22
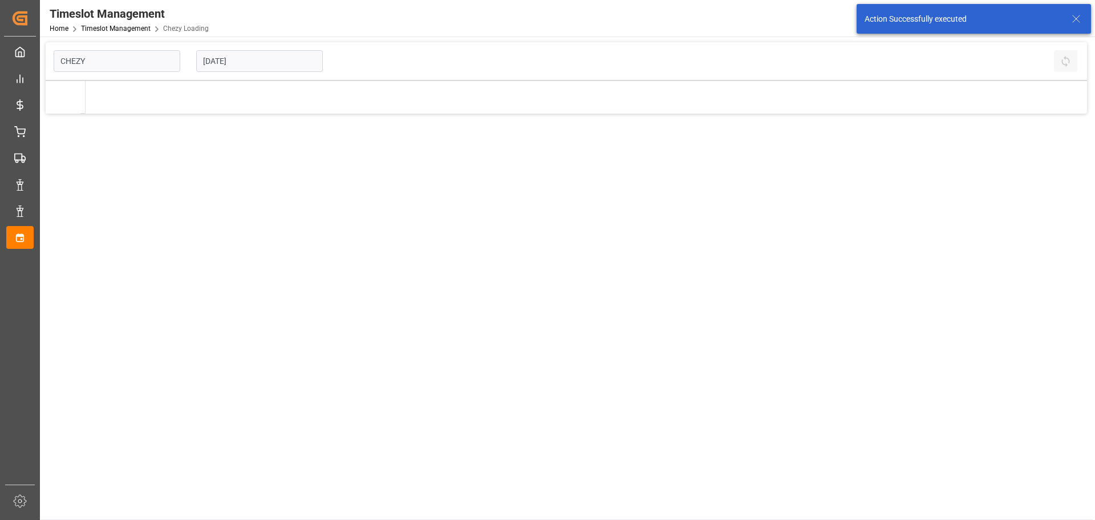
type input "Chezy Loading"
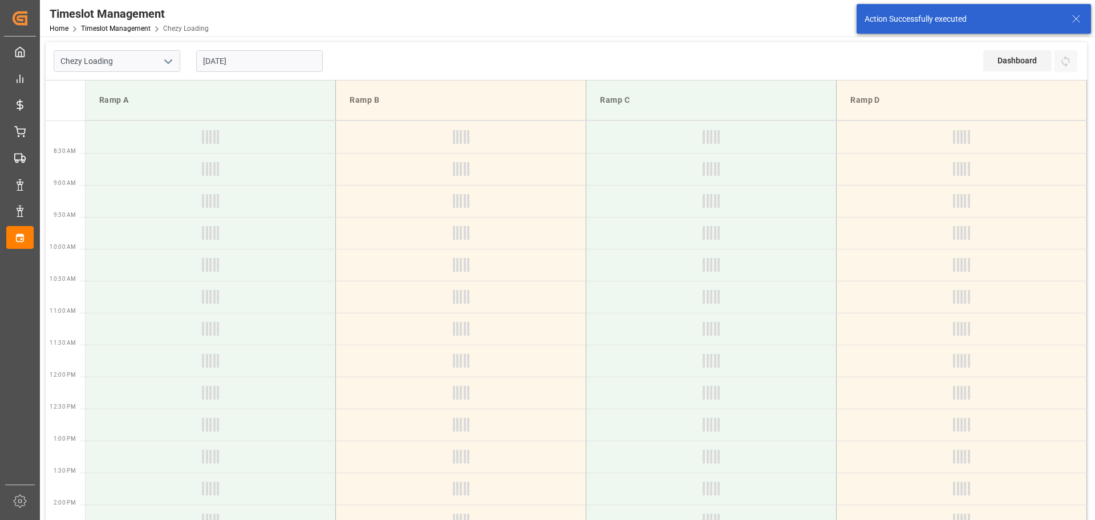
click at [261, 58] on input "[DATE]" at bounding box center [259, 61] width 127 height 22
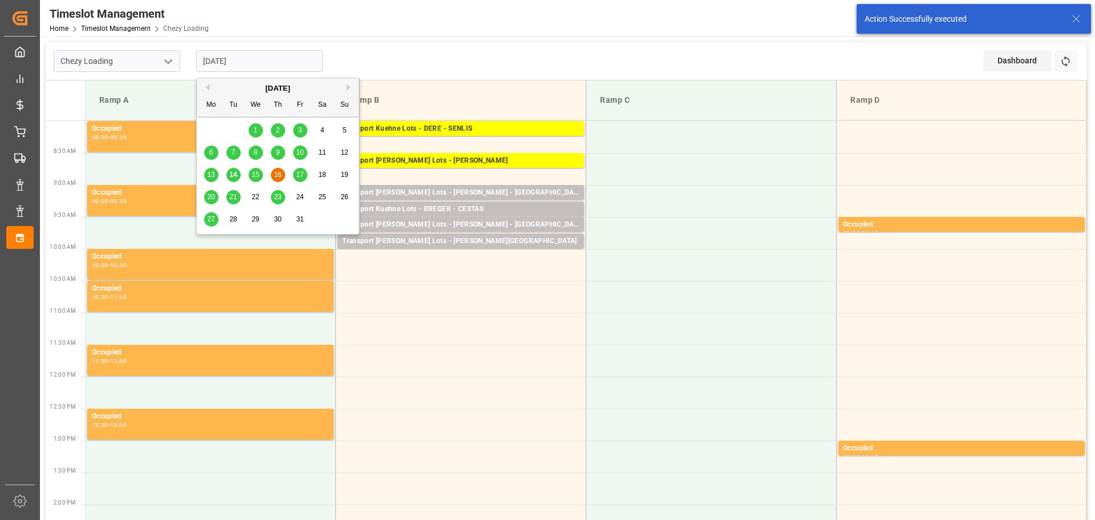
click at [254, 174] on span "15" at bounding box center [255, 175] width 7 height 8
type input "[DATE]"
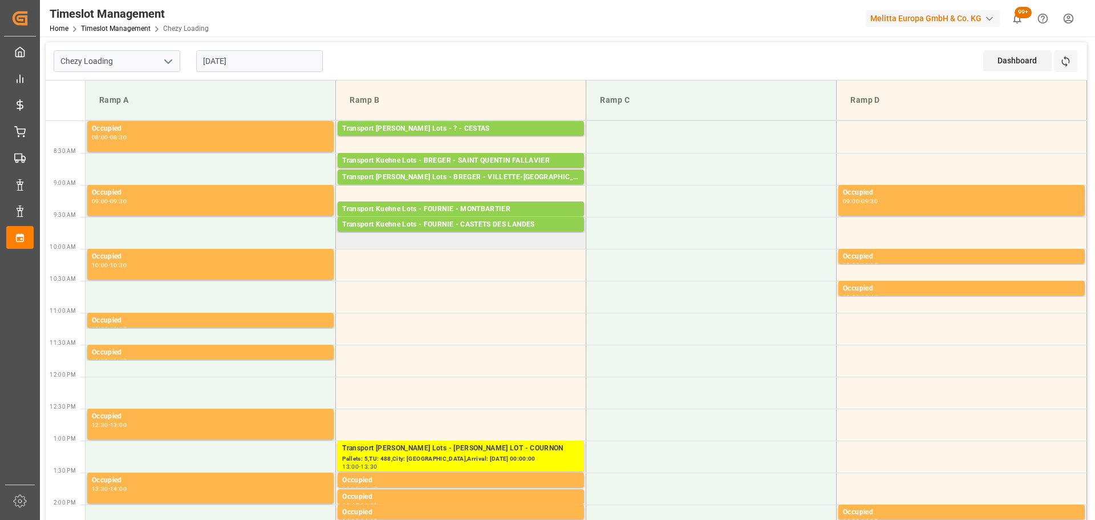
click at [345, 241] on td "Transport [PERSON_NAME] Lots - FOURNIE - CASTETS DES [PERSON_NAME] Pallets: 4,T…" at bounding box center [461, 233] width 250 height 32
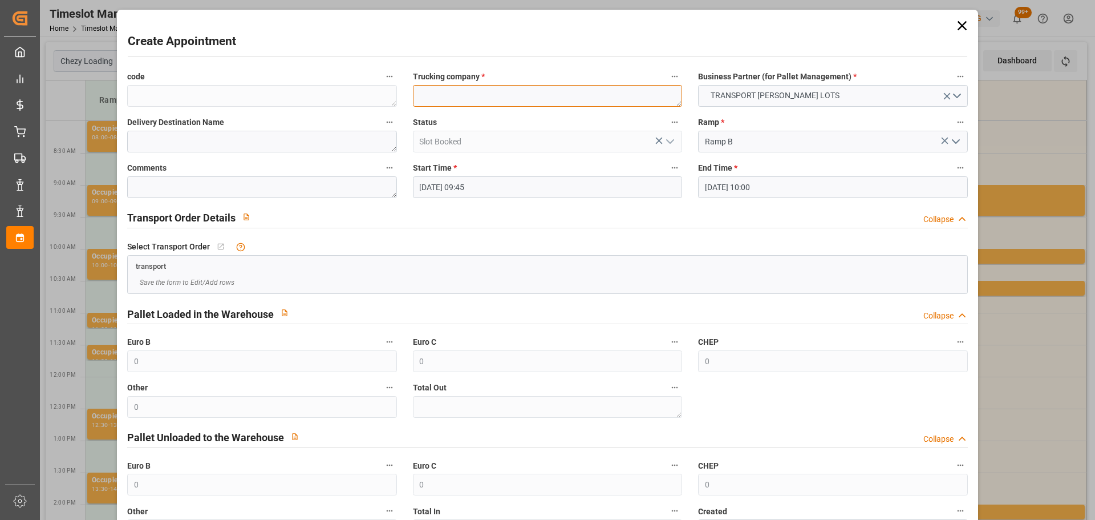
click at [473, 102] on textarea at bounding box center [547, 96] width 269 height 22
type textarea "FOURNIE"
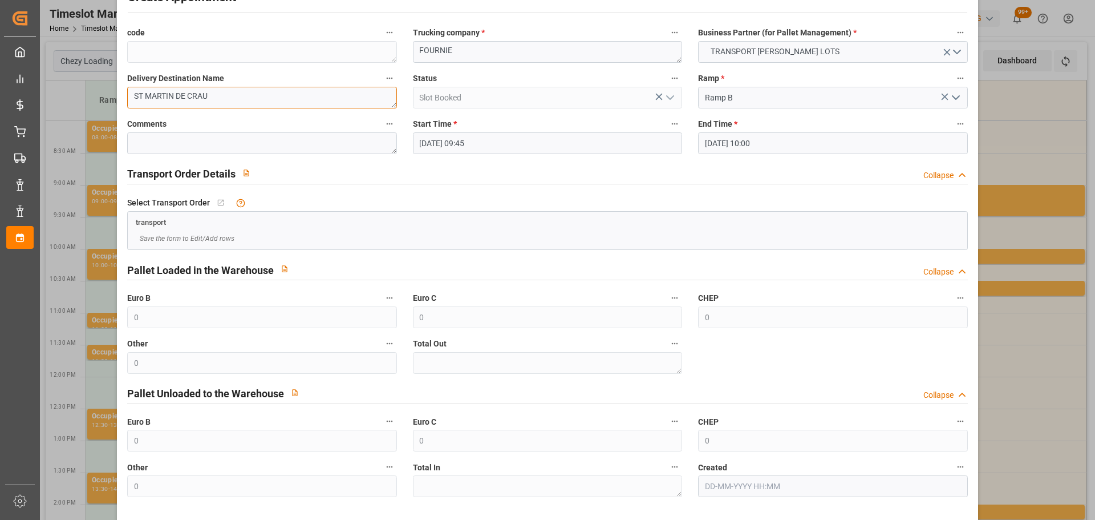
scroll to position [87, 0]
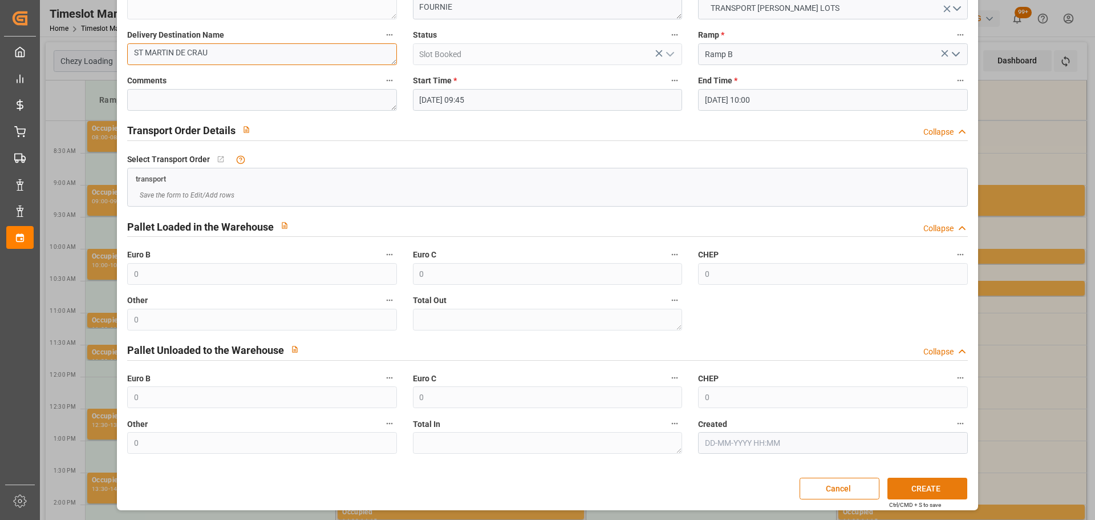
type textarea "ST MARTIN DE CRAU"
click at [925, 483] on button "CREATE" at bounding box center [928, 489] width 80 height 22
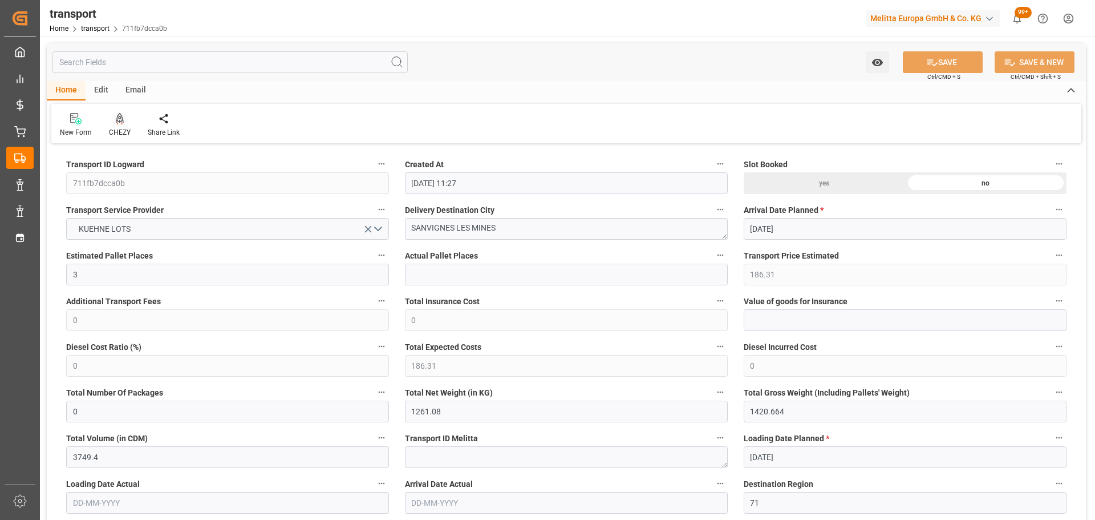
click at [117, 124] on icon at bounding box center [119, 124] width 5 height 2
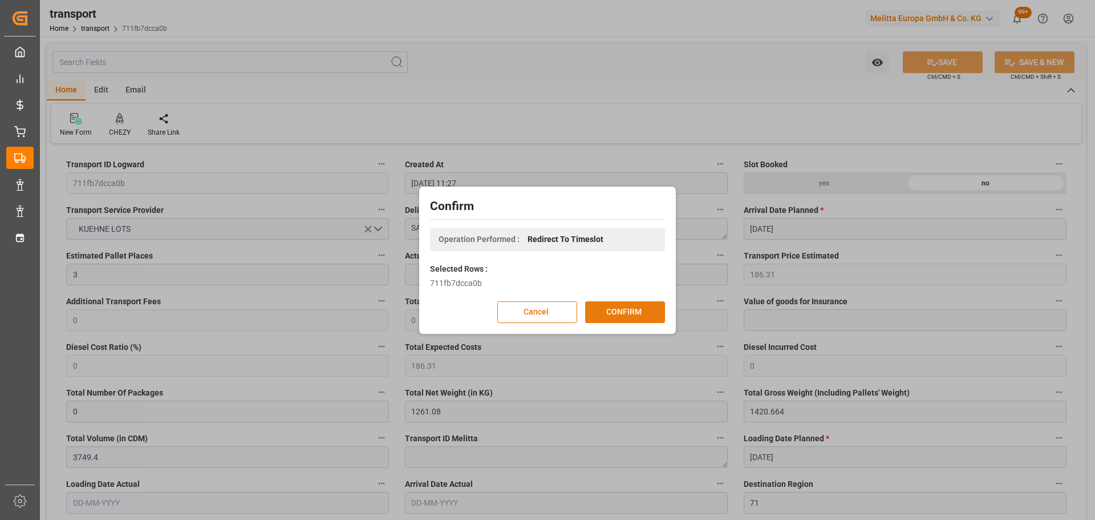
click at [632, 312] on button "CONFIRM" at bounding box center [625, 312] width 80 height 22
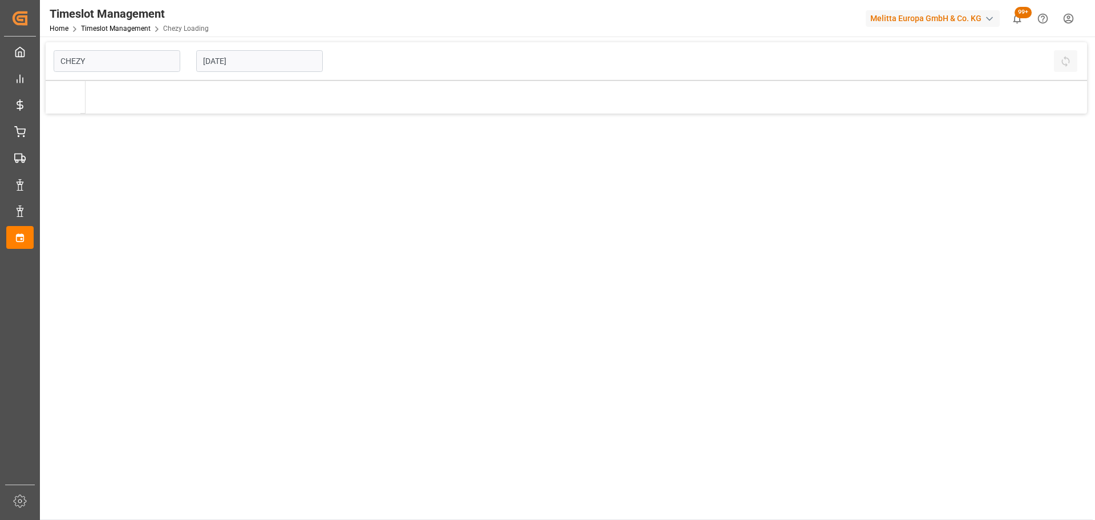
type input "Chezy Loading"
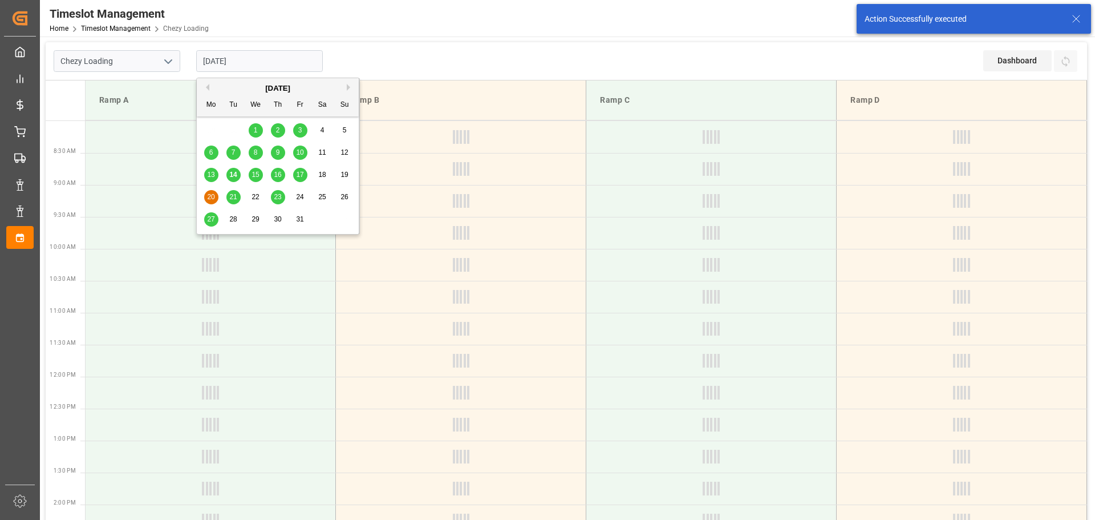
click at [253, 60] on input "[DATE]" at bounding box center [259, 61] width 127 height 22
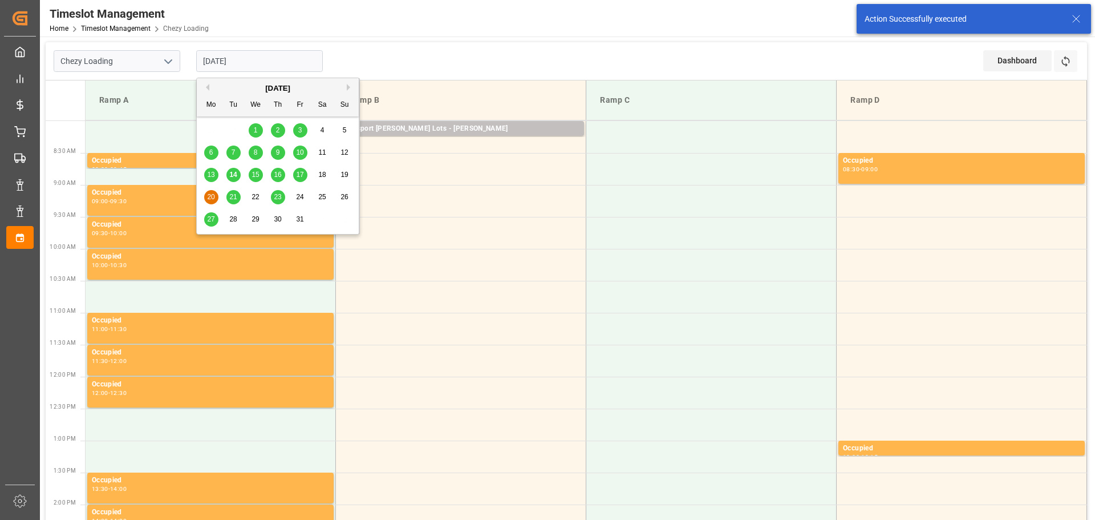
click at [254, 172] on span "15" at bounding box center [255, 175] width 7 height 8
type input "15-10-2025"
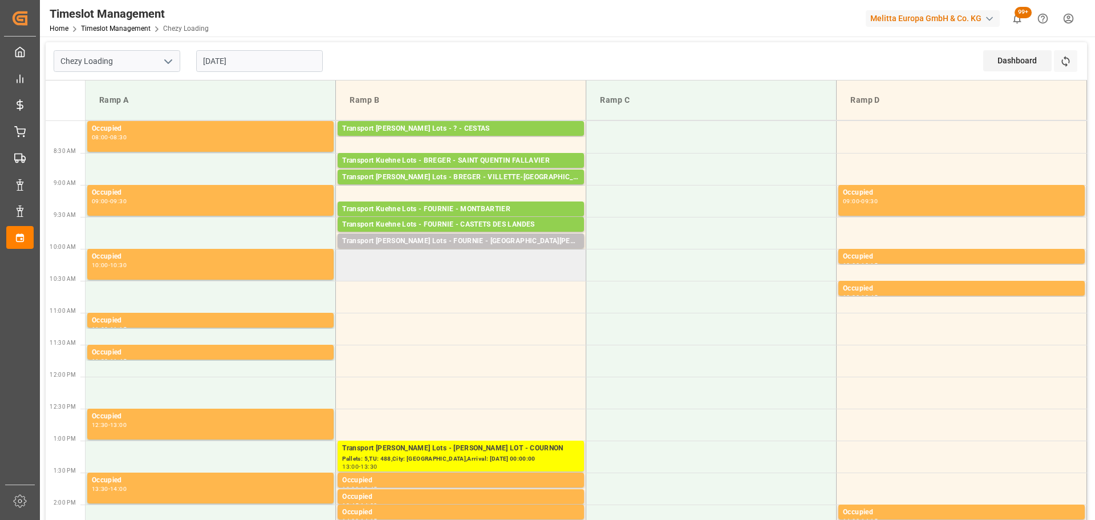
click at [345, 260] on td at bounding box center [461, 265] width 250 height 32
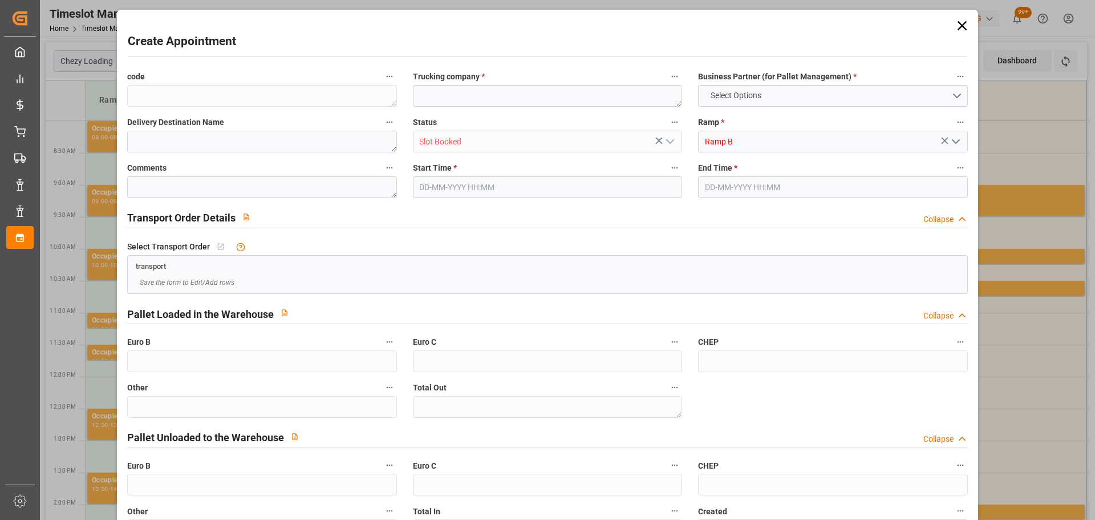
type input "0"
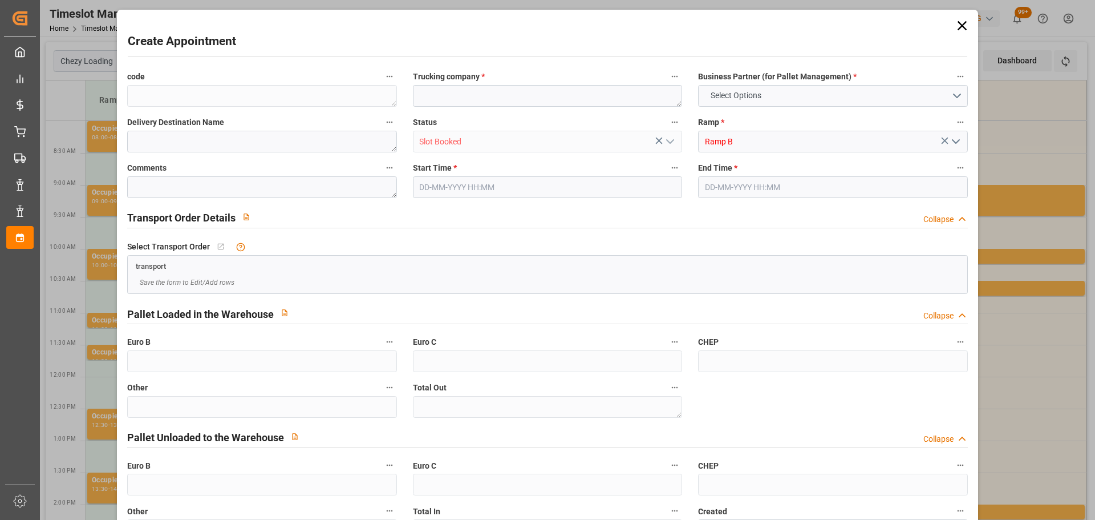
type input "0"
type input "15-10-2025 10:00"
type input "15-10-2025 10:15"
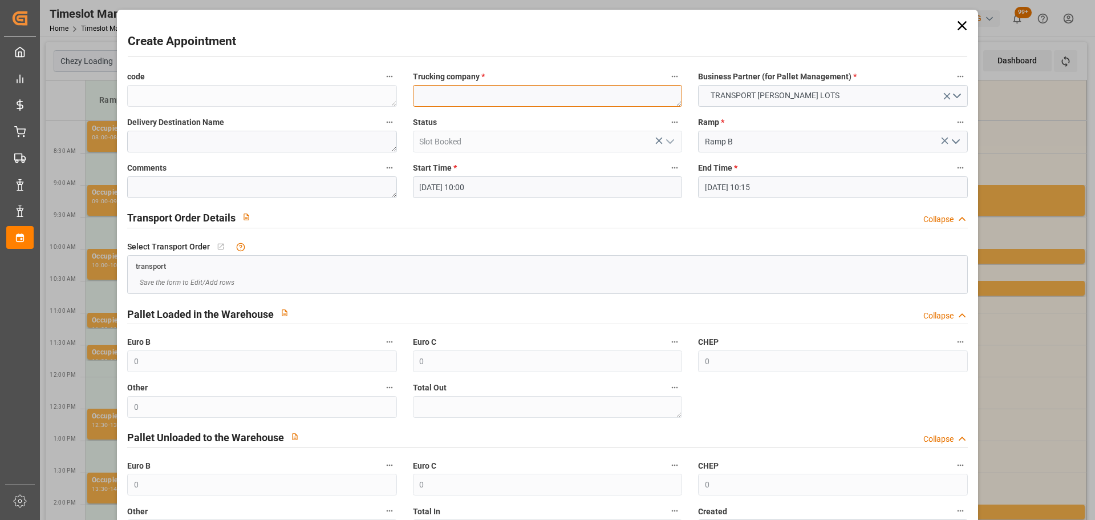
click at [449, 98] on textarea at bounding box center [547, 96] width 269 height 22
type textarea "FOURNIE"
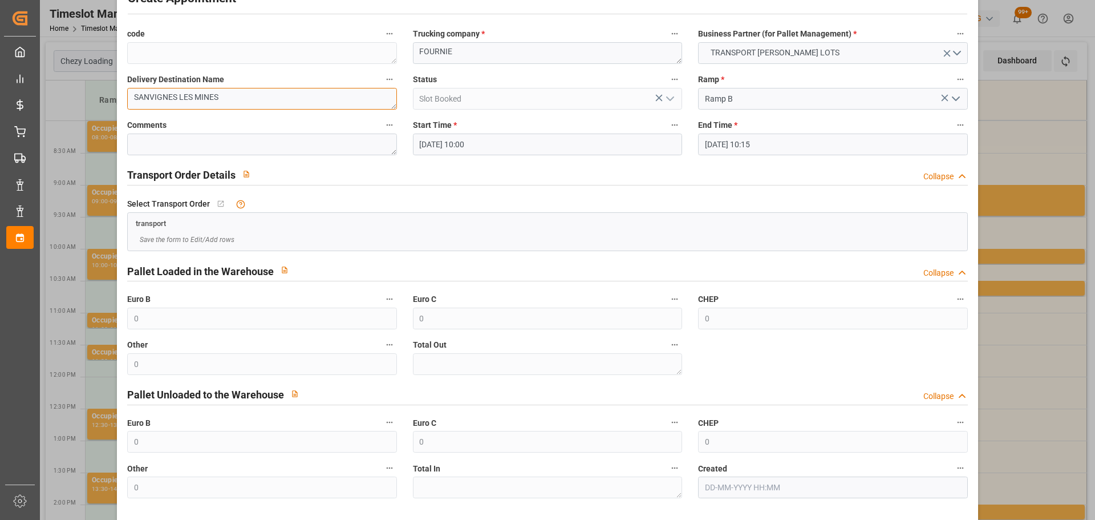
scroll to position [87, 0]
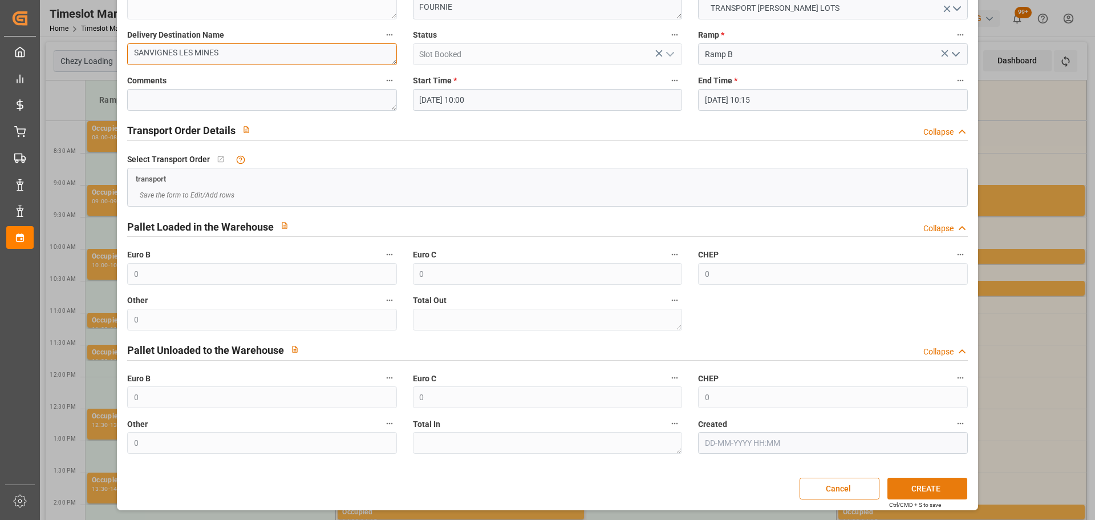
type textarea "SANVIGNES LES MINES"
click at [900, 480] on button "CREATE" at bounding box center [928, 489] width 80 height 22
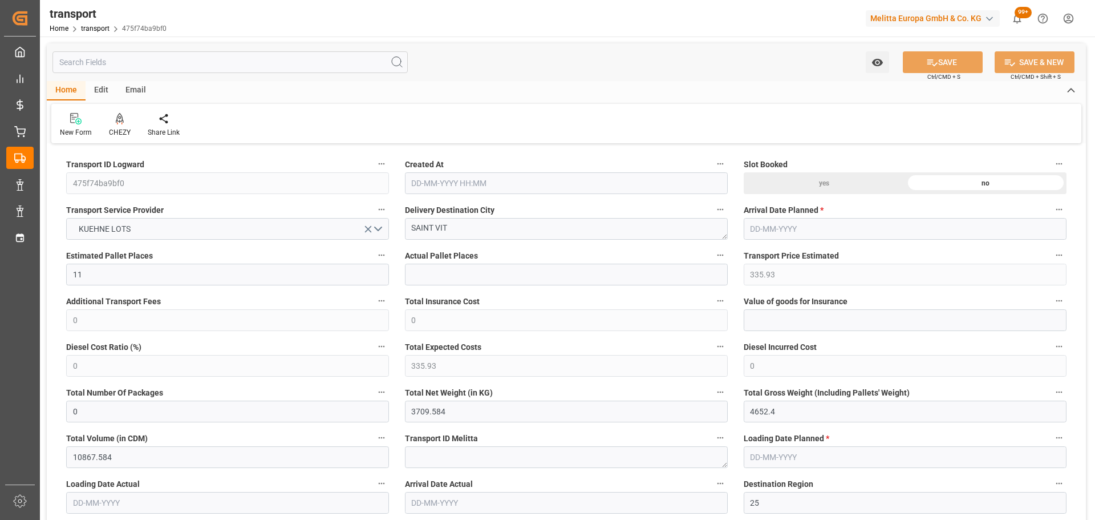
type input "[DATE] 11:24"
type input "[DATE]"
click at [116, 123] on icon at bounding box center [120, 118] width 8 height 10
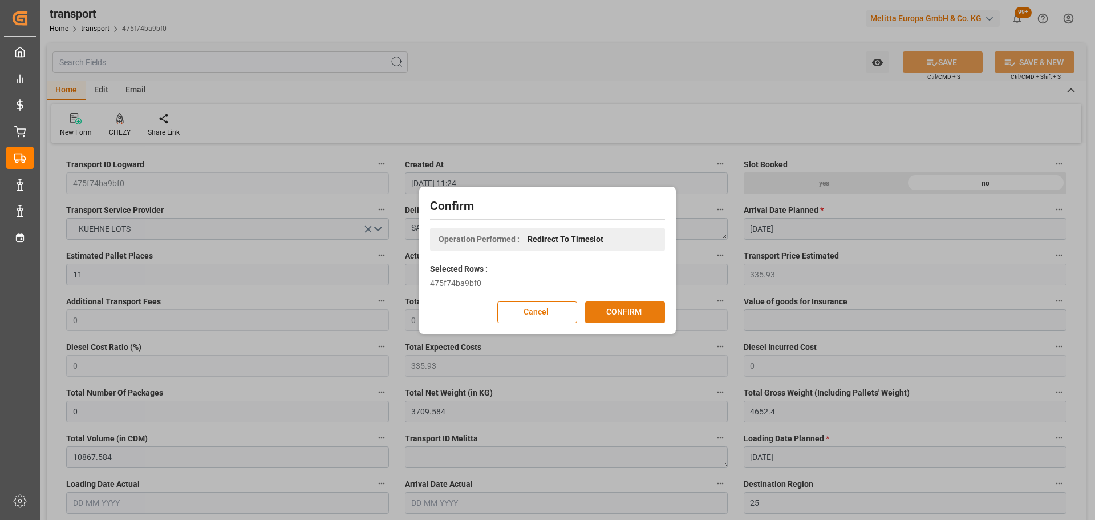
click at [625, 302] on button "CONFIRM" at bounding box center [625, 312] width 80 height 22
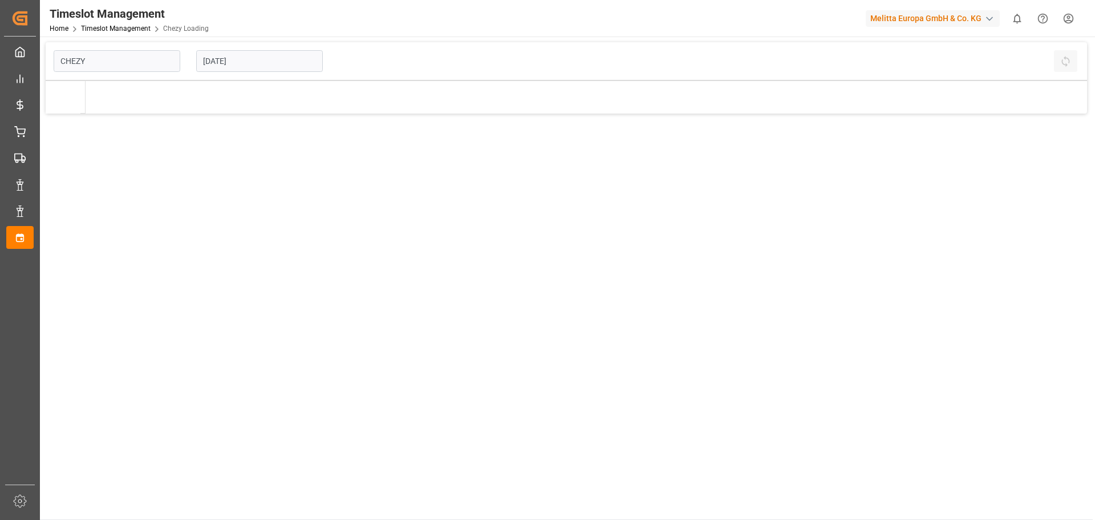
type input "Chezy Loading"
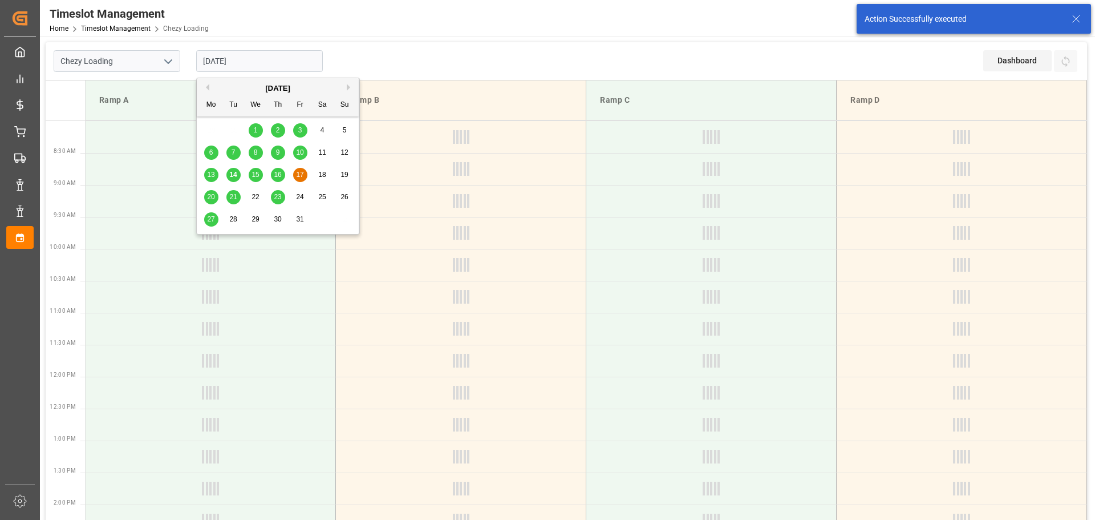
click at [263, 62] on input "[DATE]" at bounding box center [259, 61] width 127 height 22
click at [275, 171] on span "16" at bounding box center [277, 175] width 7 height 8
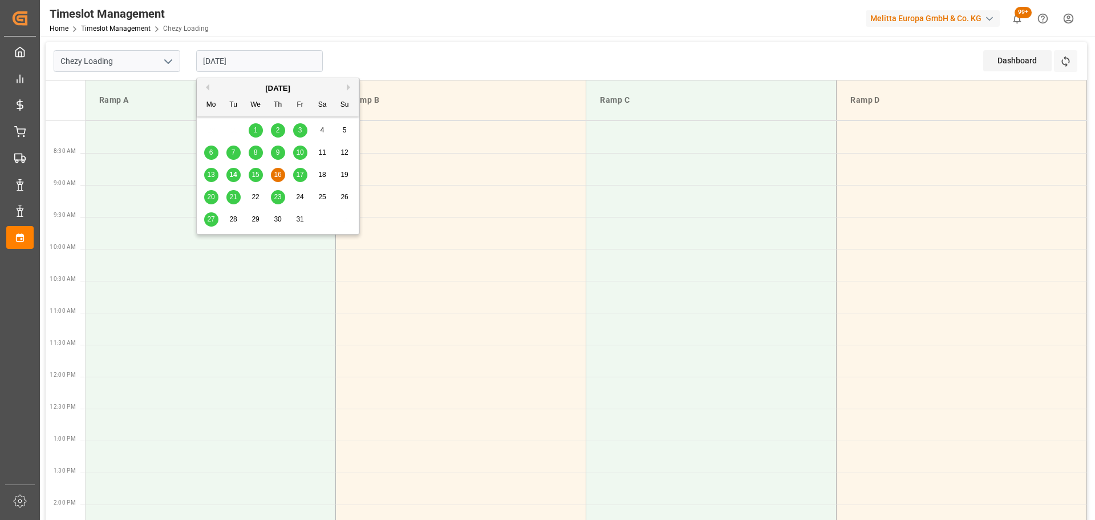
click at [240, 52] on input "[DATE]" at bounding box center [259, 61] width 127 height 22
click at [302, 172] on span "17" at bounding box center [299, 175] width 7 height 8
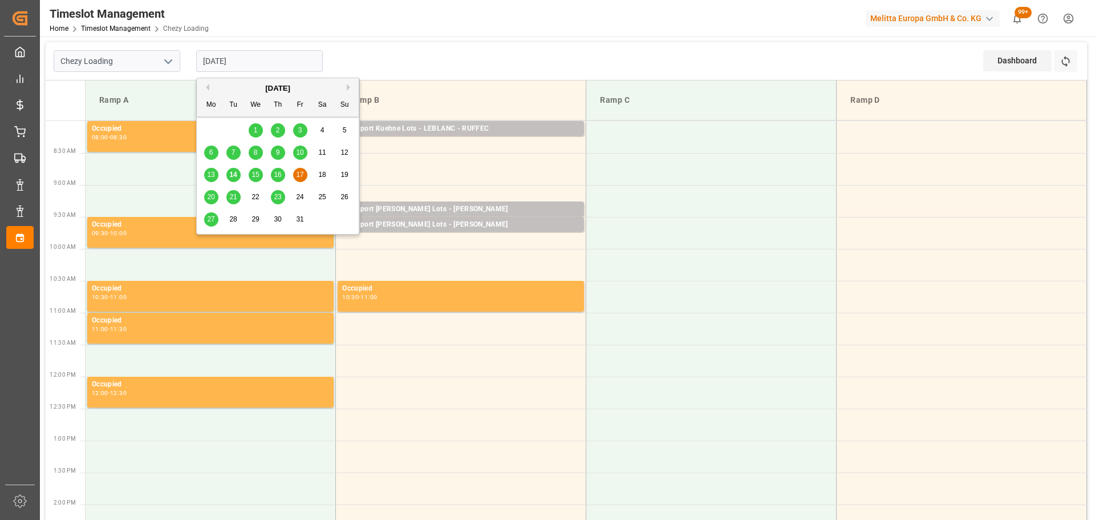
click at [252, 67] on input "[DATE]" at bounding box center [259, 61] width 127 height 22
click at [277, 174] on span "16" at bounding box center [277, 175] width 7 height 8
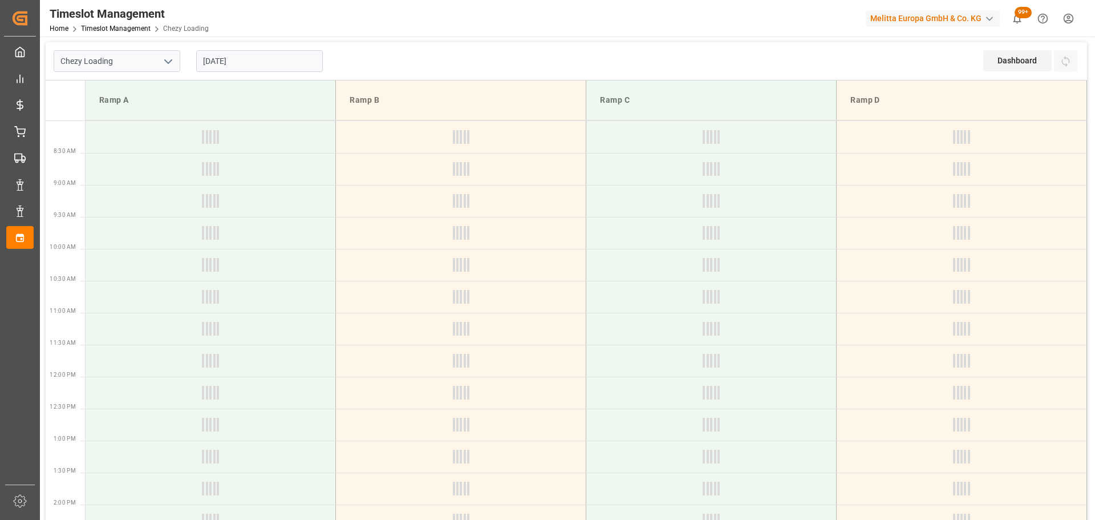
type input "[DATE]"
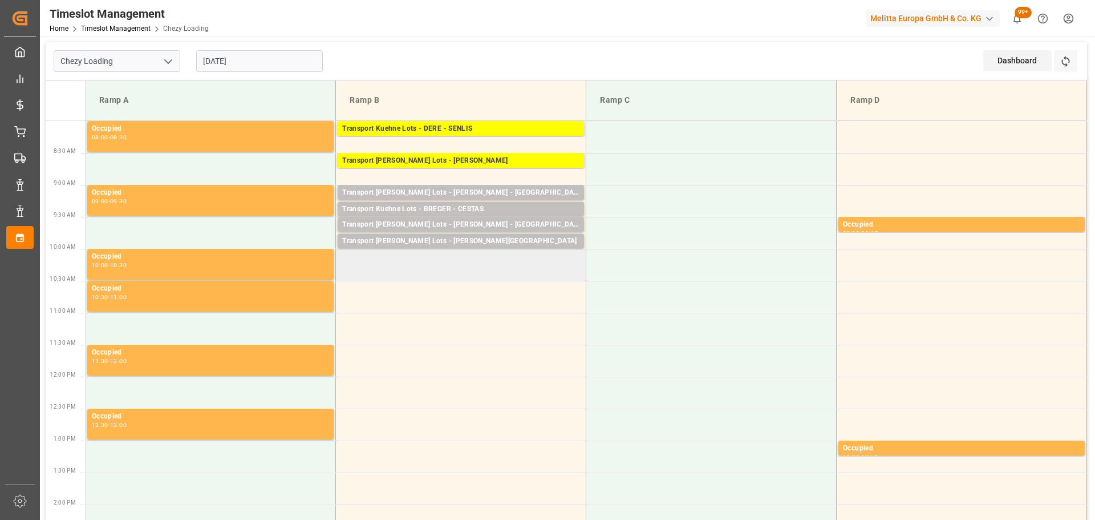
click at [341, 276] on td at bounding box center [461, 265] width 250 height 32
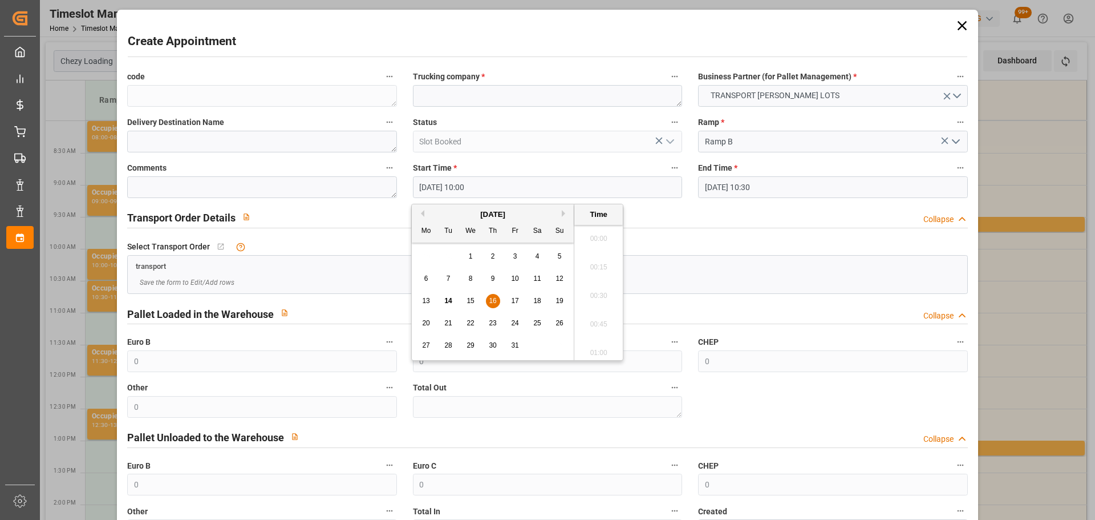
click at [476, 188] on input "[DATE] 10:00" at bounding box center [547, 187] width 269 height 22
click at [490, 298] on span "16" at bounding box center [492, 301] width 7 height 8
click at [599, 312] on li "10:15" at bounding box center [599, 320] width 48 height 29
type input "[DATE] 10:15"
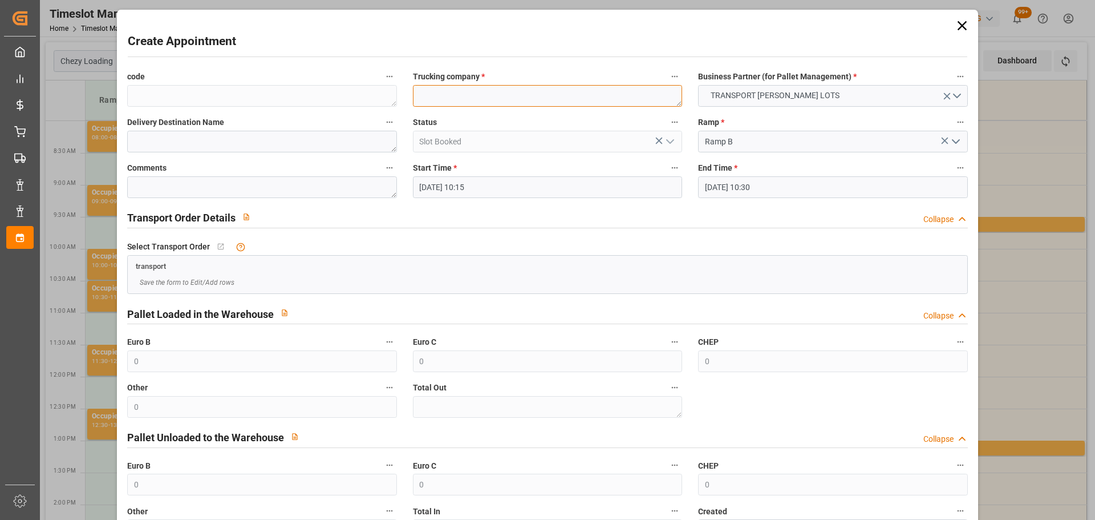
click at [472, 102] on textarea at bounding box center [547, 96] width 269 height 22
type textarea "GAVIGNET"
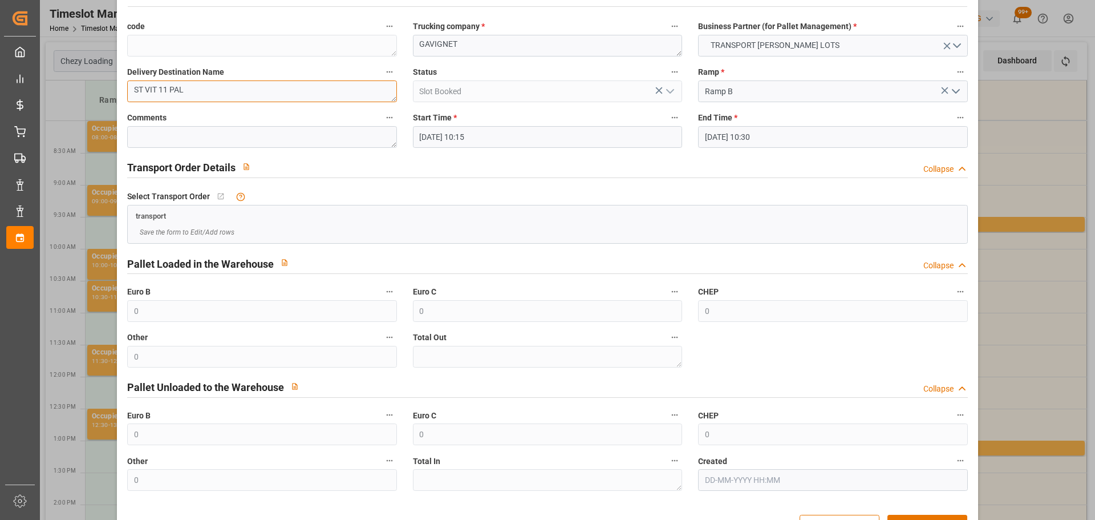
scroll to position [87, 0]
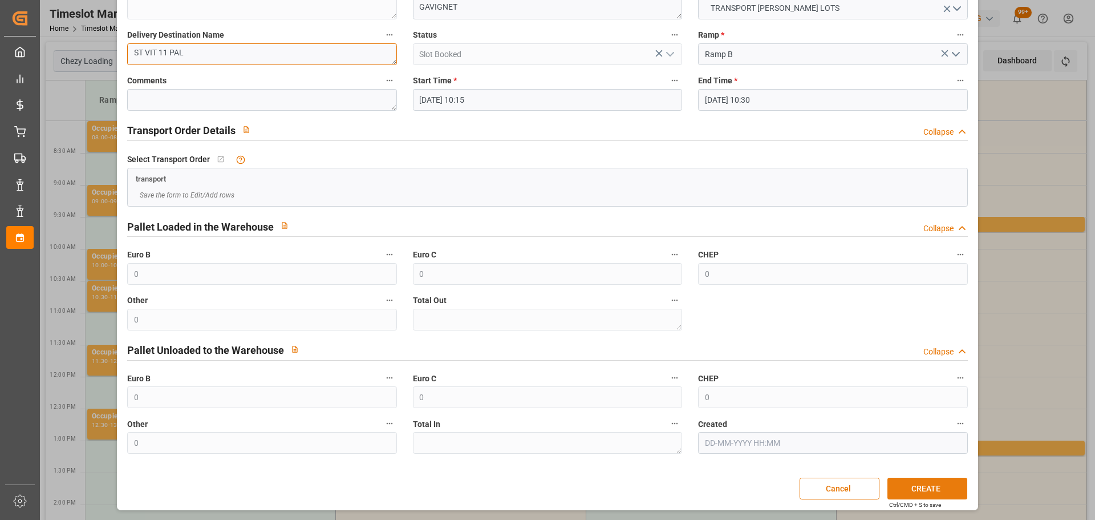
type textarea "ST VIT 11 PAL"
click at [933, 487] on button "CREATE" at bounding box center [928, 489] width 80 height 22
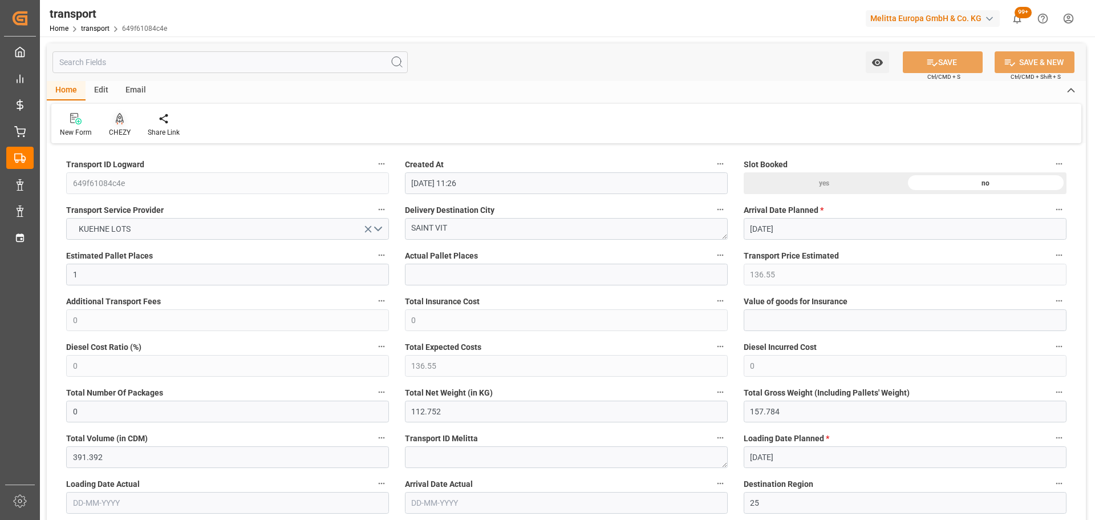
click at [119, 121] on icon at bounding box center [120, 118] width 8 height 10
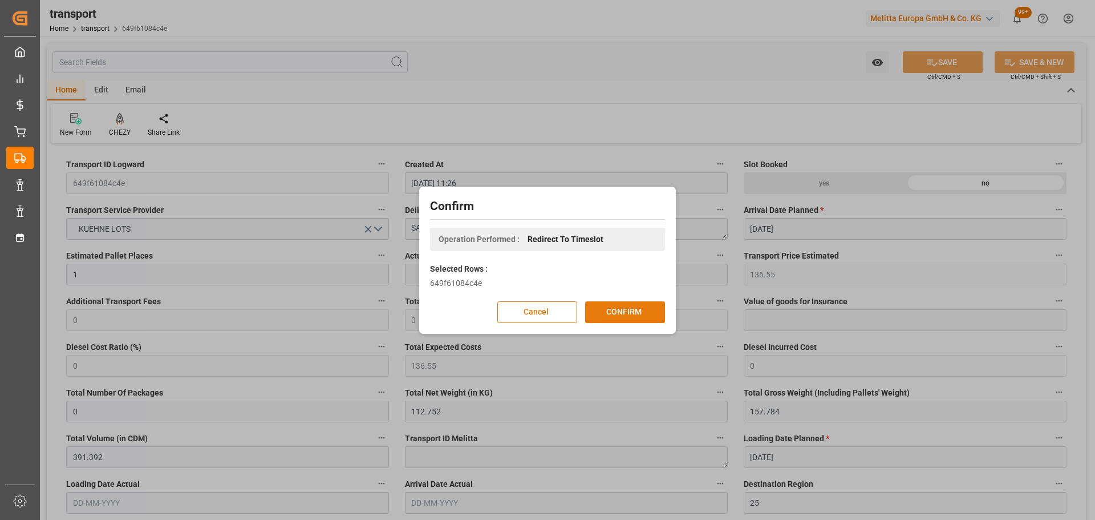
click at [621, 313] on button "CONFIRM" at bounding box center [625, 312] width 80 height 22
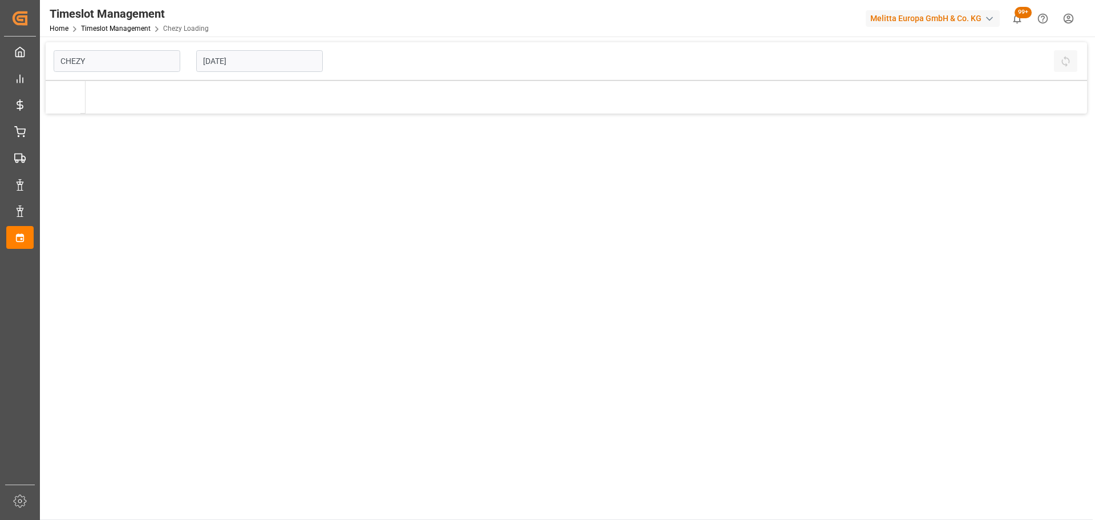
type input "Chezy Loading"
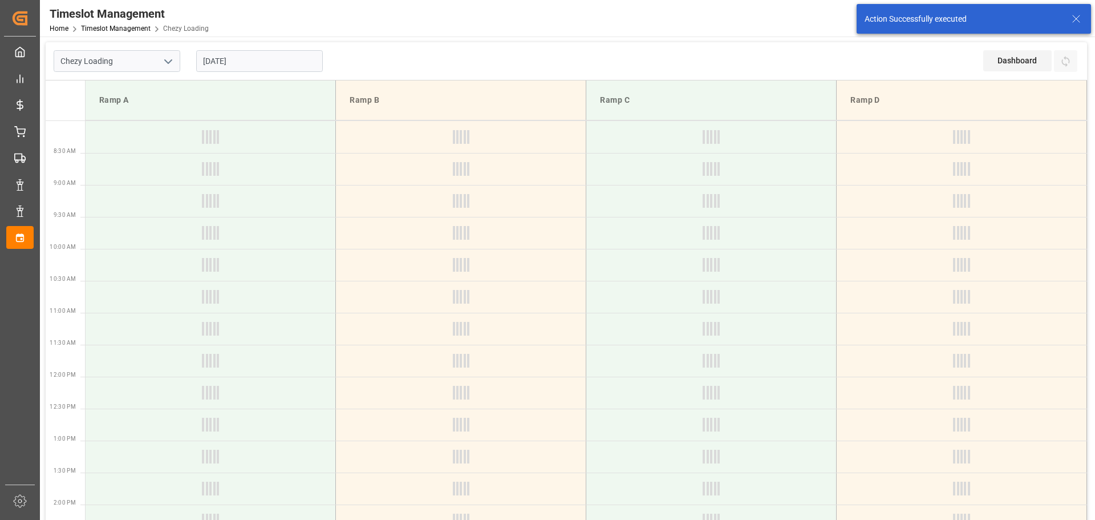
click at [210, 59] on input "[DATE]" at bounding box center [259, 61] width 127 height 22
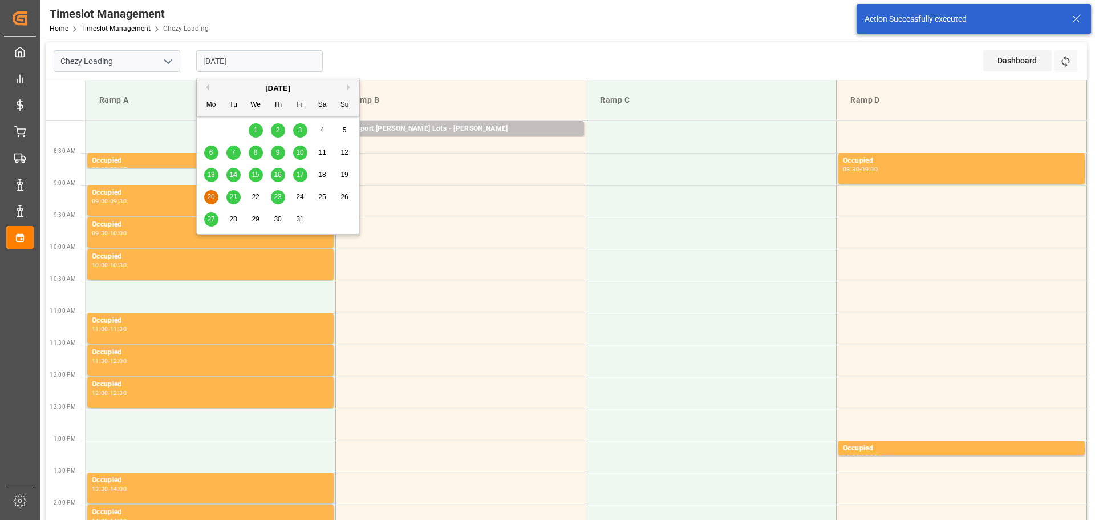
click at [276, 173] on span "16" at bounding box center [277, 175] width 7 height 8
type input "[DATE]"
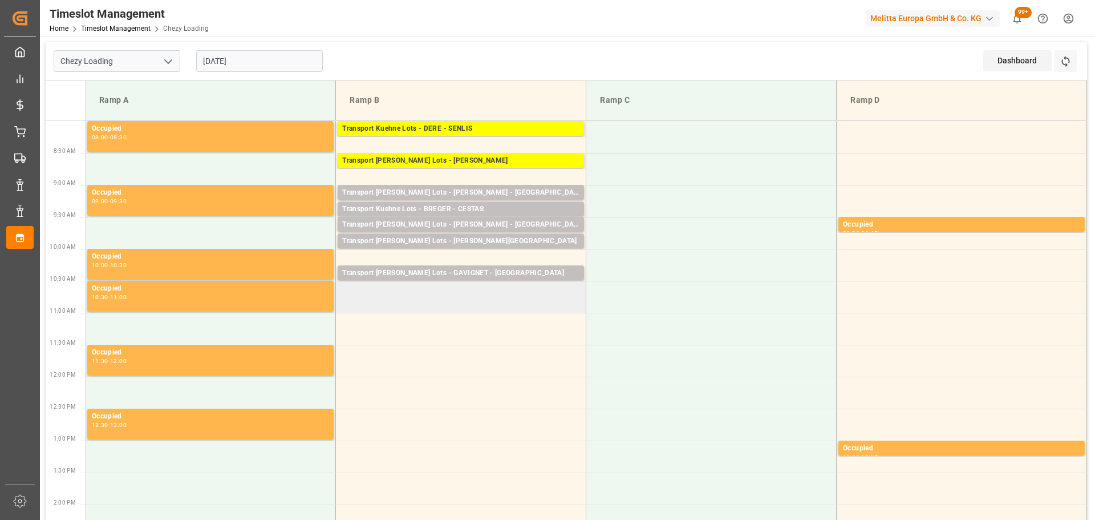
click at [346, 288] on td at bounding box center [461, 297] width 250 height 32
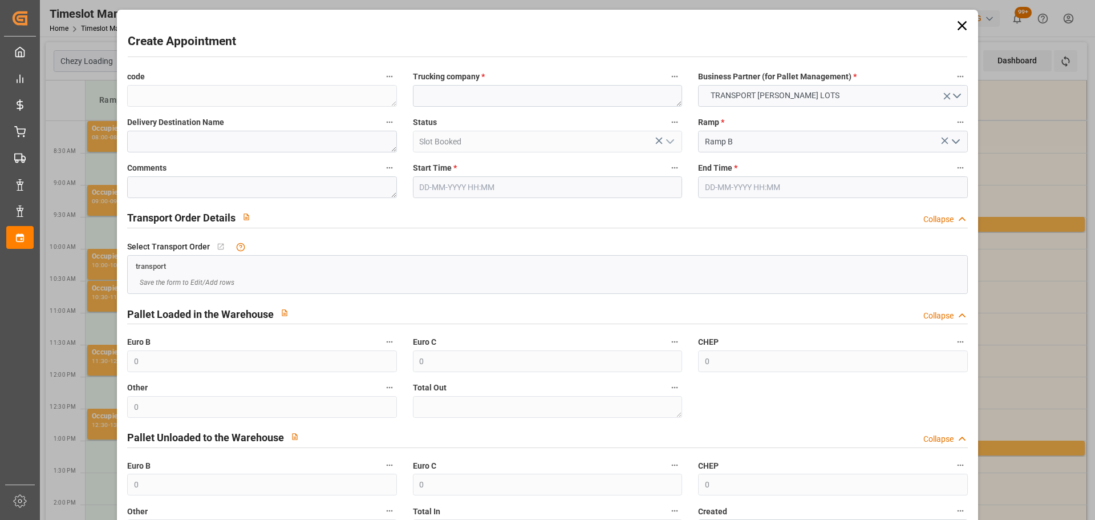
type input "[DATE] 10:30"
type input "[DATE] 10:45"
click at [451, 96] on textarea at bounding box center [547, 96] width 269 height 22
type textarea "GAVIGNET"
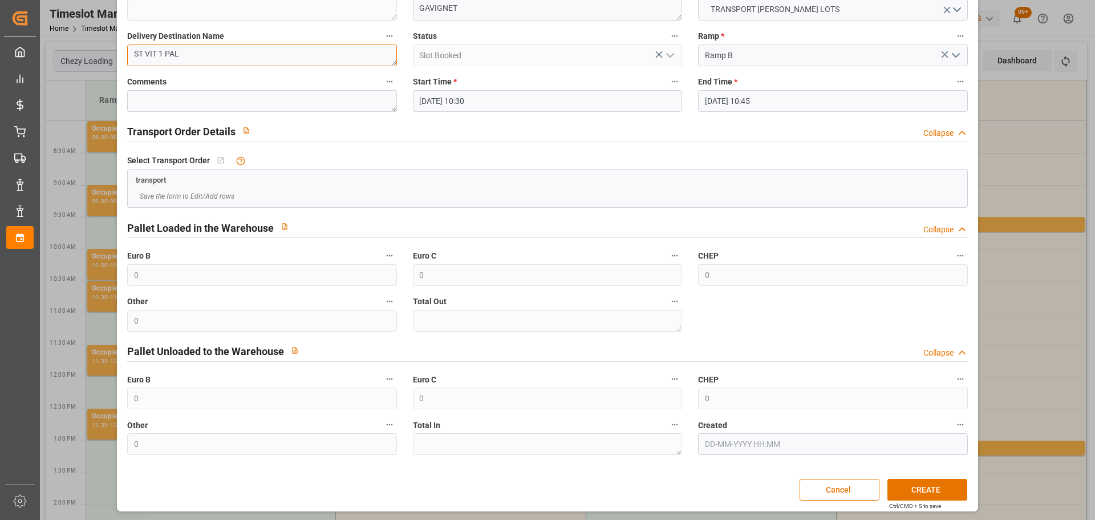
scroll to position [87, 0]
type textarea "ST VIT 1 PAL"
click at [900, 488] on button "CREATE" at bounding box center [928, 489] width 80 height 22
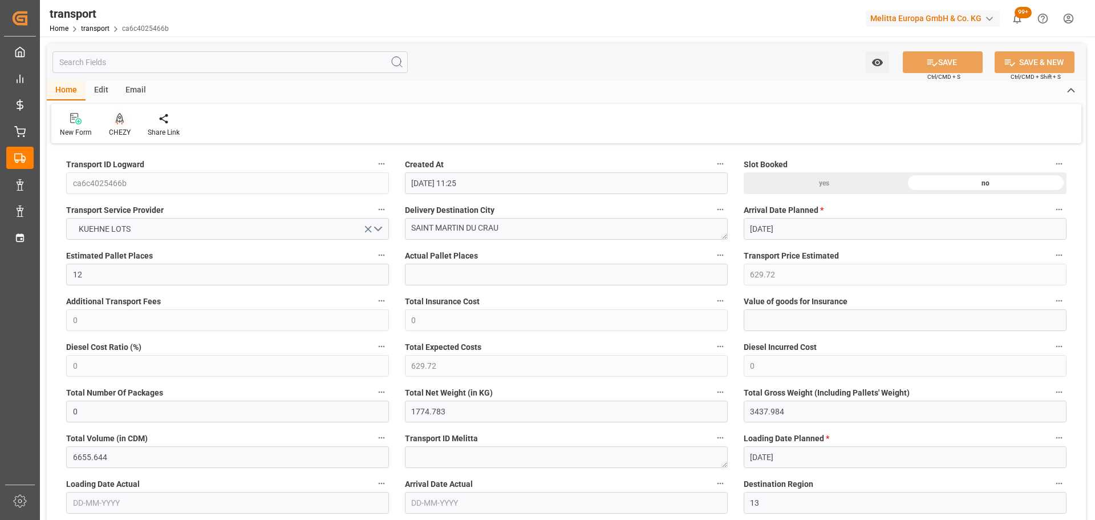
click at [121, 124] on icon at bounding box center [119, 124] width 5 height 2
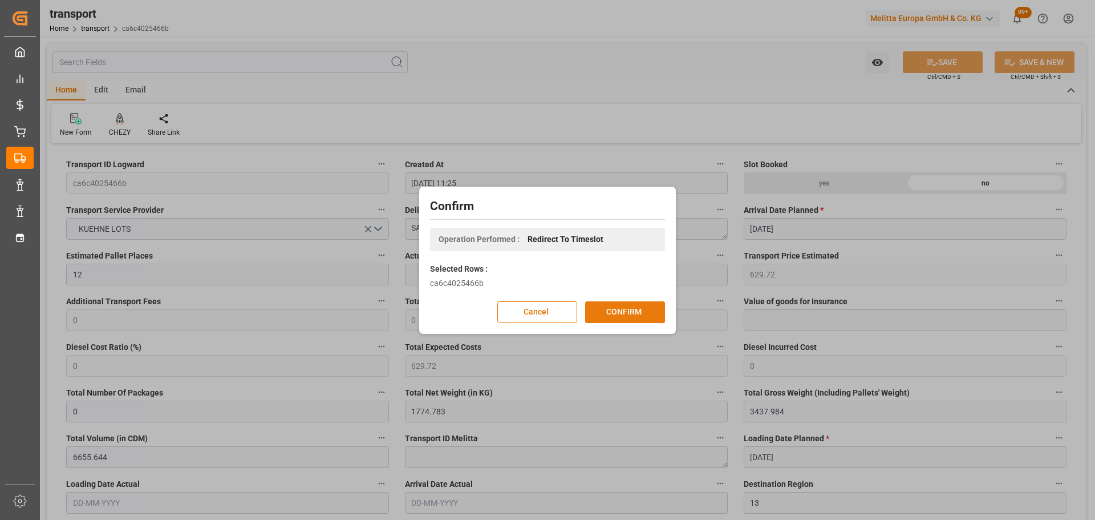
click at [599, 313] on button "CONFIRM" at bounding box center [625, 312] width 80 height 22
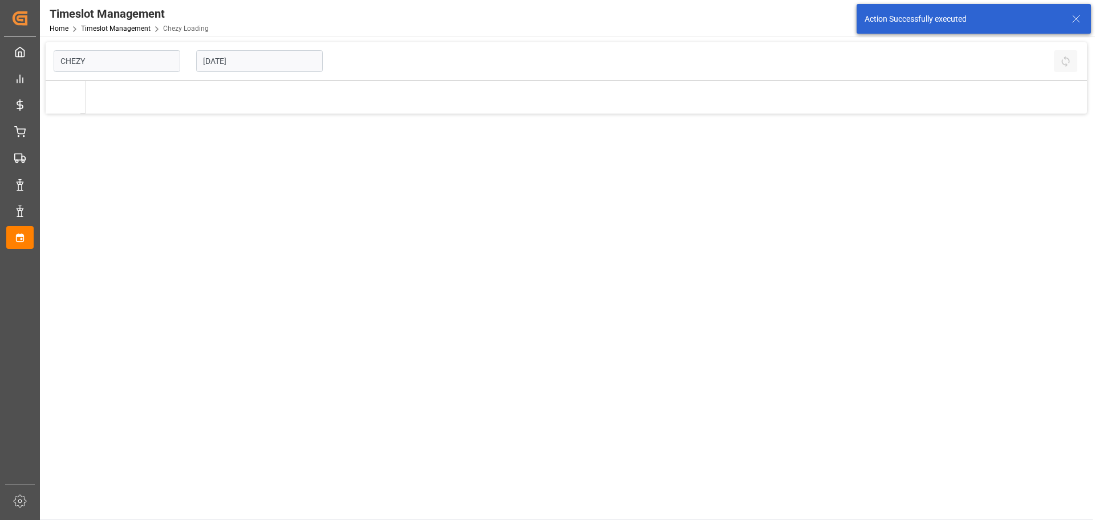
type input "Chezy Loading"
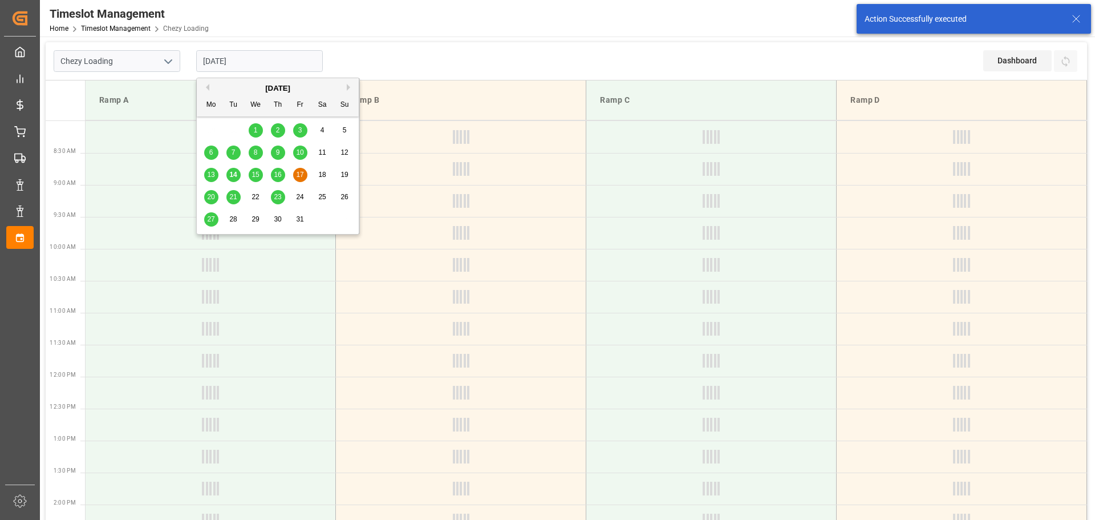
click at [256, 65] on input "[DATE]" at bounding box center [259, 61] width 127 height 22
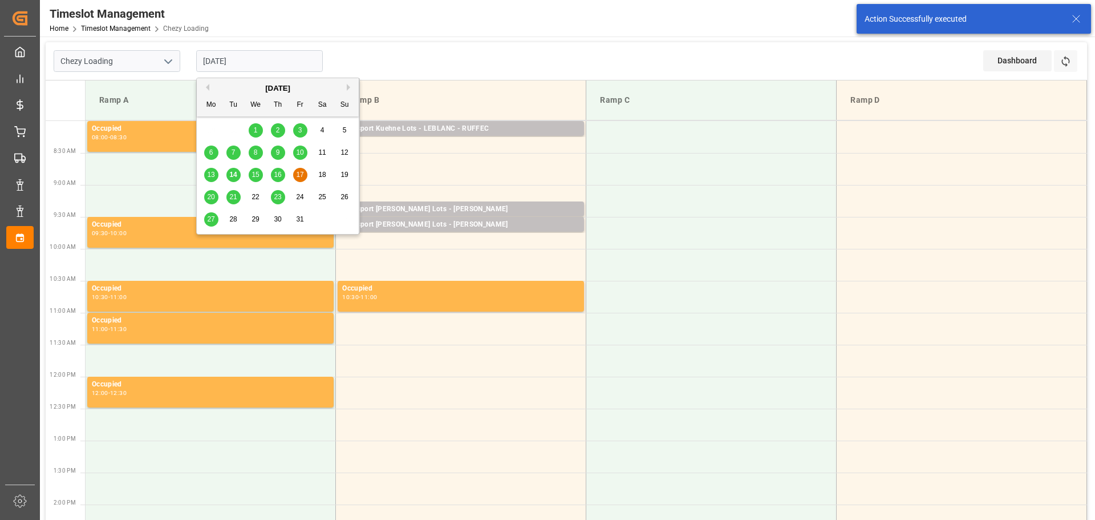
click at [272, 173] on div "16" at bounding box center [278, 175] width 14 height 14
type input "[DATE]"
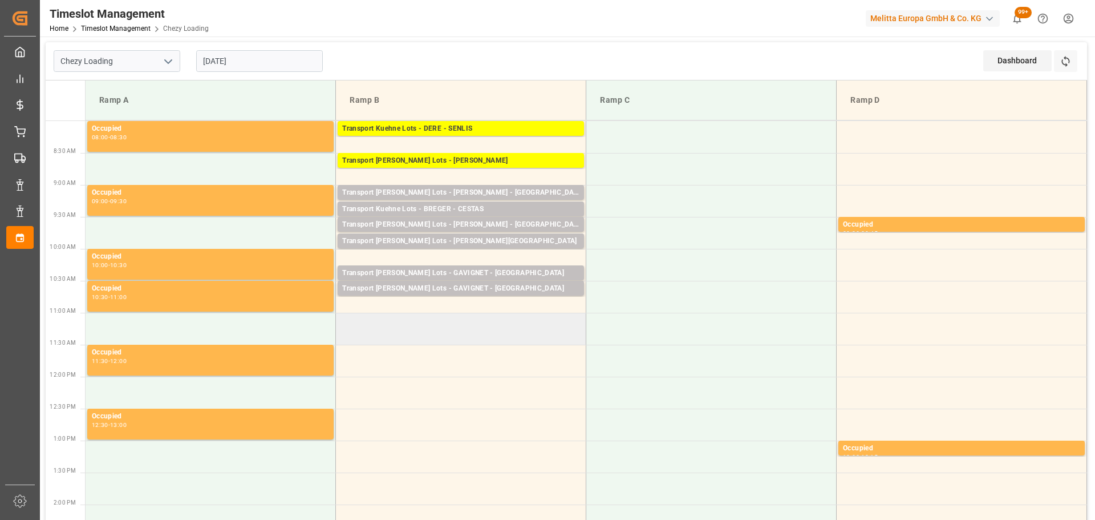
click at [342, 320] on td at bounding box center [461, 329] width 250 height 32
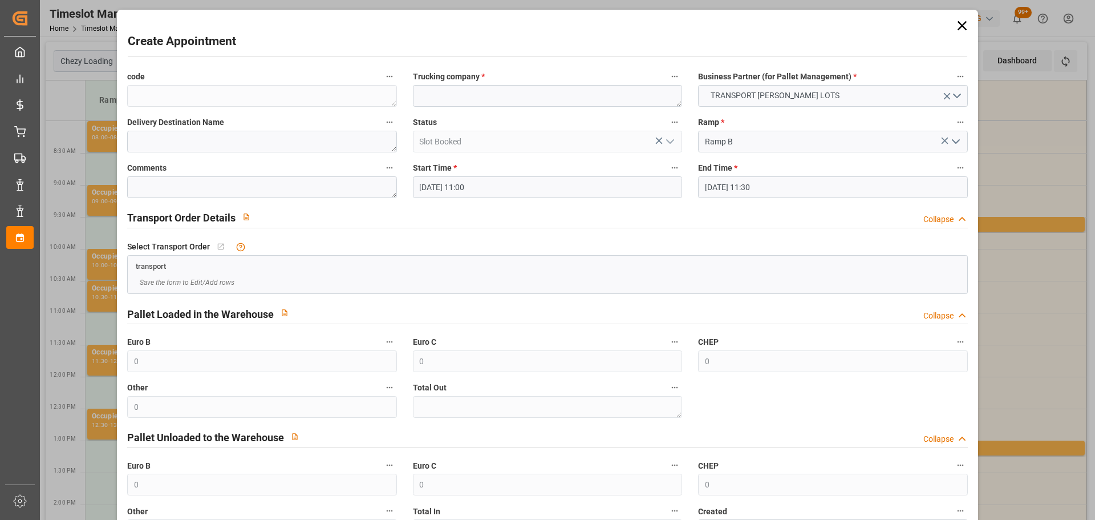
click at [749, 181] on input "16-10-2025 11:30" at bounding box center [832, 187] width 269 height 22
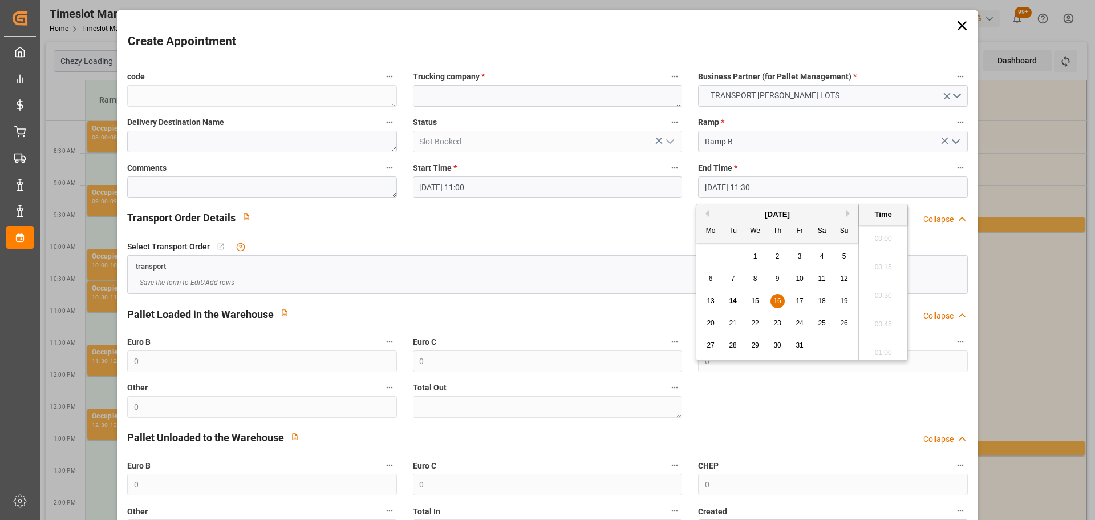
scroll to position [1259, 0]
click at [782, 300] on div "16" at bounding box center [778, 301] width 14 height 14
click at [876, 262] on li "11:15" at bounding box center [883, 263] width 48 height 29
type input "16-10-2025 11:15"
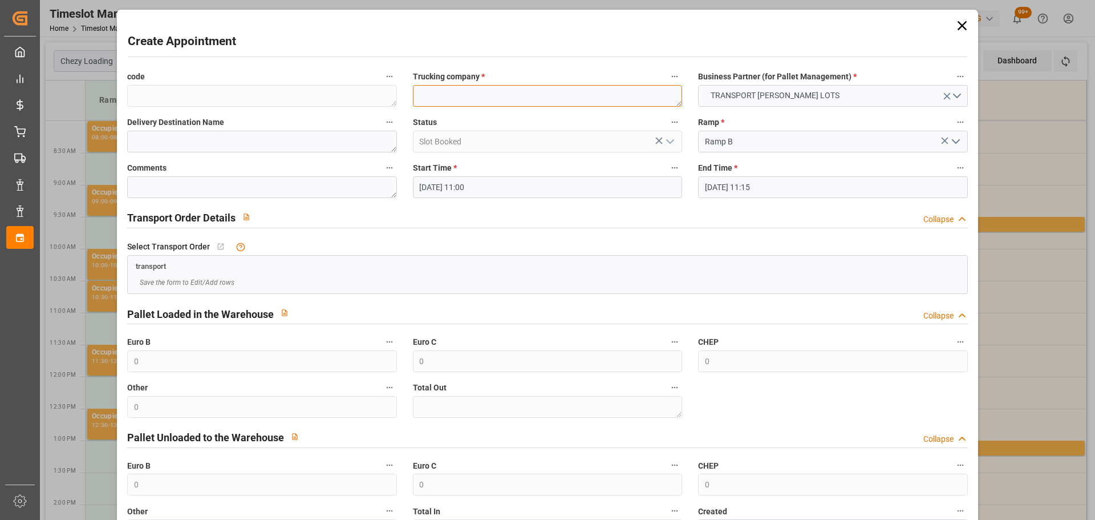
click at [483, 102] on textarea at bounding box center [547, 96] width 269 height 22
type textarea "CORSI"
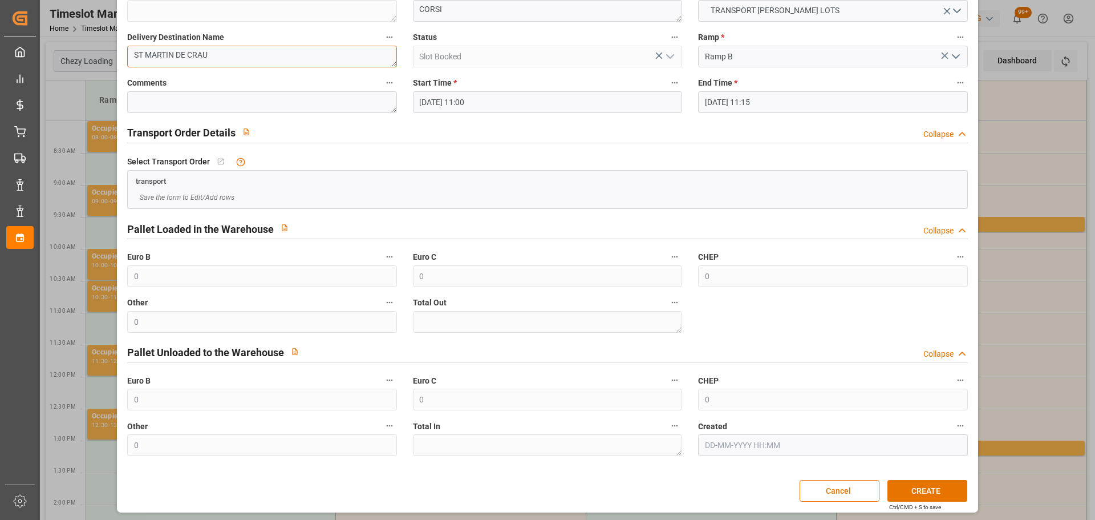
scroll to position [87, 0]
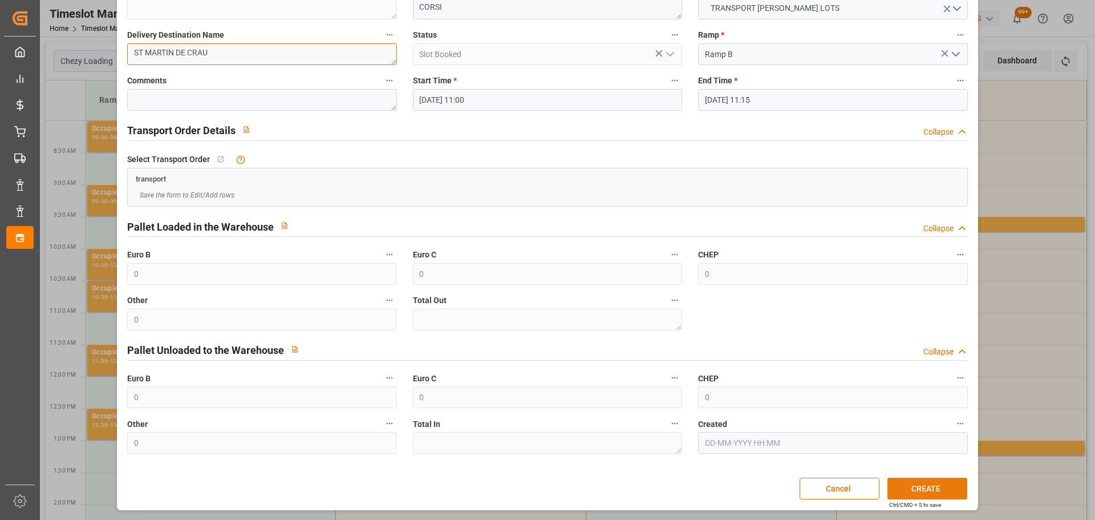
type textarea "ST MARTIN DE CRAU"
click at [928, 481] on button "CREATE" at bounding box center [928, 489] width 80 height 22
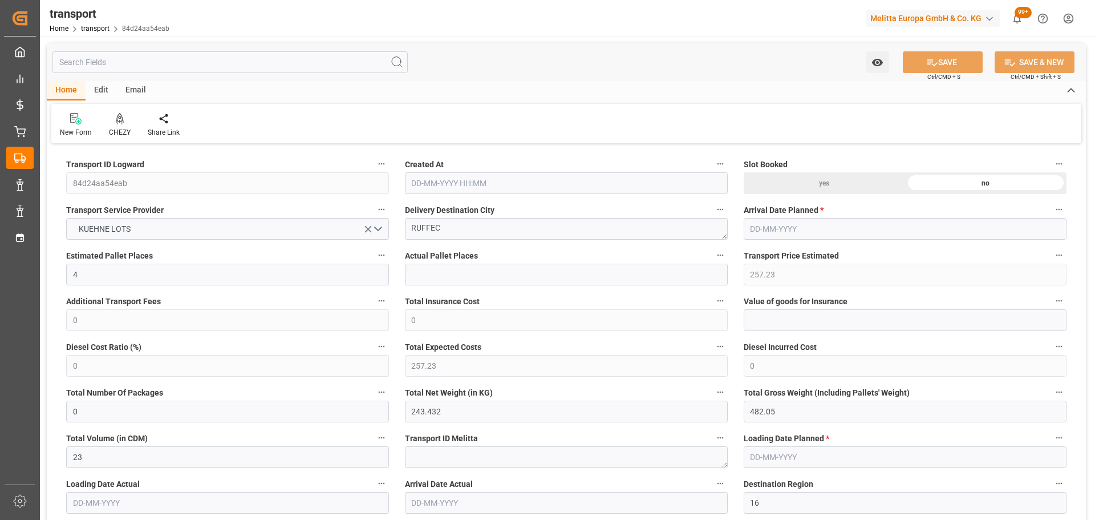
type input "[DATE] 11:24"
type input "[DATE]"
click at [124, 125] on div "CHEZY" at bounding box center [119, 124] width 39 height 25
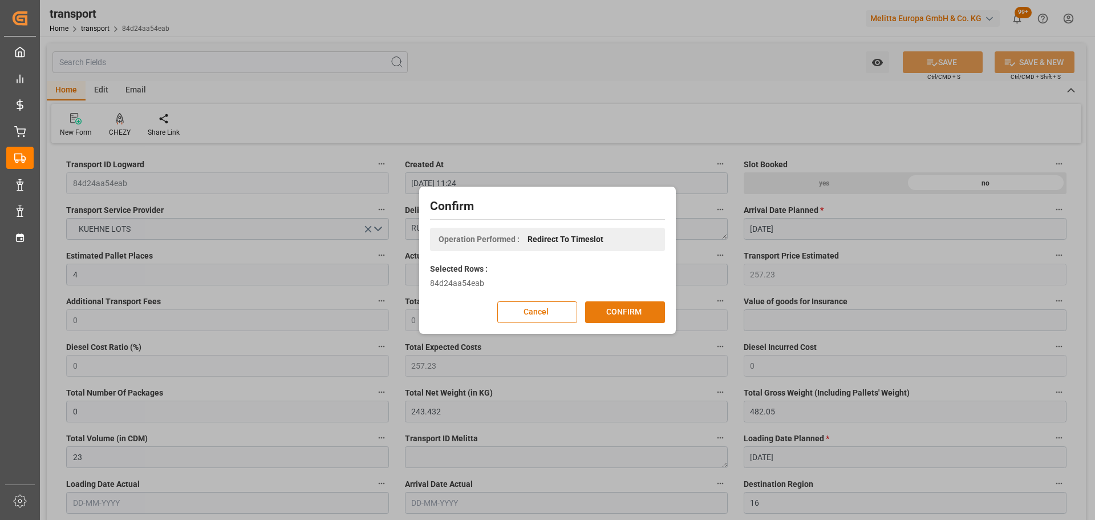
click at [630, 312] on button "CONFIRM" at bounding box center [625, 312] width 80 height 22
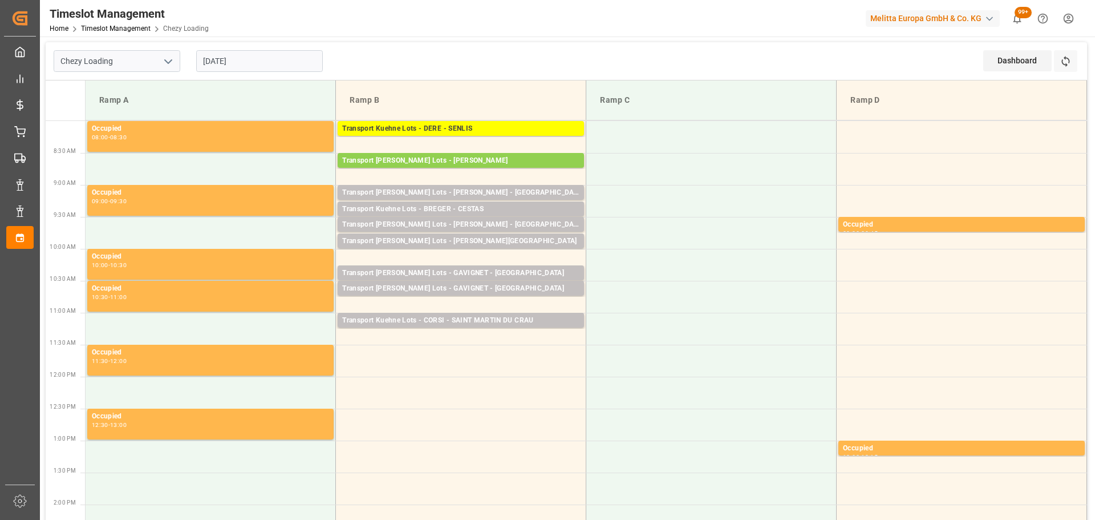
click at [261, 59] on input "[DATE]" at bounding box center [259, 61] width 127 height 22
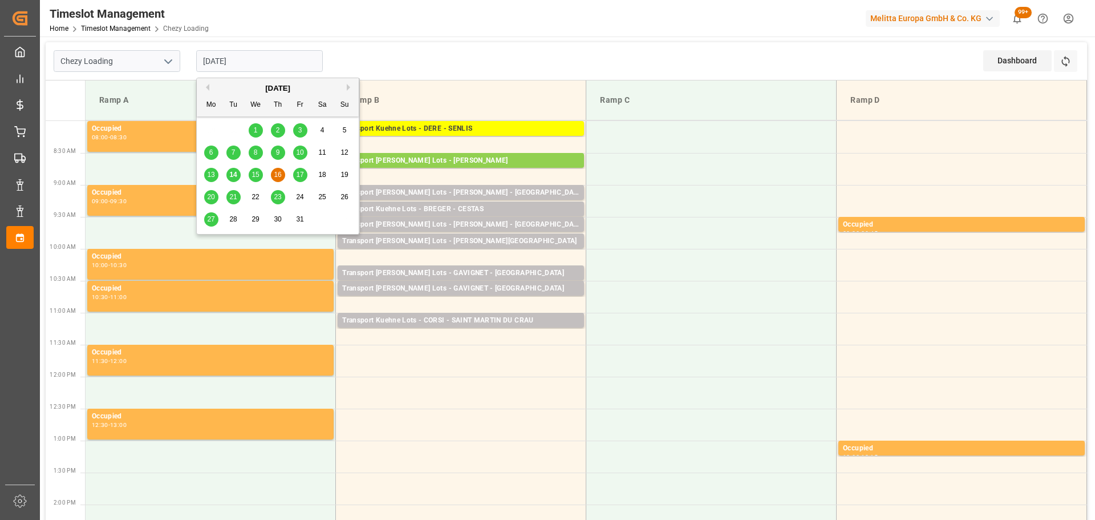
click at [304, 172] on div "17" at bounding box center [300, 175] width 14 height 14
type input "[DATE]"
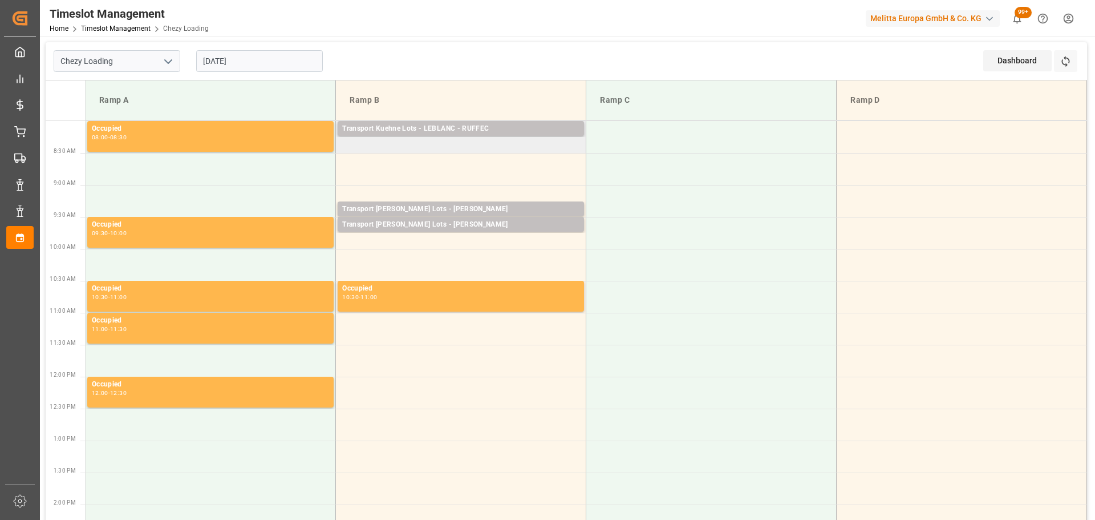
click at [338, 144] on td "Transport [PERSON_NAME] Lots - [PERSON_NAME] - RUFFEC Pallets: ,TU: 177,City: […" at bounding box center [461, 137] width 250 height 32
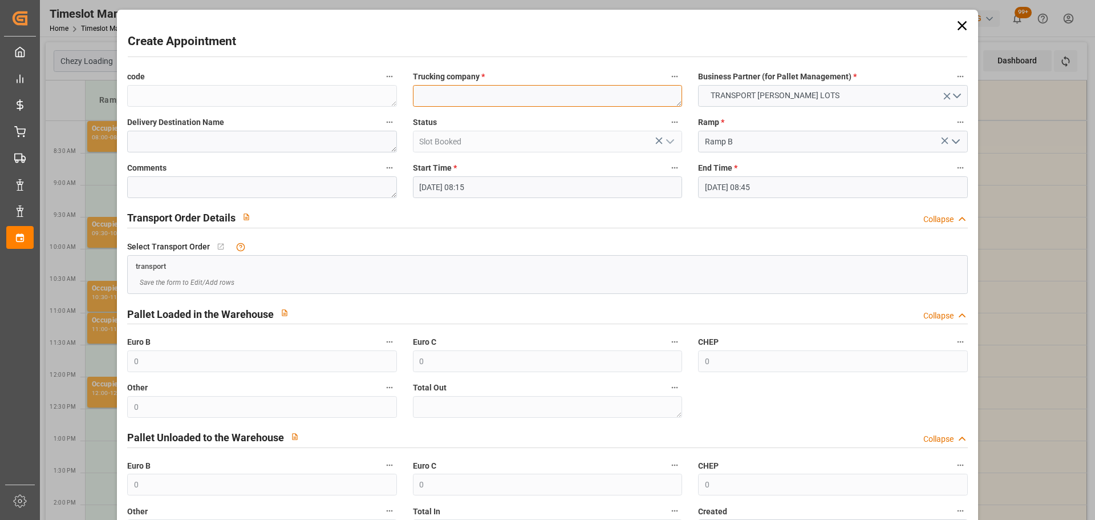
click at [439, 91] on textarea at bounding box center [547, 96] width 269 height 22
type textarea "[PERSON_NAME]"
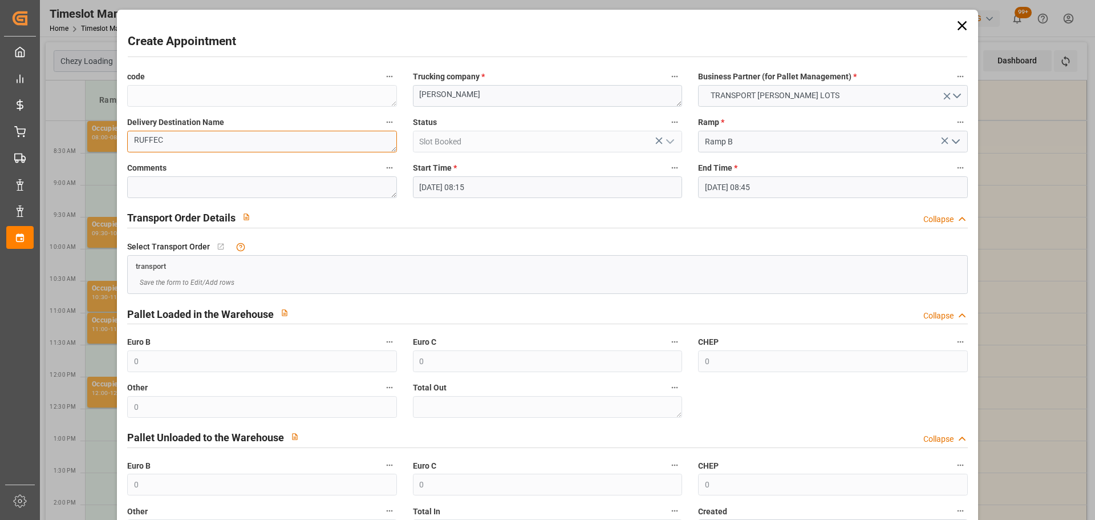
type textarea "RUFFEC"
click at [726, 181] on input "17-10-2025 08:45" at bounding box center [832, 187] width 269 height 22
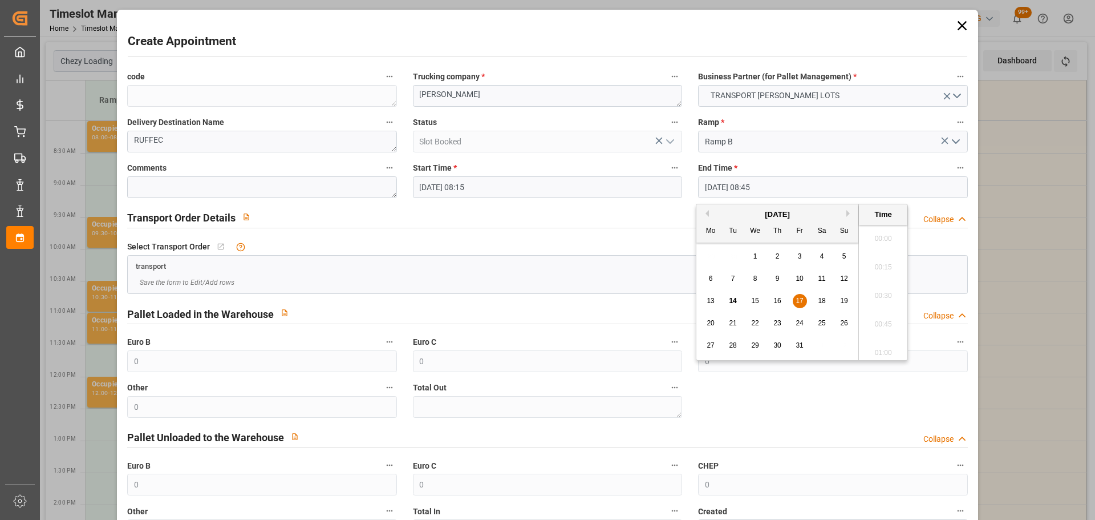
scroll to position [945, 0]
click at [800, 302] on span "17" at bounding box center [799, 301] width 7 height 8
click at [884, 264] on li "08:30" at bounding box center [883, 263] width 48 height 29
type input "17-10-2025 08:30"
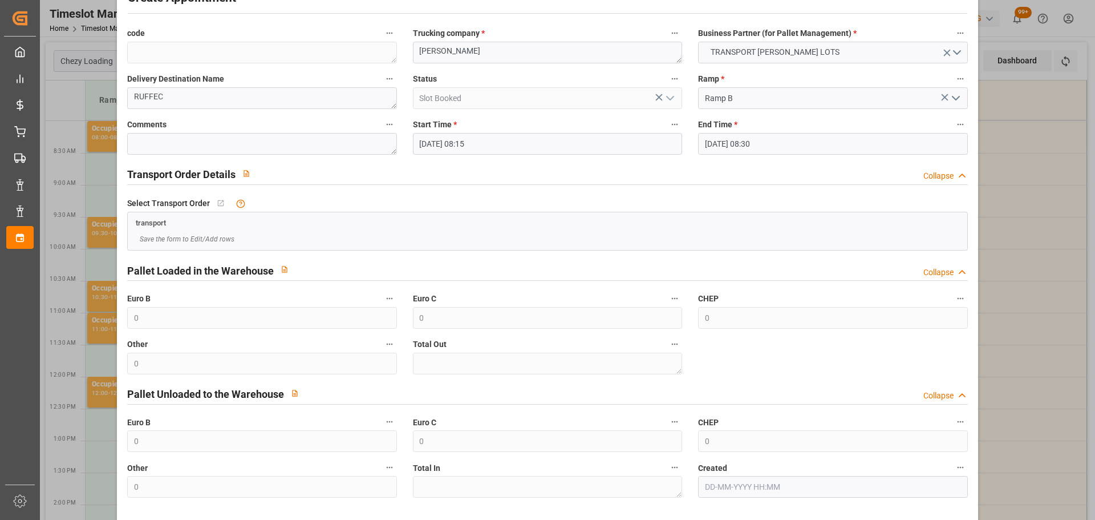
scroll to position [87, 0]
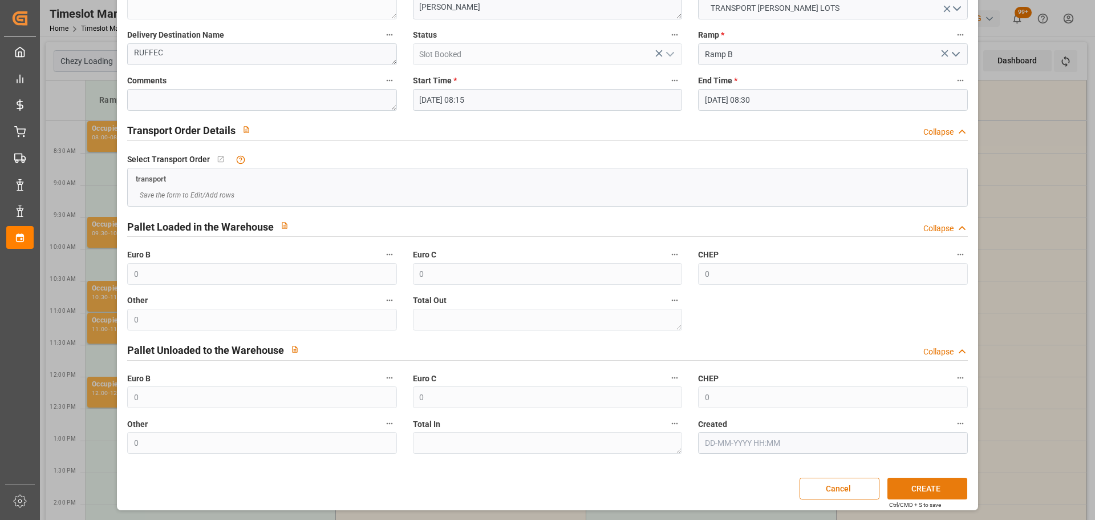
click at [920, 490] on button "CREATE" at bounding box center [928, 489] width 80 height 22
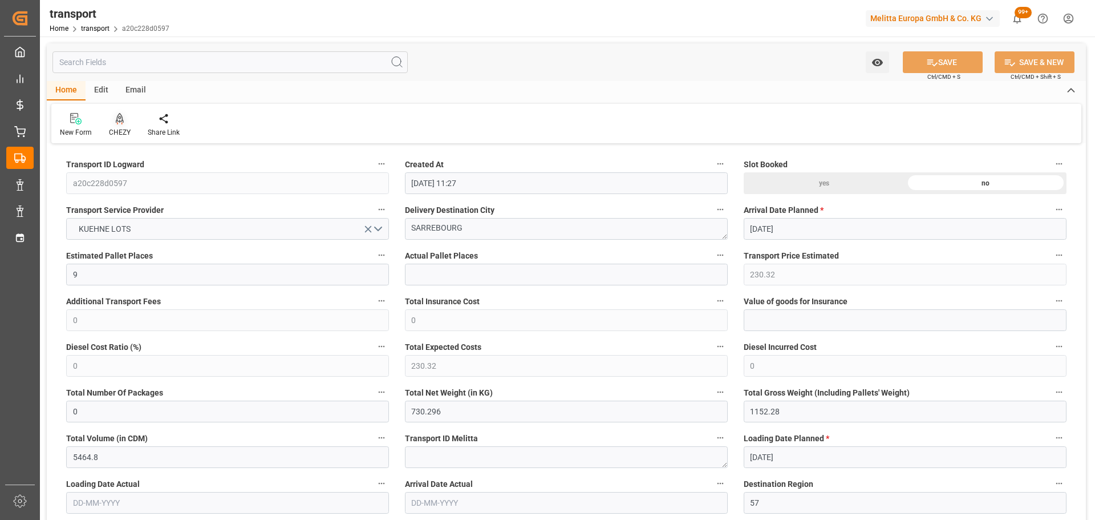
click at [117, 127] on div "CHEZY" at bounding box center [119, 124] width 39 height 25
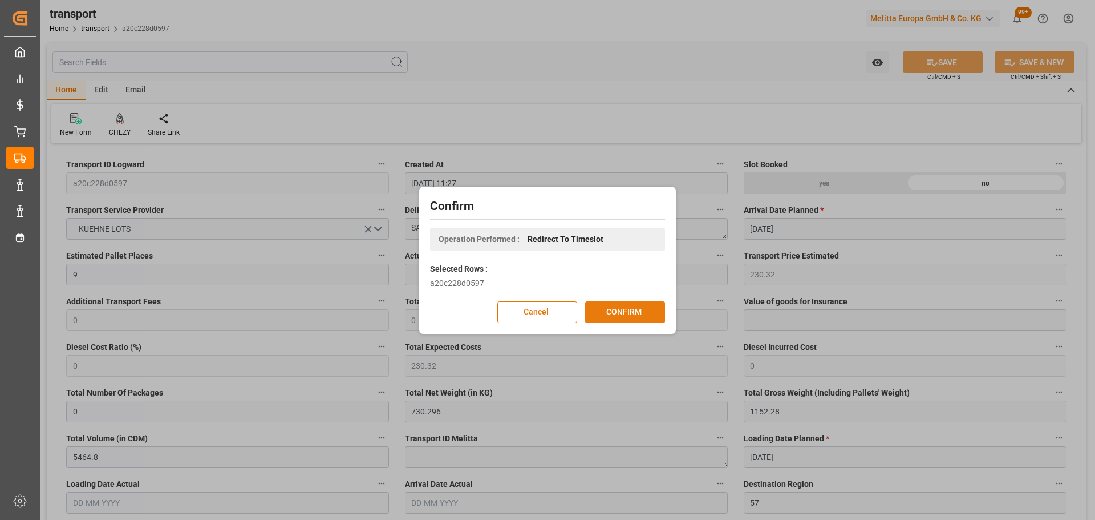
click at [645, 314] on button "CONFIRM" at bounding box center [625, 312] width 80 height 22
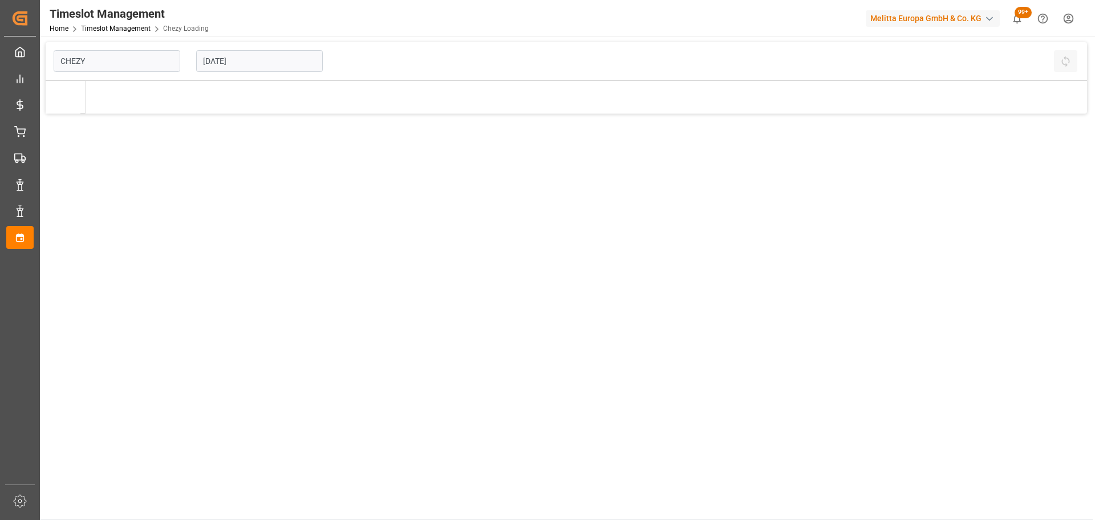
type input "Chezy Loading"
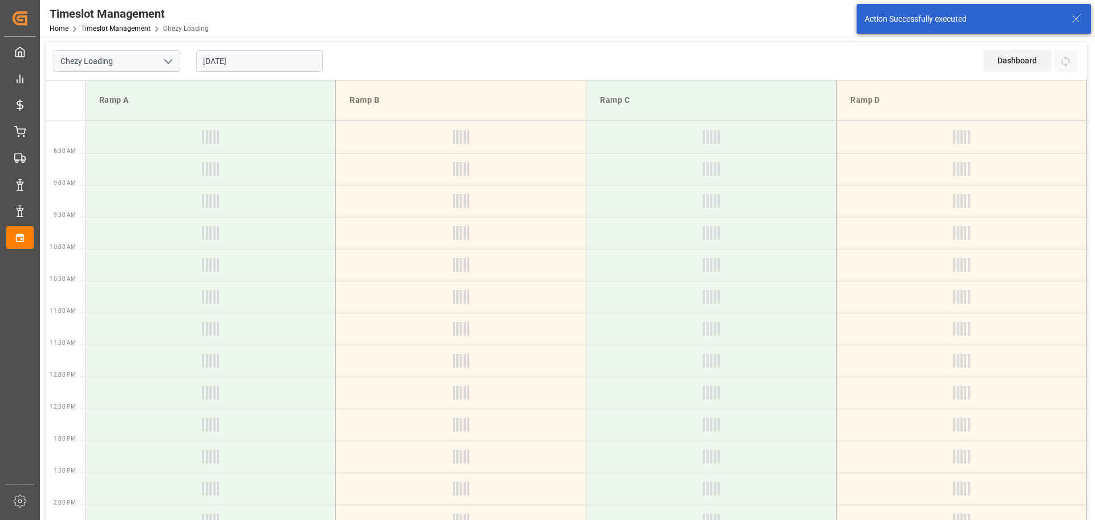
click at [227, 61] on input "[DATE]" at bounding box center [259, 61] width 127 height 22
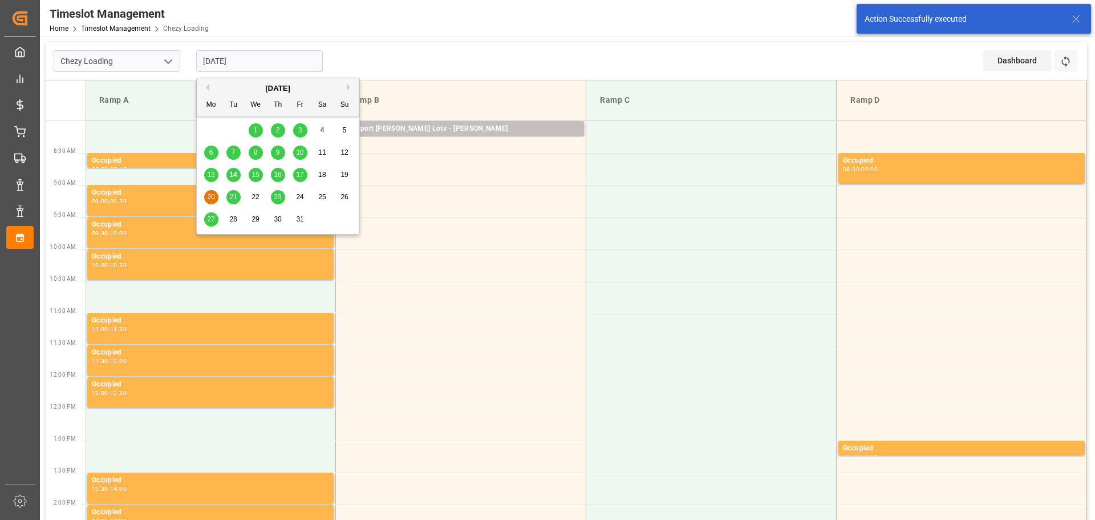
click at [277, 174] on span "16" at bounding box center [277, 175] width 7 height 8
type input "16-10-2025"
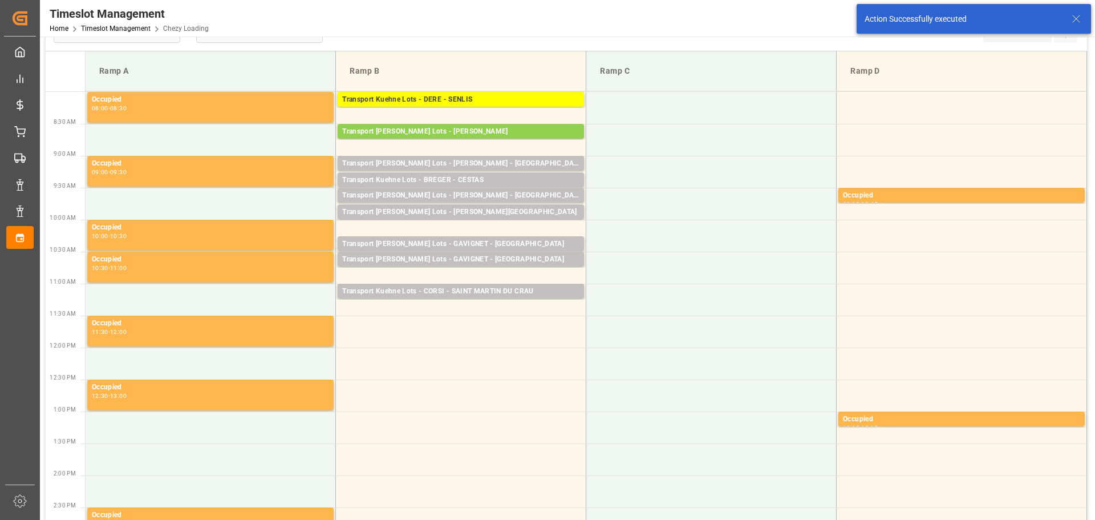
scroll to position [57, 0]
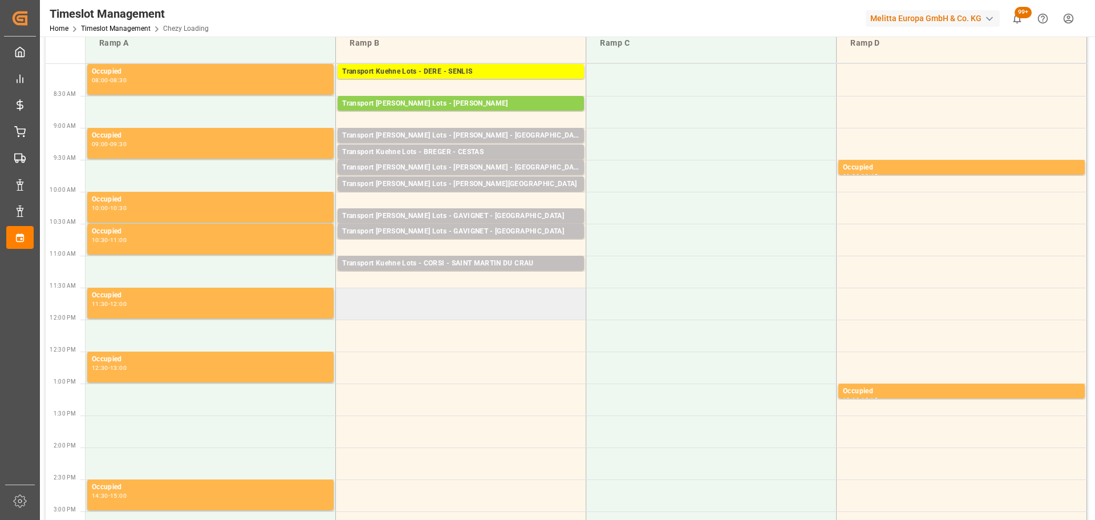
click at [344, 296] on td at bounding box center [461, 304] width 250 height 32
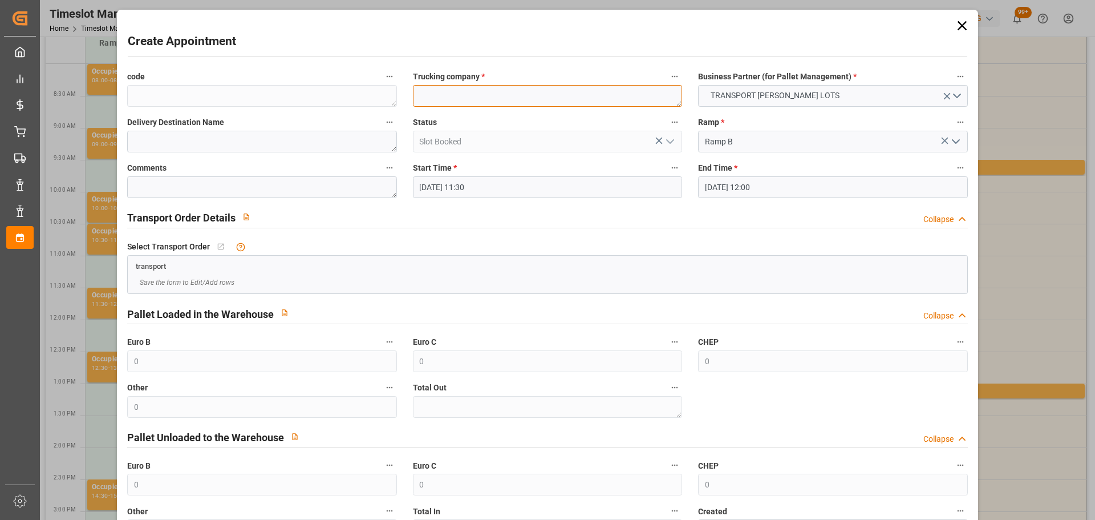
click at [454, 91] on textarea at bounding box center [547, 96] width 269 height 22
type textarea "SAVERNE"
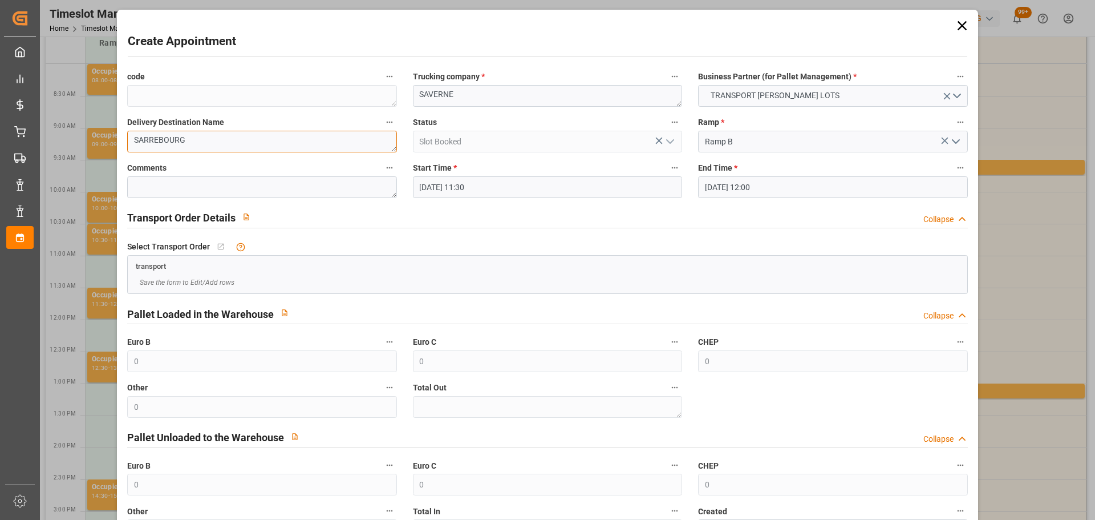
type textarea "SARREBOURG"
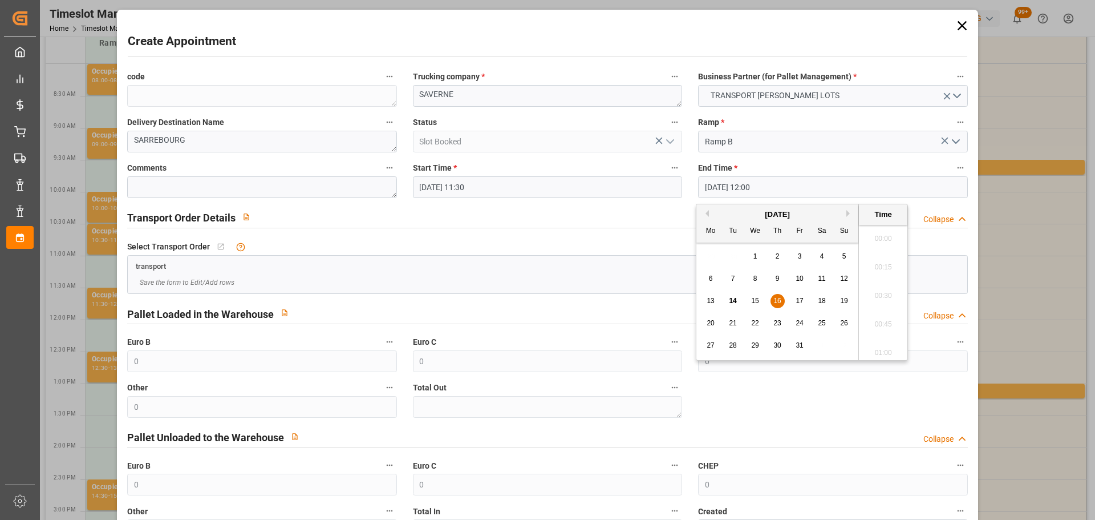
click at [727, 185] on input "[DATE] 12:00" at bounding box center [832, 187] width 269 height 22
drag, startPoint x: 775, startPoint y: 295, endPoint x: 924, endPoint y: 296, distance: 148.9
click at [776, 296] on div "16" at bounding box center [778, 301] width 14 height 14
click at [888, 260] on li "11:45" at bounding box center [883, 263] width 48 height 29
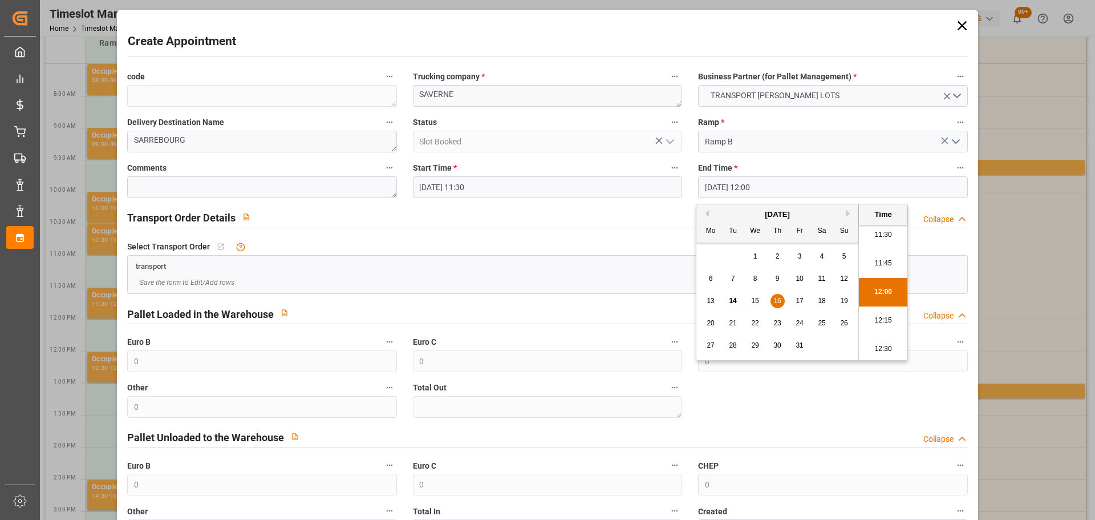
type input "[DATE] 11:45"
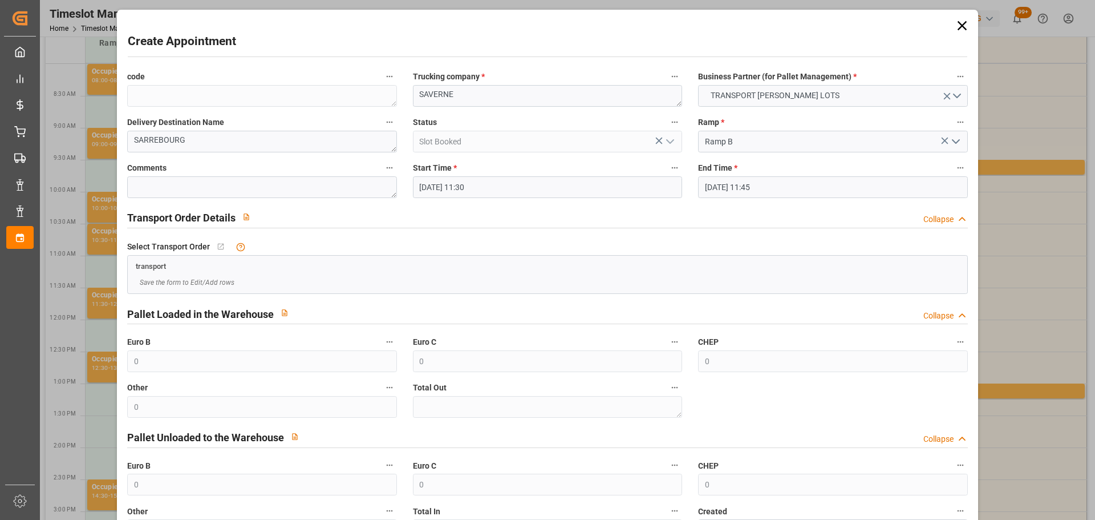
scroll to position [87, 0]
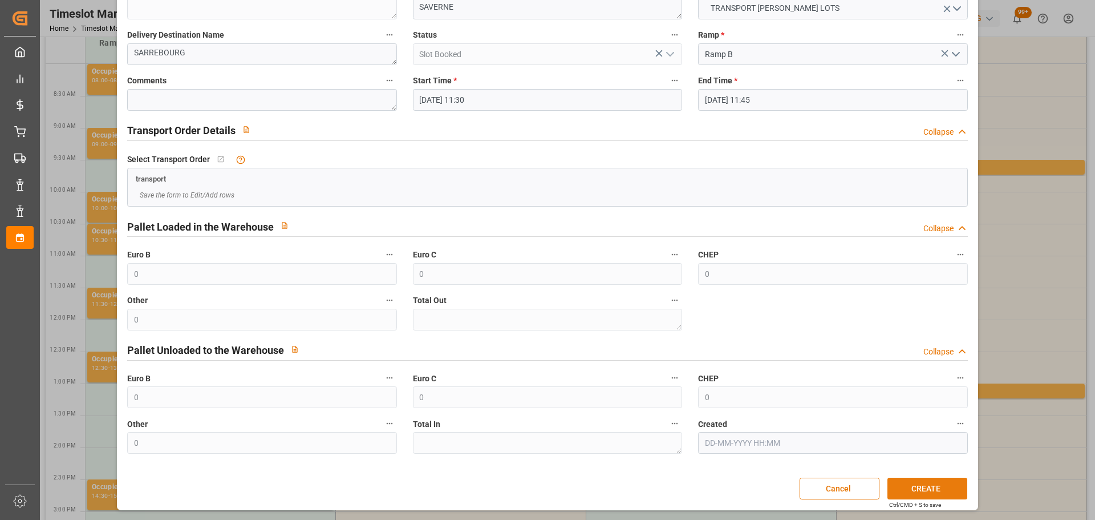
click at [947, 490] on button "CREATE" at bounding box center [928, 489] width 80 height 22
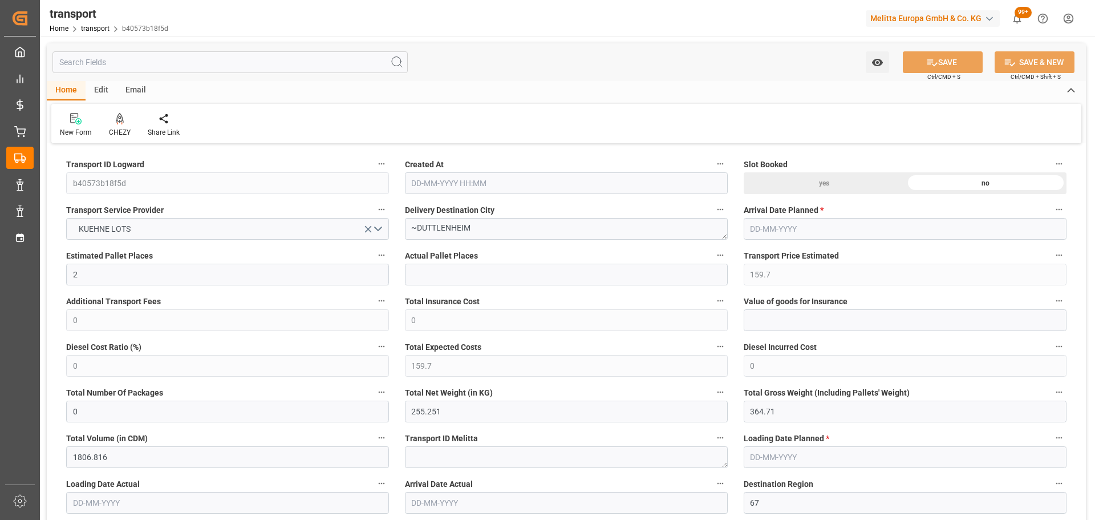
type input "[DATE] 11:25"
type input "[DATE]"
click at [126, 120] on div at bounding box center [120, 118] width 22 height 12
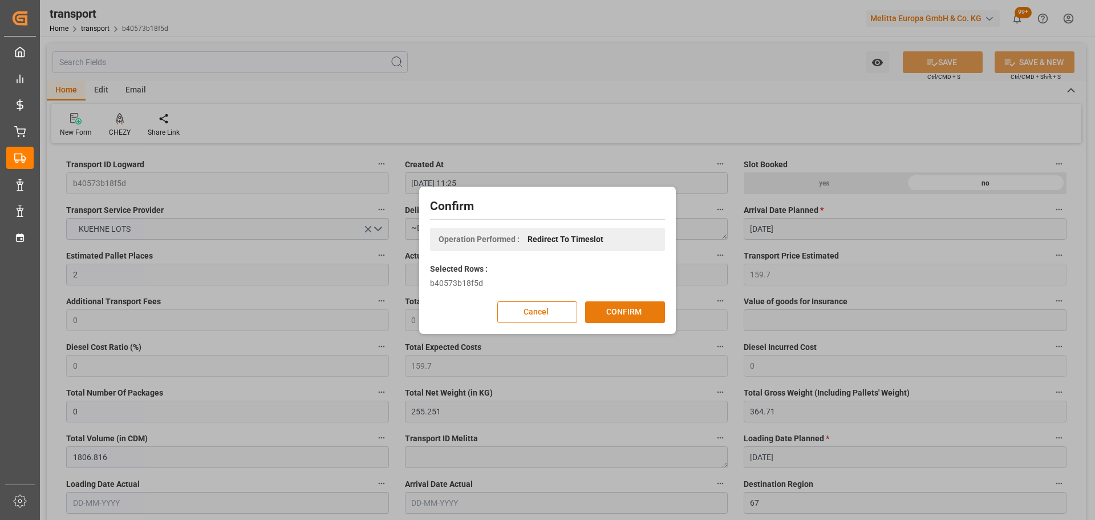
click at [633, 310] on button "CONFIRM" at bounding box center [625, 312] width 80 height 22
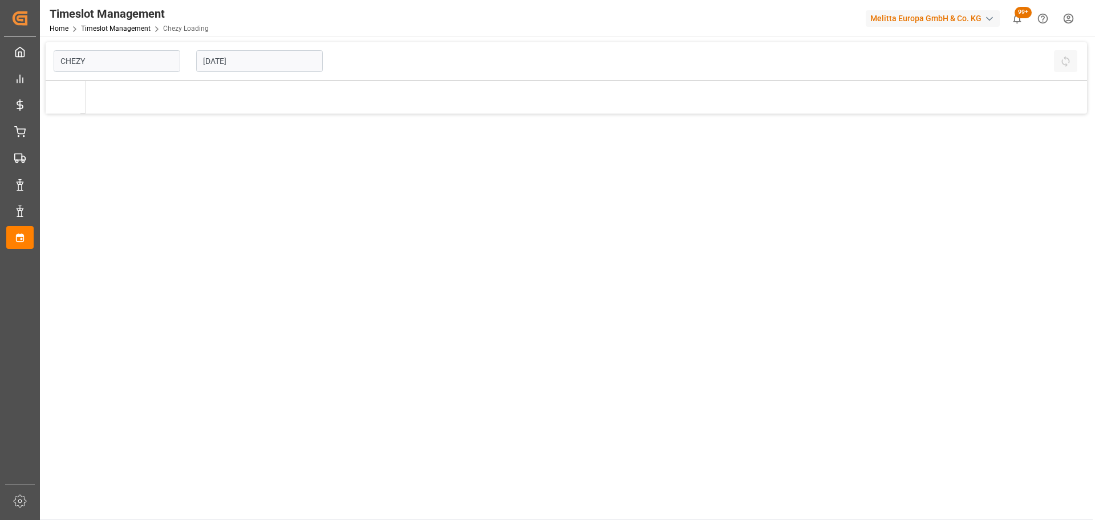
type input "Chezy Loading"
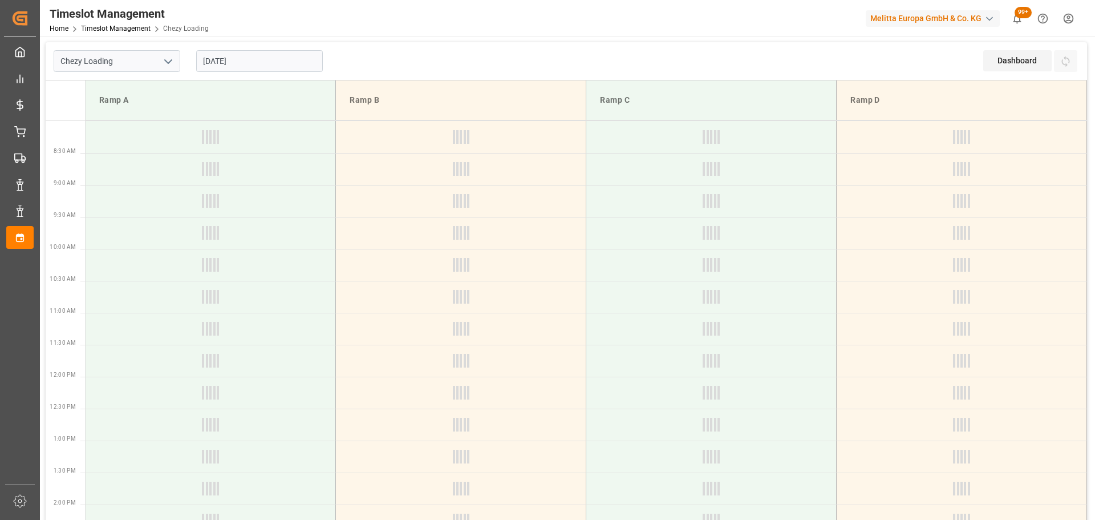
click at [231, 64] on input "[DATE]" at bounding box center [259, 61] width 127 height 22
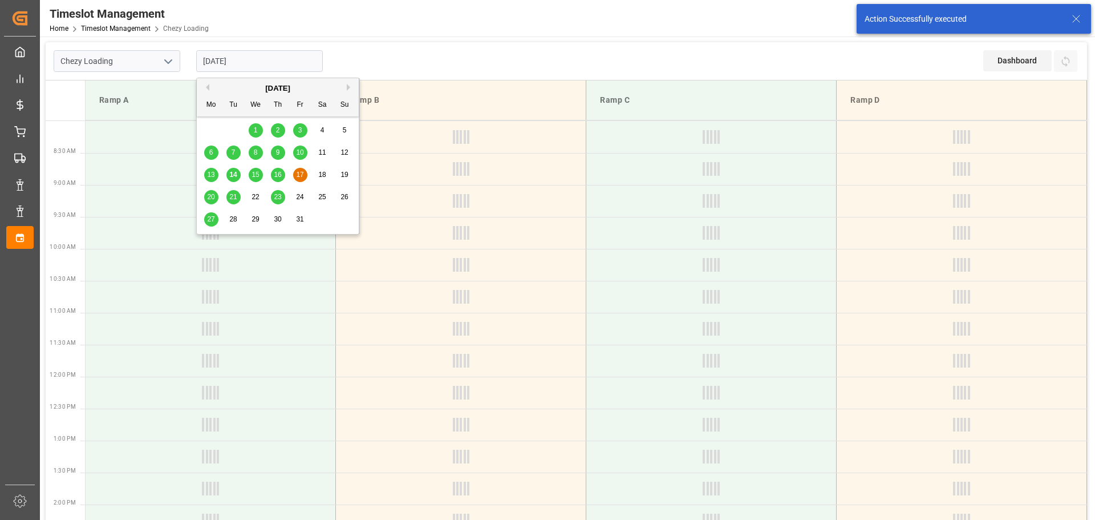
click at [278, 174] on span "16" at bounding box center [277, 175] width 7 height 8
type input "[DATE]"
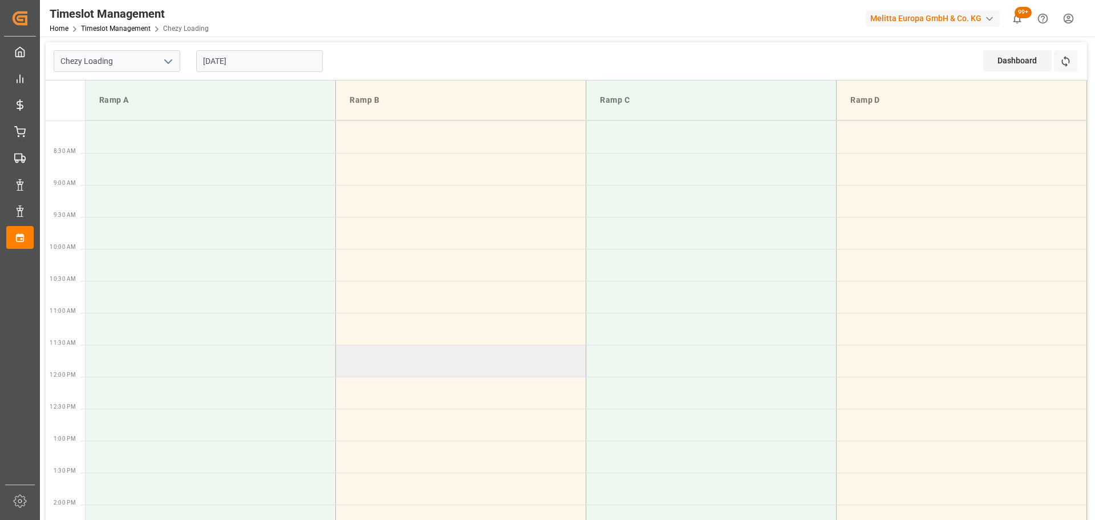
click at [350, 371] on td at bounding box center [461, 361] width 250 height 32
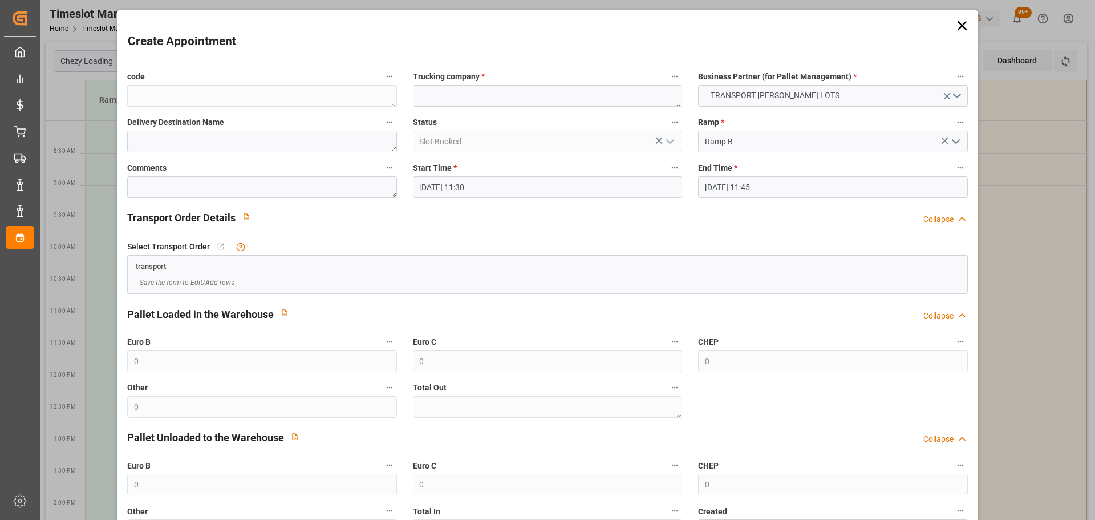
click at [465, 180] on input "[DATE] 11:30" at bounding box center [547, 187] width 269 height 22
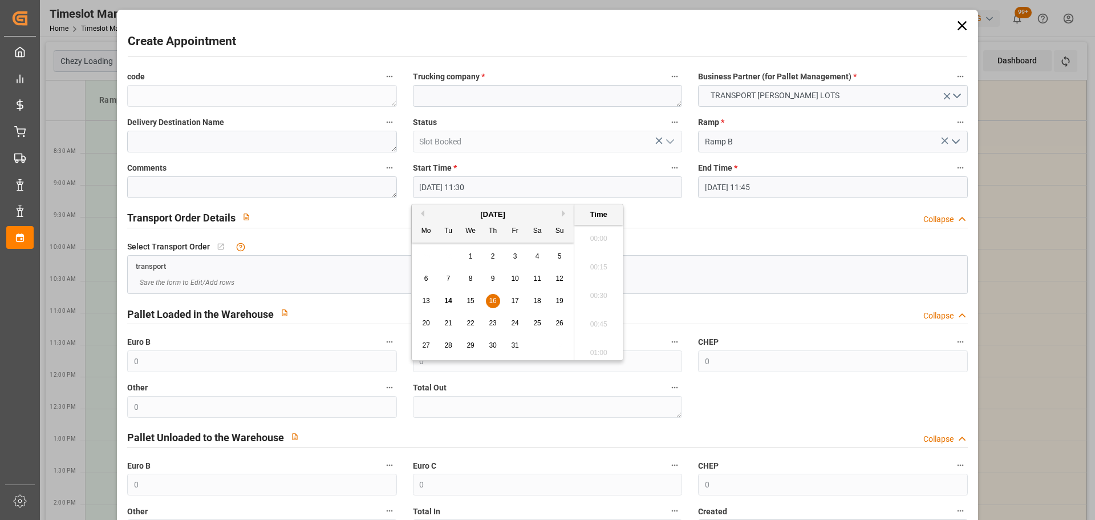
scroll to position [1259, 0]
click at [492, 299] on span "16" at bounding box center [492, 301] width 7 height 8
click at [588, 313] on li "11:45" at bounding box center [599, 320] width 48 height 29
type input "[DATE] 11:45"
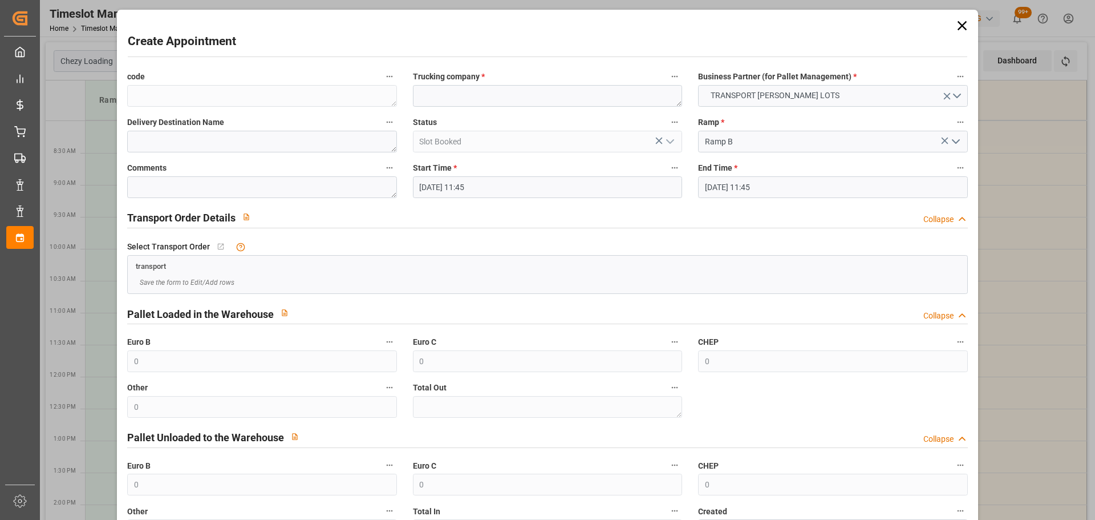
drag, startPoint x: 742, startPoint y: 187, endPoint x: 749, endPoint y: 200, distance: 14.8
click at [742, 186] on input "[DATE] 11:45" at bounding box center [832, 187] width 269 height 22
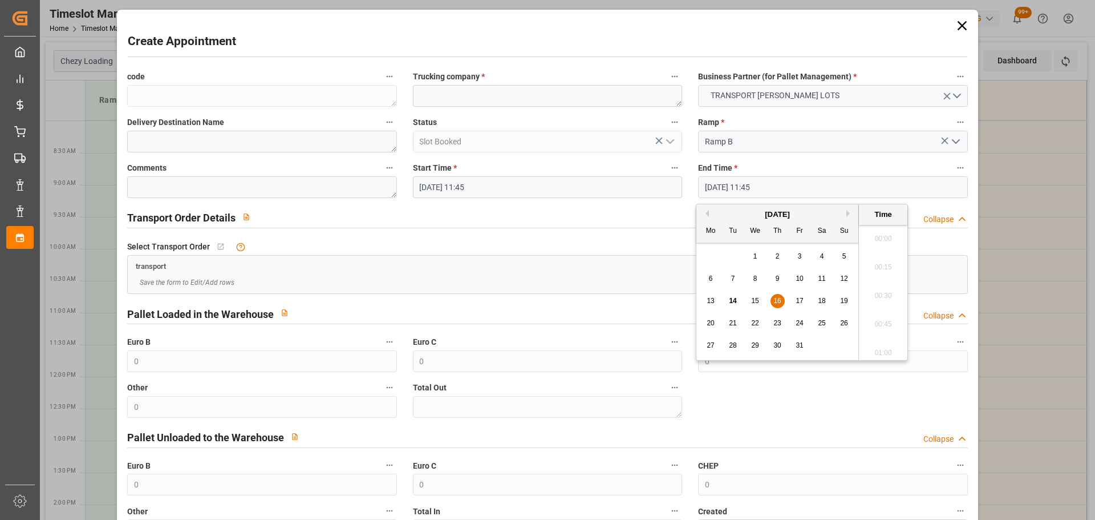
scroll to position [1288, 0]
click at [779, 301] on span "16" at bounding box center [777, 301] width 7 height 8
click at [876, 318] on li "12:00" at bounding box center [883, 320] width 48 height 29
type input "[DATE] 12:00"
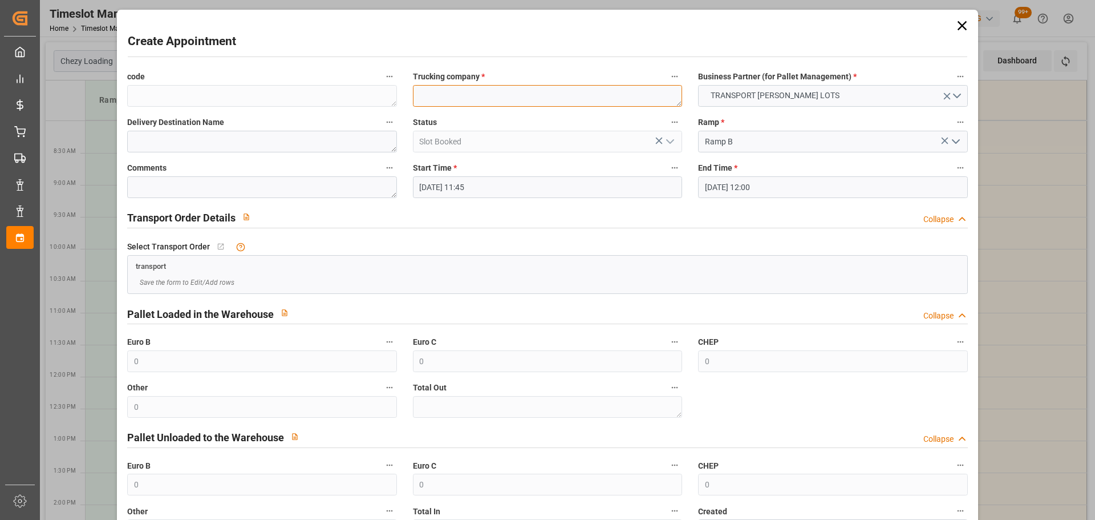
click at [499, 100] on textarea at bounding box center [547, 96] width 269 height 22
type textarea "SAVERNE"
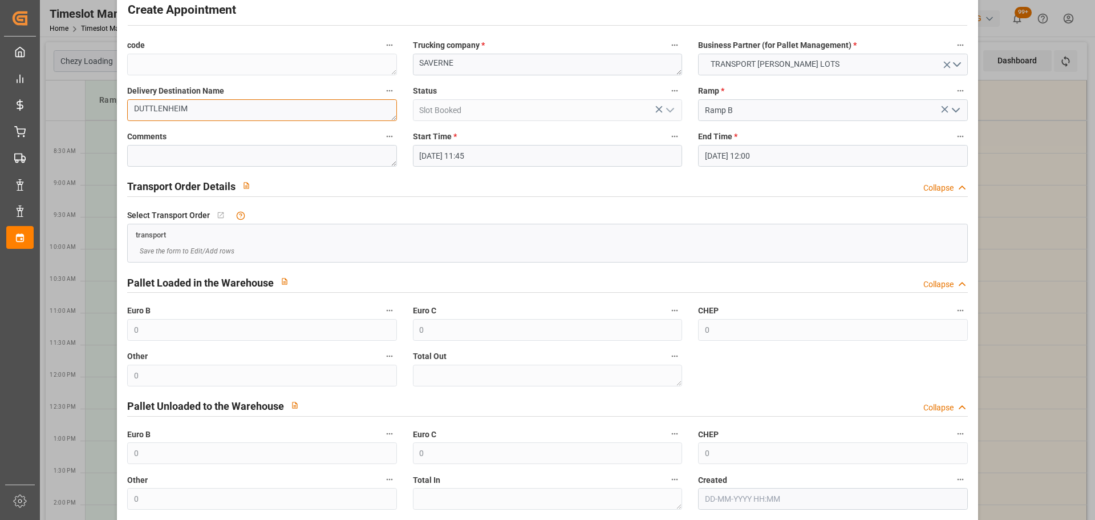
scroll to position [87, 0]
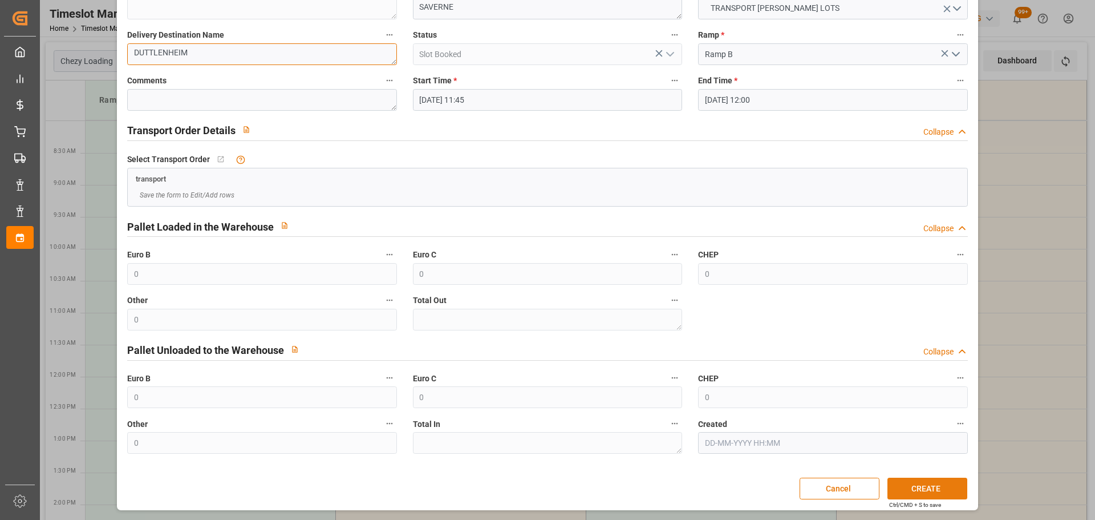
type textarea "DUTTLENHEIM"
click at [928, 479] on button "CREATE" at bounding box center [928, 489] width 80 height 22
